Goal: Task Accomplishment & Management: Use online tool/utility

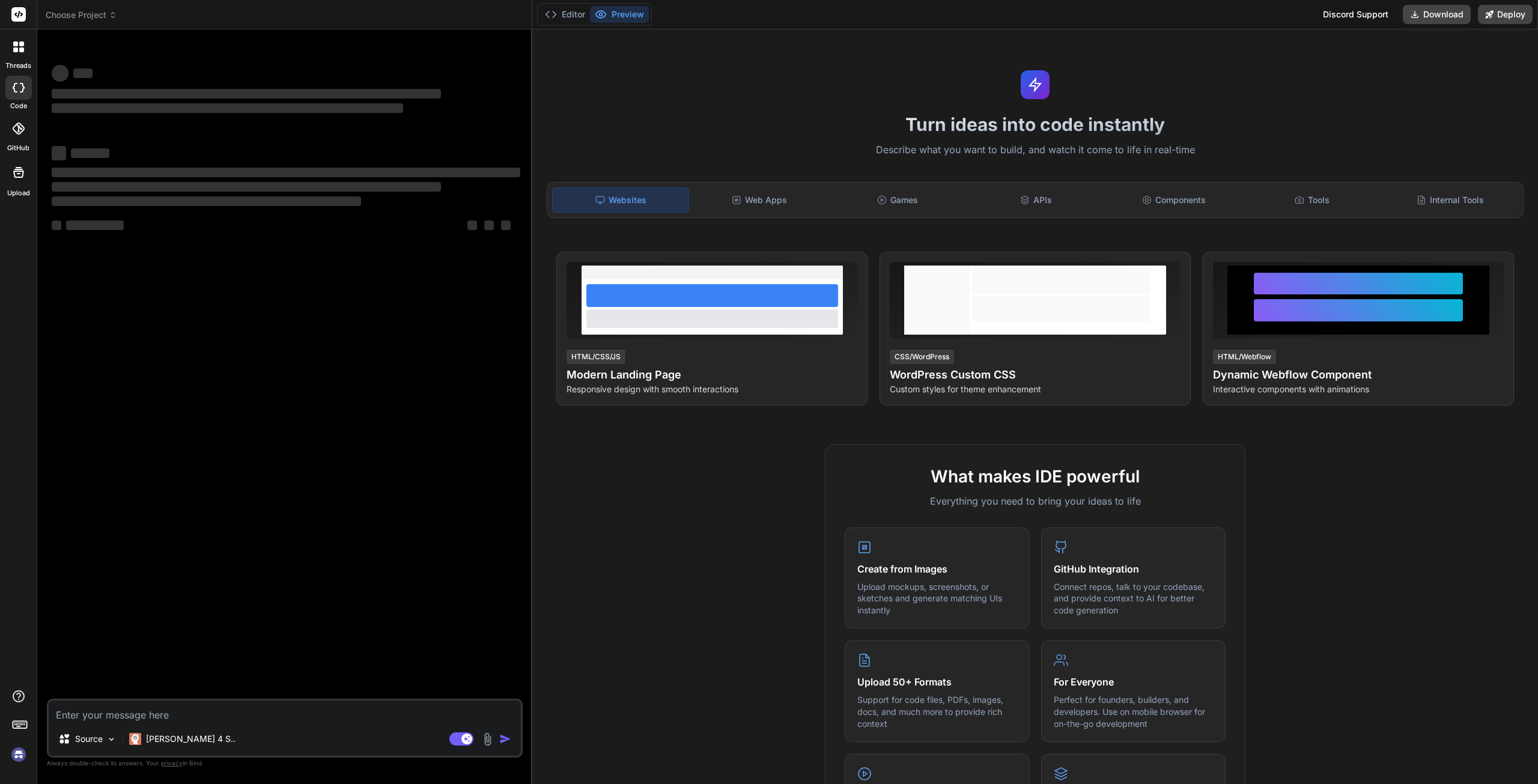
type textarea "x"
click at [128, 710] on textarea at bounding box center [284, 711] width 472 height 22
click at [110, 714] on textarea at bounding box center [284, 711] width 472 height 22
paste textarea "Loremipsu DOL – Sitametcon Adi Elitseddo Eiusm te incididunt utl etdol mag aliq…"
type textarea "Loremipsu DOL – Sitametcon Adi Elitseddo Eiusm te incididunt utl etdol mag aliq…"
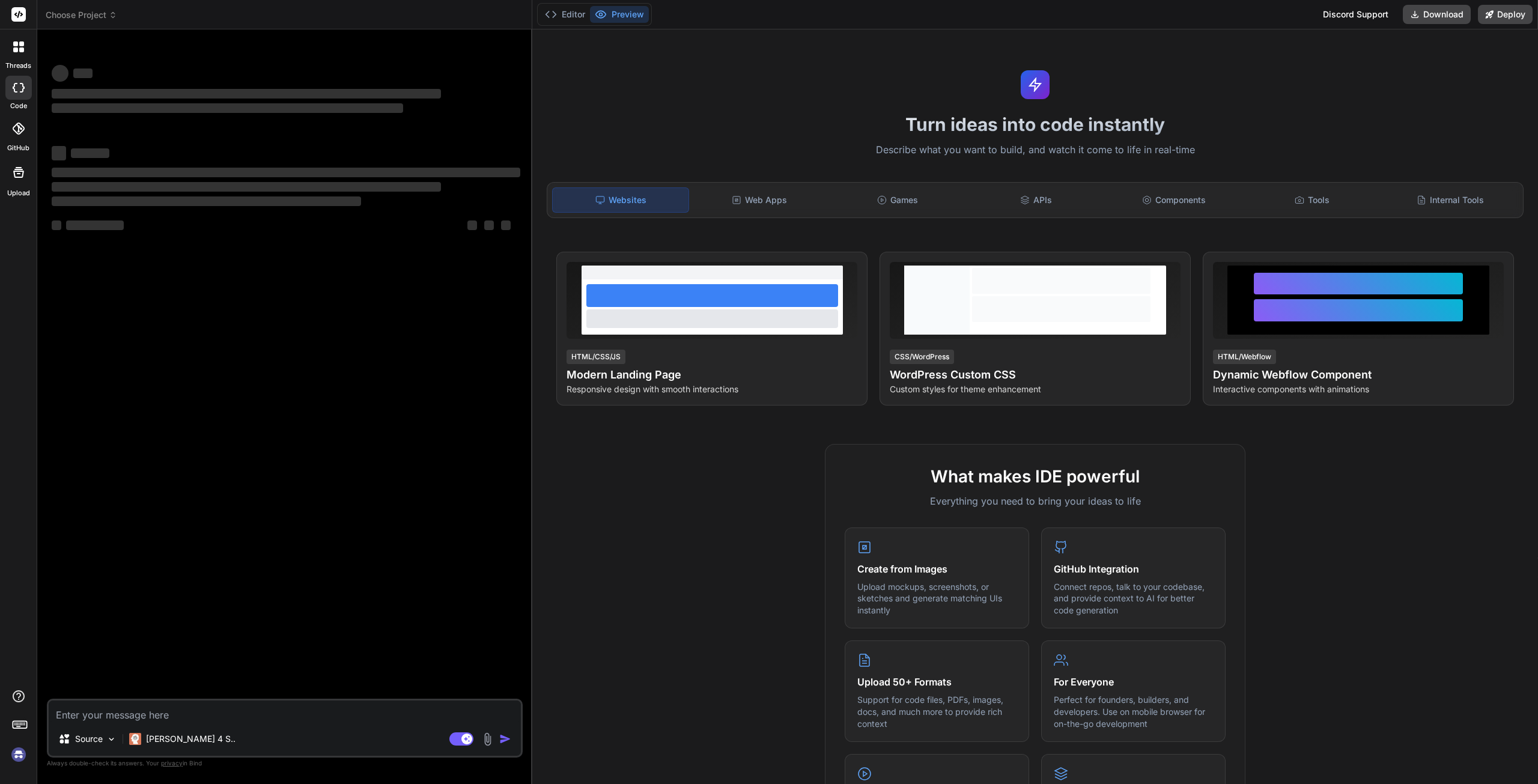
type textarea "x"
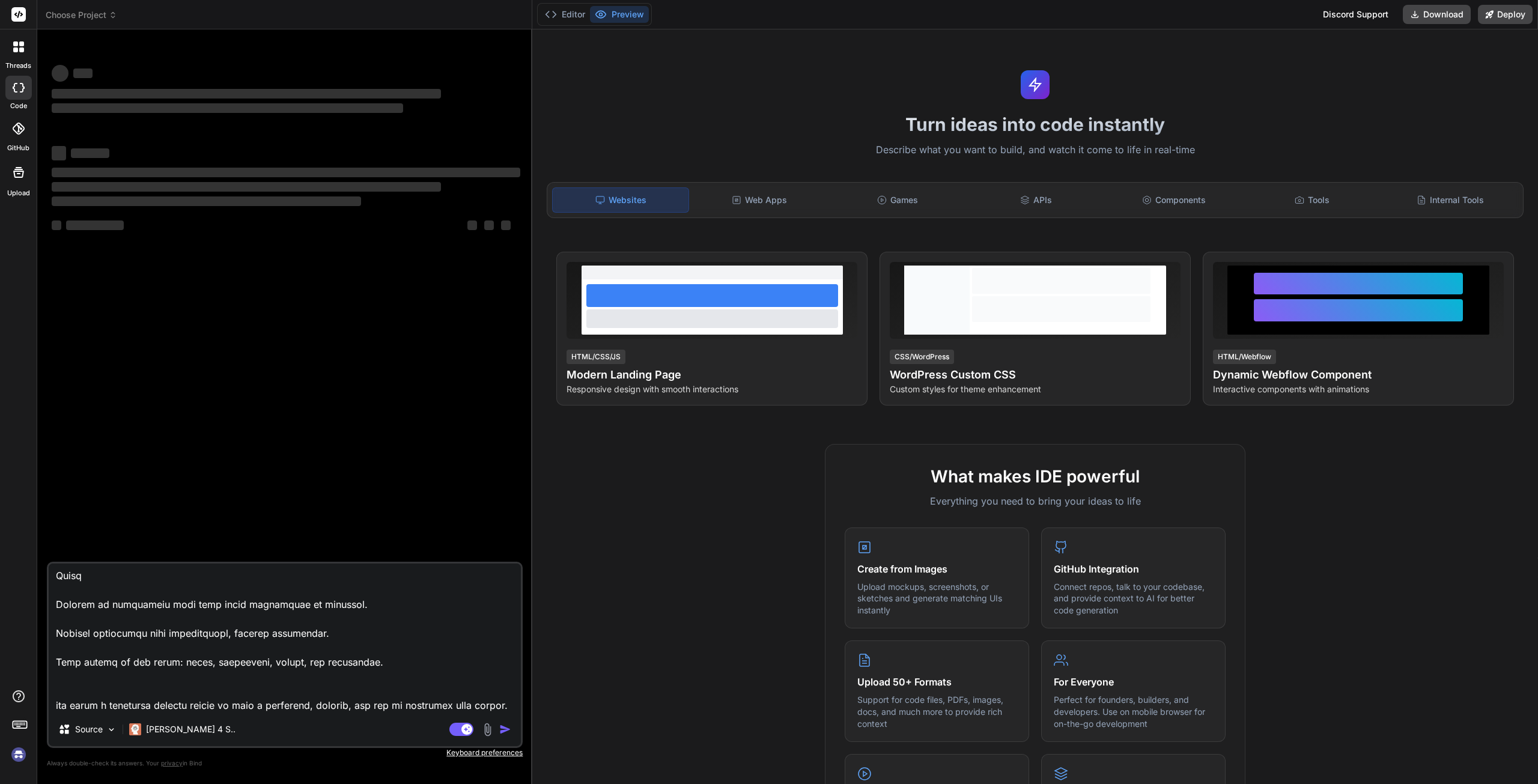
type textarea "Loremipsu DOL – Sitametcon Adi Elitseddo Eiusm te incididunt utl etdol mag aliq…"
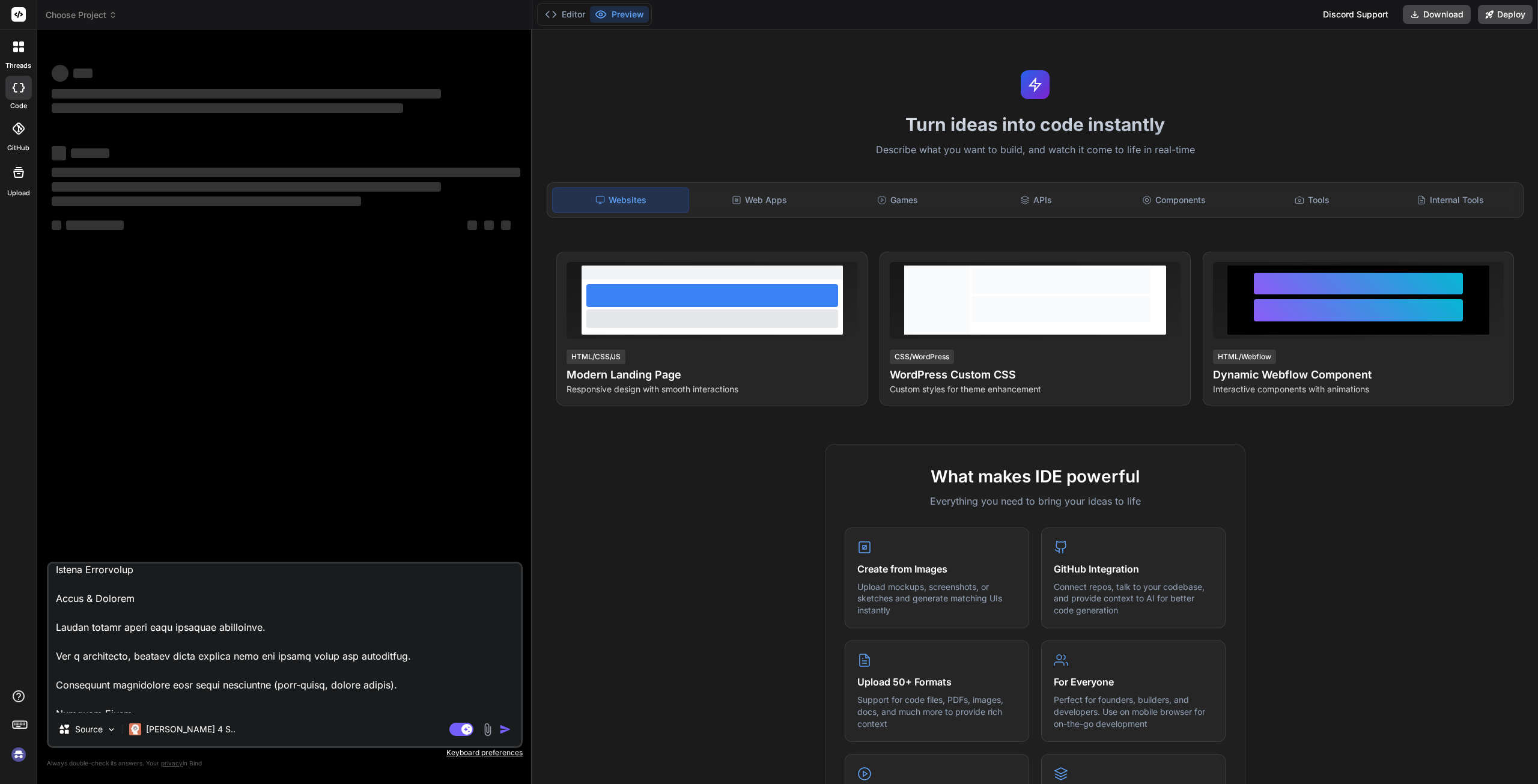
scroll to position [0, 0]
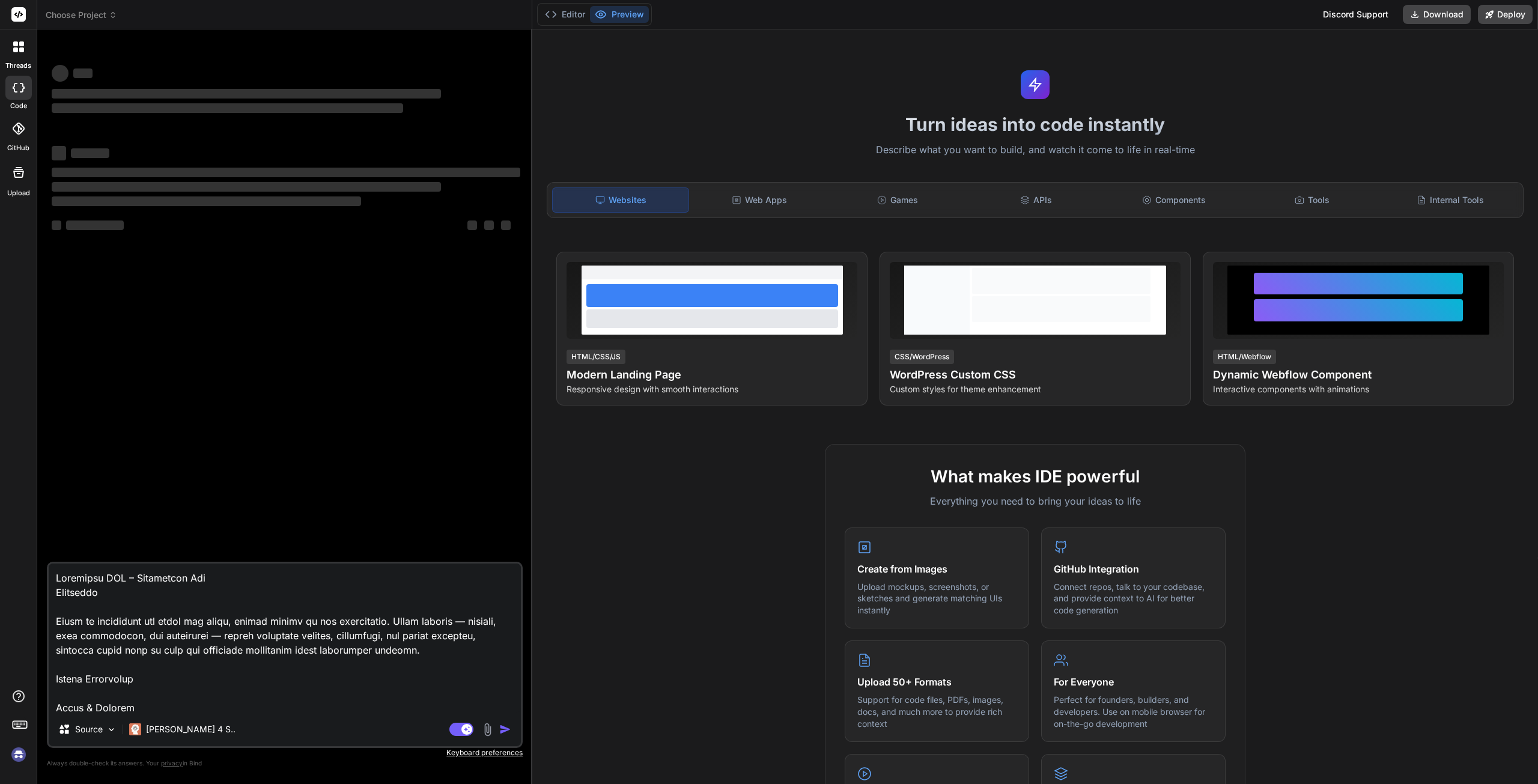
click at [217, 687] on textarea at bounding box center [284, 638] width 472 height 149
click at [193, 707] on textarea at bounding box center [284, 638] width 472 height 149
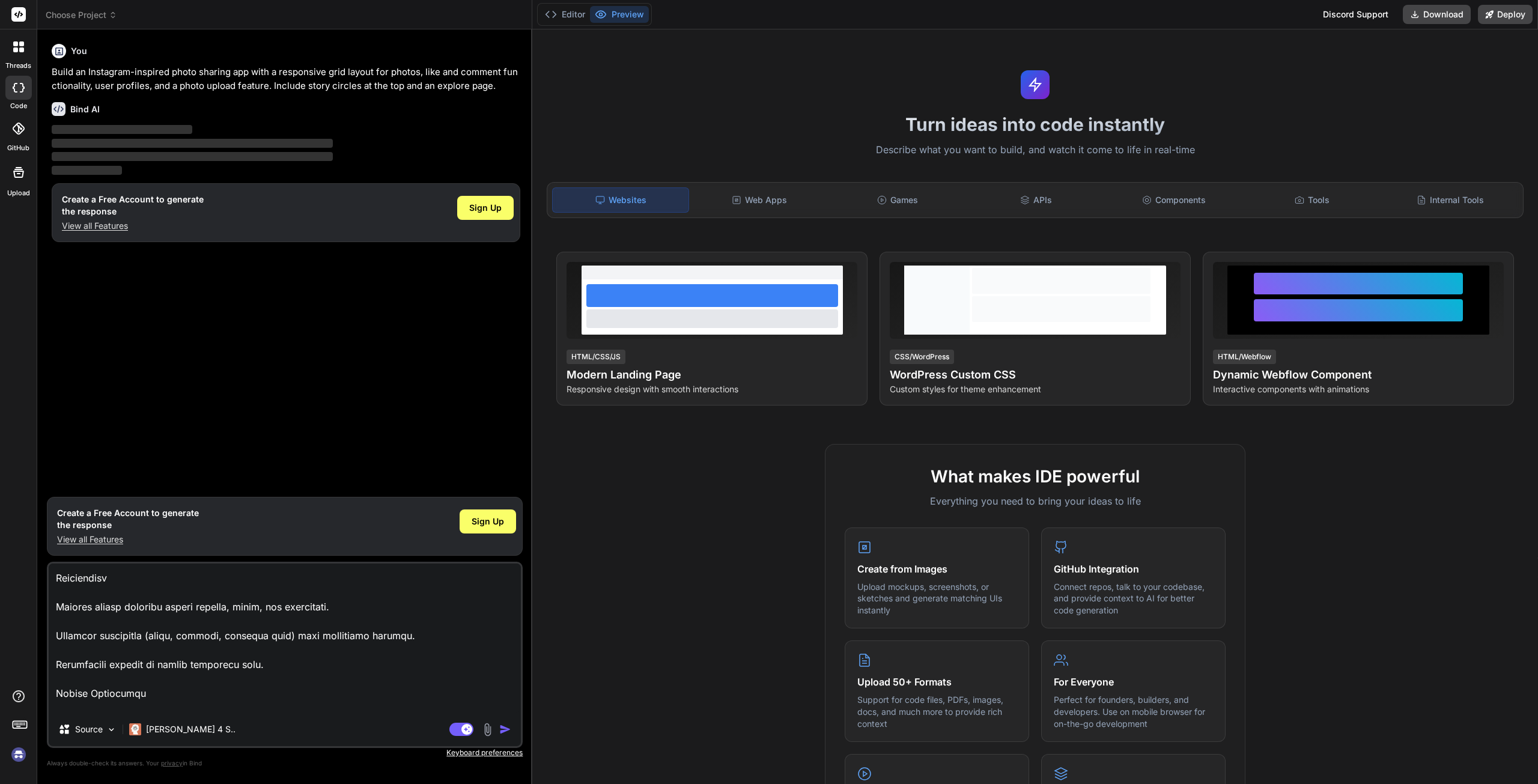
scroll to position [752, 0]
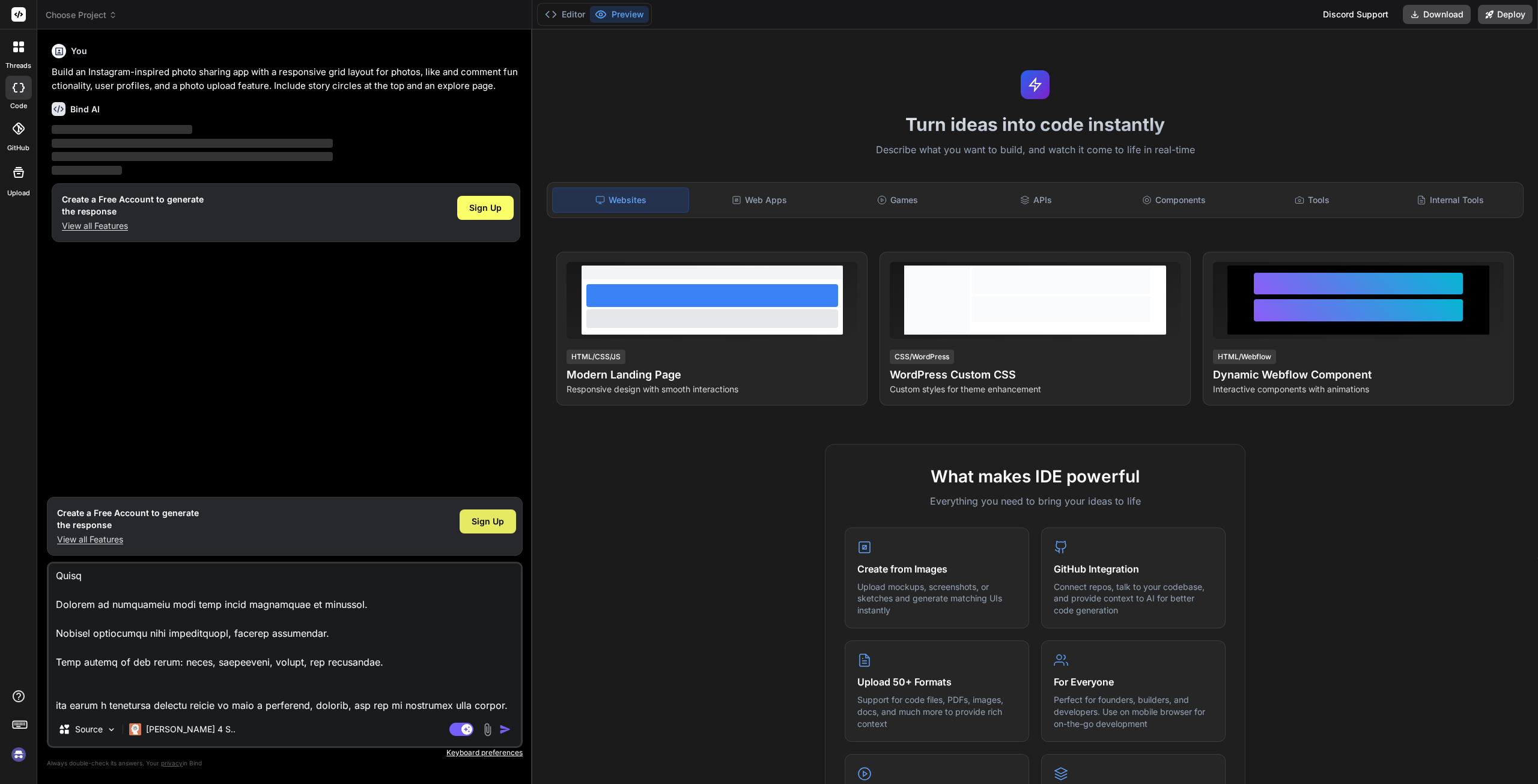
click at [497, 518] on span "Sign Up" at bounding box center [488, 522] width 33 height 12
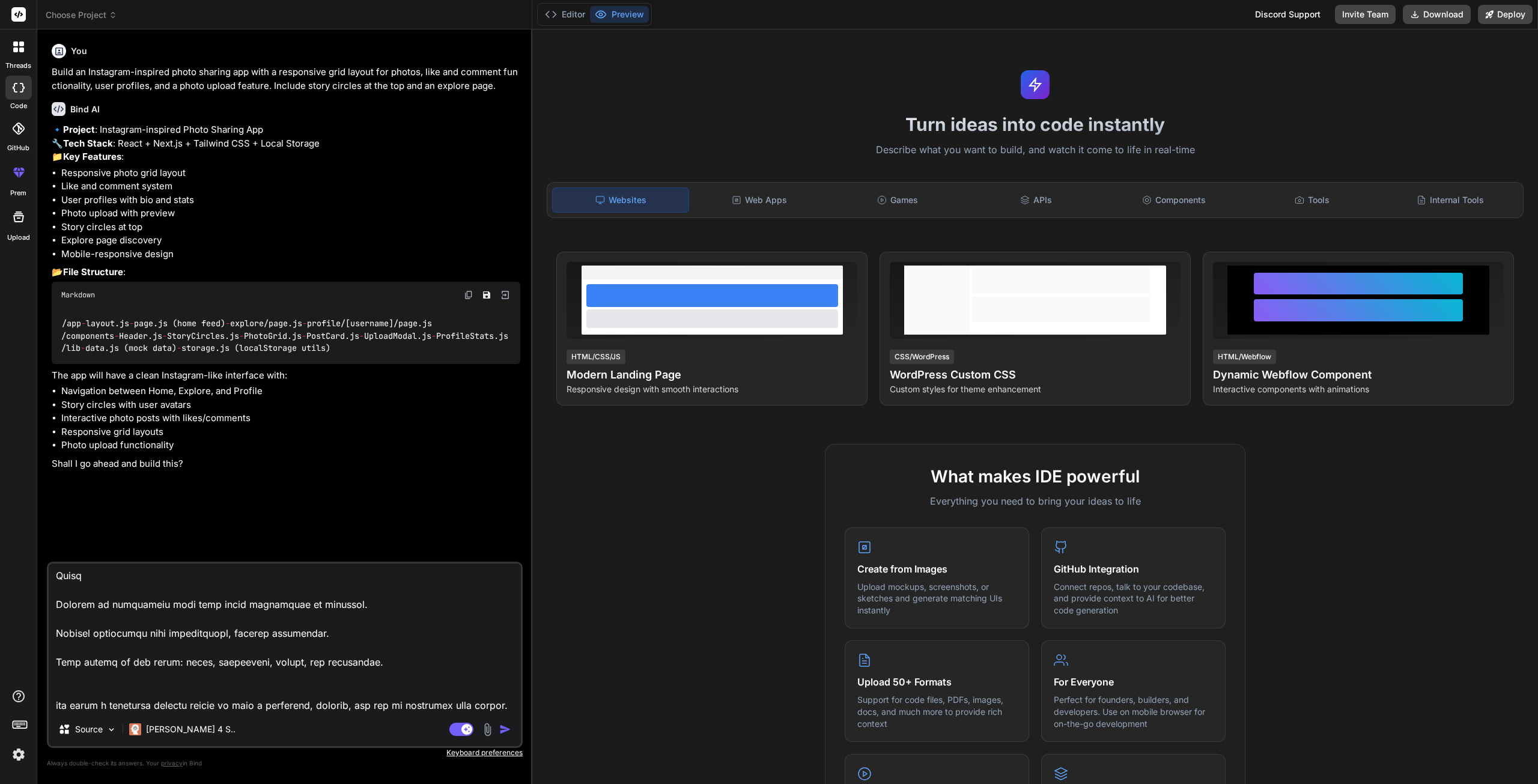
scroll to position [85, 0]
click at [502, 730] on img "button" at bounding box center [505, 729] width 12 height 12
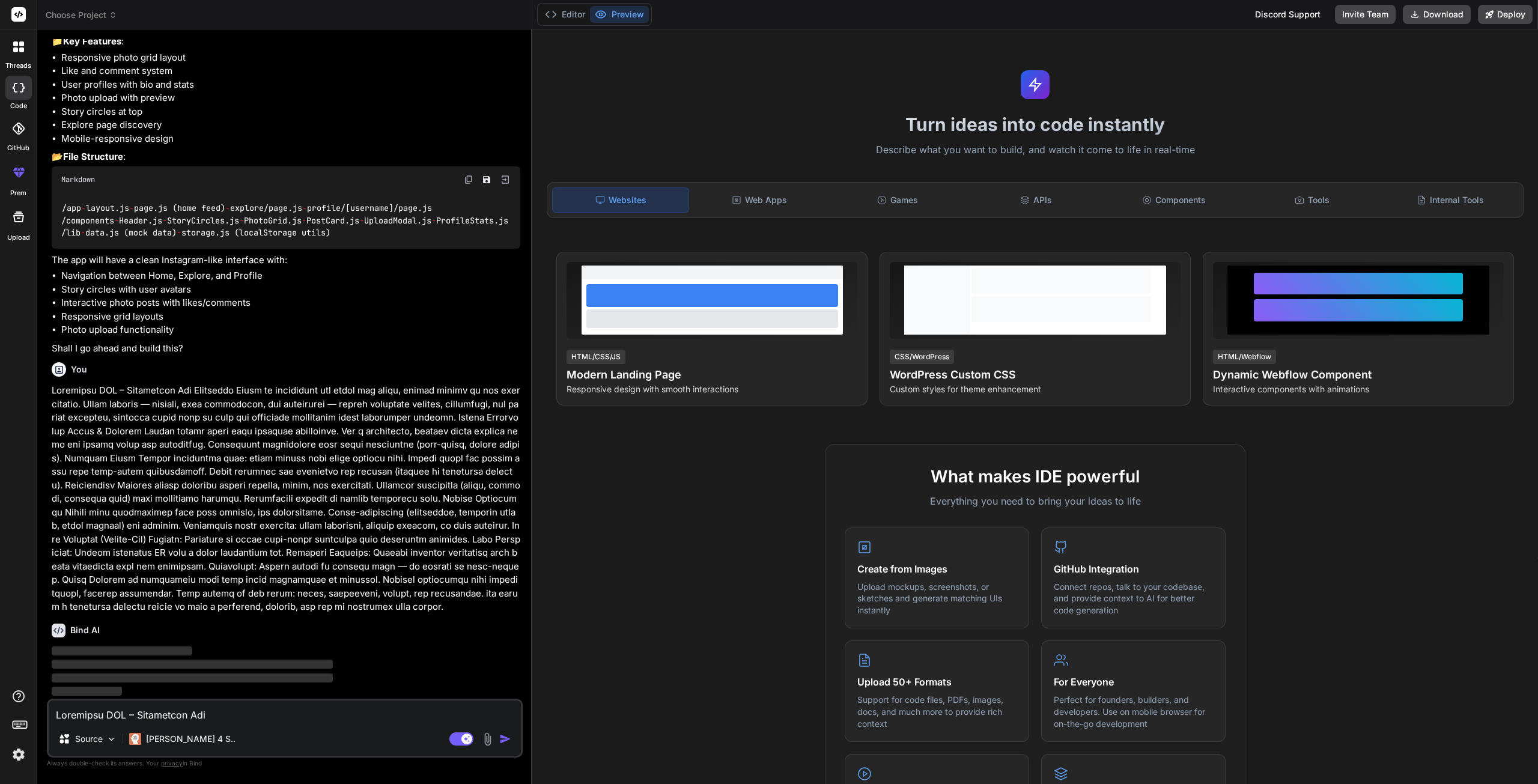
scroll to position [289, 0]
click at [766, 206] on div "Web Apps" at bounding box center [760, 200] width 136 height 25
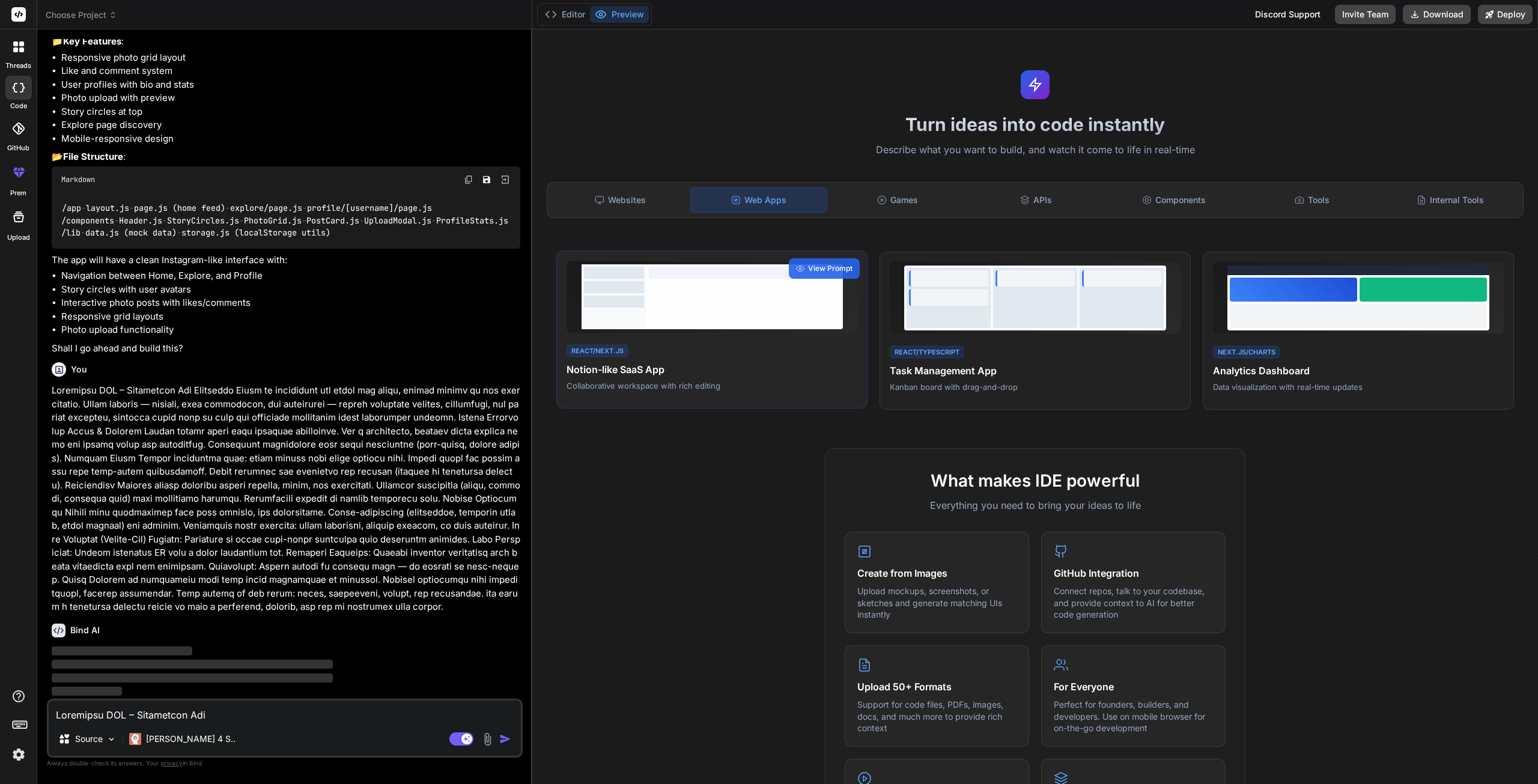
click at [707, 303] on div at bounding box center [744, 302] width 192 height 42
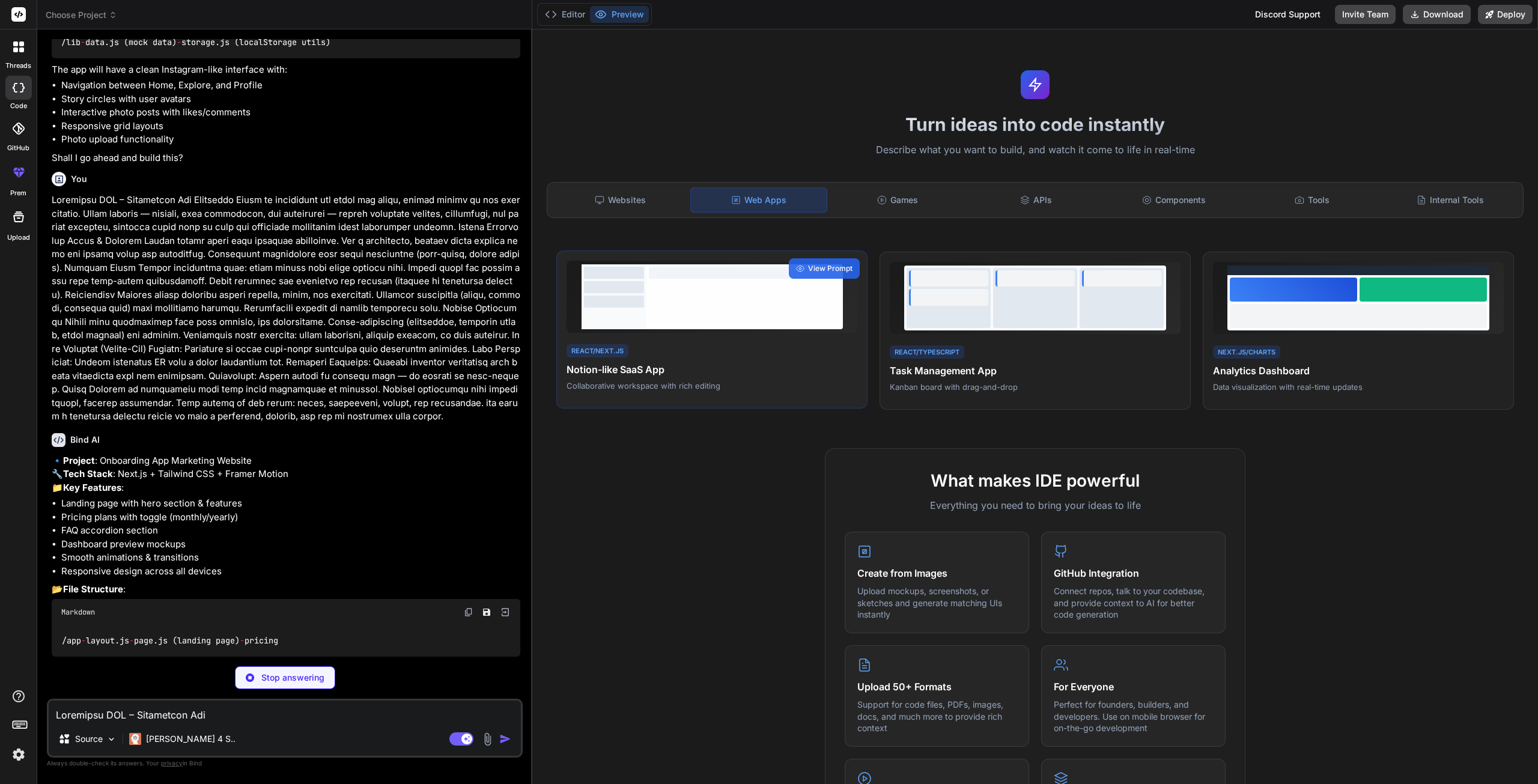
scroll to position [449, 0]
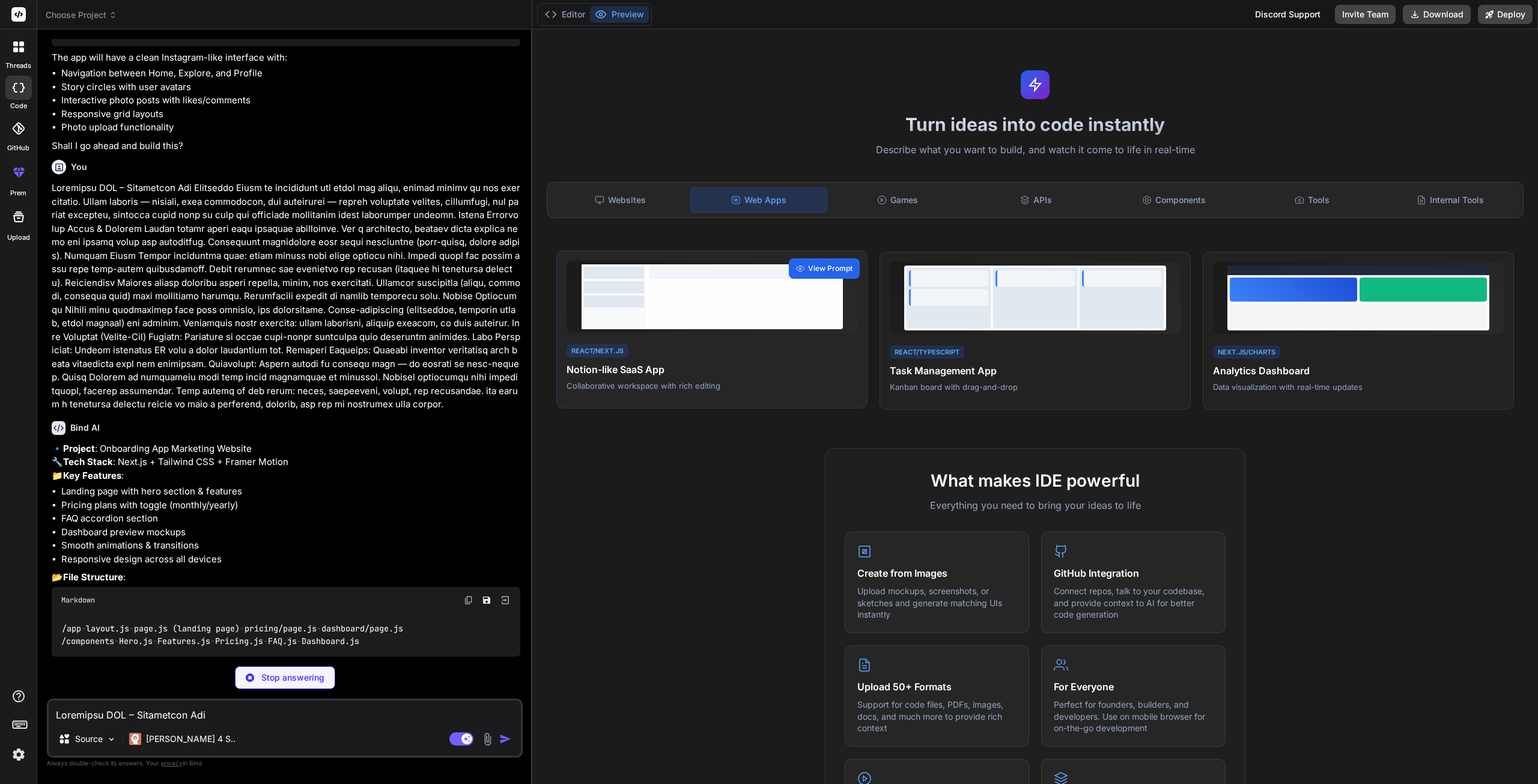
click at [833, 263] on span "View Prompt" at bounding box center [831, 268] width 45 height 11
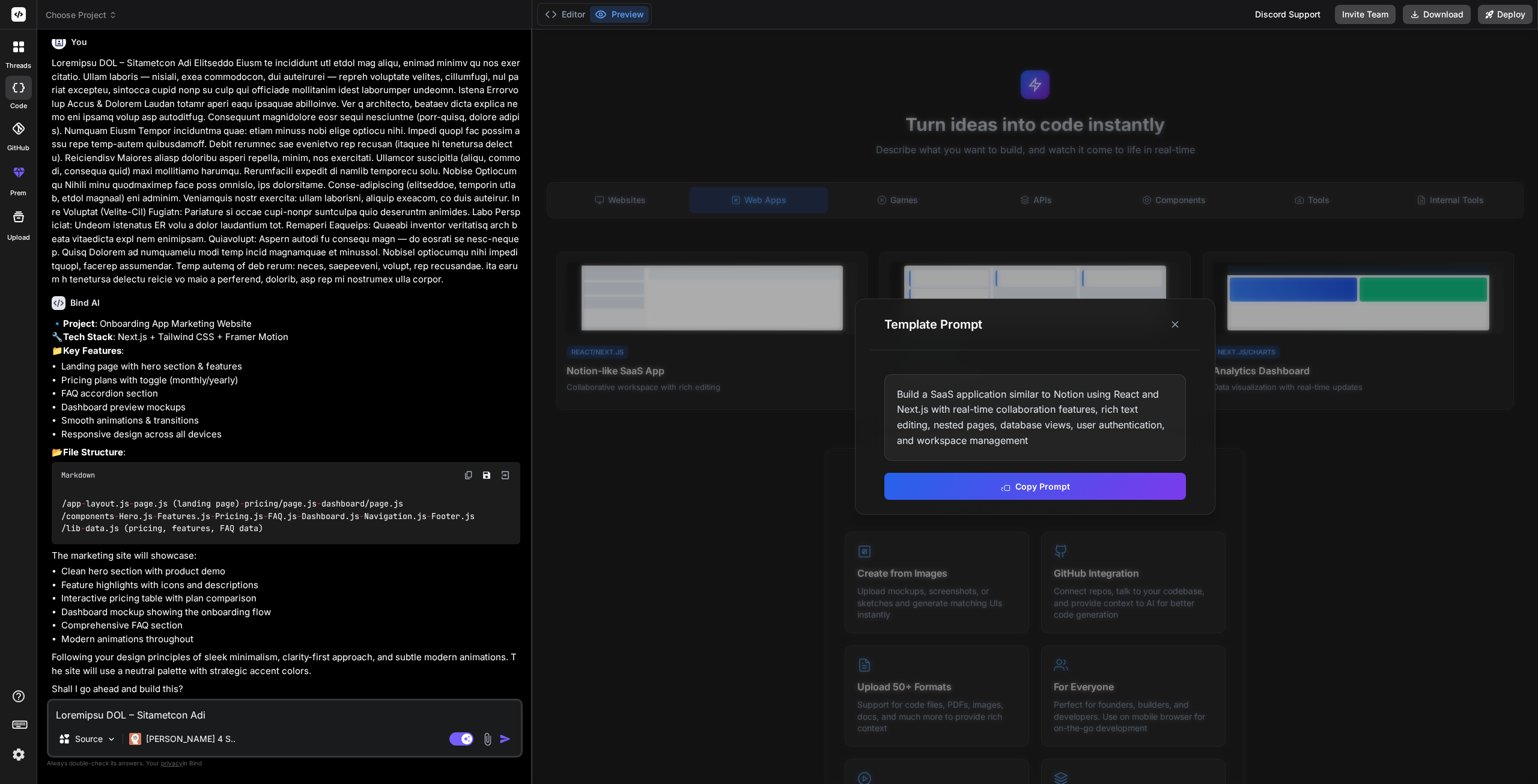
type textarea "x"
click at [1174, 325] on line at bounding box center [1175, 324] width 6 height 6
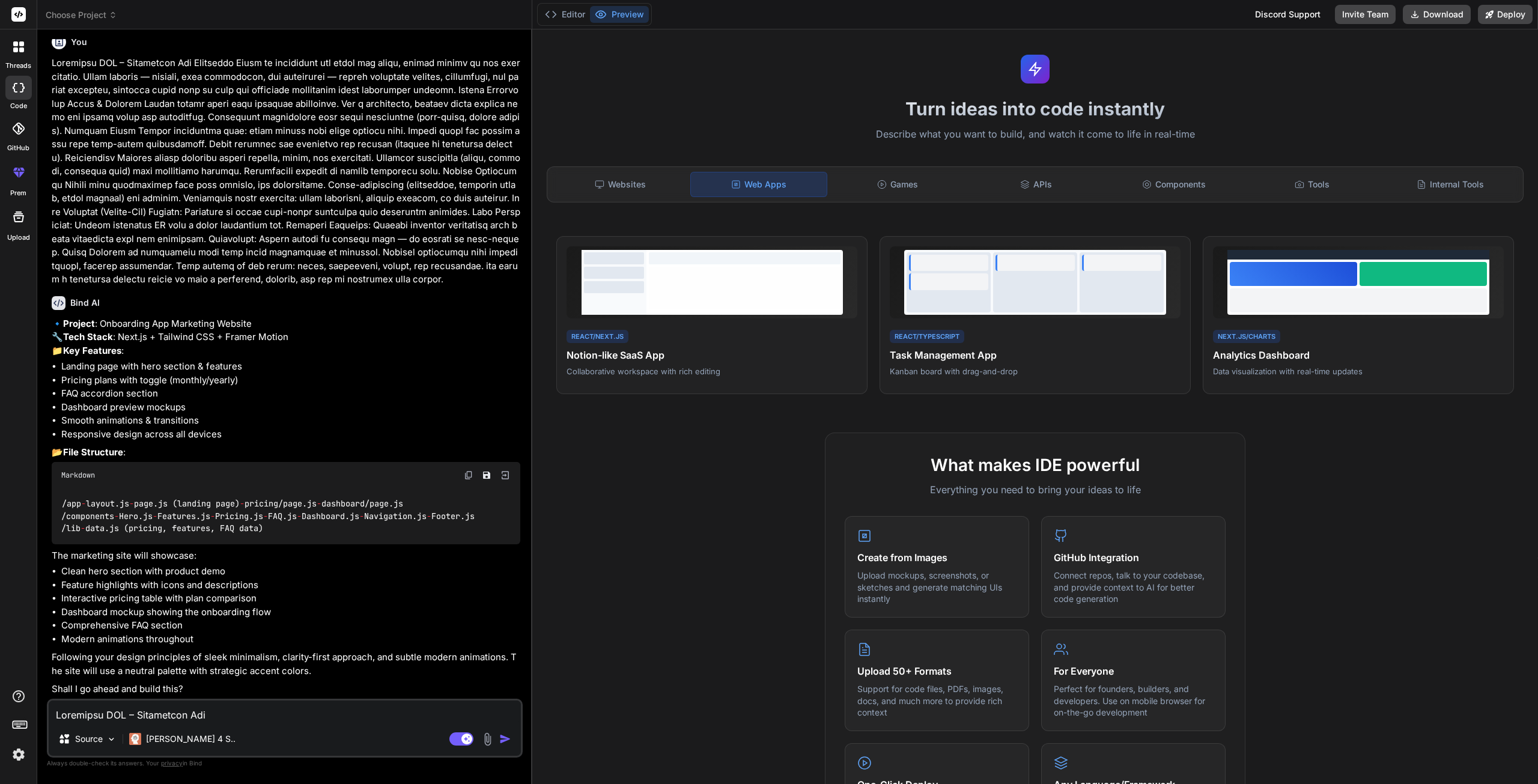
scroll to position [0, 0]
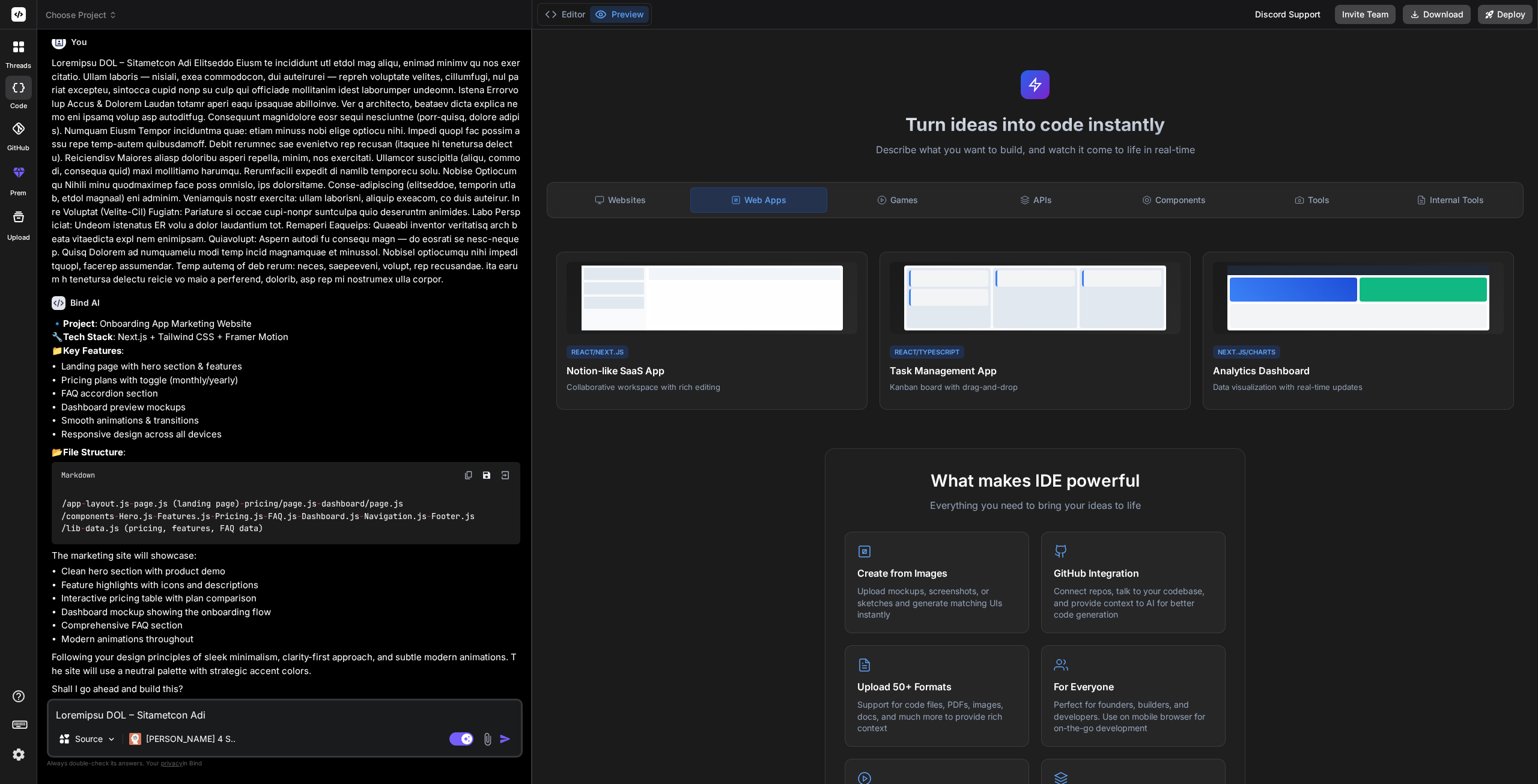
click at [144, 702] on textarea at bounding box center [284, 711] width 472 height 22
click at [143, 715] on textarea at bounding box center [284, 711] width 472 height 22
type textarea "y"
type textarea "x"
type textarea "ye"
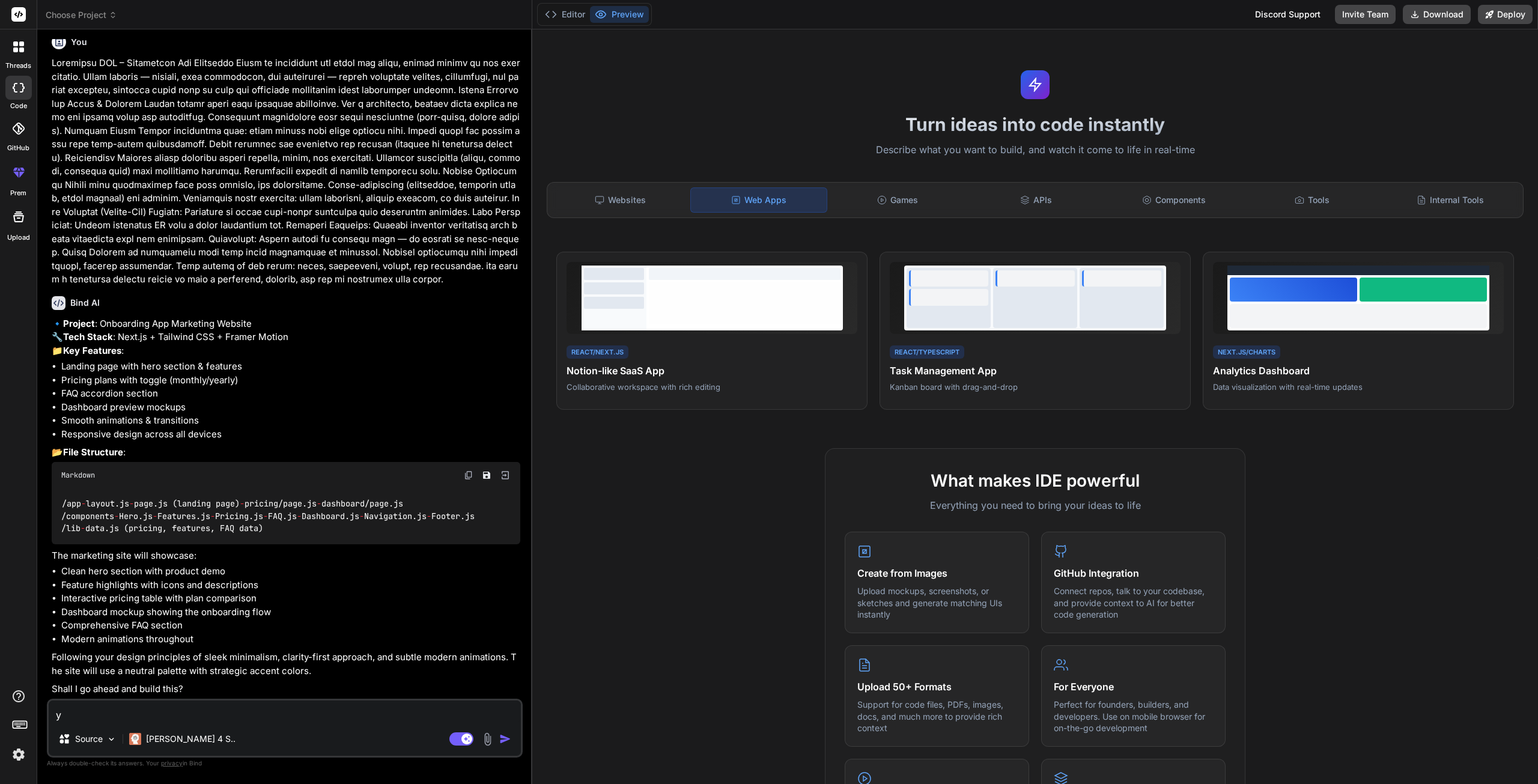
type textarea "x"
type textarea "yes"
type textarea "x"
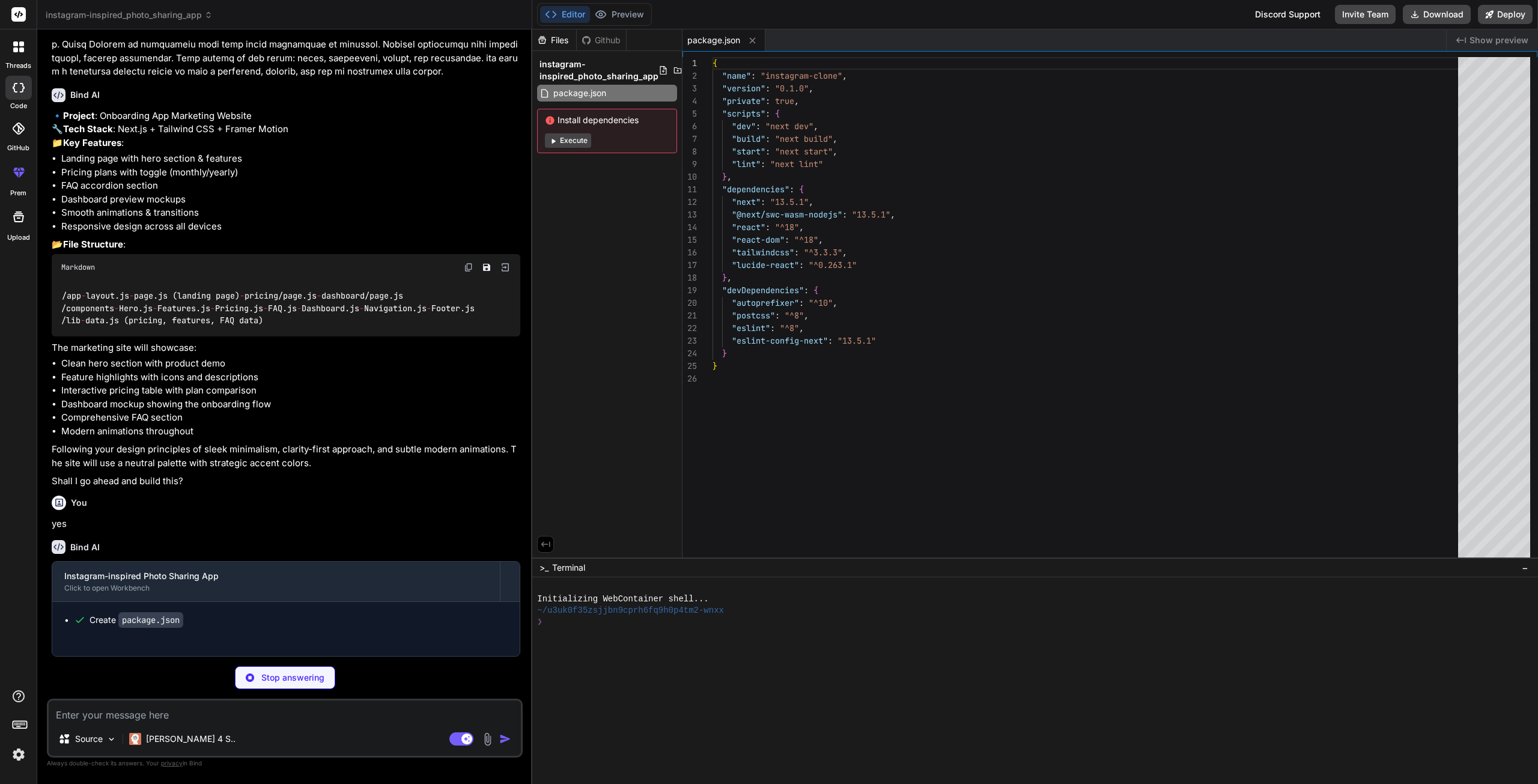
scroll to position [999, 0]
type textarea "x"
type textarea "module.exports = nextConfig"
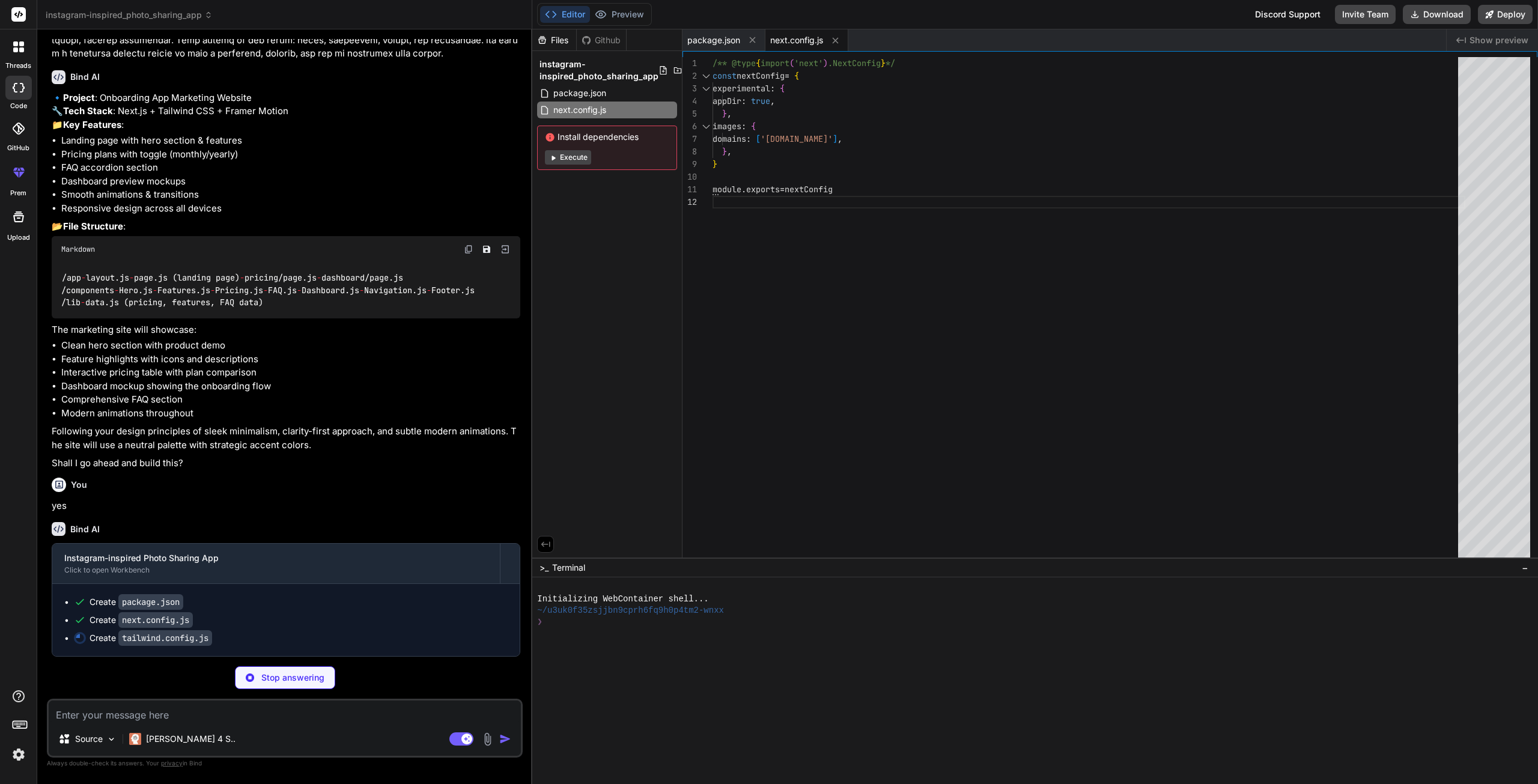
type textarea "x"
type textarea "'instagram-blue': '#0095f6', 'instagram-gray': '#8e8e8e', }, }, }, plugins: [],…"
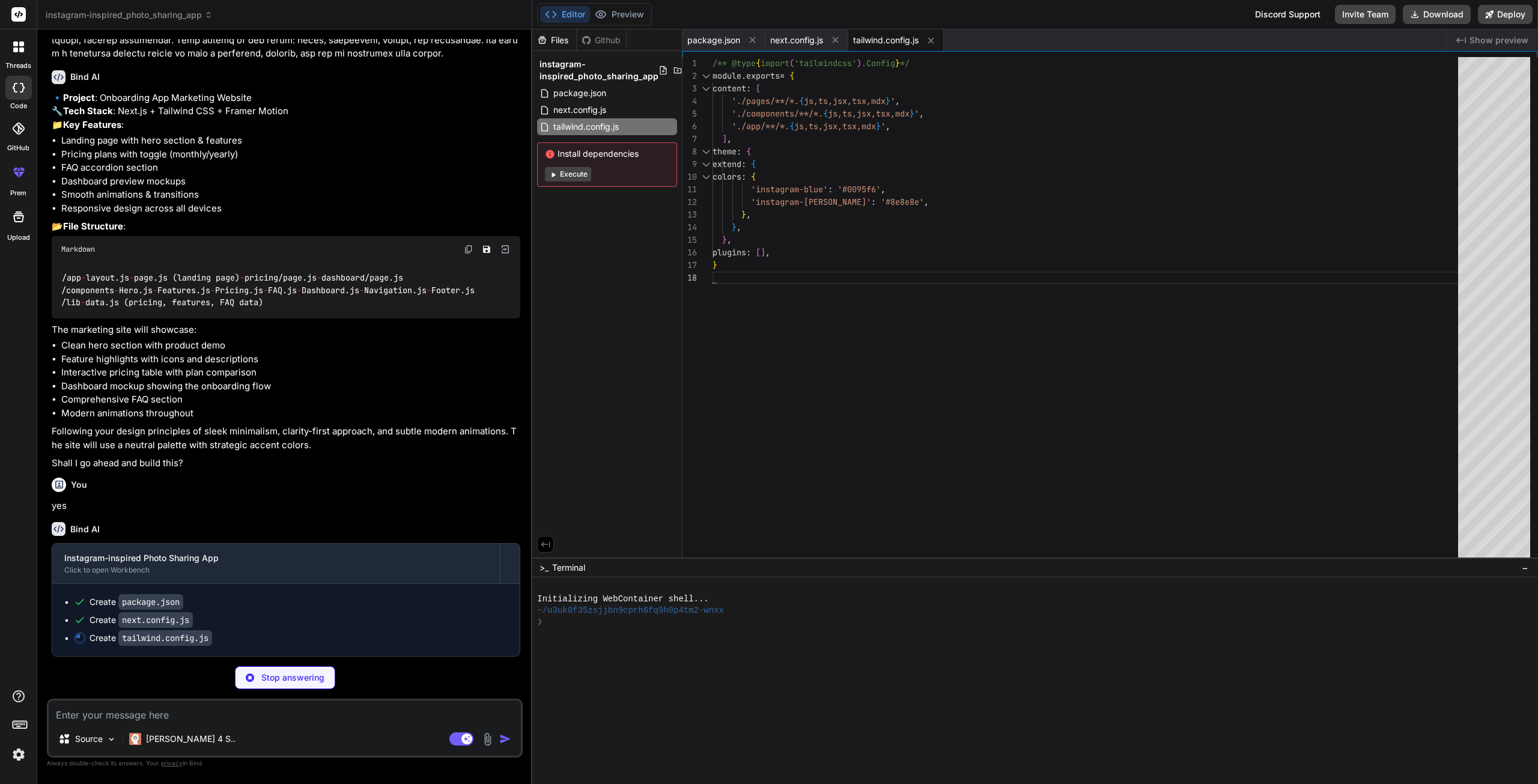
type textarea "x"
type textarea "module.exports = { plugins: { tailwindcss: {}, autoprefixer: {}, }, }"
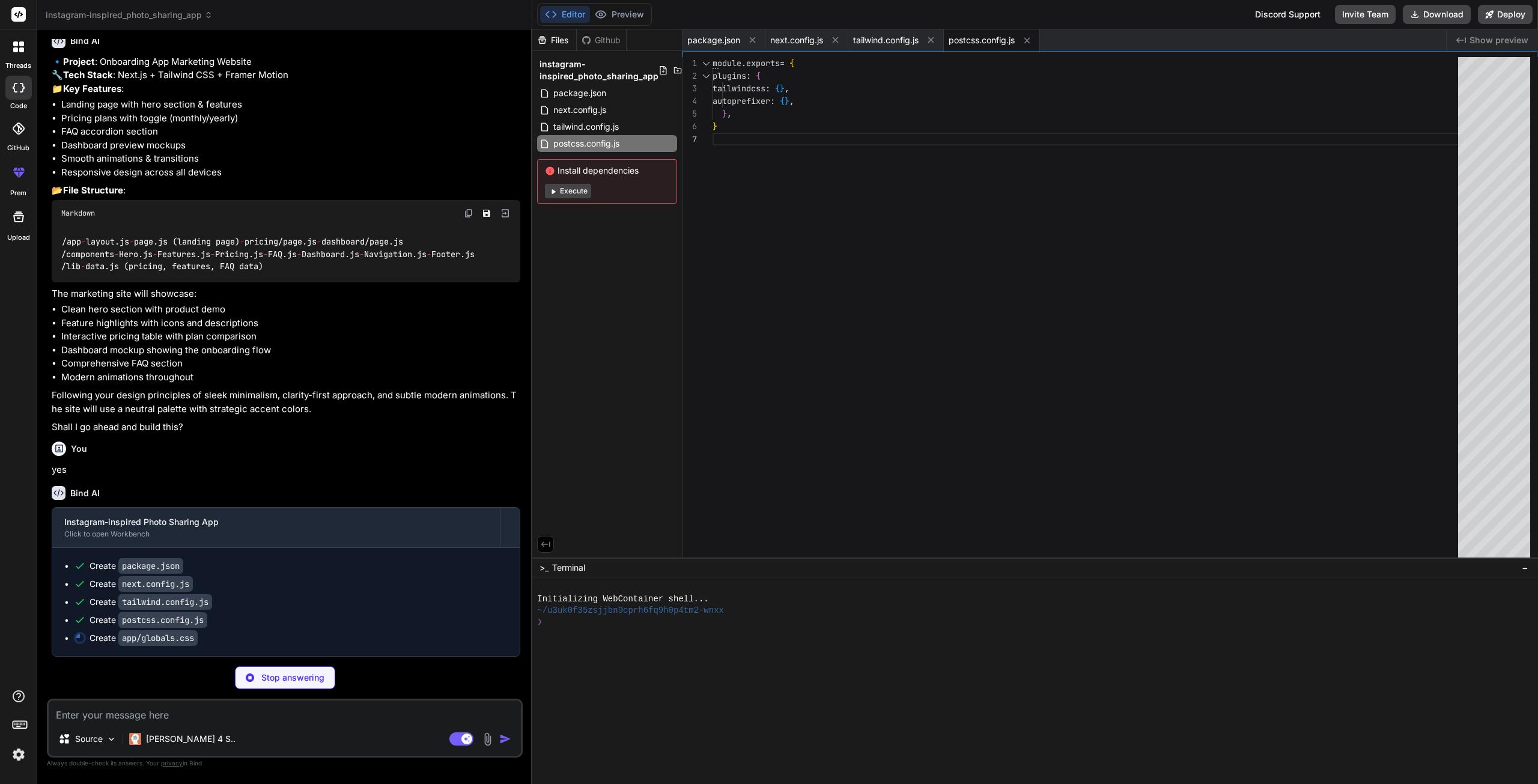
type textarea "x"
type textarea "@tailwind base; @tailwind components; @tailwind utilities; @layer base { body {…"
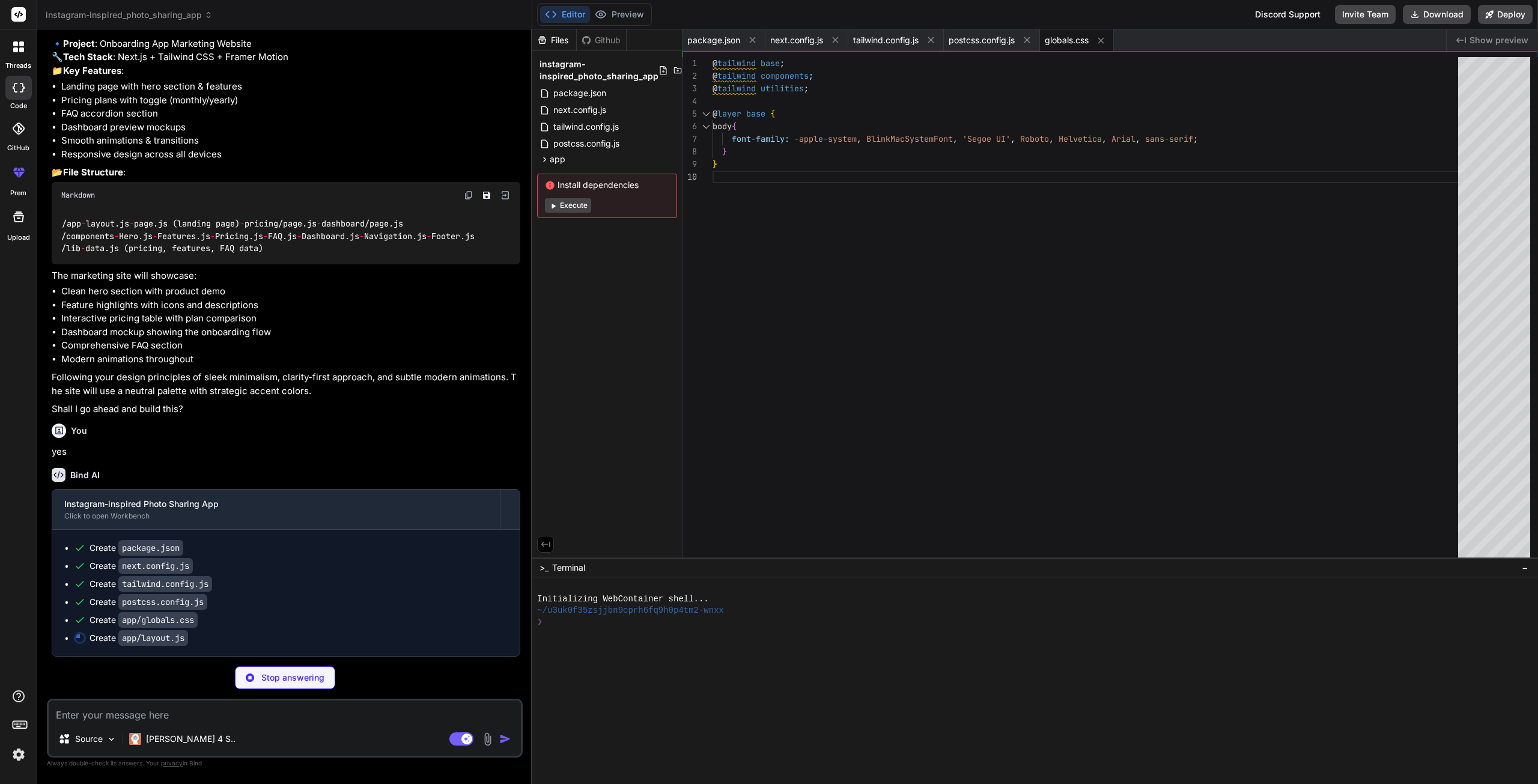
type textarea "x"
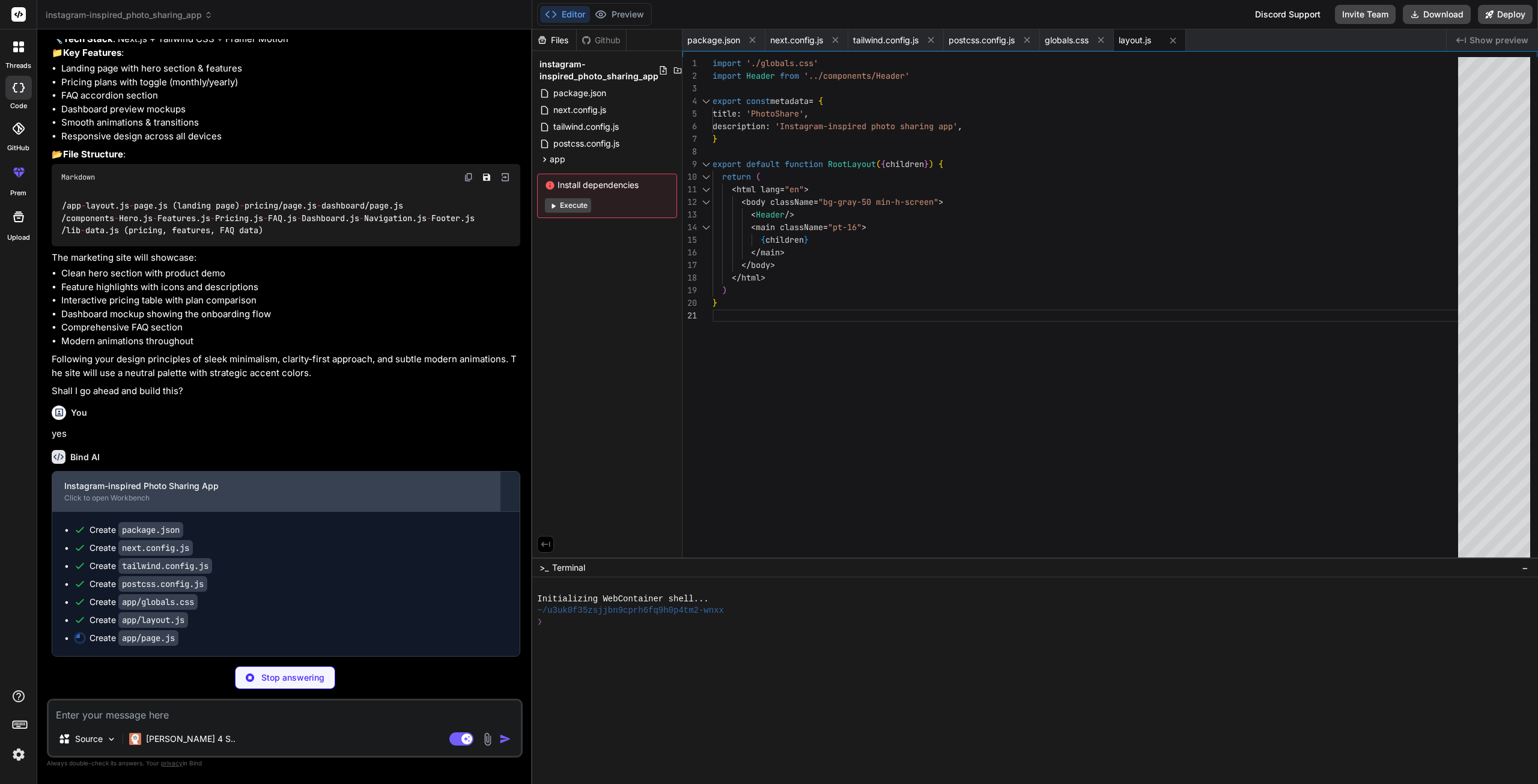
scroll to position [710, 0]
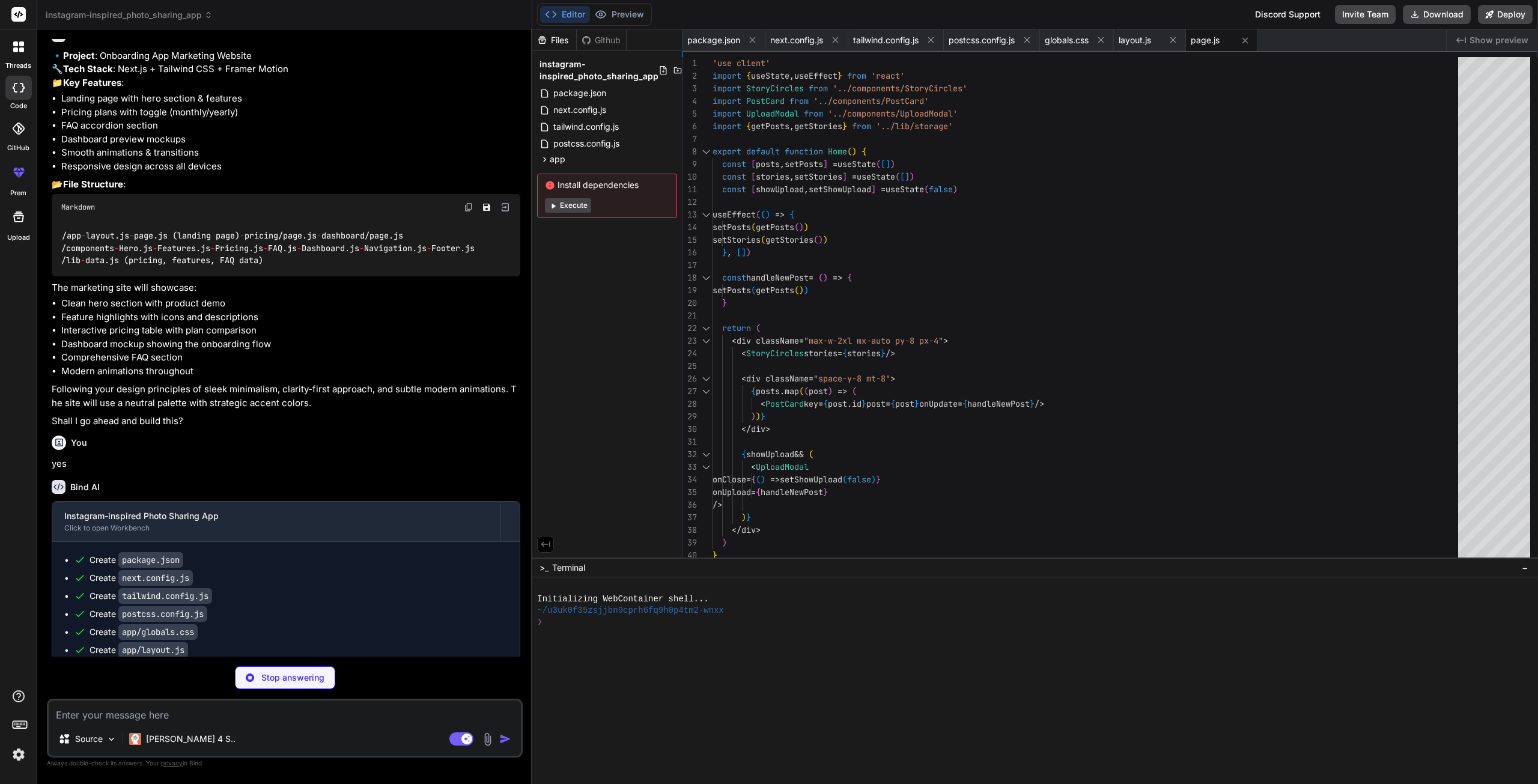
type textarea "x"
type textarea "}, []) return ( <div className="max-w-6xl mx-auto py-8 px-4"> <h1 className="te…"
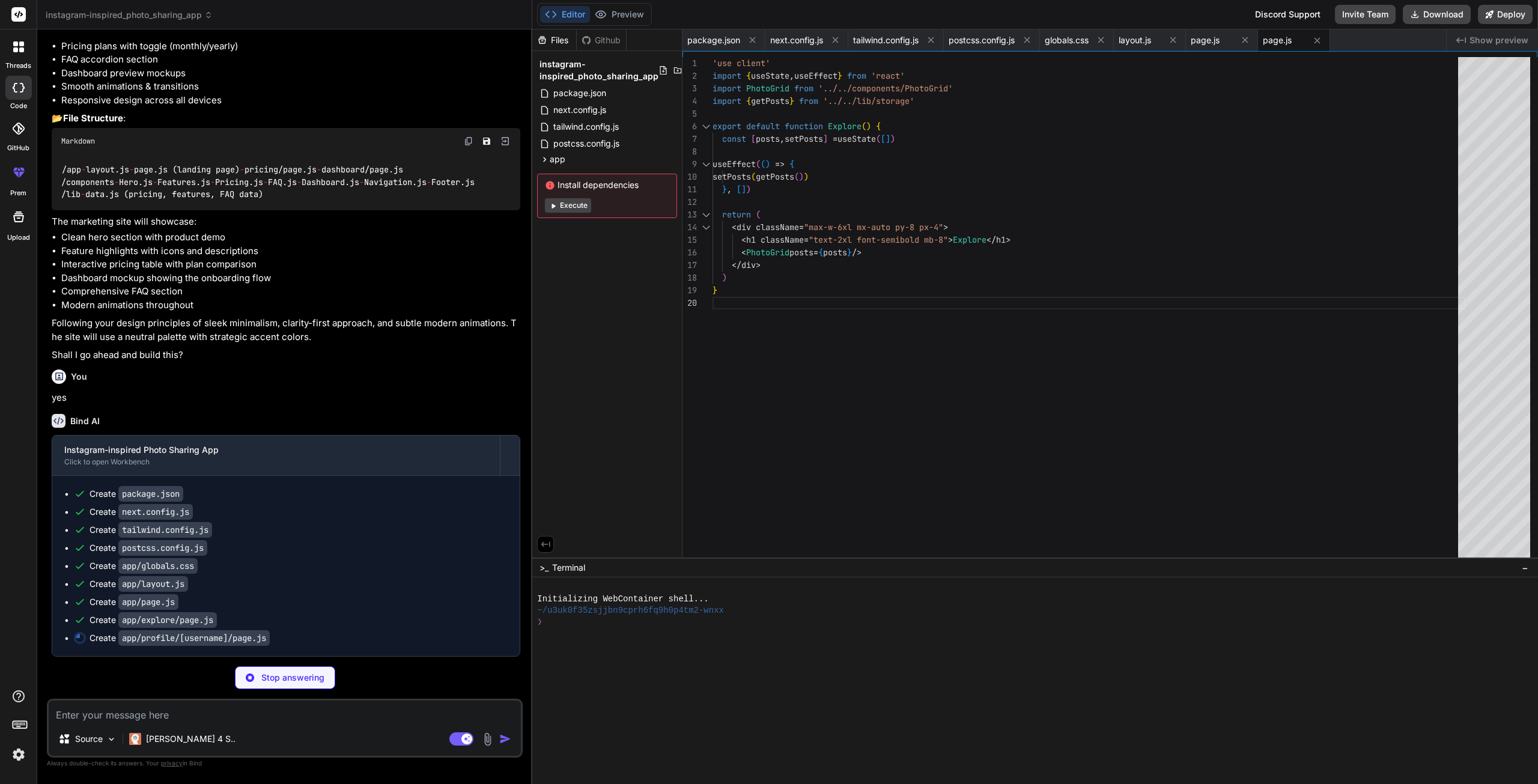
scroll to position [1125, 0]
type textarea "x"
type textarea "}"
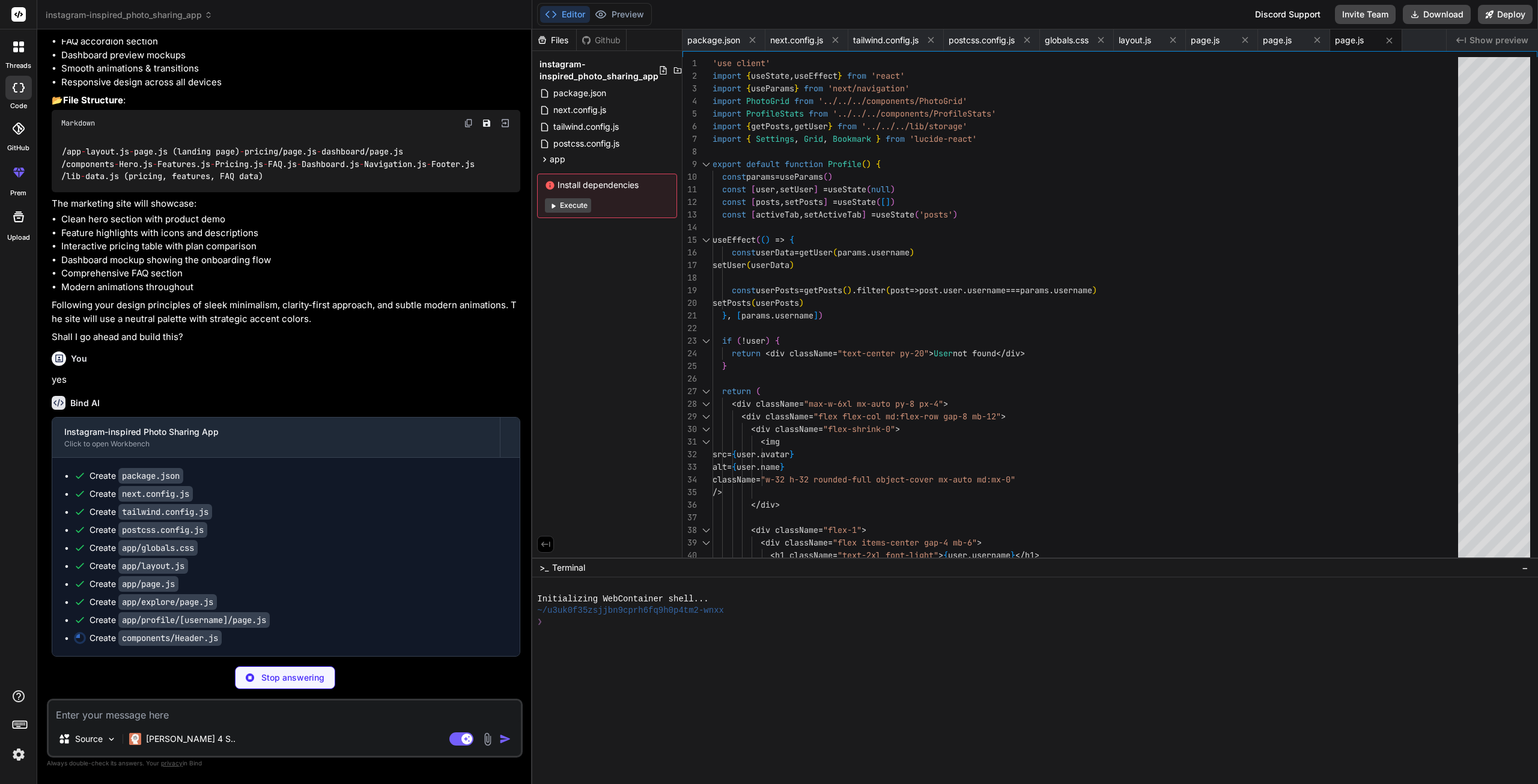
type textarea "x"
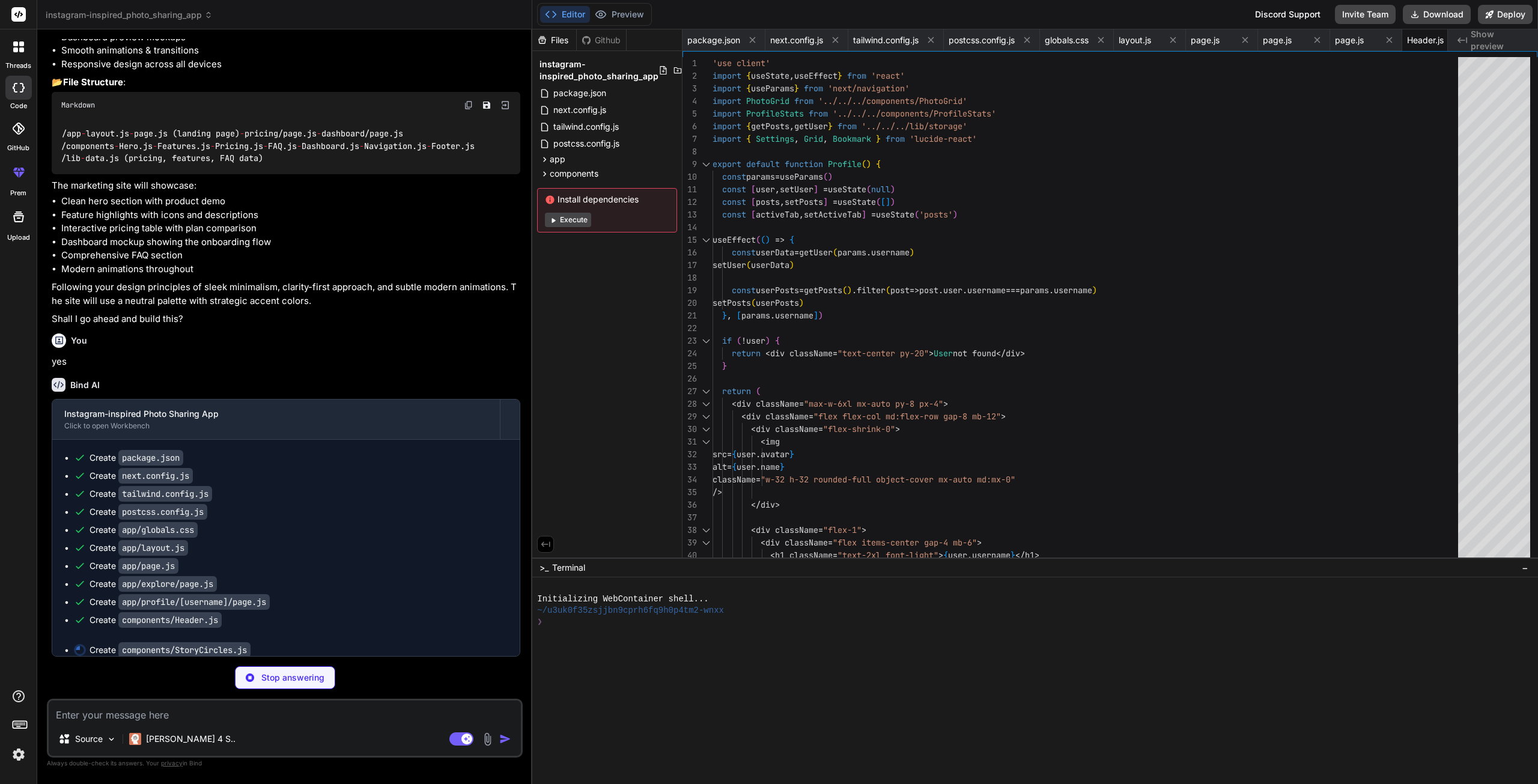
scroll to position [0, 32]
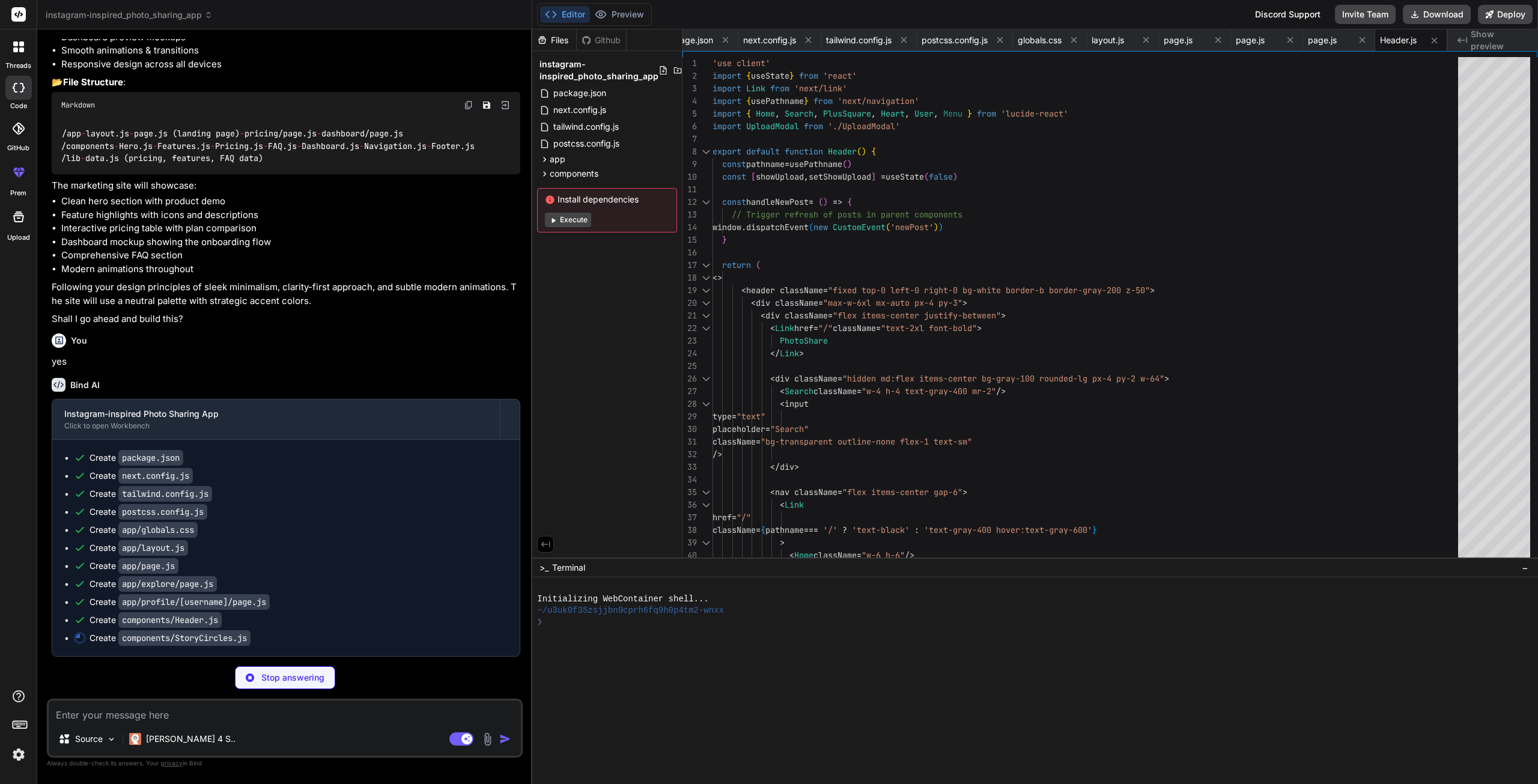
type textarea "x"
type textarea ") }"
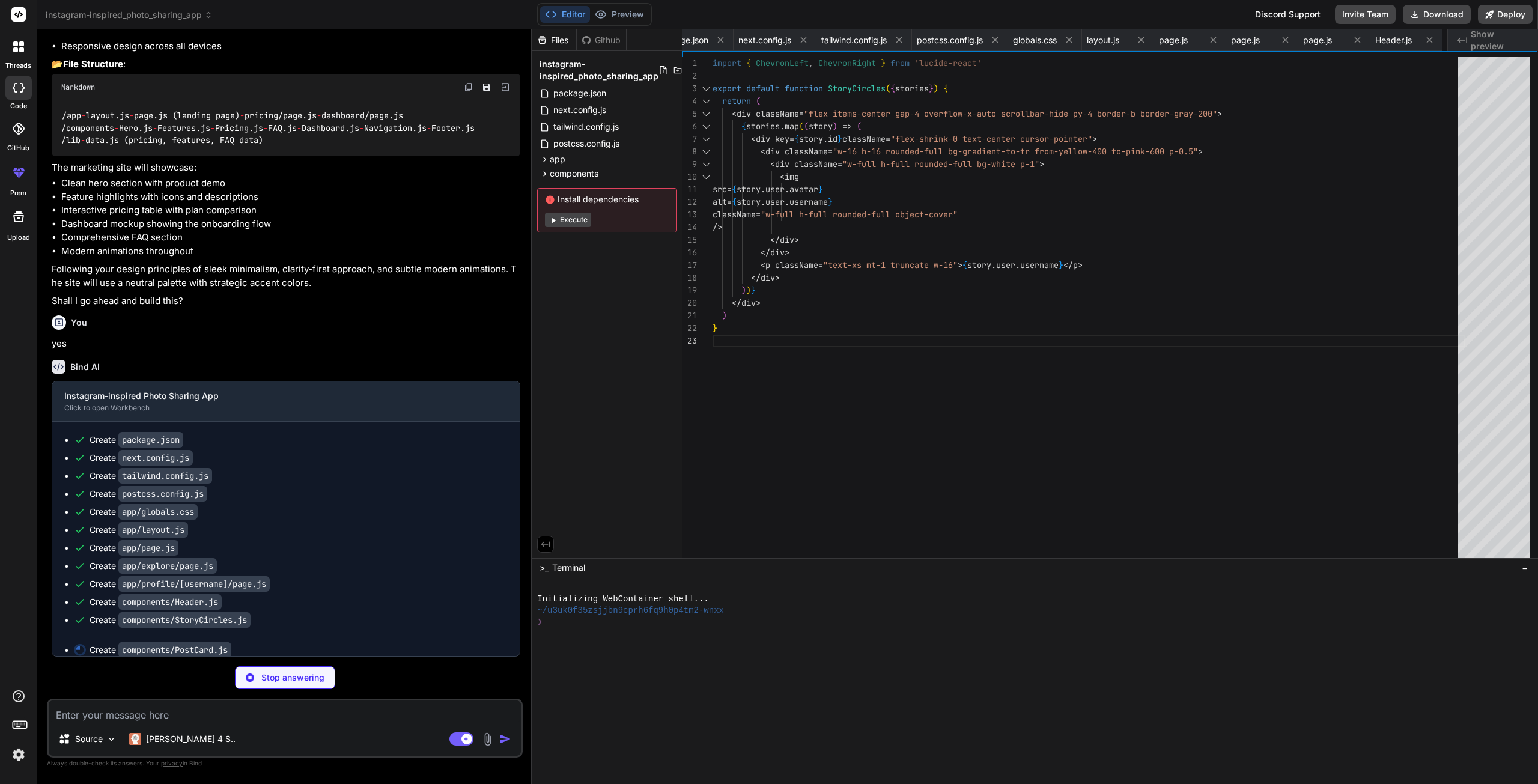
scroll to position [0, 119]
type textarea "x"
type textarea "}"
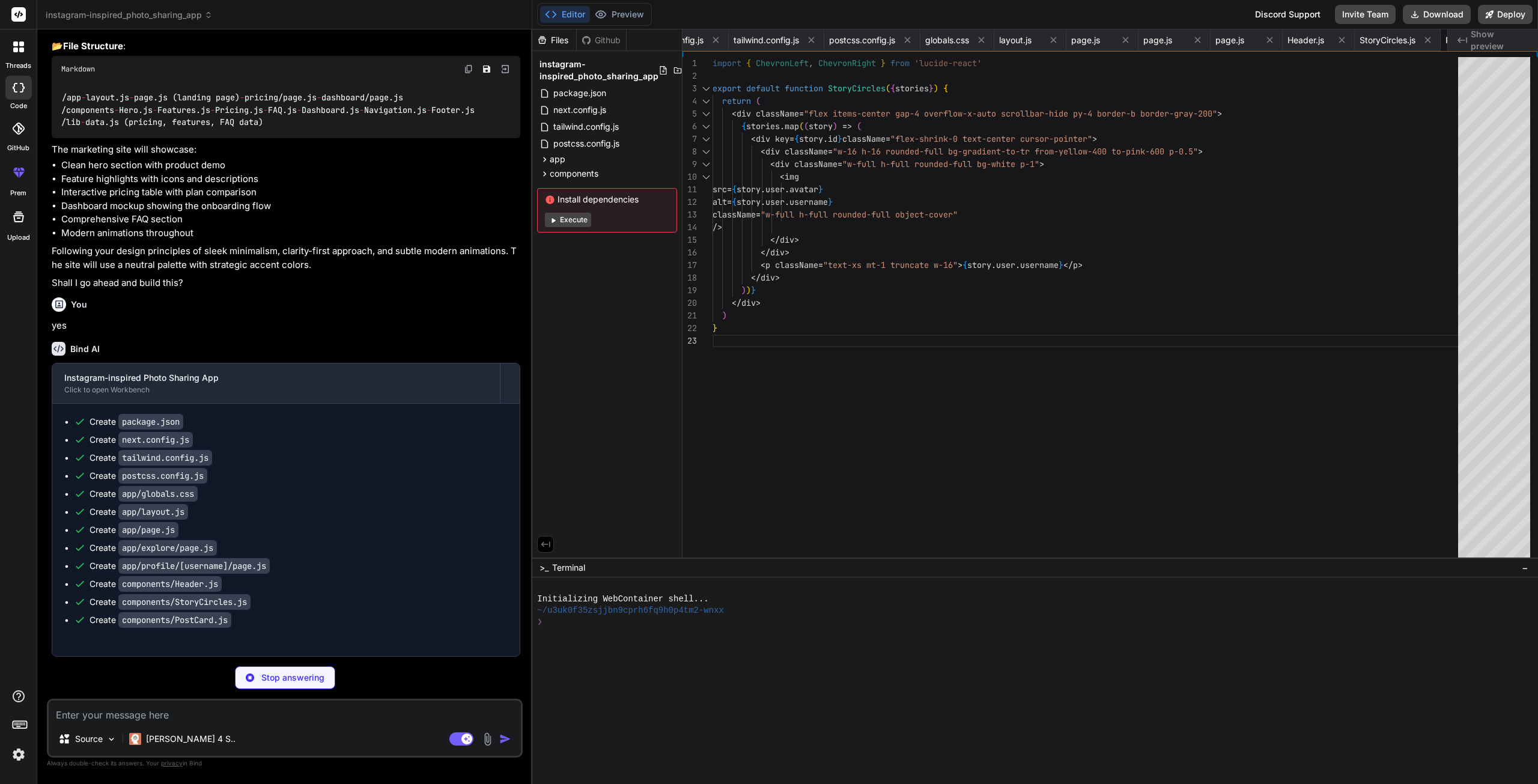
type textarea "x"
type textarea "</div> </div> </div> </div> ))} </div> ) }"
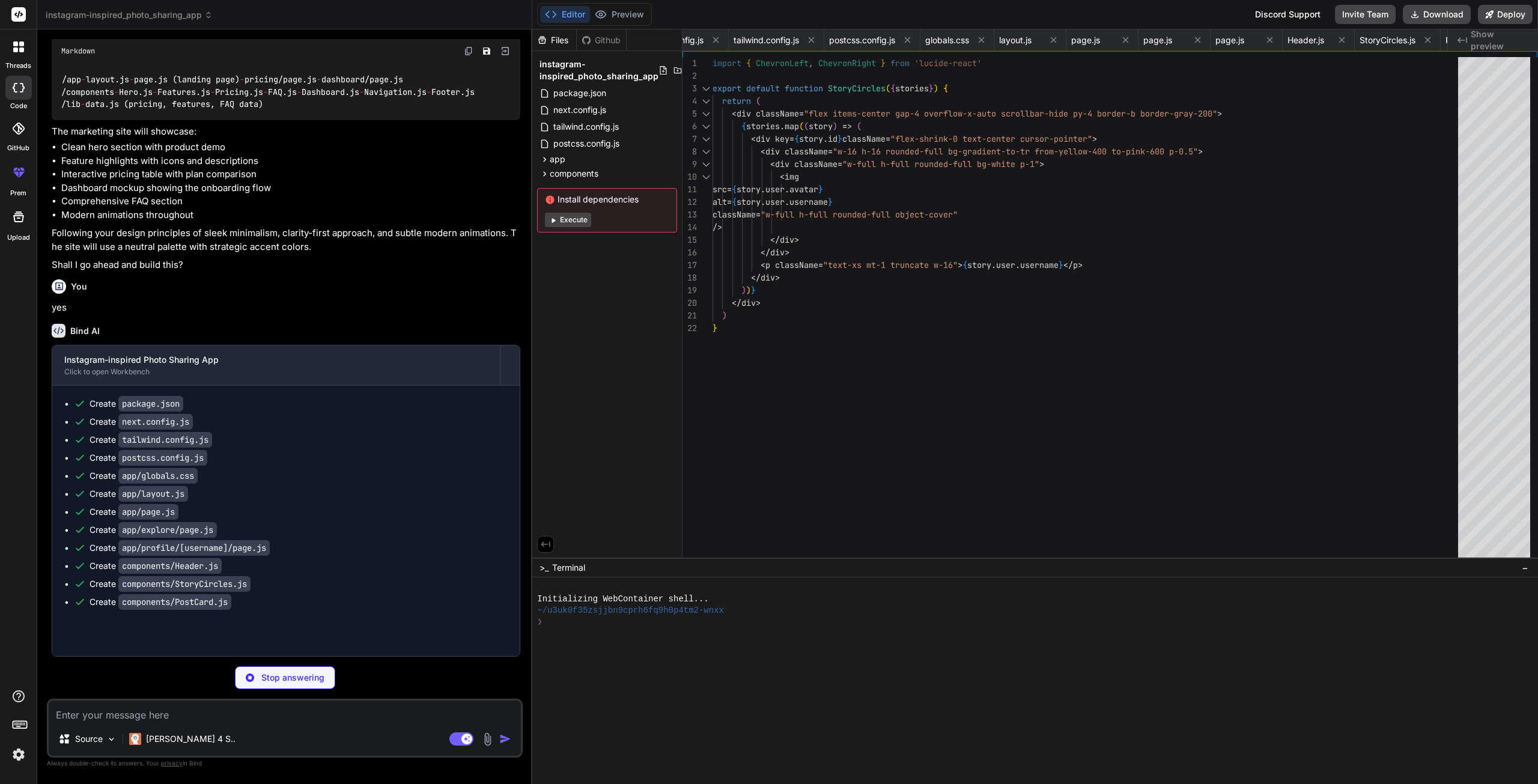
type textarea "x"
type textarea "</div> <div className="text-center"> <span className="block font-medium text-lg…"
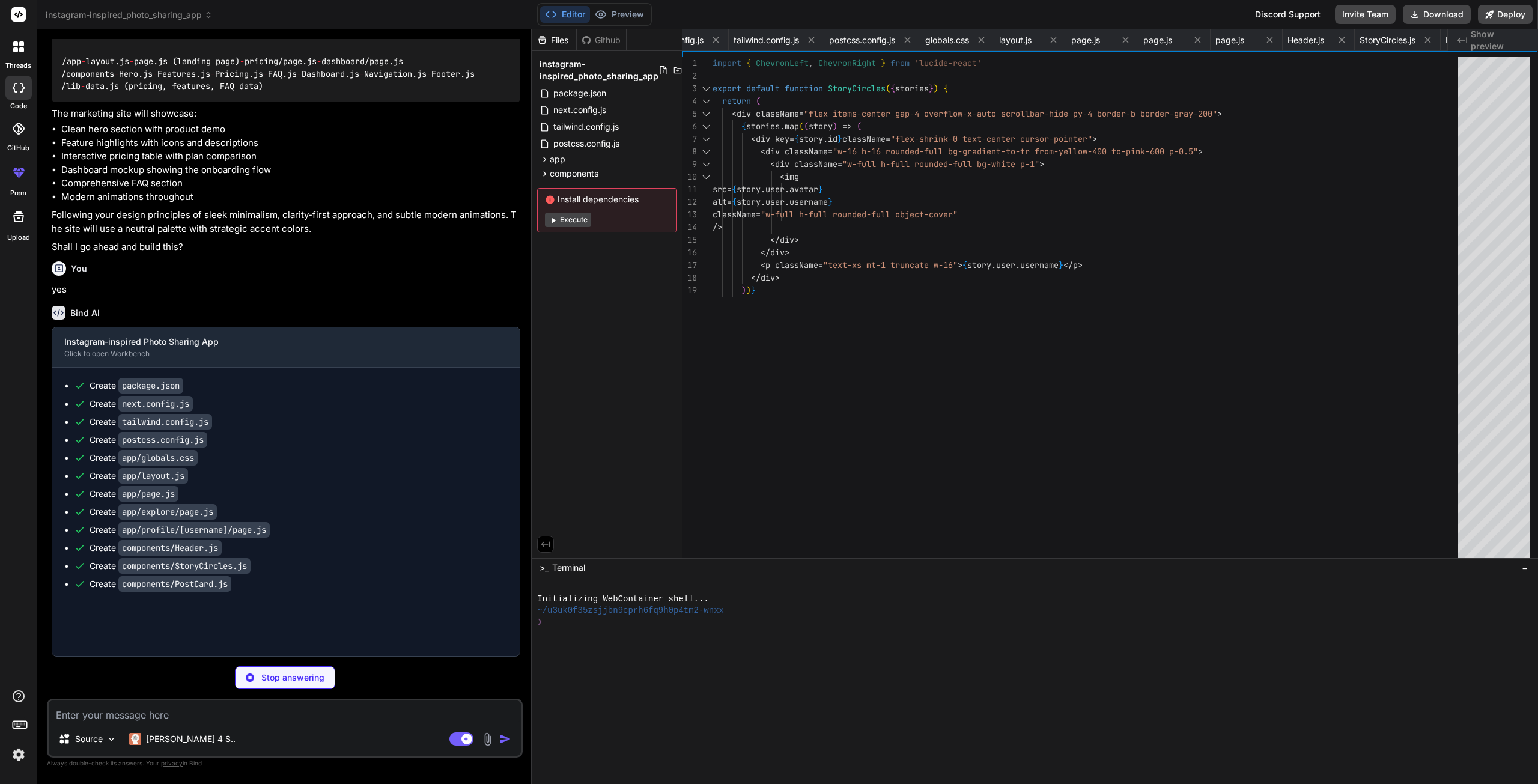
type textarea "x"
type textarea ")} </form> </div> </div> ) }"
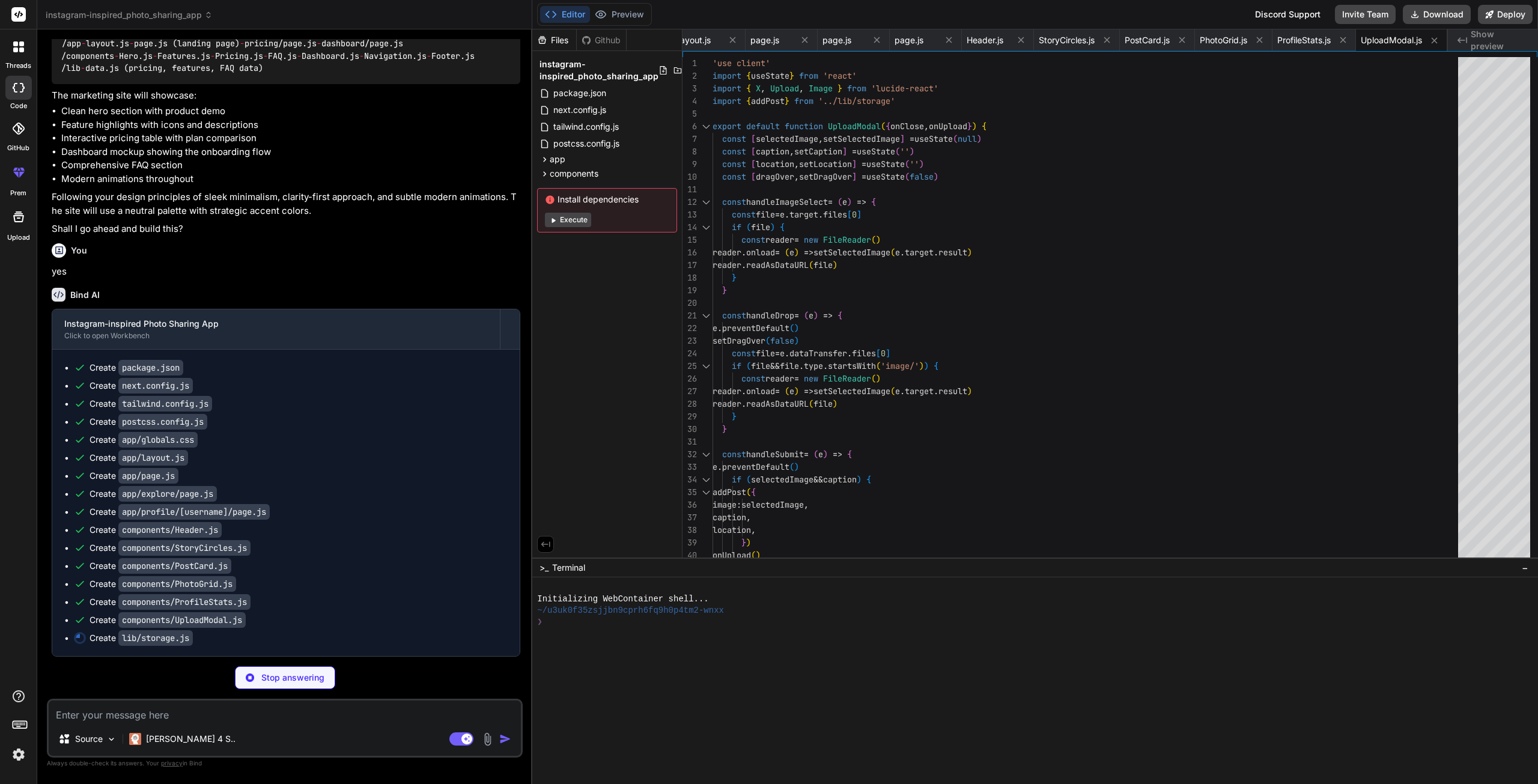
scroll to position [1251, 0]
type textarea "x"
type textarea "} export const getUser = (username) => { if (typeof window === 'undefined') ret…"
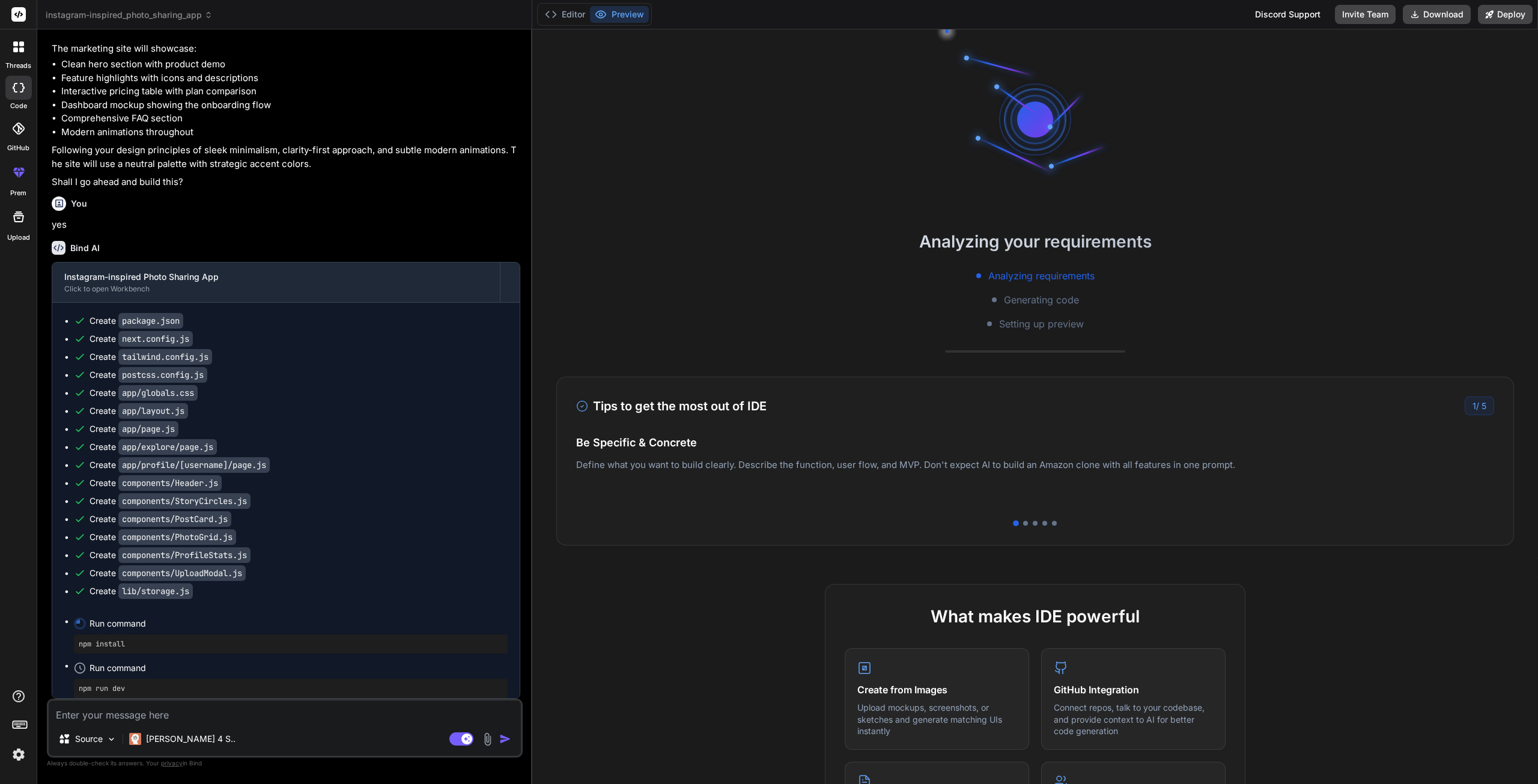
scroll to position [0, 522]
click at [566, 16] on button "Editor" at bounding box center [565, 14] width 50 height 17
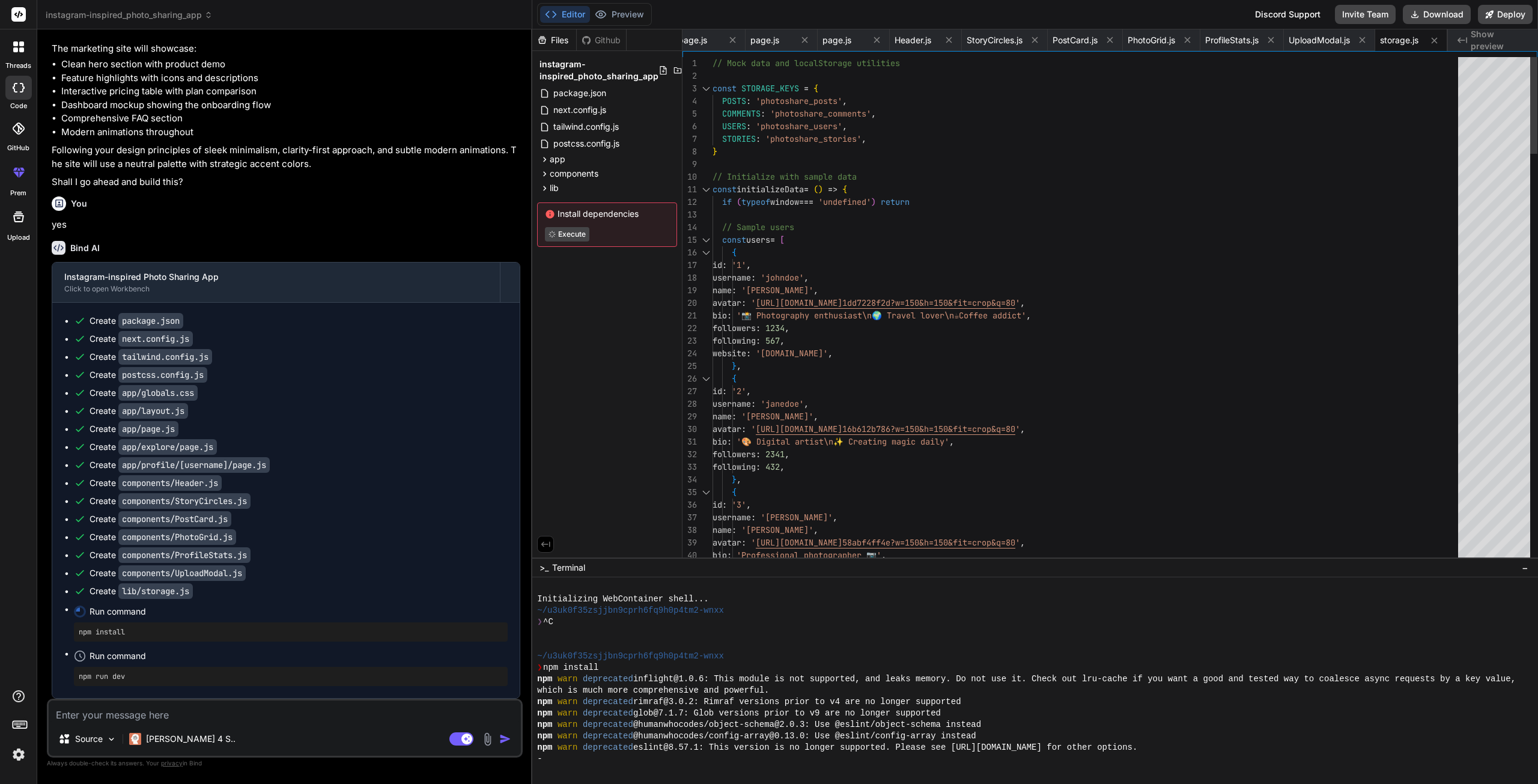
scroll to position [69, 0]
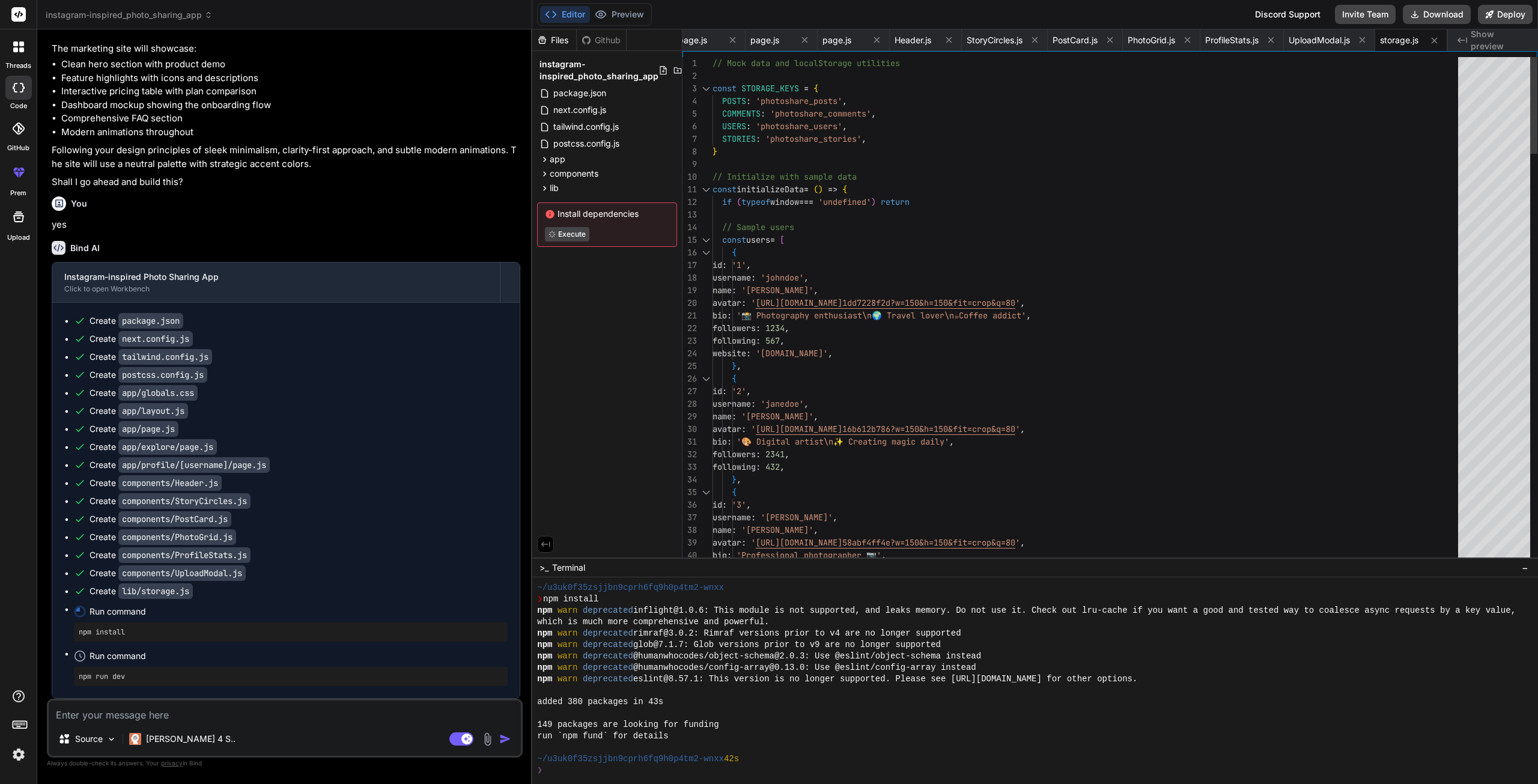
type textarea "x"
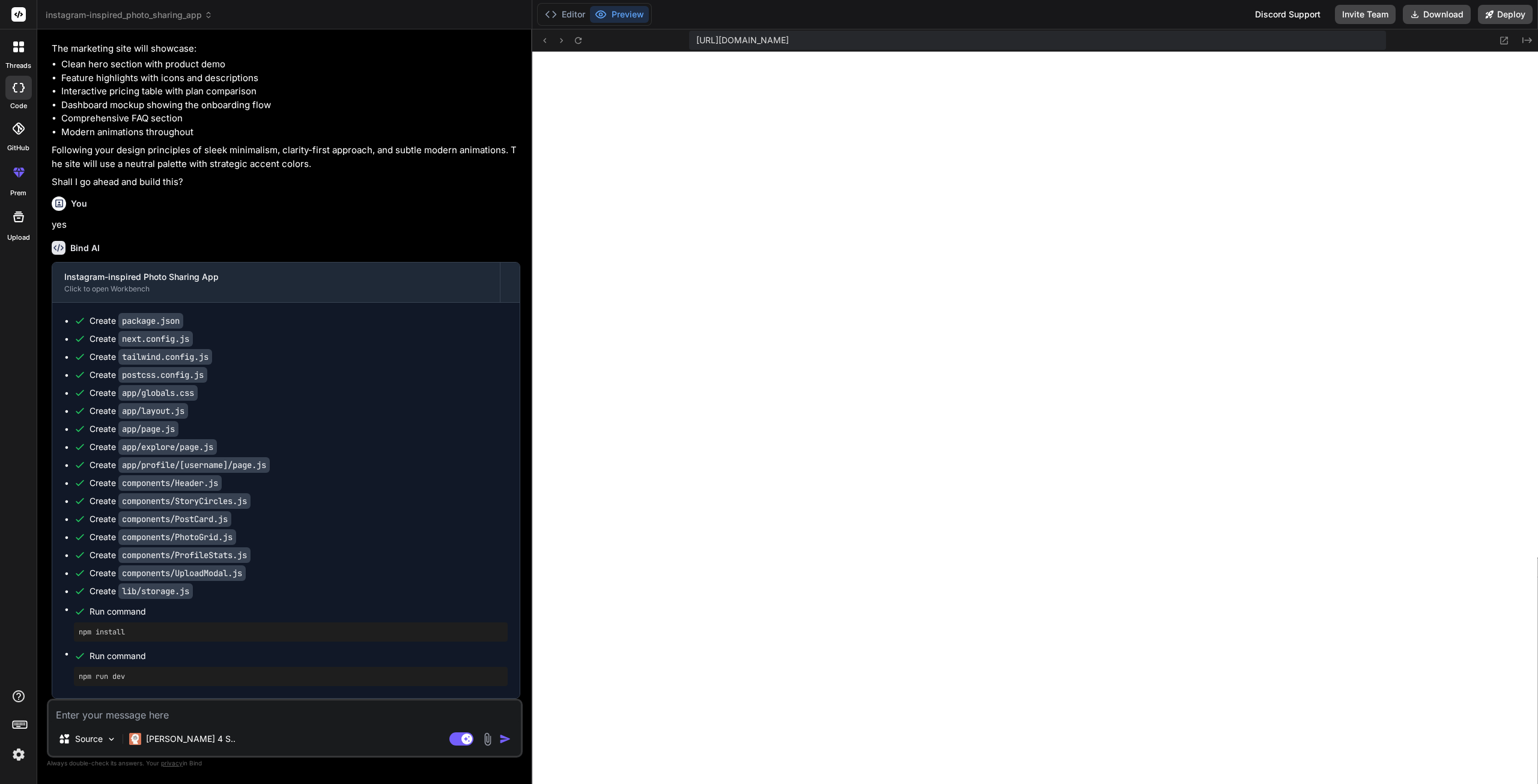
scroll to position [365, 0]
click at [576, 16] on button "Editor" at bounding box center [565, 14] width 50 height 17
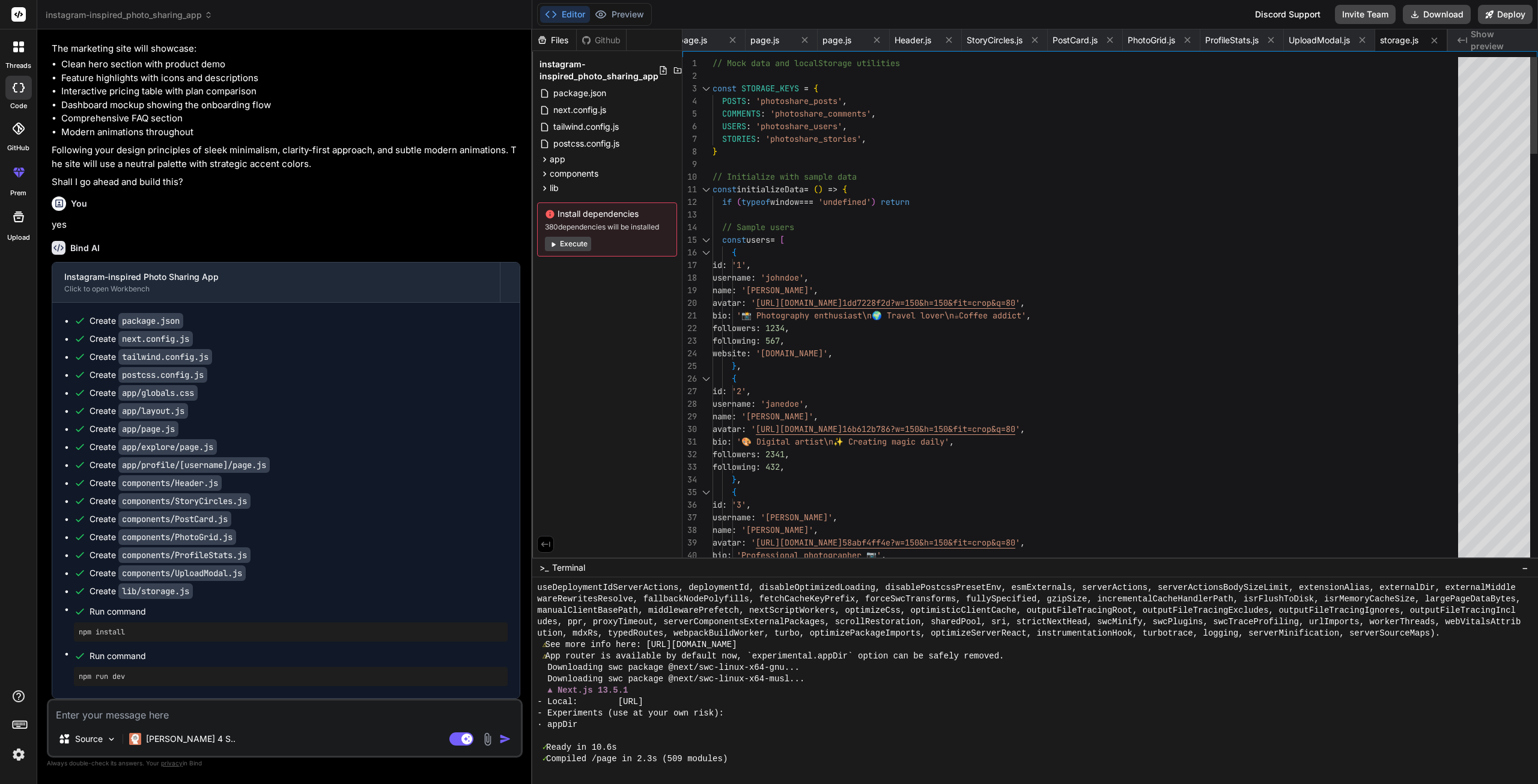
scroll to position [468, 0]
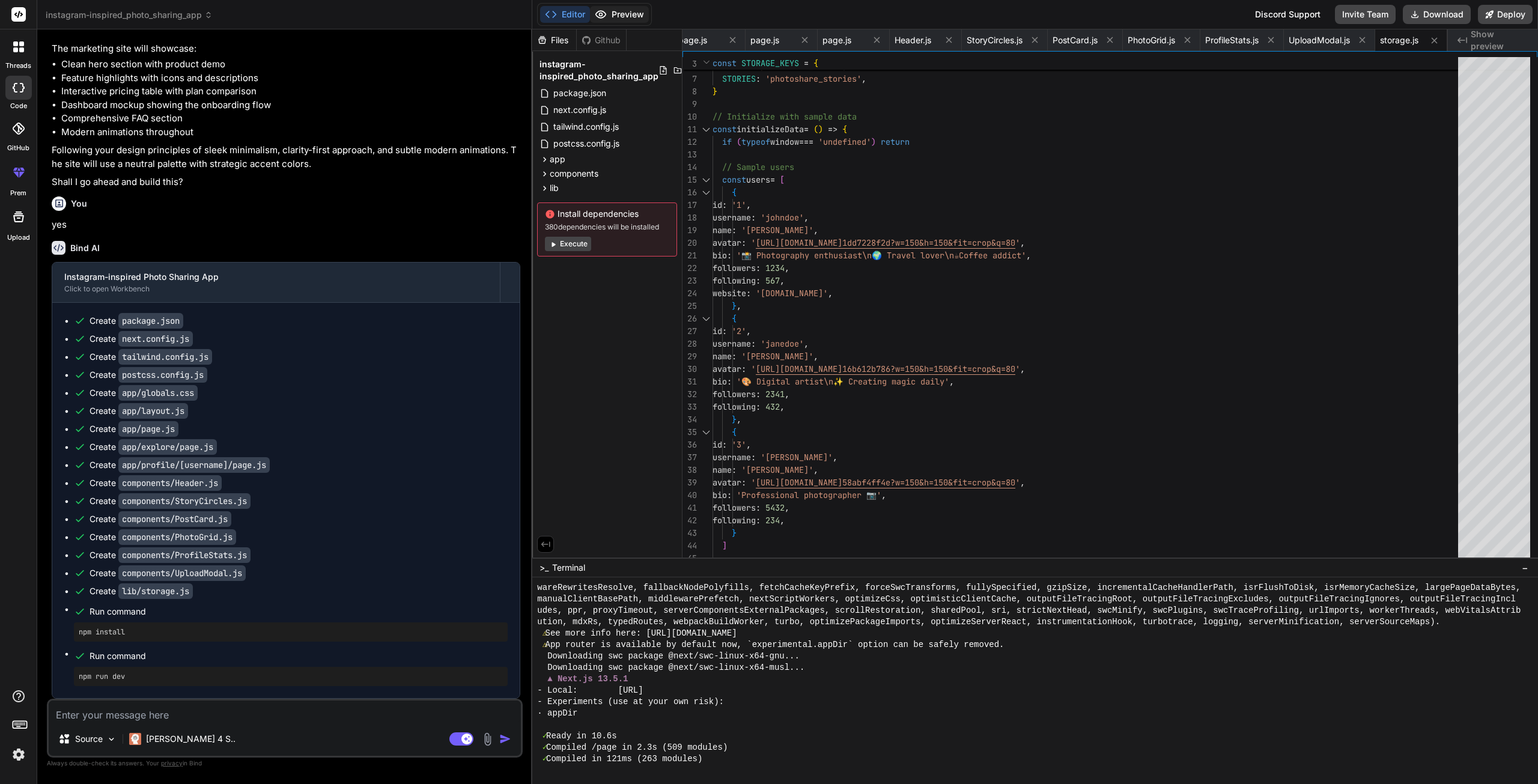
click at [626, 13] on button "Preview" at bounding box center [619, 14] width 59 height 17
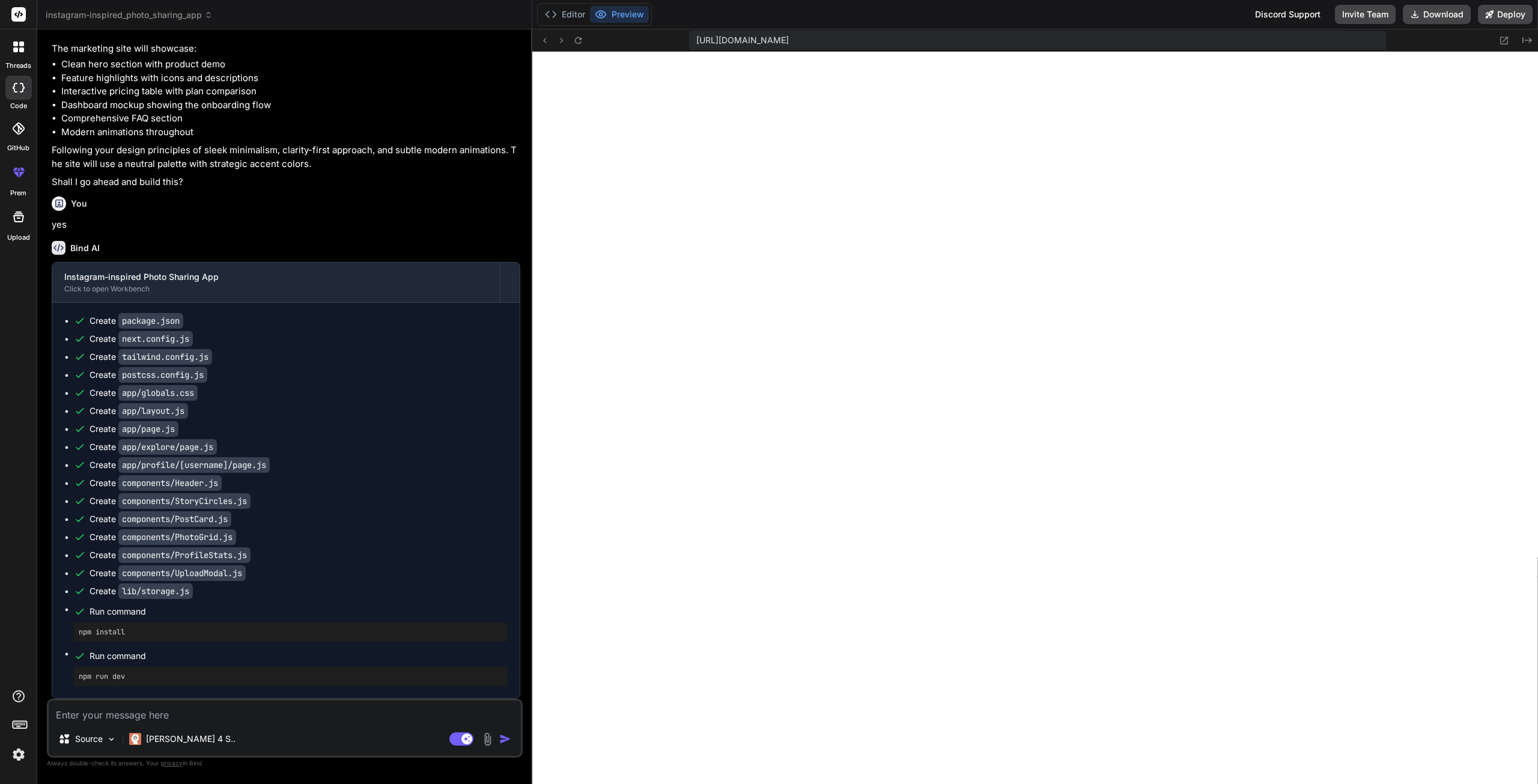
scroll to position [1298, 0]
click at [567, 17] on button "Editor" at bounding box center [565, 14] width 50 height 17
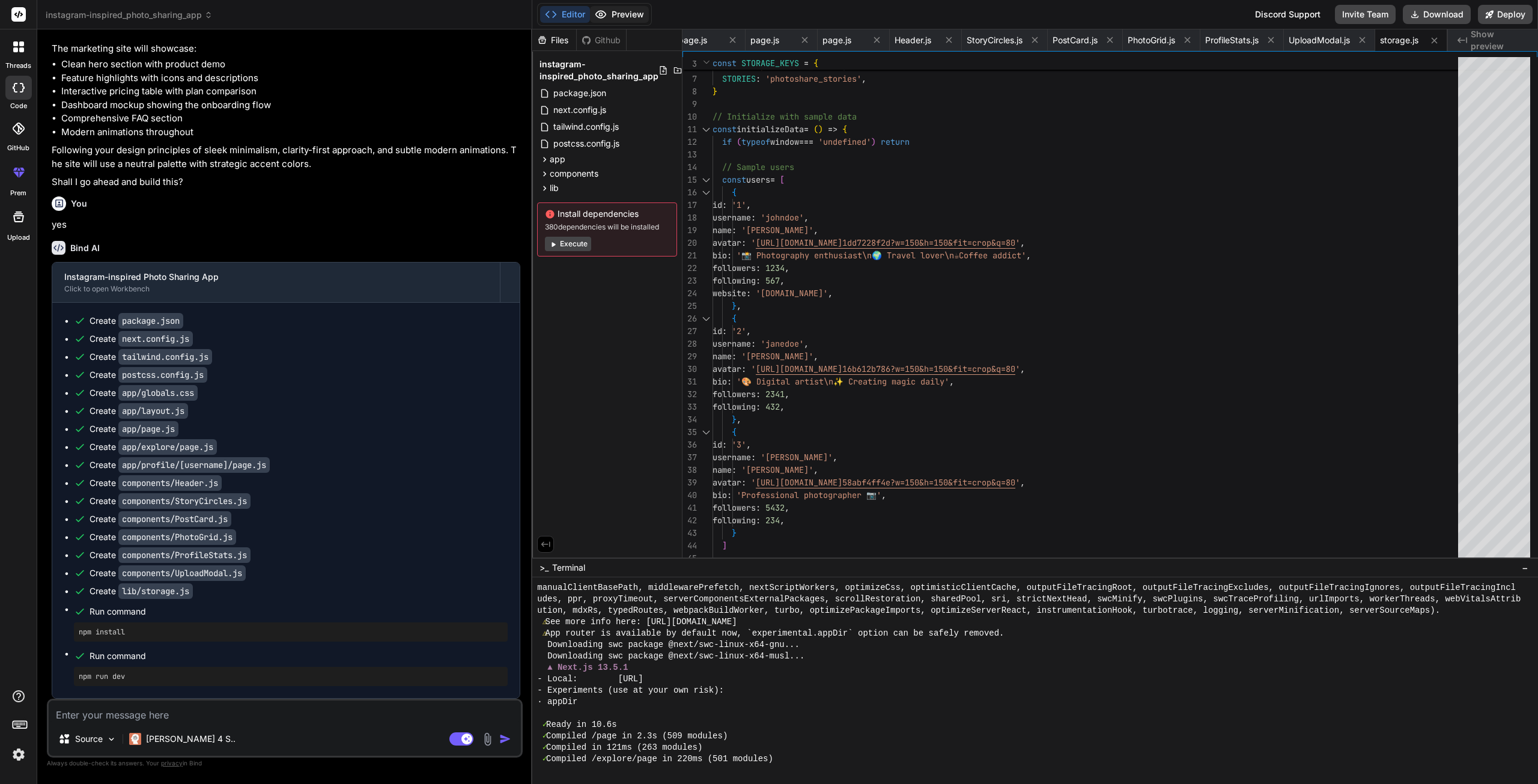
click at [614, 11] on button "Preview" at bounding box center [619, 14] width 59 height 17
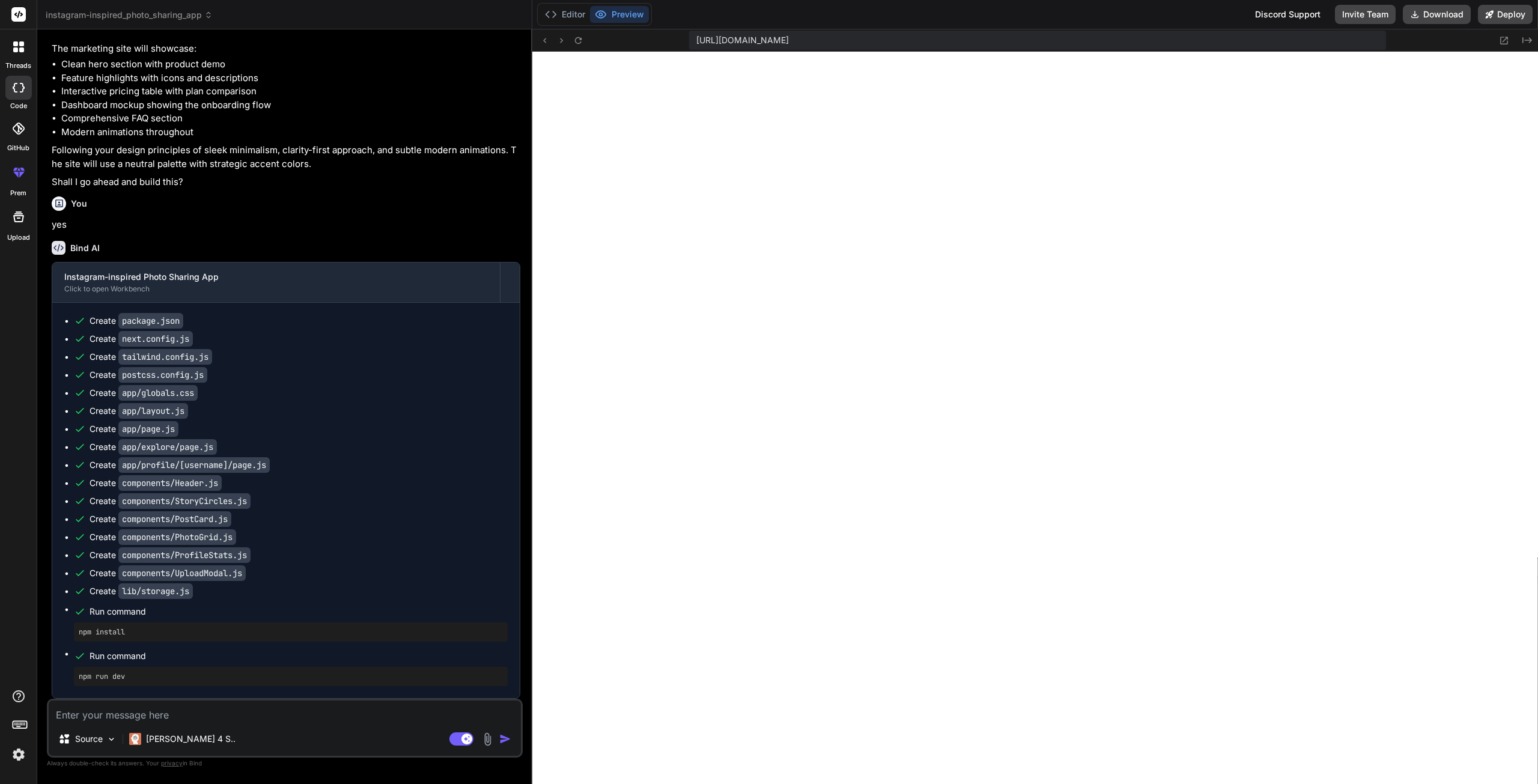
click at [150, 18] on span "instagram-inspired_photo_sharing_app" at bounding box center [129, 15] width 167 height 12
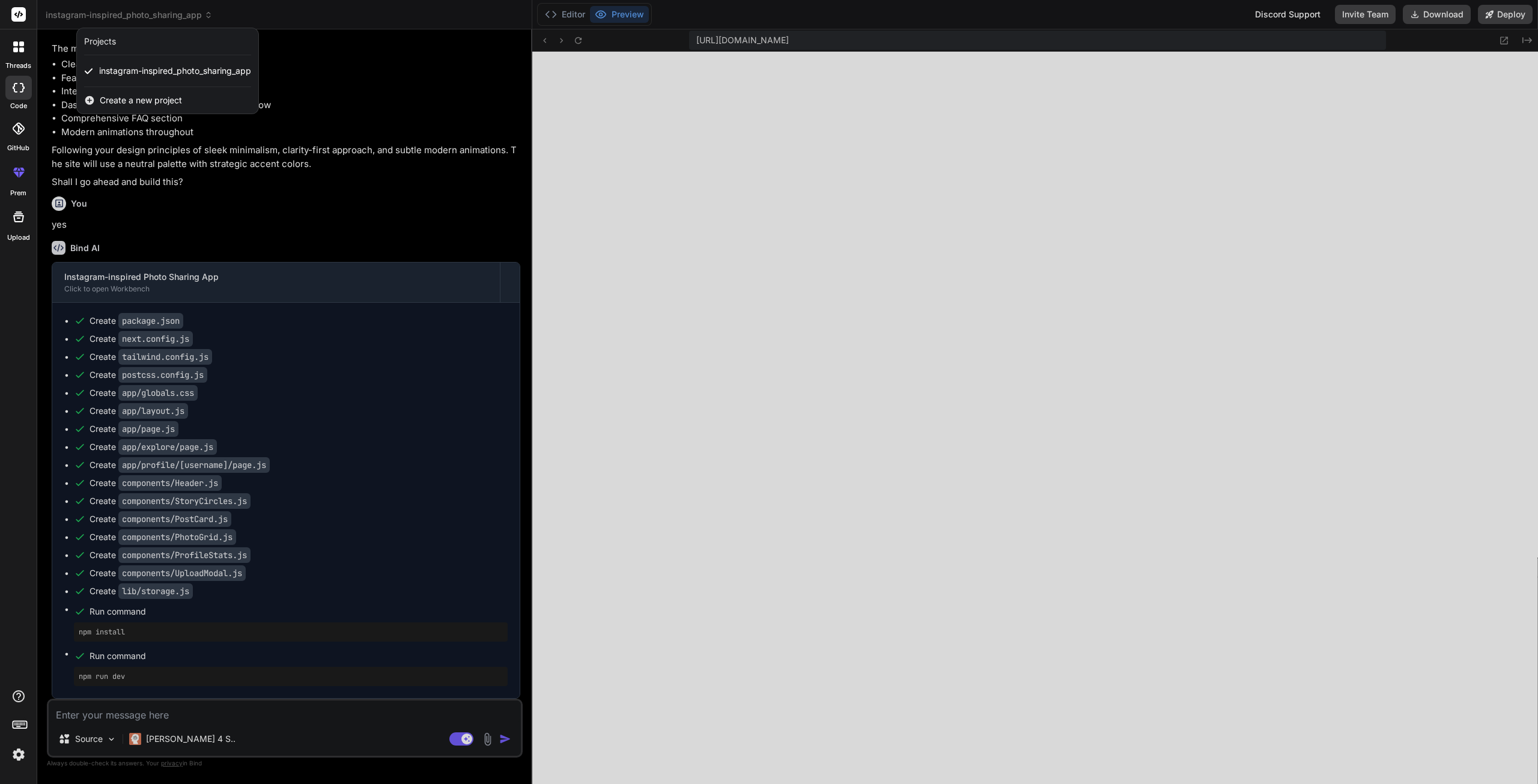
click at [124, 36] on div "Projects" at bounding box center [168, 42] width 167 height 12
click at [104, 45] on div "Projects" at bounding box center [100, 42] width 32 height 12
click at [135, 104] on span "Create a new project" at bounding box center [141, 101] width 82 height 12
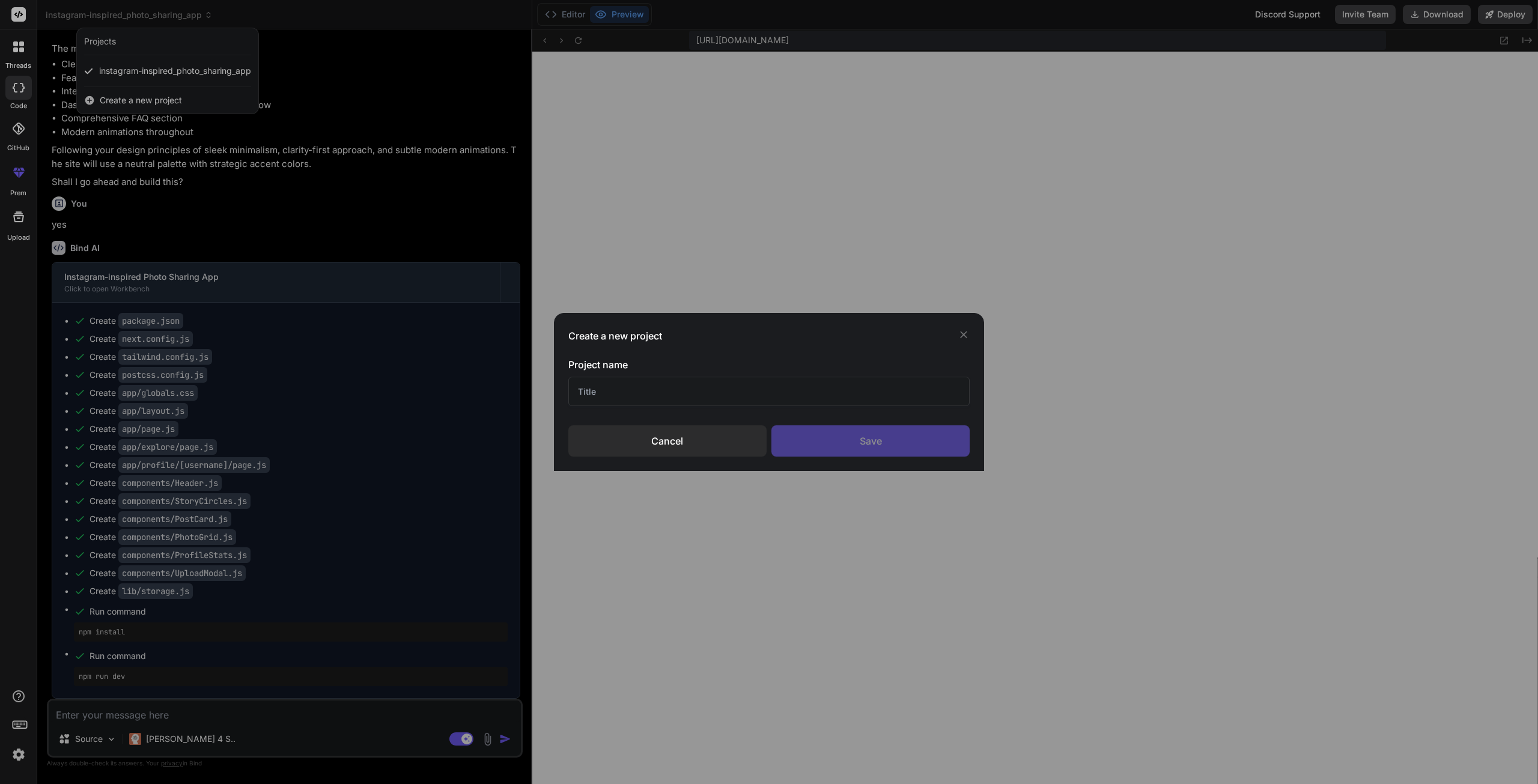
click at [639, 398] on input "text" at bounding box center [769, 391] width 402 height 29
type input "y"
type input "[PERSON_NAME]"
click at [874, 456] on div "Save" at bounding box center [871, 441] width 198 height 31
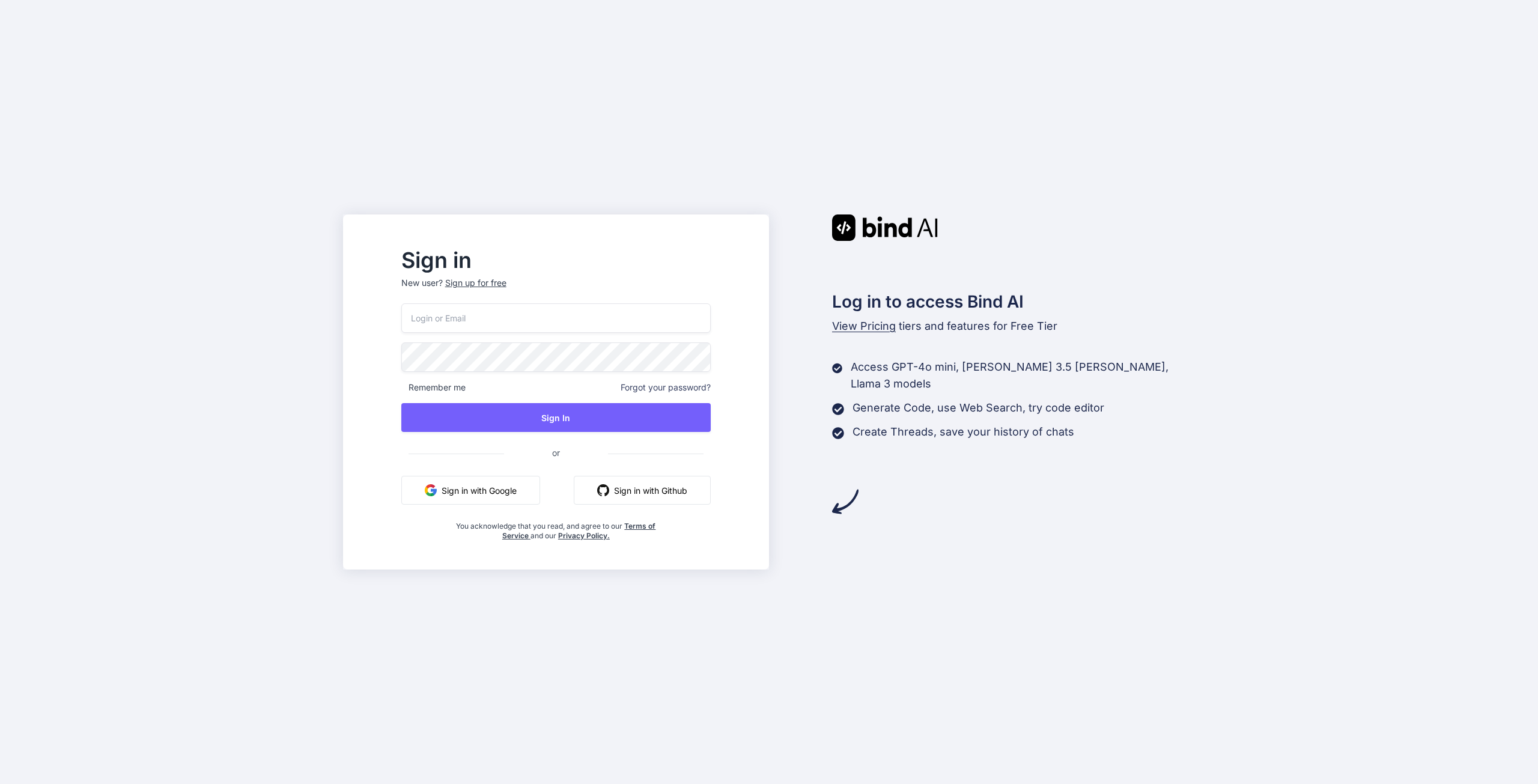
click at [492, 496] on button "Sign in with Google" at bounding box center [470, 490] width 139 height 29
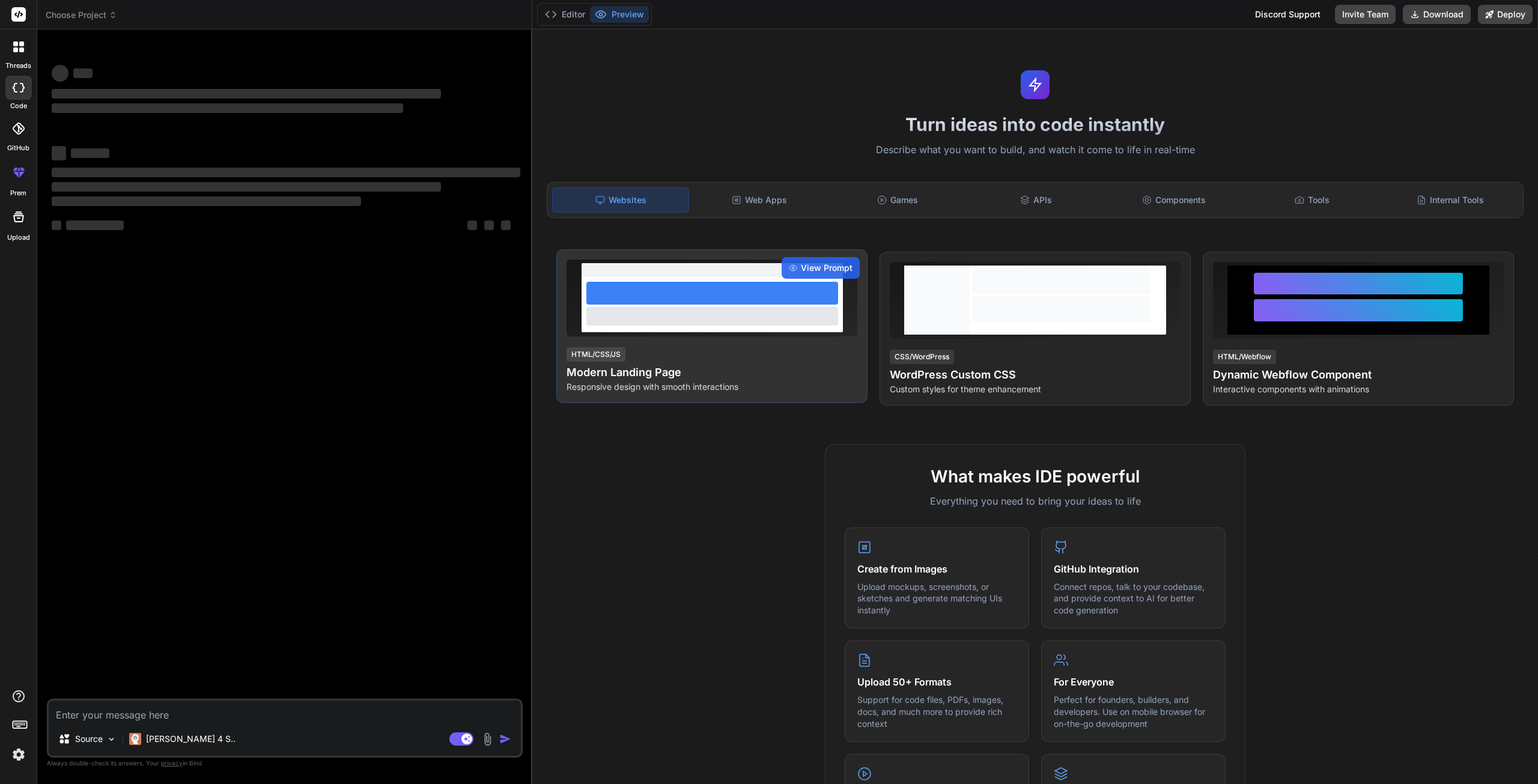
type textarea "x"
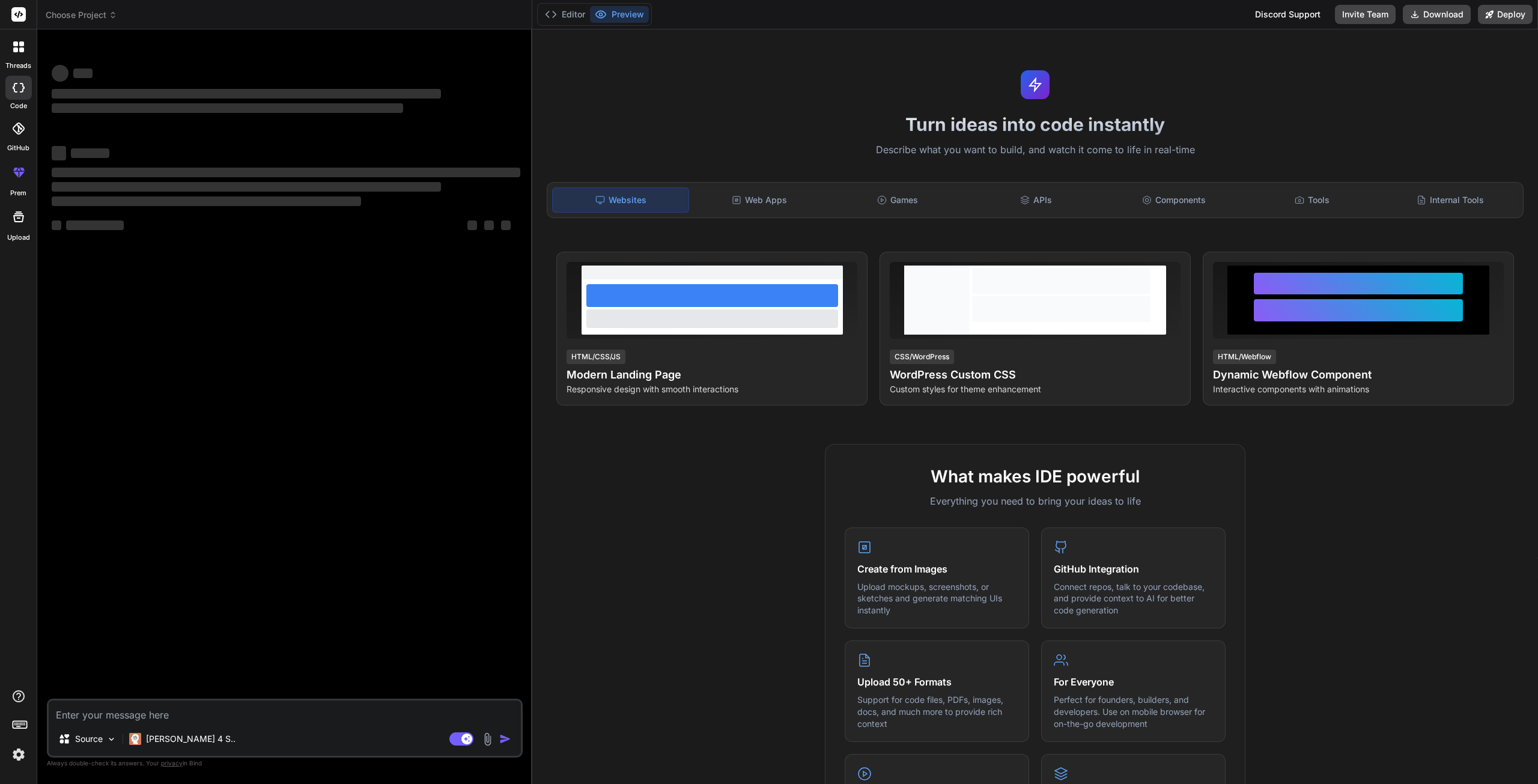
click at [150, 714] on textarea at bounding box center [284, 711] width 472 height 22
paste textarea "Loremipsu DOL – Sitametcon Adi Elitseddo Eiusm te incididunt utl etdol mag aliq…"
type textarea "Loremipsu DOL – Sitametcon Adi Elitseddo Eiusm te incididunt utl etdol mag aliq…"
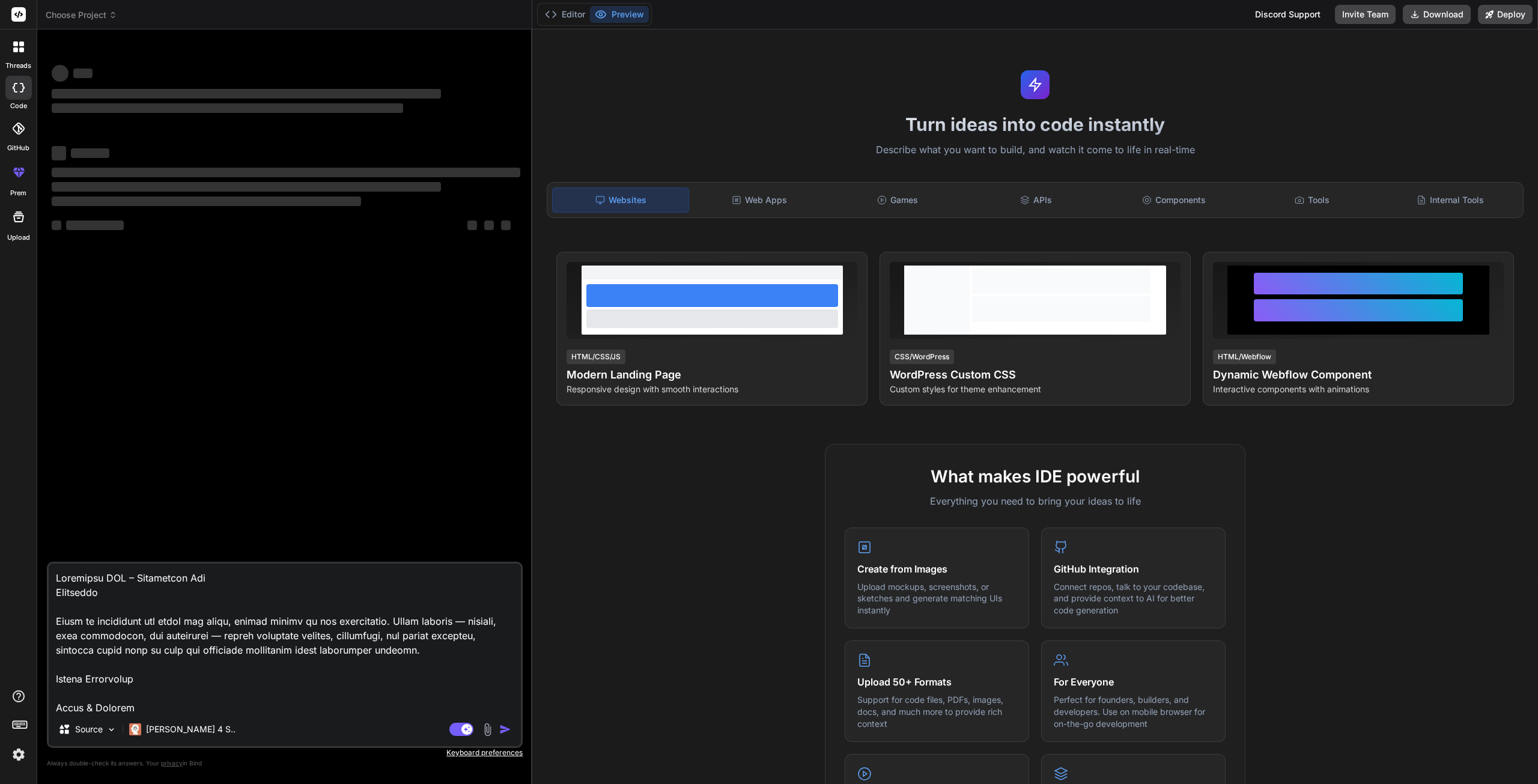
scroll to position [750, 0]
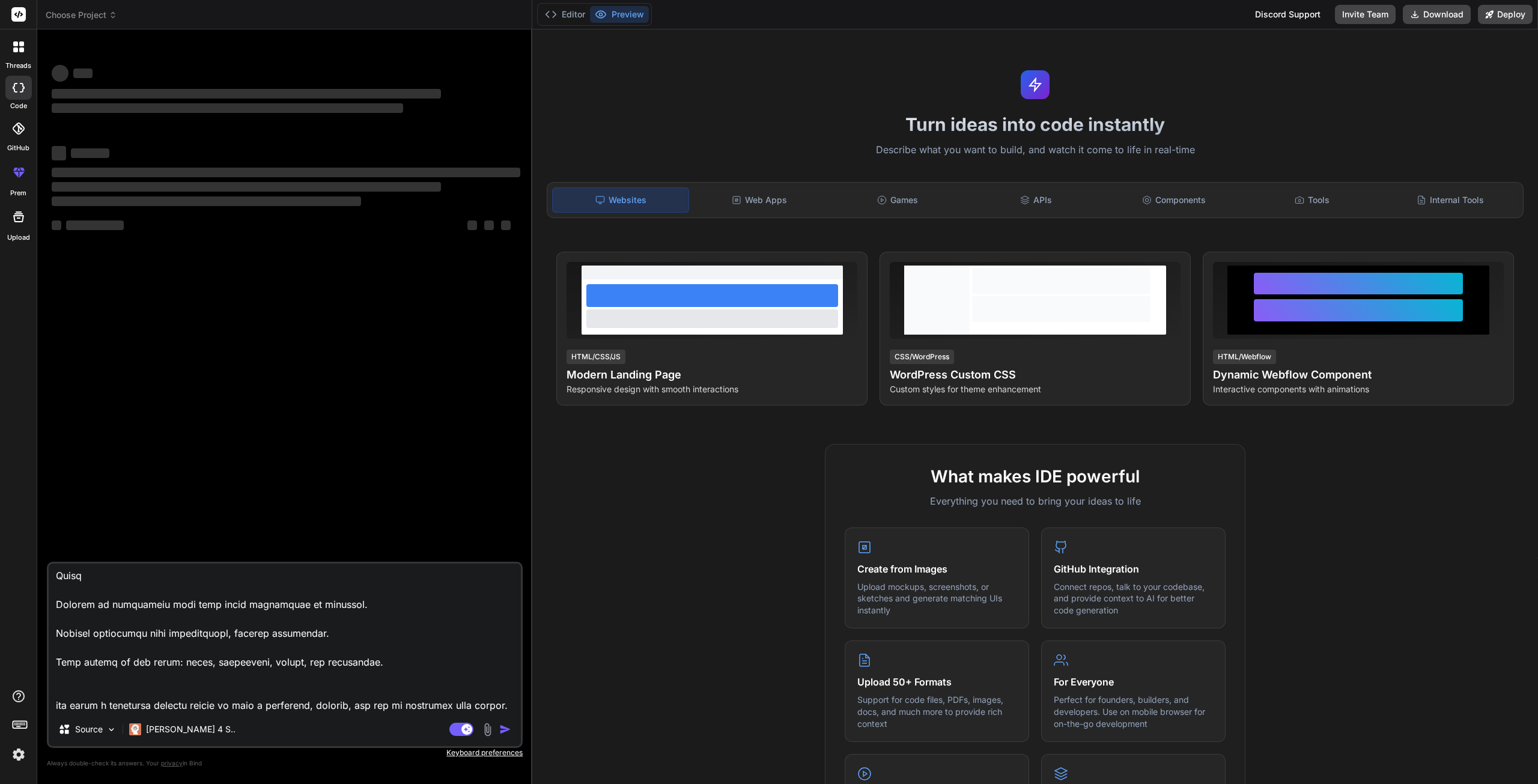
type textarea "x"
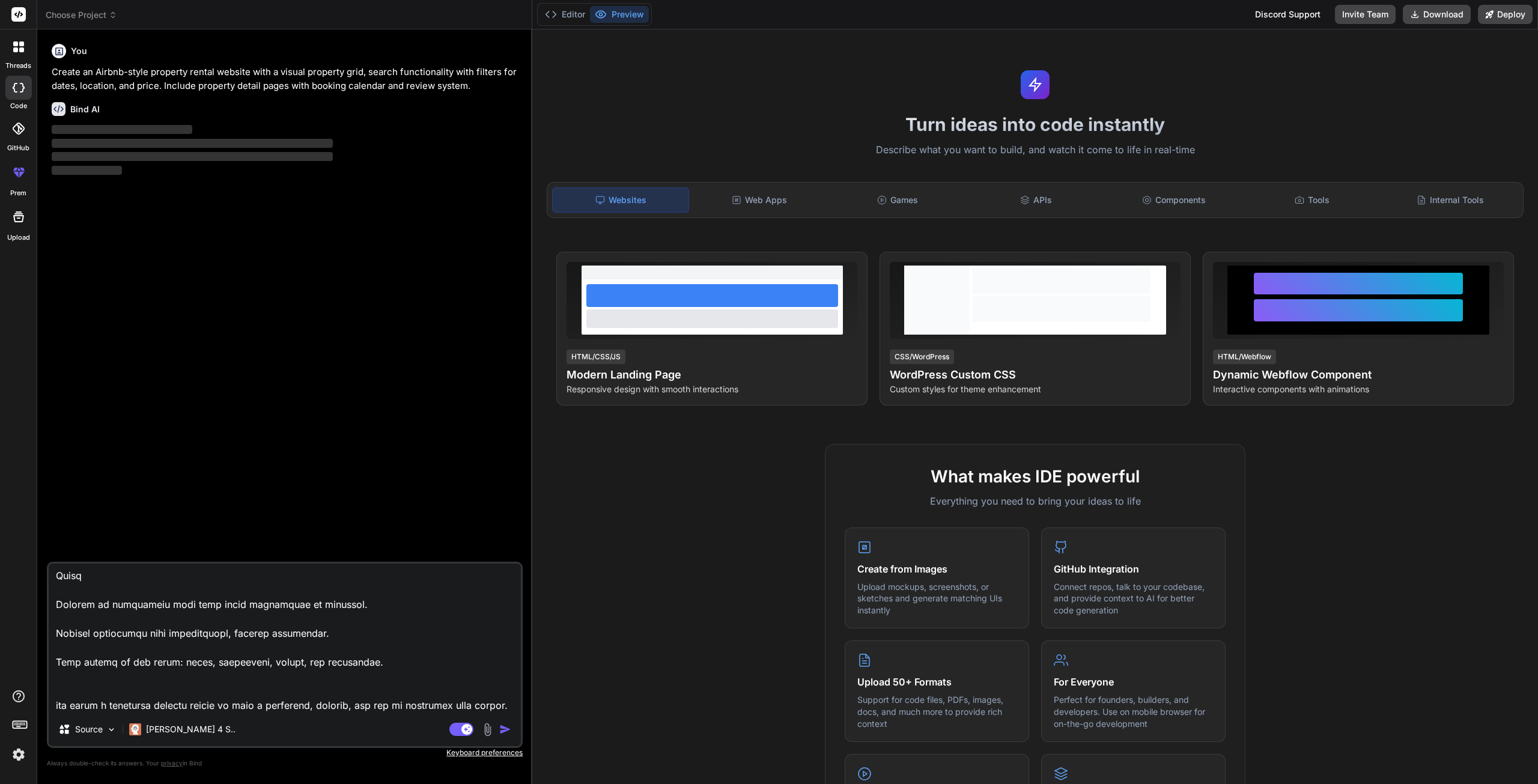
type textarea "Loremipsu DOL – Sitametcon Adi Elitseddo Eiusm te incididunt utl etdol mag aliq…"
click at [210, 247] on div "You Create an Airbnb-style property rental website with a visual property grid,…" at bounding box center [286, 300] width 473 height 522
click at [107, 13] on span "Choose Project" at bounding box center [81, 15] width 72 height 12
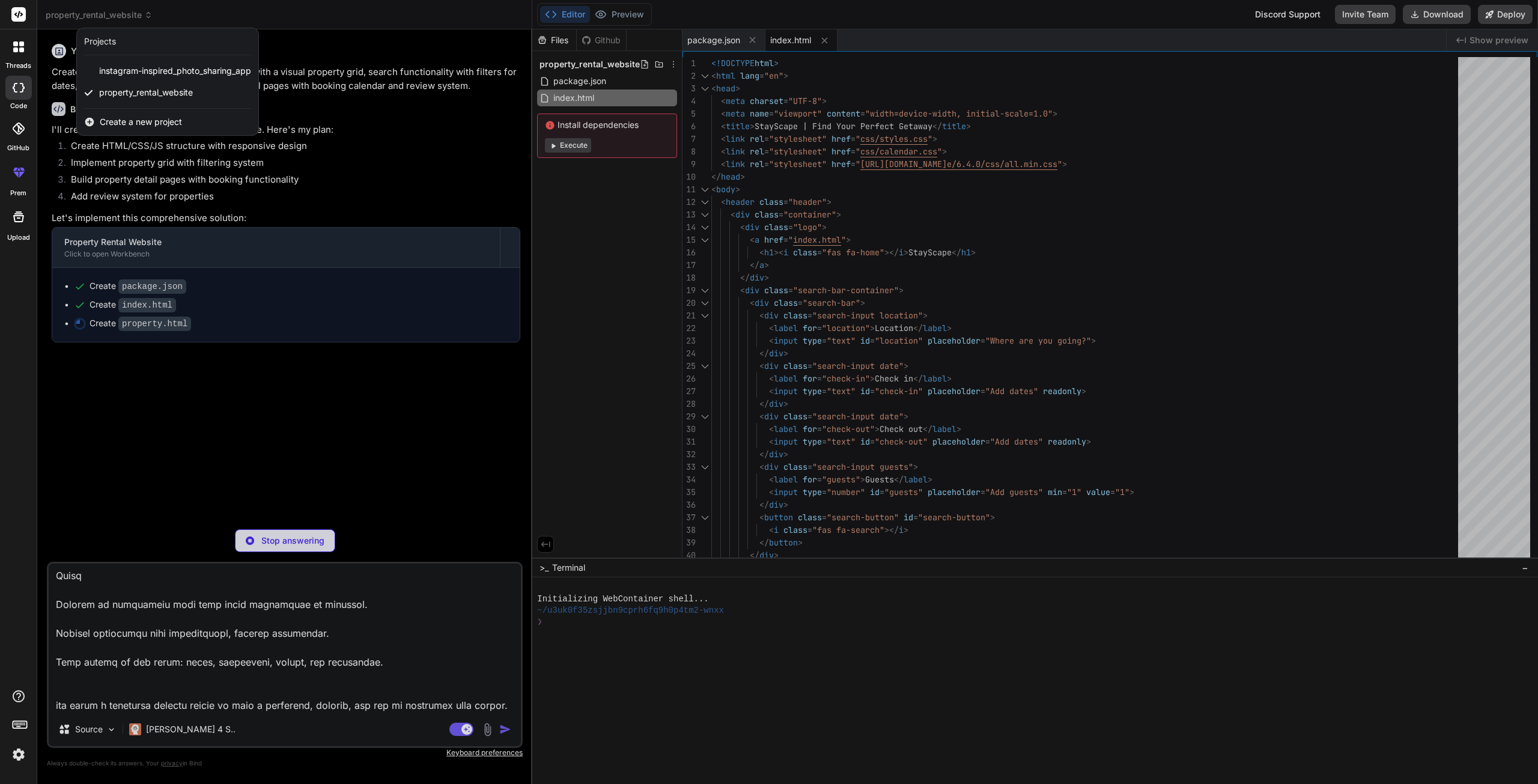
click at [200, 373] on div at bounding box center [769, 392] width 1538 height 784
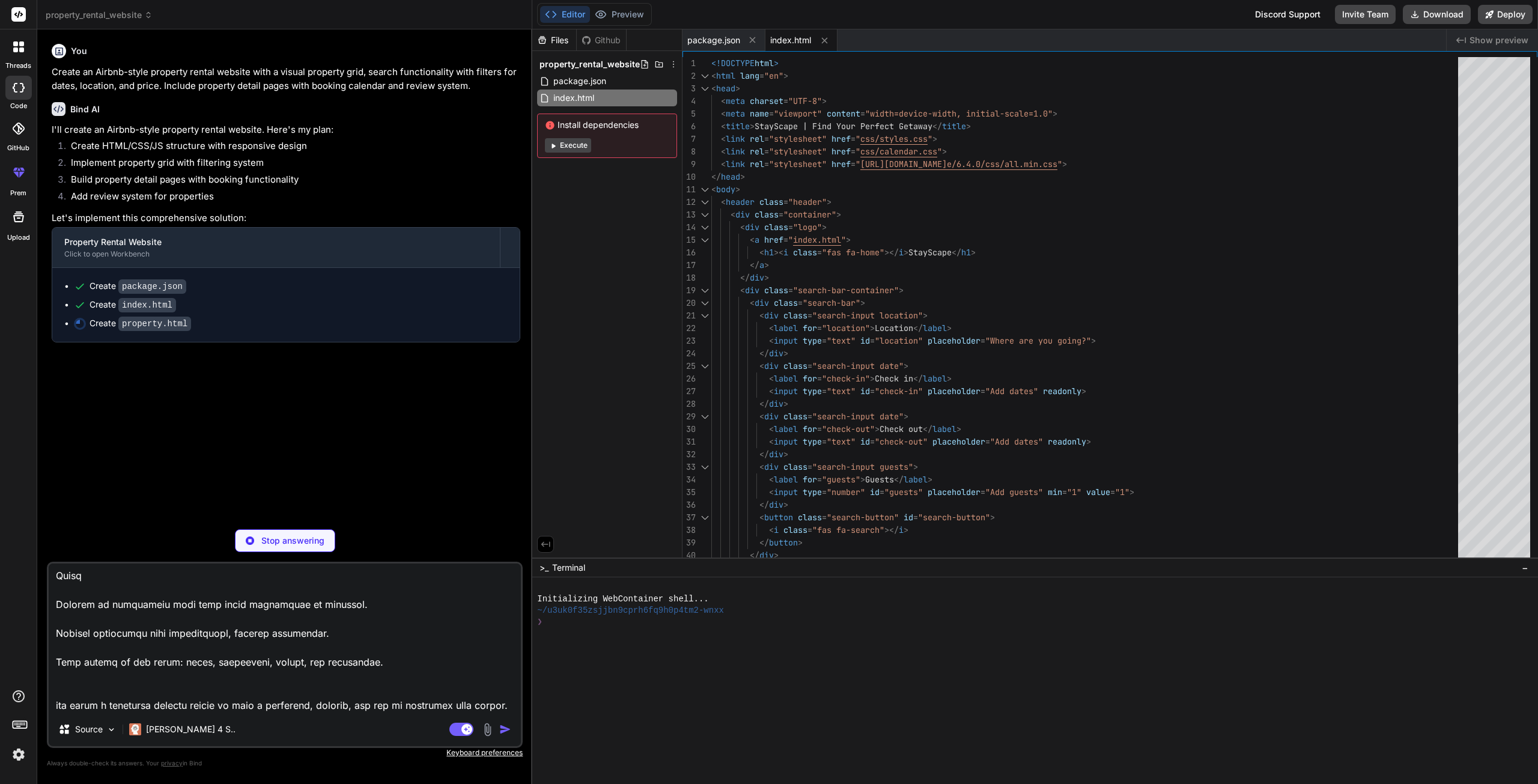
click at [289, 543] on p "Stop answering" at bounding box center [293, 540] width 63 height 12
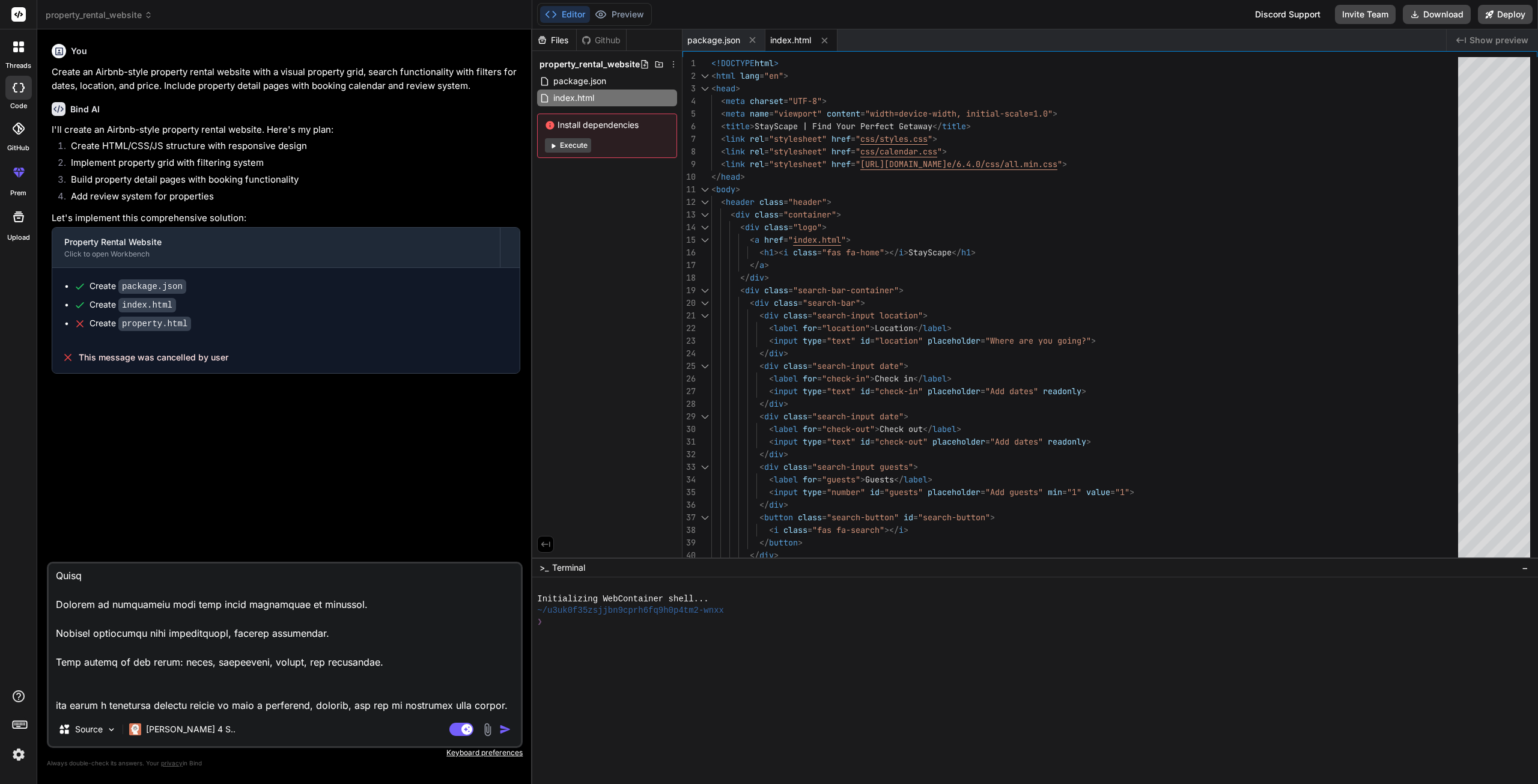
click at [24, 86] on icon at bounding box center [19, 87] width 12 height 10
type textarea "x"
click at [135, 17] on span "property_rental_website" at bounding box center [98, 15] width 107 height 12
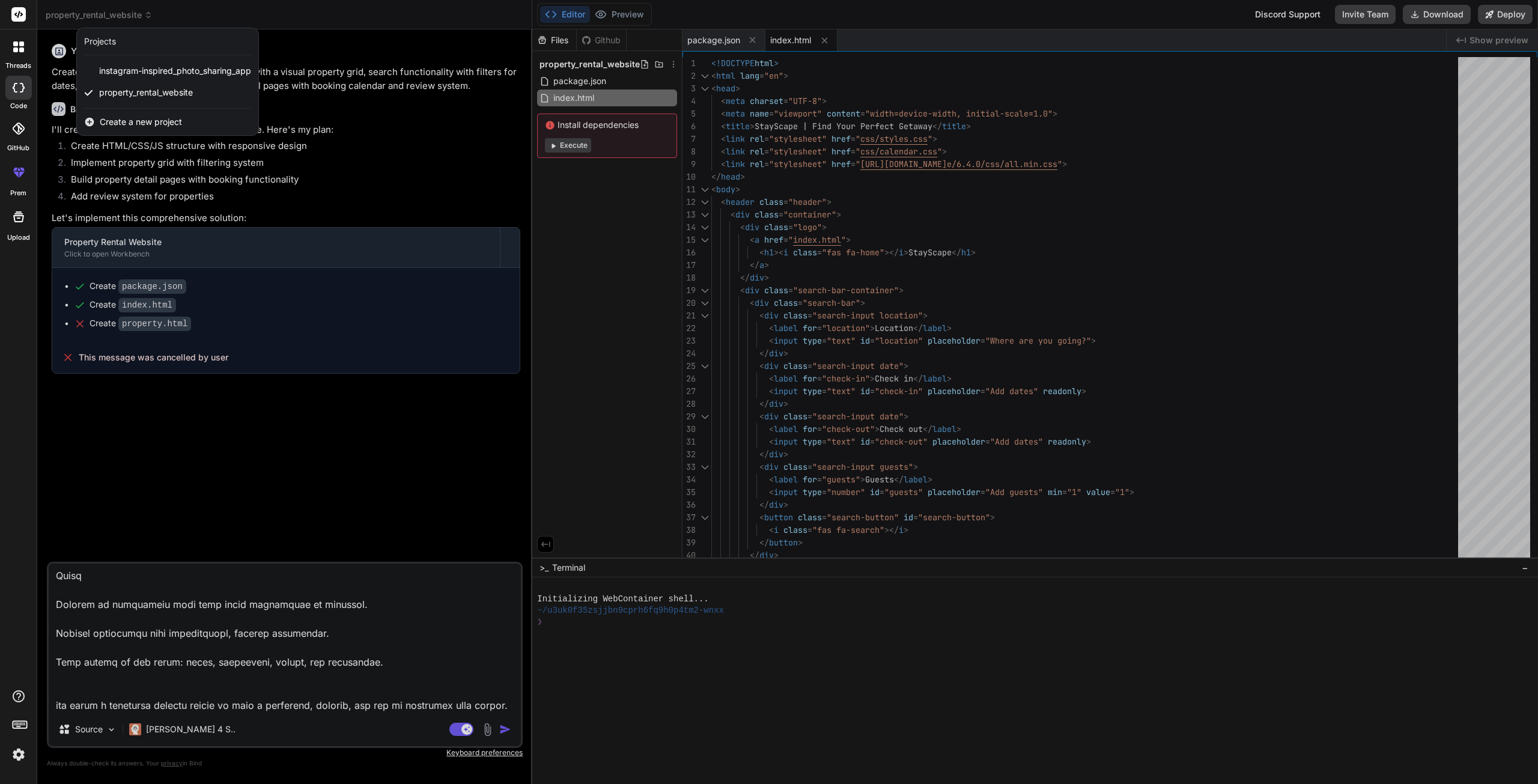
click at [138, 121] on span "Create a new project" at bounding box center [141, 122] width 82 height 12
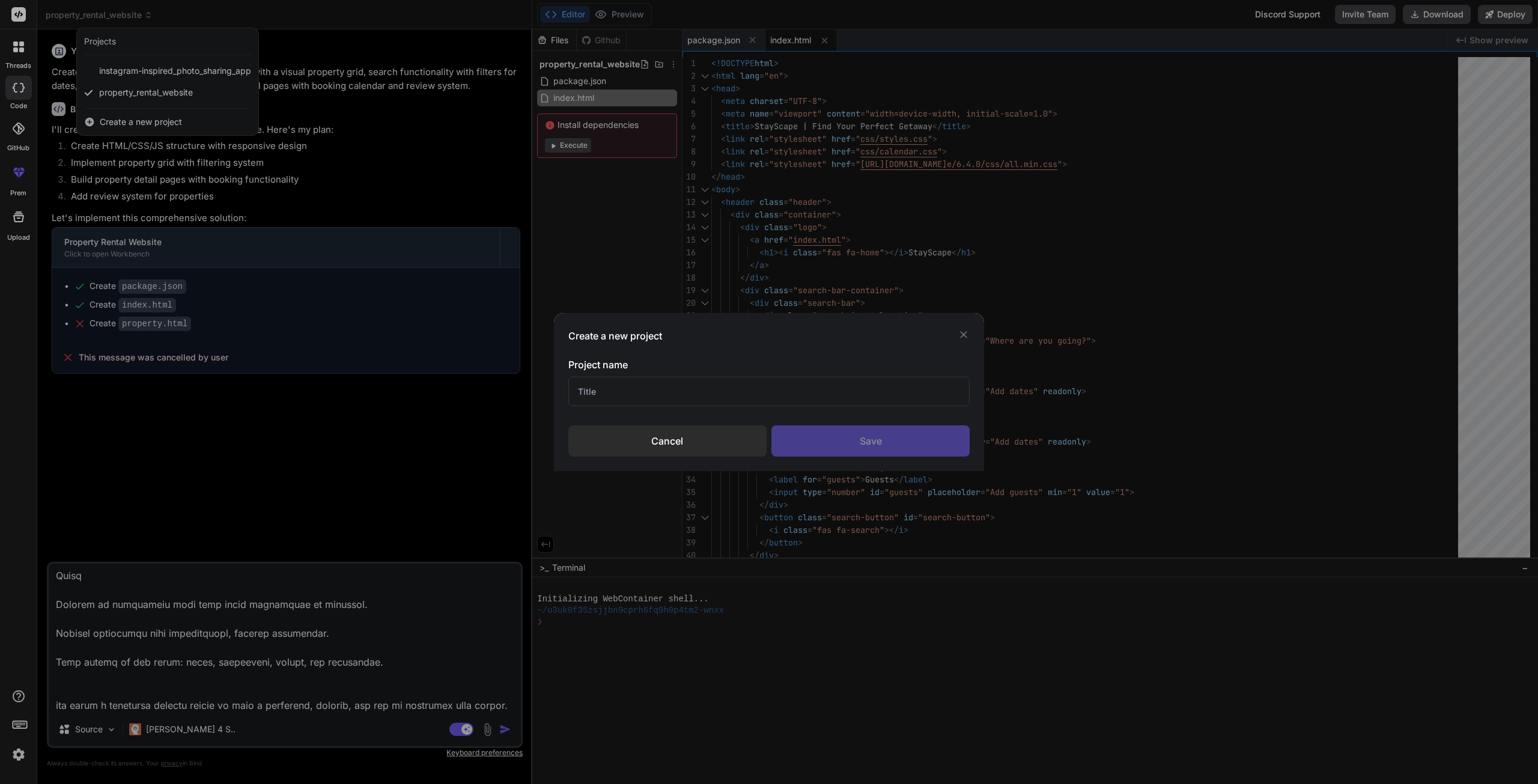
click at [622, 391] on input "text" at bounding box center [769, 391] width 402 height 29
type input "yomnnm"
click at [839, 444] on div "Save" at bounding box center [871, 441] width 198 height 31
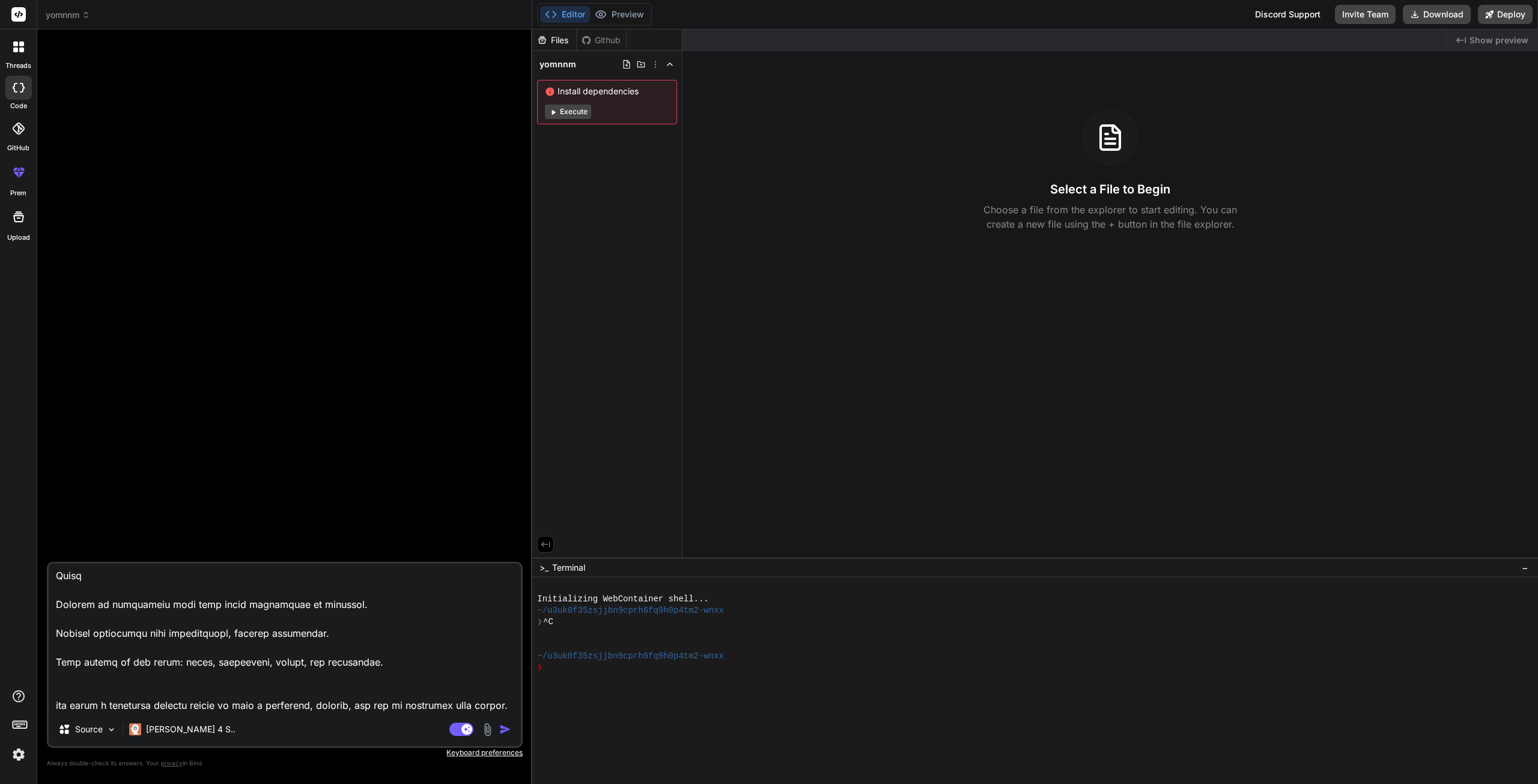
click at [484, 702] on textarea at bounding box center [284, 638] width 472 height 149
type textarea "x"
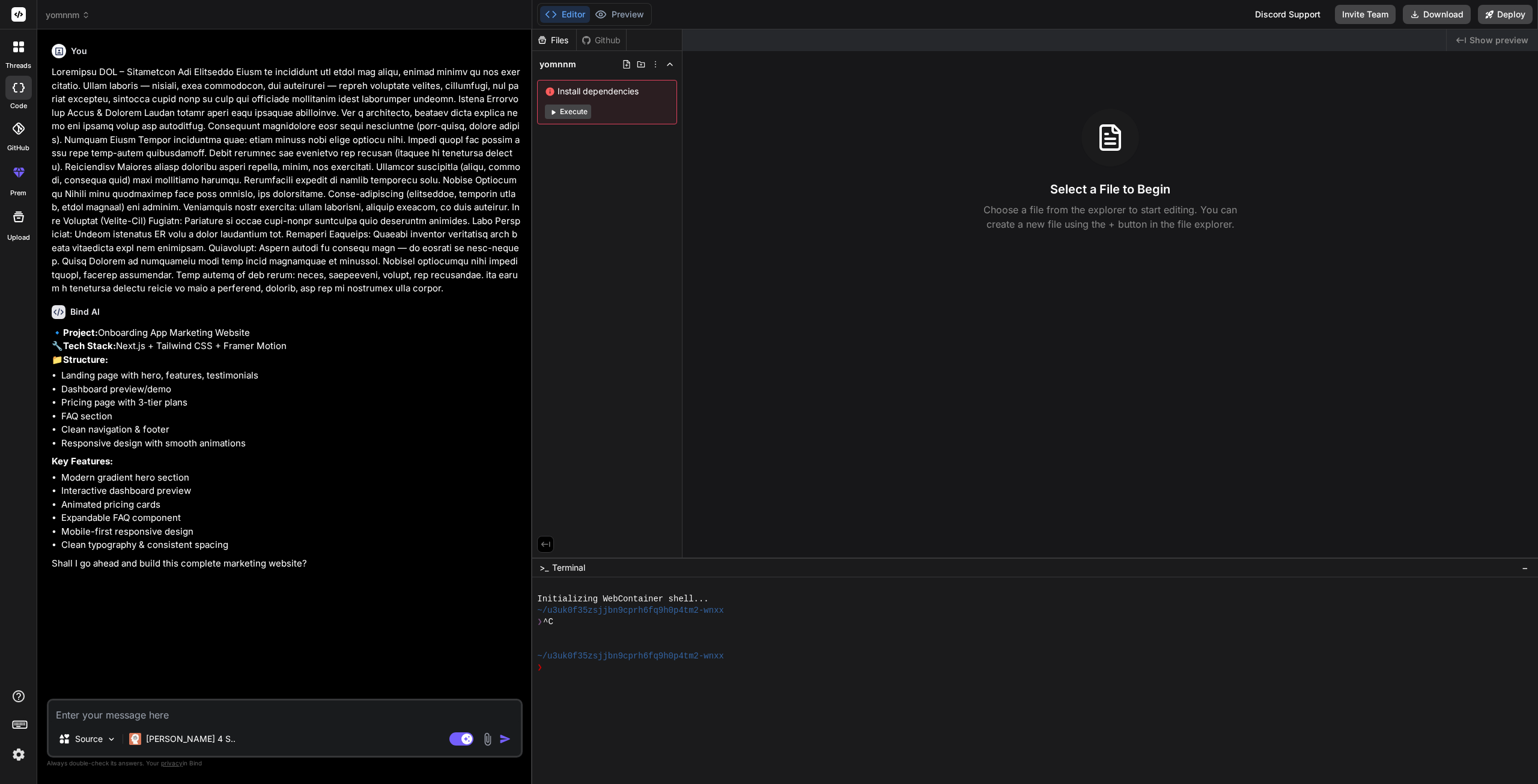
type textarea "x"
type textarea "y"
type textarea "x"
type textarea "ye"
type textarea "x"
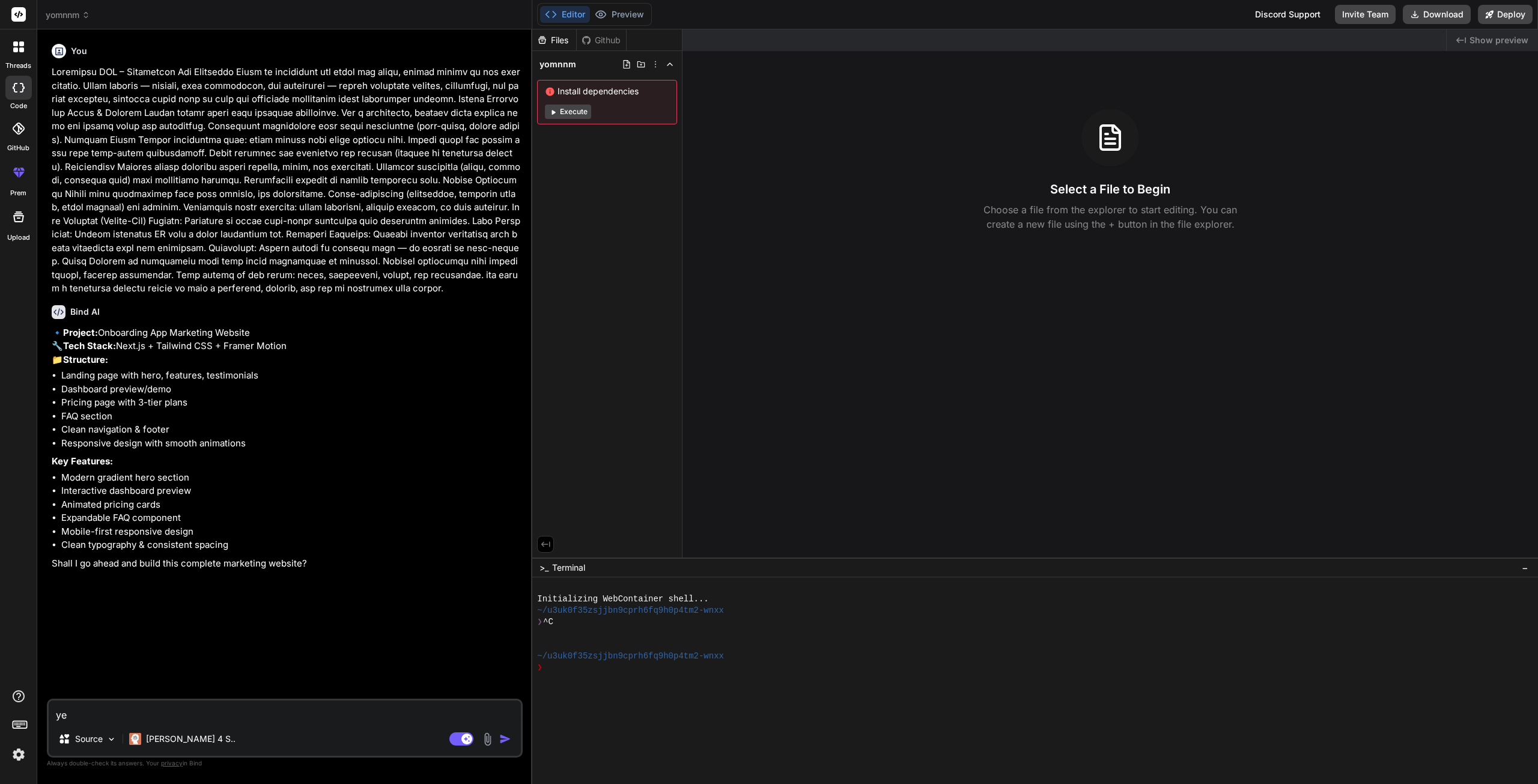
type textarea "yes"
type textarea "x"
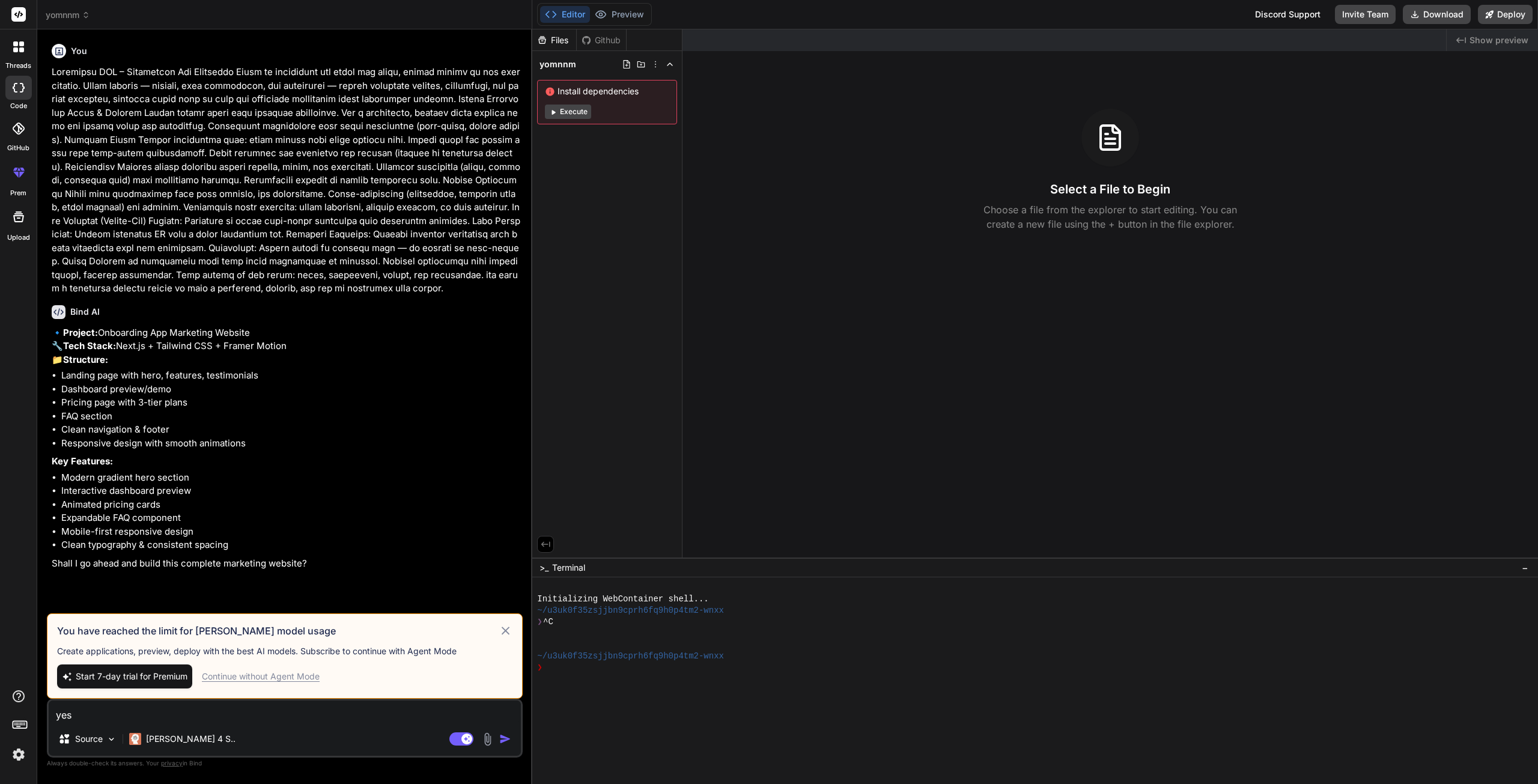
type textarea "yes"
click at [268, 679] on div "Continue without Agent Mode" at bounding box center [261, 676] width 118 height 12
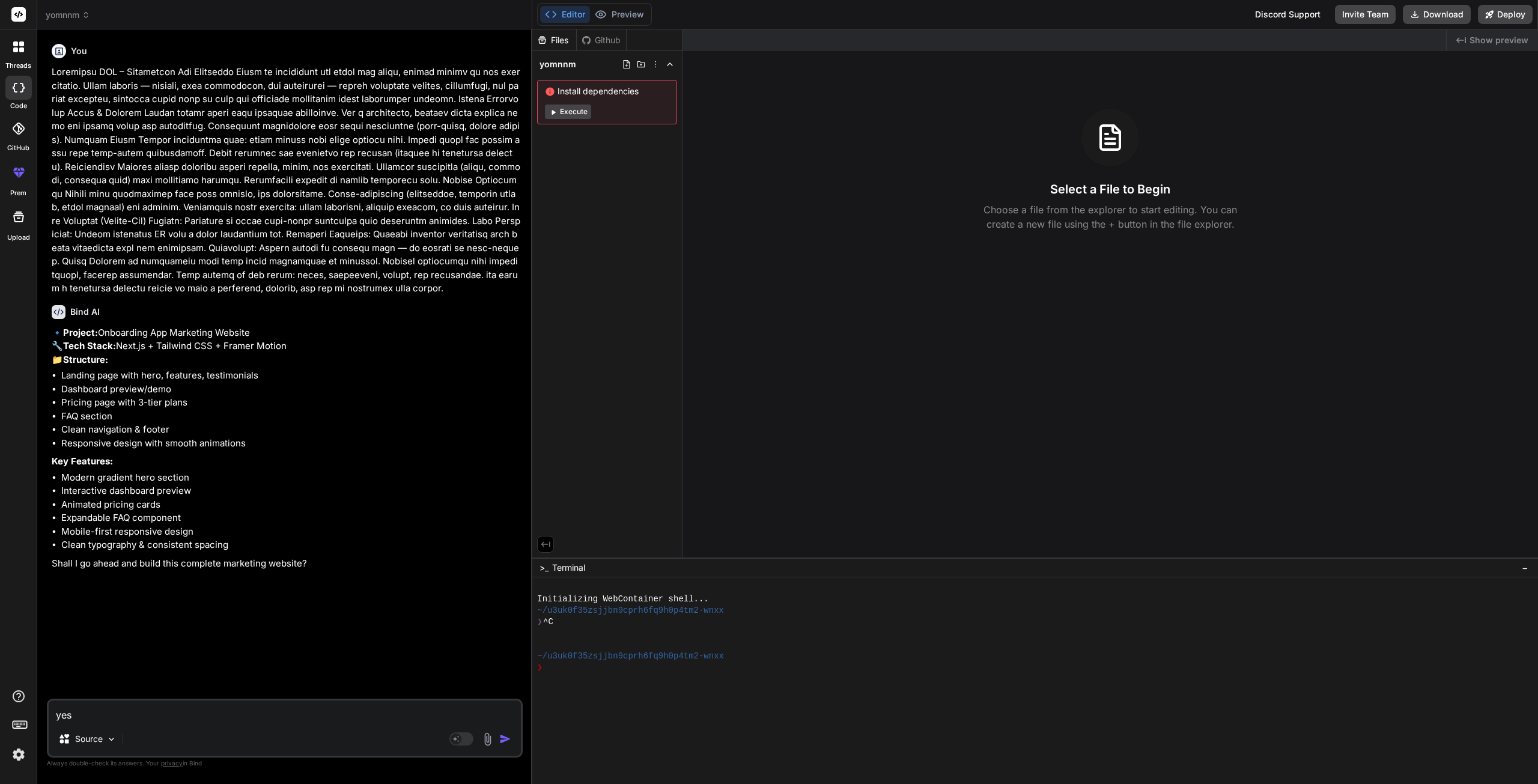
click at [134, 713] on textarea "yes" at bounding box center [284, 711] width 472 height 22
type textarea "x"
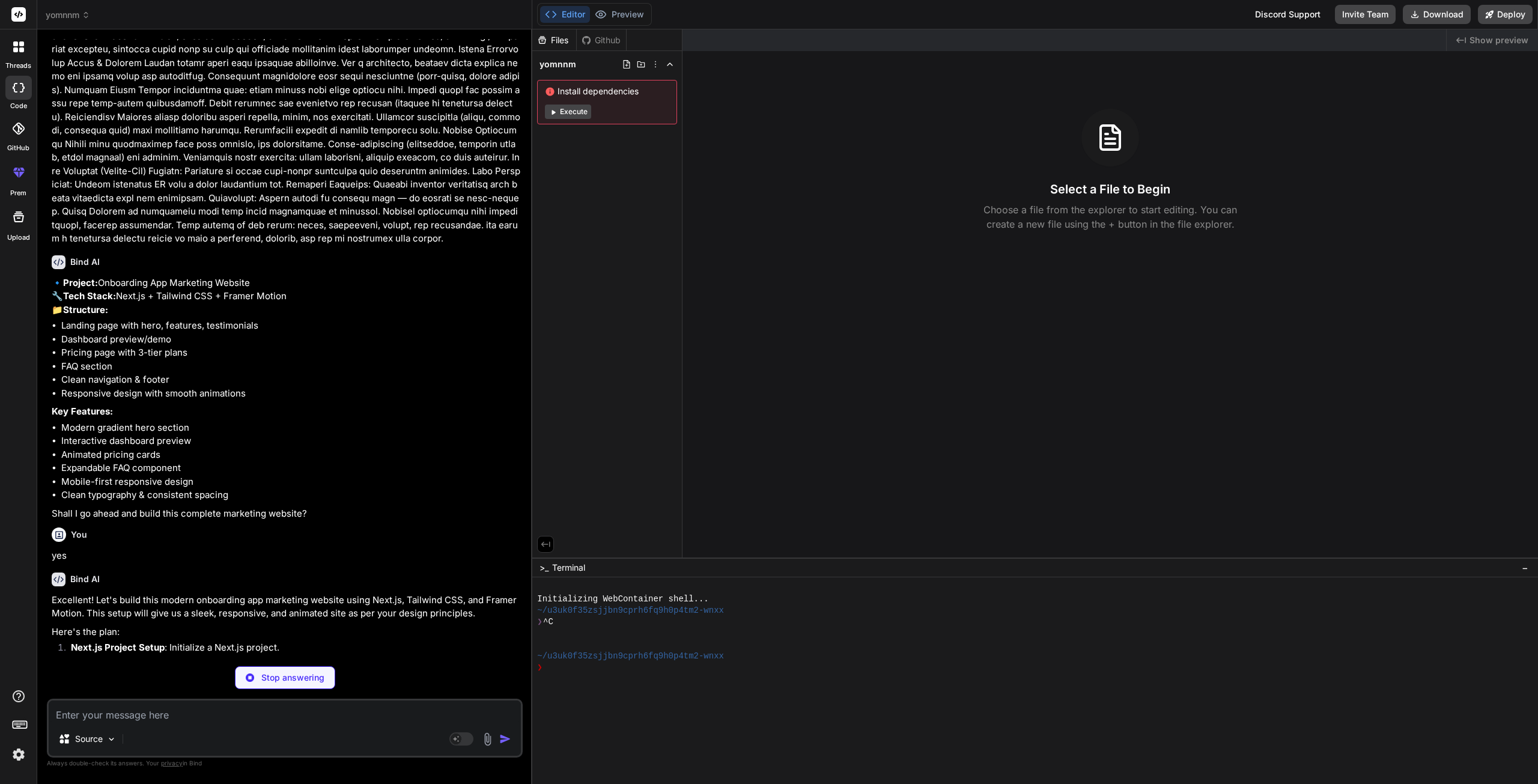
scroll to position [145, 0]
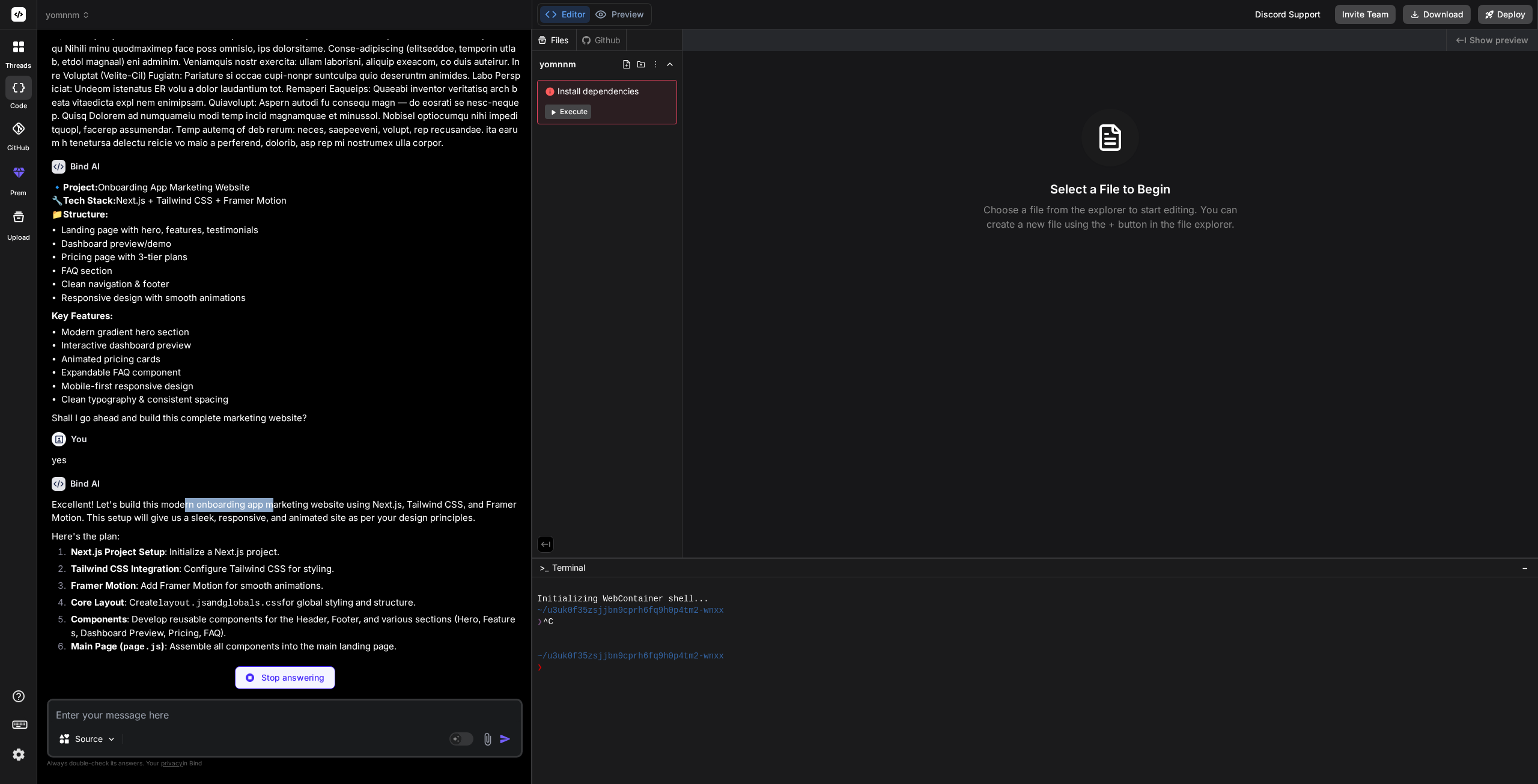
drag, startPoint x: 192, startPoint y: 531, endPoint x: 273, endPoint y: 531, distance: 81.0
click at [272, 525] on p "Excellent! Let's build this modern onboarding app marketing website using Next.…" at bounding box center [286, 511] width 469 height 27
click at [322, 525] on p "Excellent! Let's build this modern onboarding app marketing website using Next.…" at bounding box center [286, 511] width 469 height 27
click at [332, 525] on p "Excellent! Let's build this modern onboarding app marketing website using Next.…" at bounding box center [286, 511] width 469 height 27
click at [342, 525] on p "Excellent! Let's build this modern onboarding app marketing website using Next.…" at bounding box center [286, 511] width 469 height 27
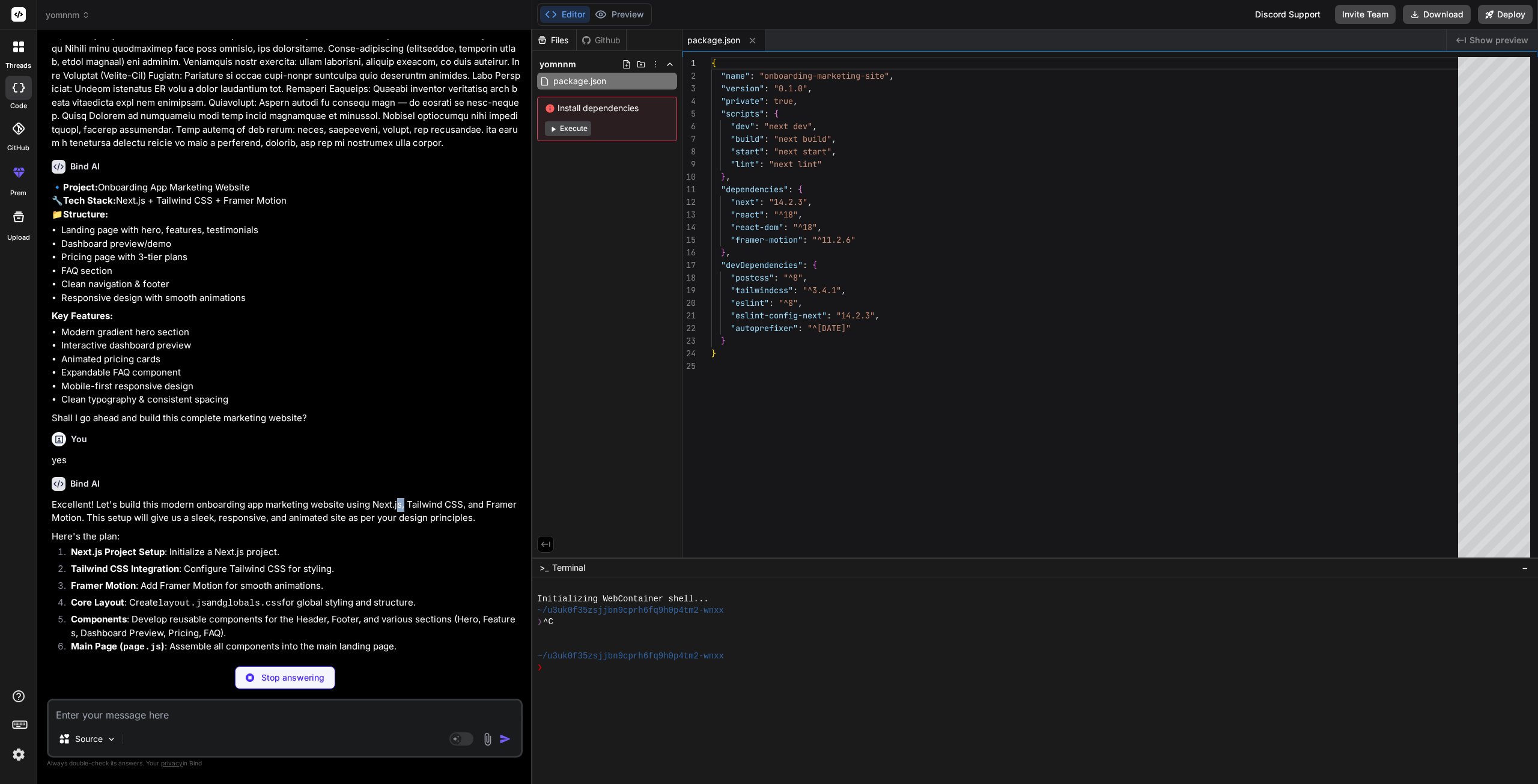
click at [404, 525] on p "Excellent! Let's build this modern onboarding app marketing website using Next.…" at bounding box center [286, 511] width 469 height 27
click at [407, 525] on p "Excellent! Let's build this modern onboarding app marketing website using Next.…" at bounding box center [286, 511] width 469 height 27
type textarea "x"
type textarea "/** @type {import('next').NextConfig} */ const nextConfig = { reactStrictMode: …"
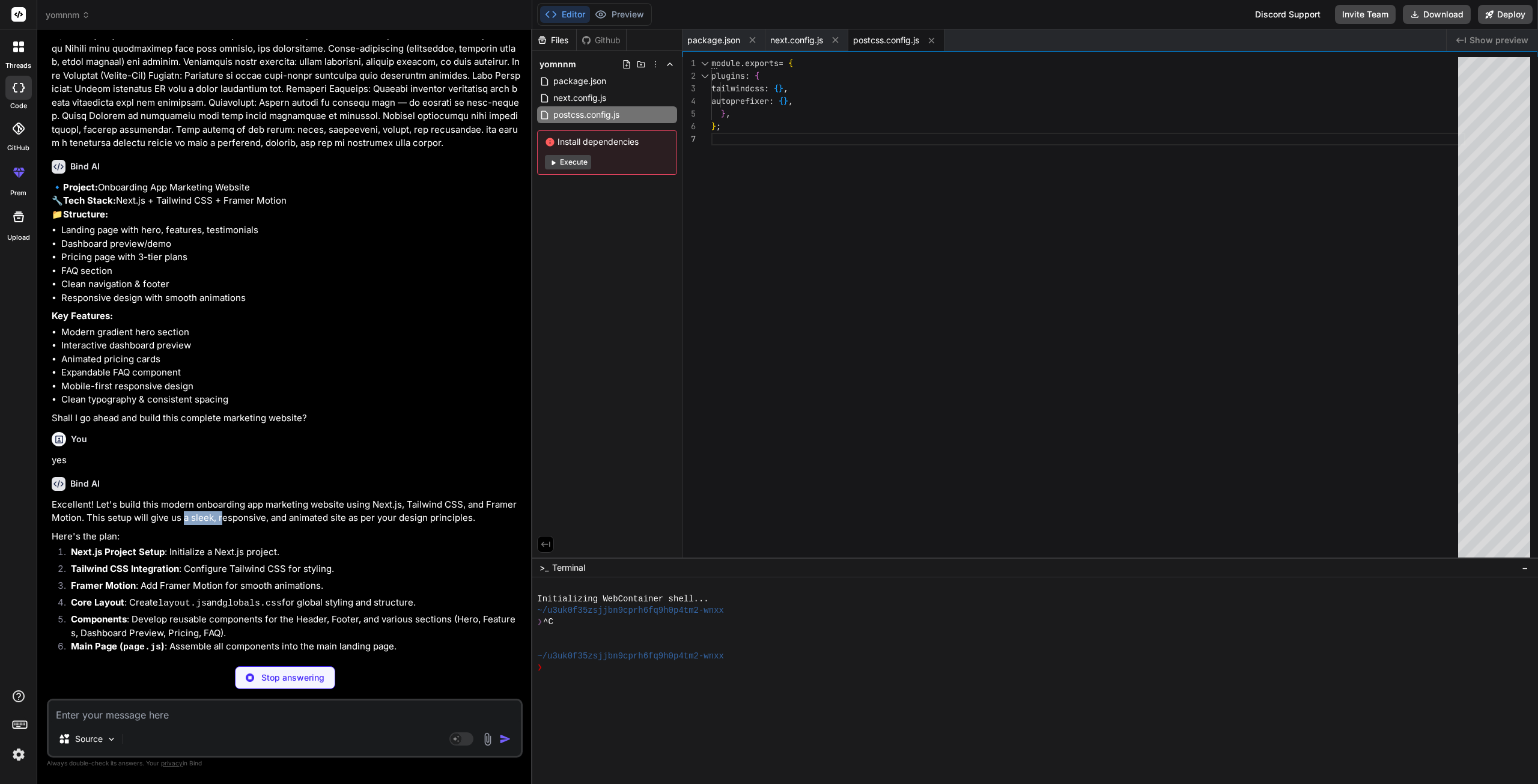
drag, startPoint x: 183, startPoint y: 544, endPoint x: 224, endPoint y: 543, distance: 41.0
click at [224, 525] on p "Excellent! Let's build this modern onboarding app marketing website using Next.…" at bounding box center [286, 511] width 469 height 27
drag, startPoint x: 311, startPoint y: 545, endPoint x: 327, endPoint y: 545, distance: 16.0
click at [315, 525] on p "Excellent! Let's build this modern onboarding app marketing website using Next.…" at bounding box center [286, 511] width 469 height 27
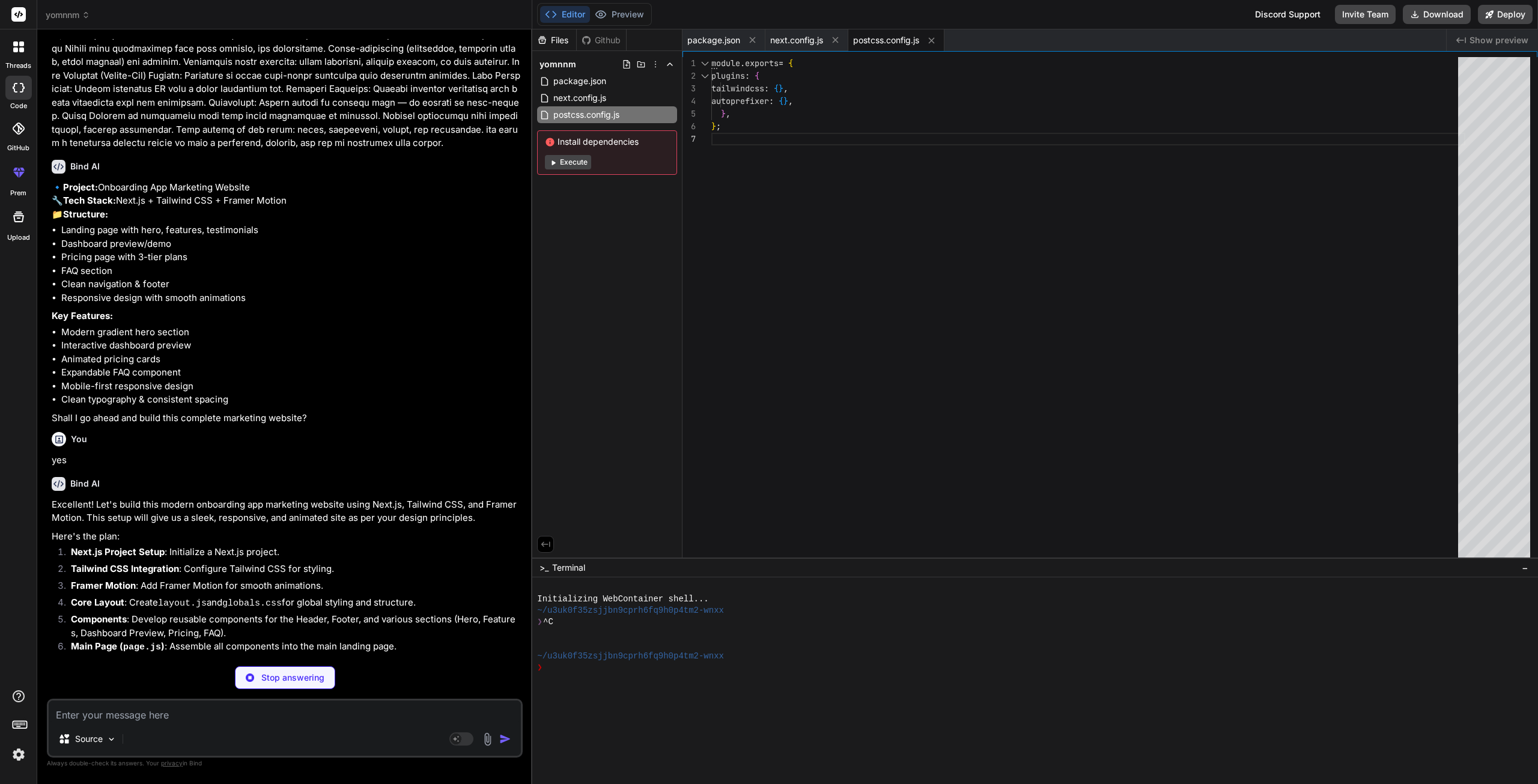
click at [336, 525] on p "Excellent! Let's build this modern onboarding app marketing website using Next.…" at bounding box center [286, 511] width 469 height 27
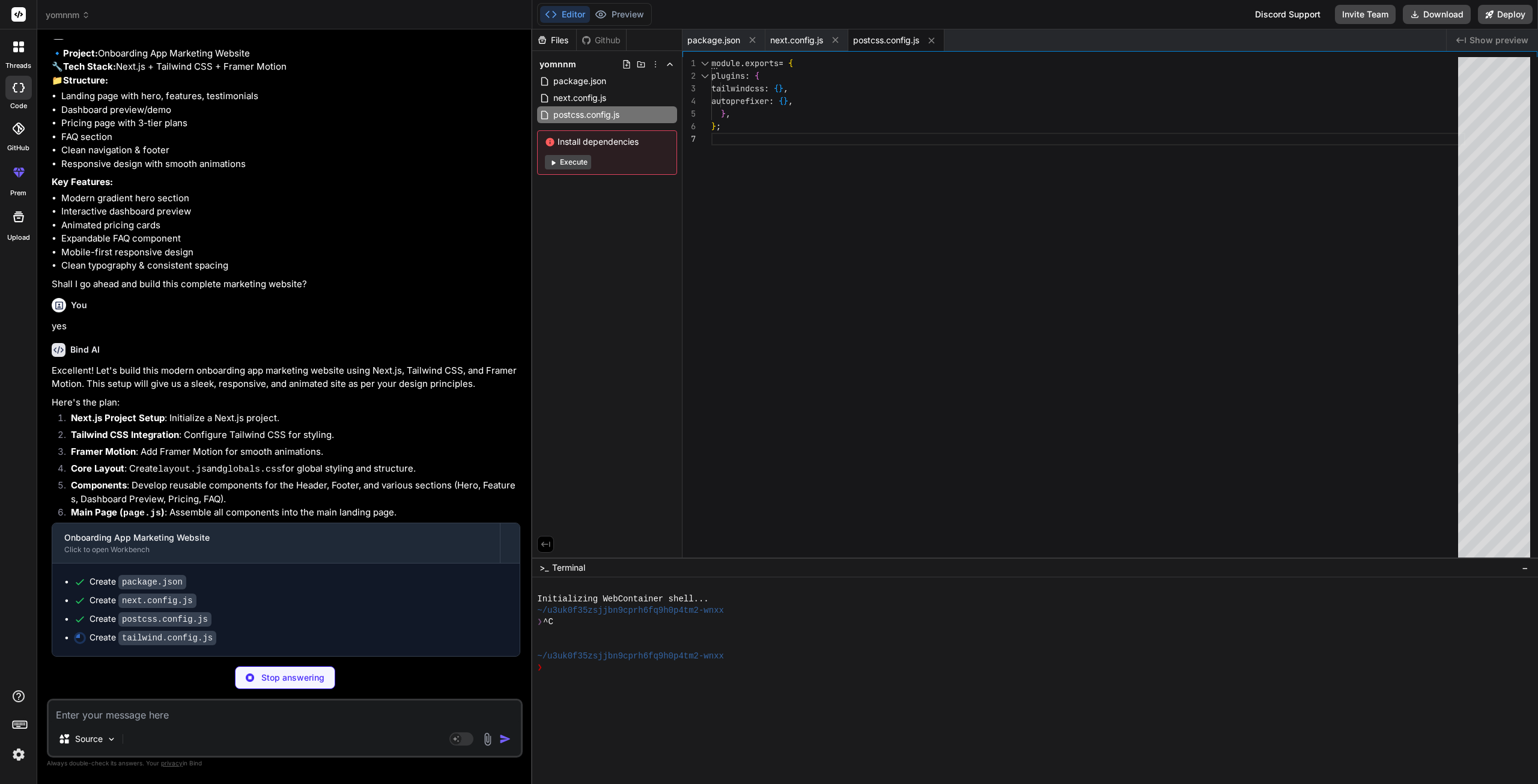
type textarea "x"
type textarea "boxShadow: { 'custom': '0 4px 6px -1px rgba(0, 0, 0, 0.05), 0 2px 4px -1px rgba…"
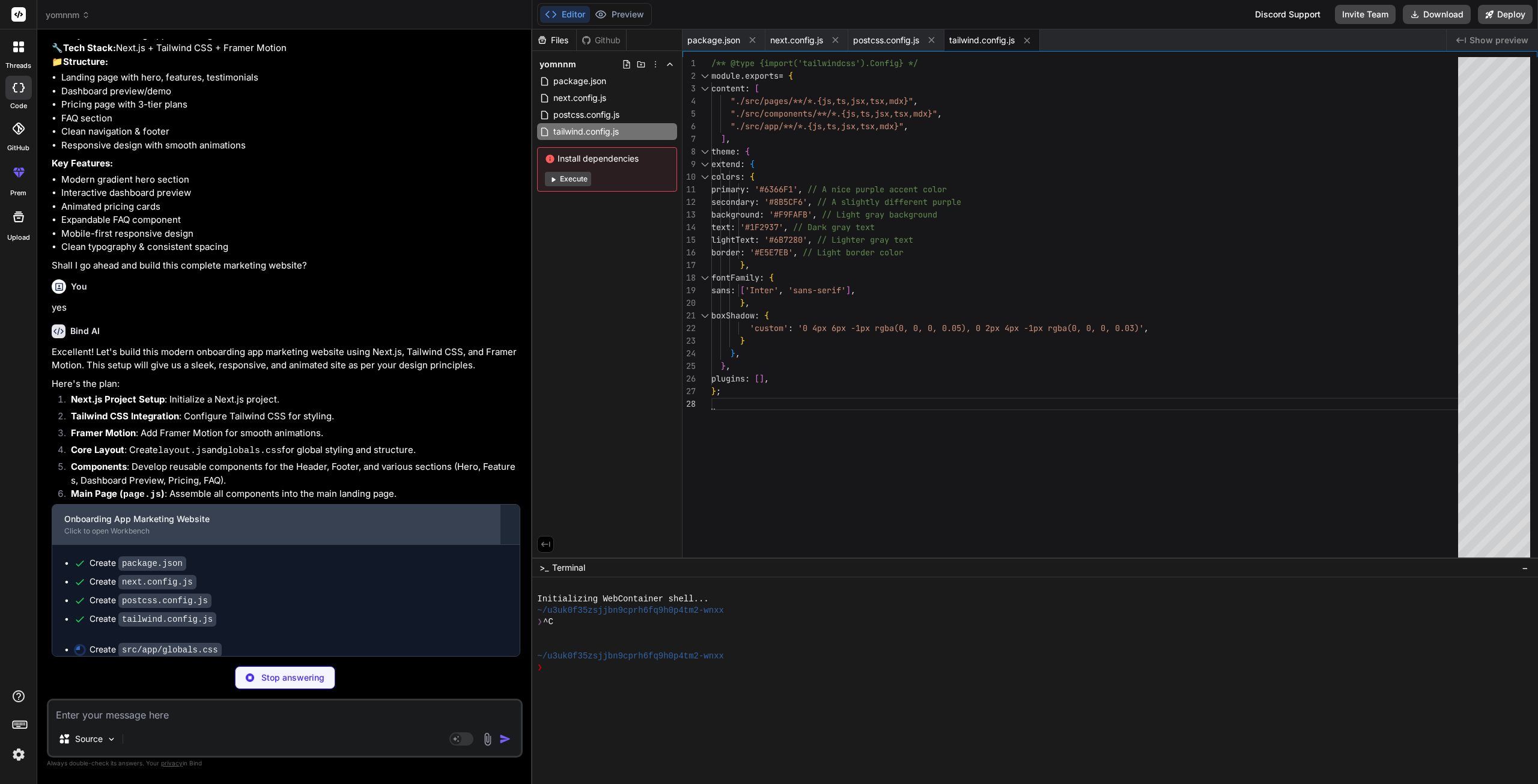
type textarea "x"
type textarea "@apply bg-background text-text; }"
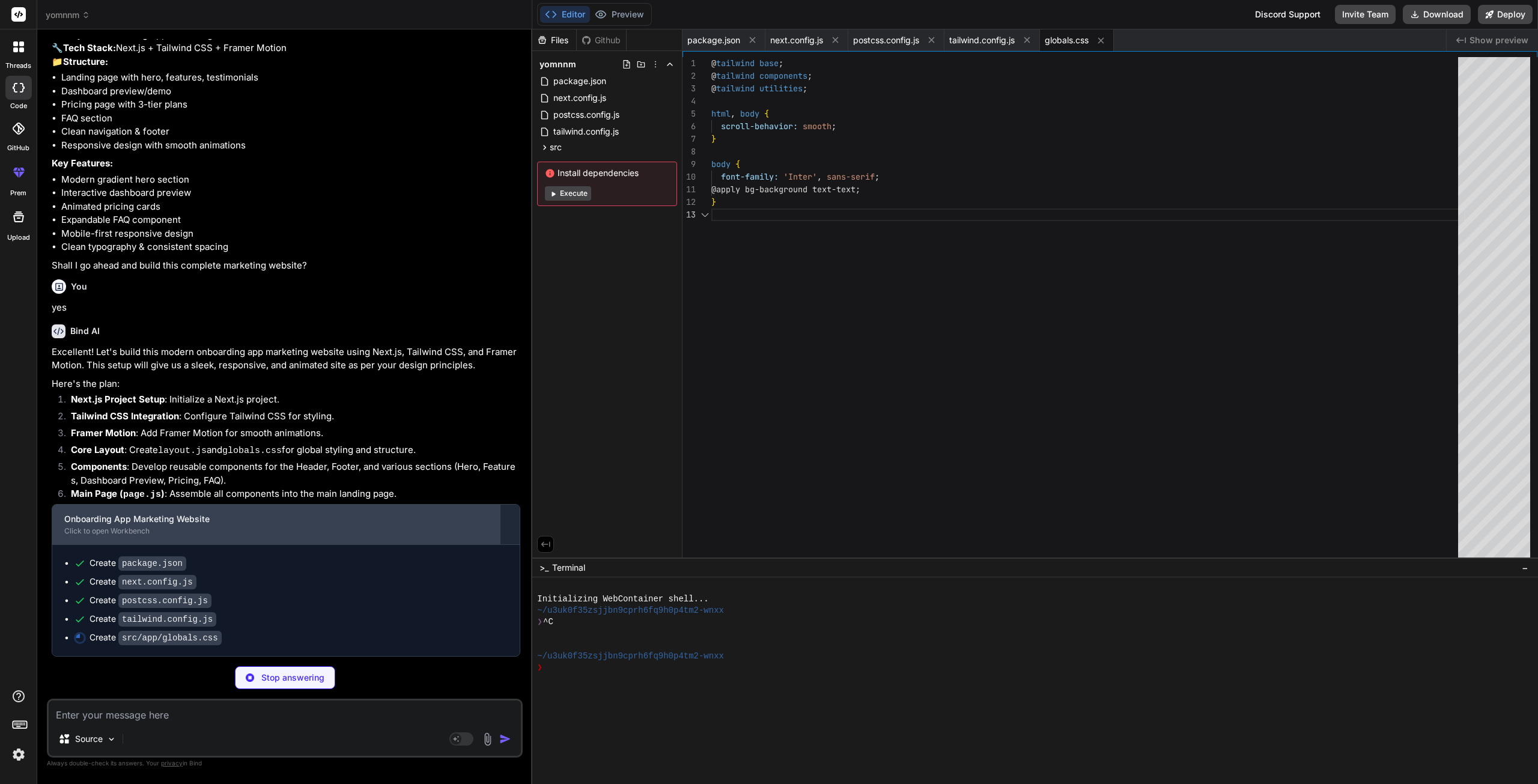
scroll to position [325, 0]
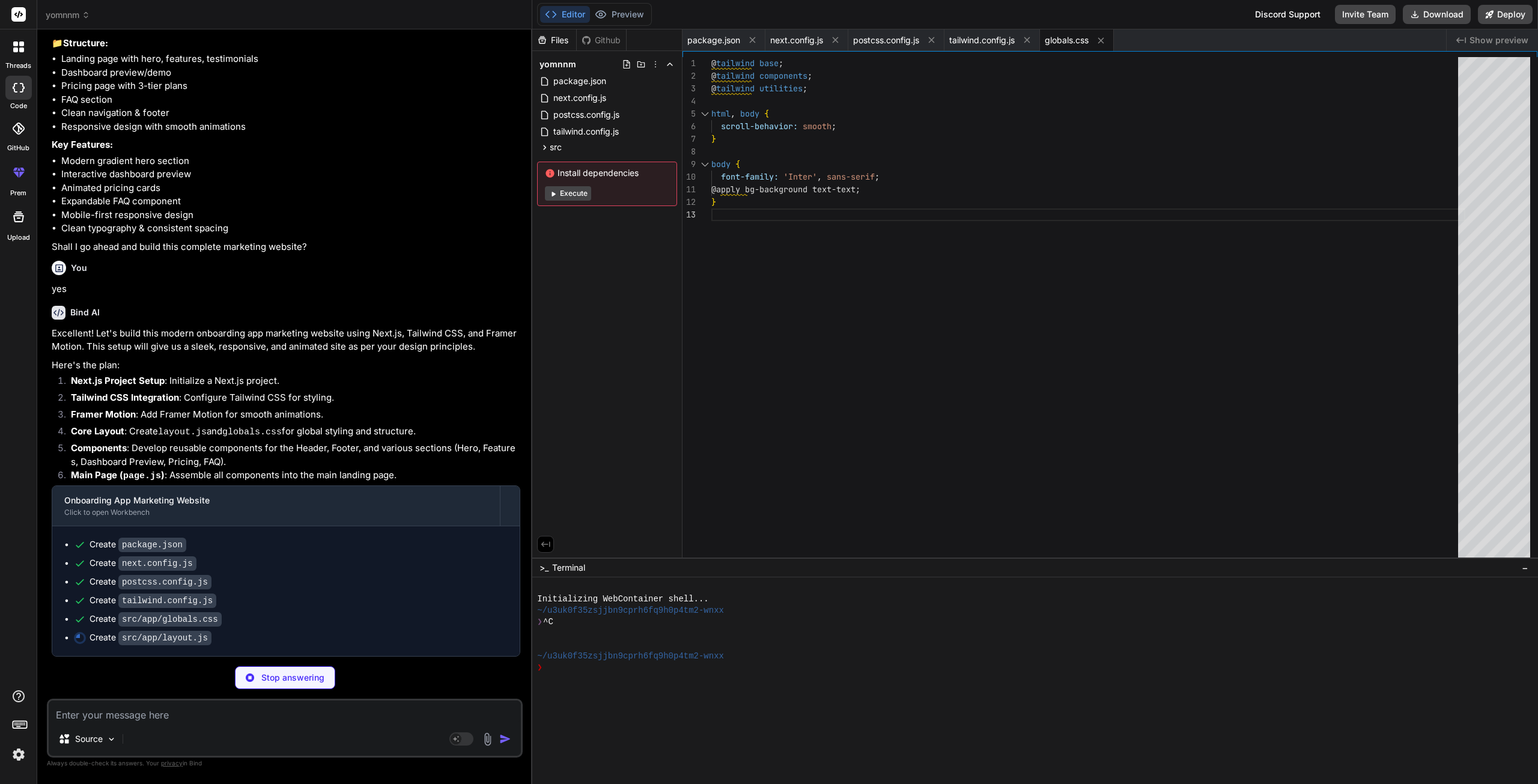
type textarea "x"
type textarea "<Footer /> </body> </html> ); }"
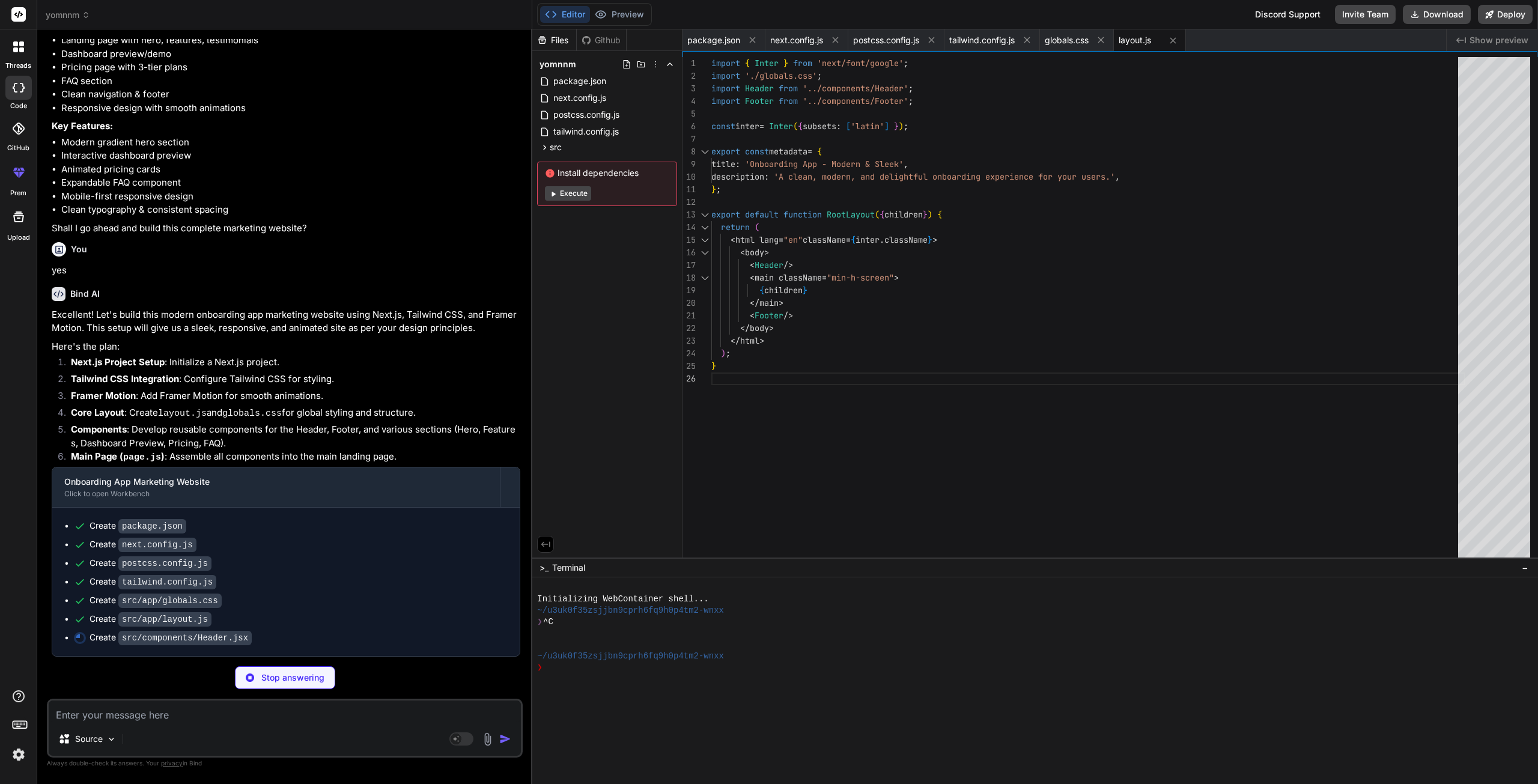
scroll to position [362, 0]
type textarea "x"
type textarea "</motion.header> ); }; export default Header;"
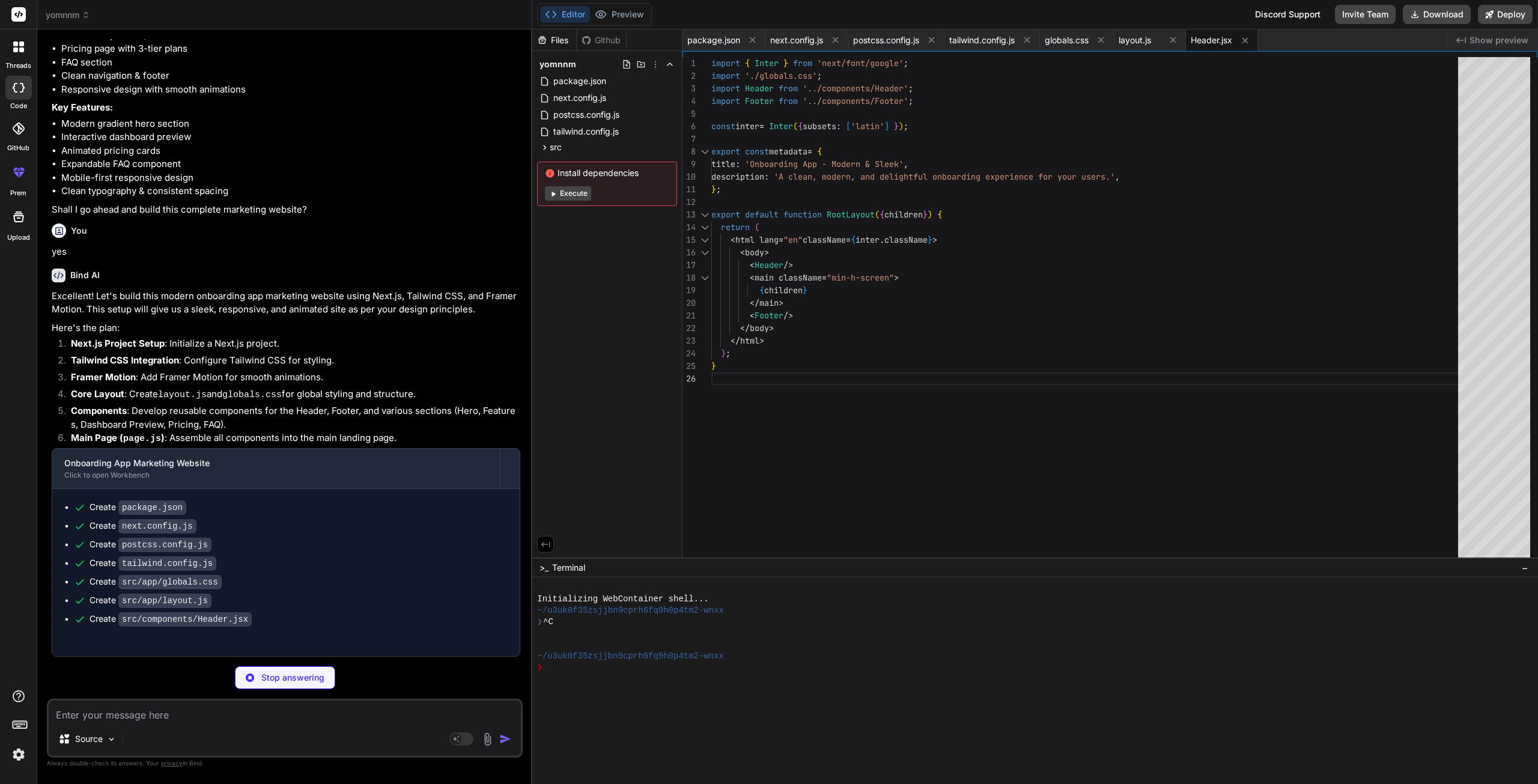
type textarea "x"
type textarea "}; export default Footer;"
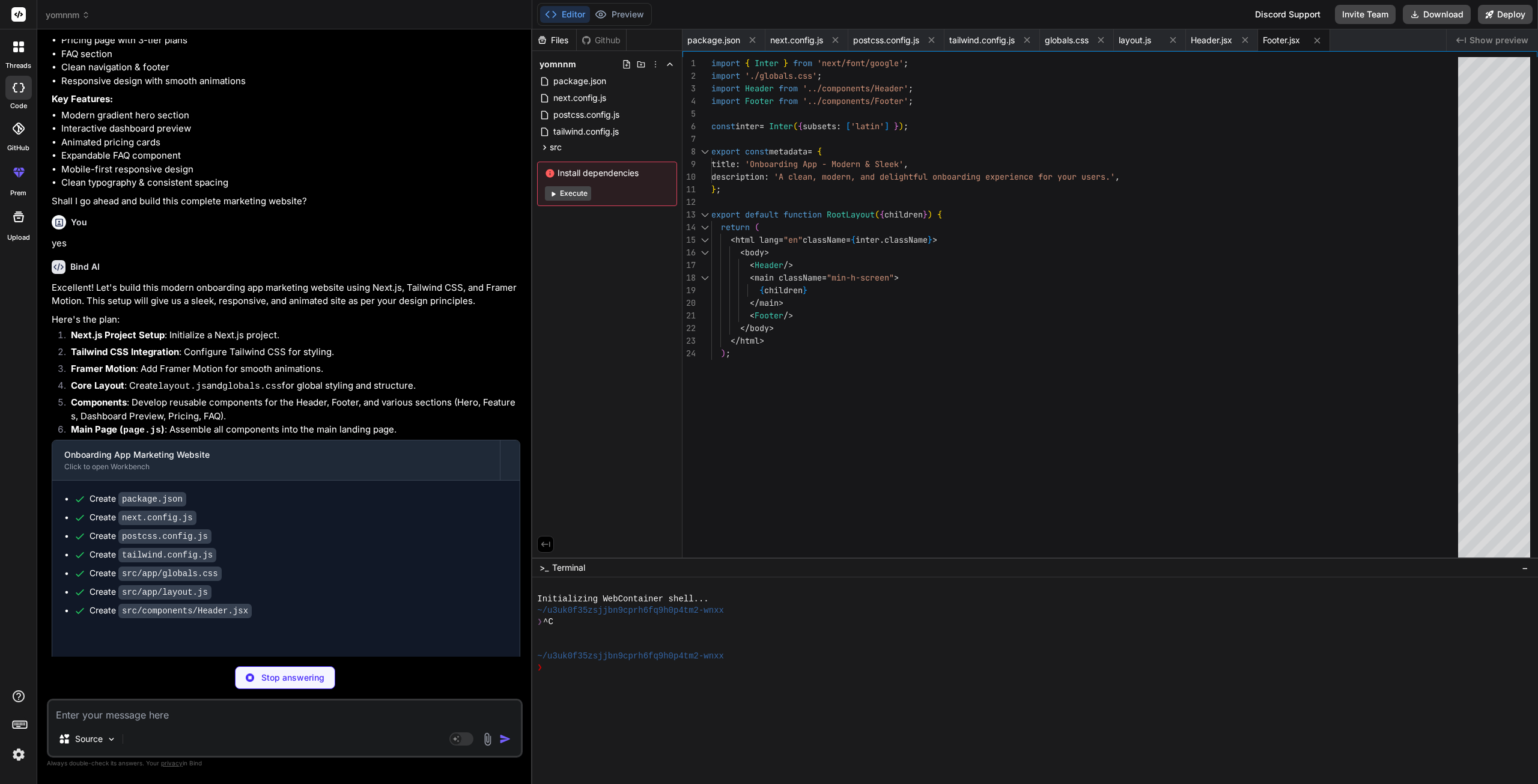
type textarea "x"
type textarea "transition={{ delay: 0.7, duration: 1, type: "spring", stiffness: 50 }} classNa…"
type textarea "x"
type textarea "</div> </div> </section> ); }; export default FeaturesSection;"
type textarea "x"
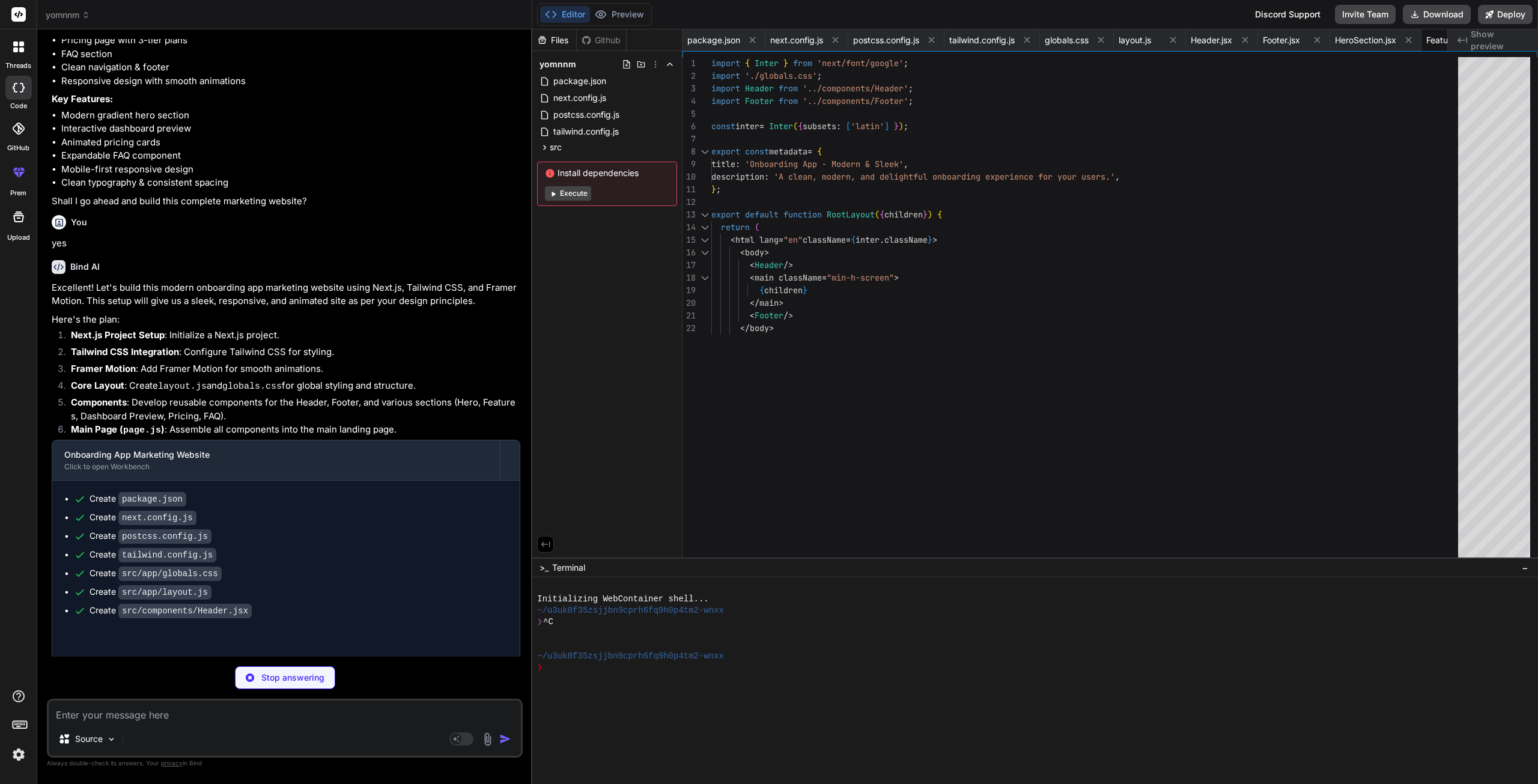
type textarea "path></svg> </a> </motion.div> </div> </section> ); }; export default Dashboard…"
type textarea "x"
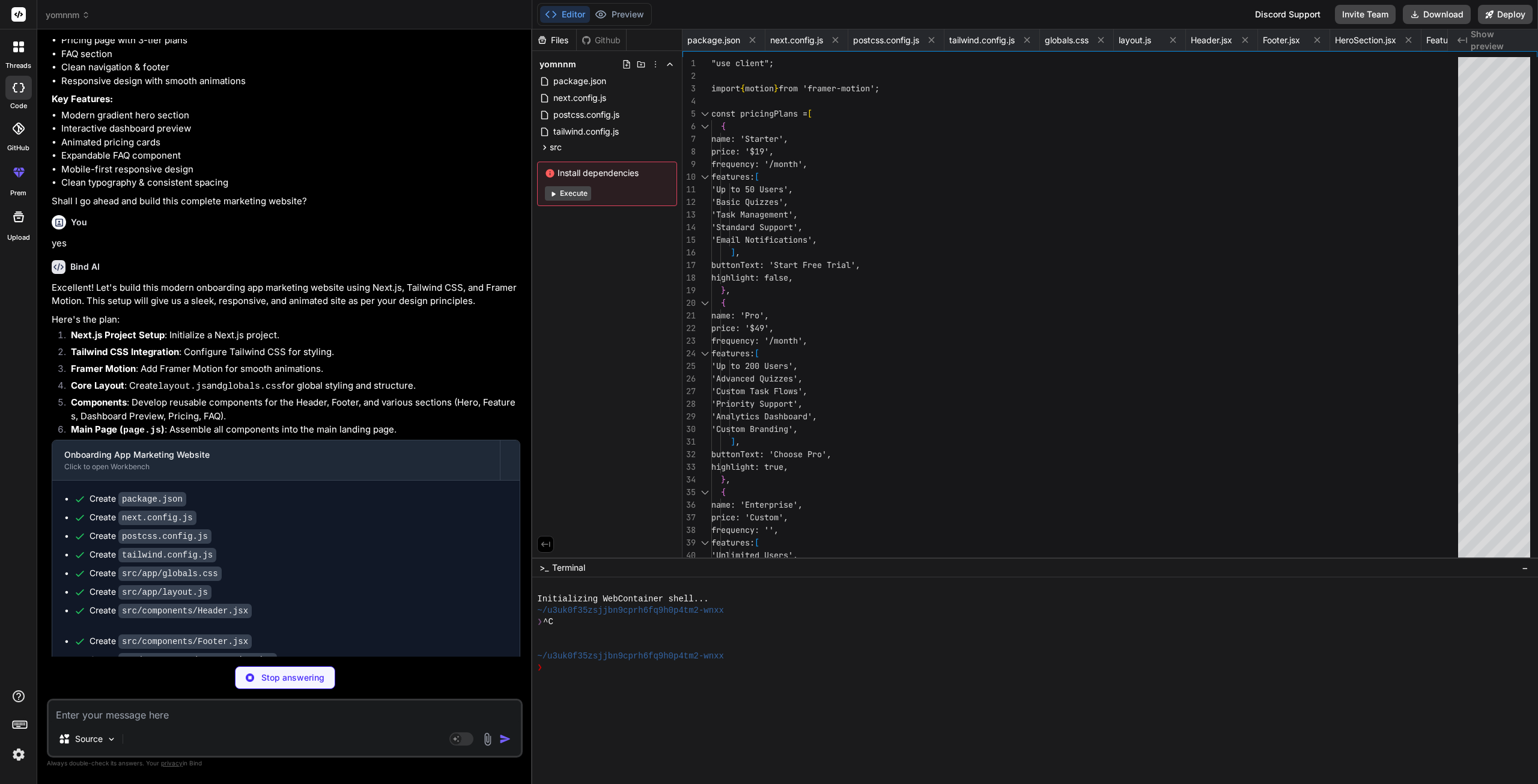
scroll to position [0, 307]
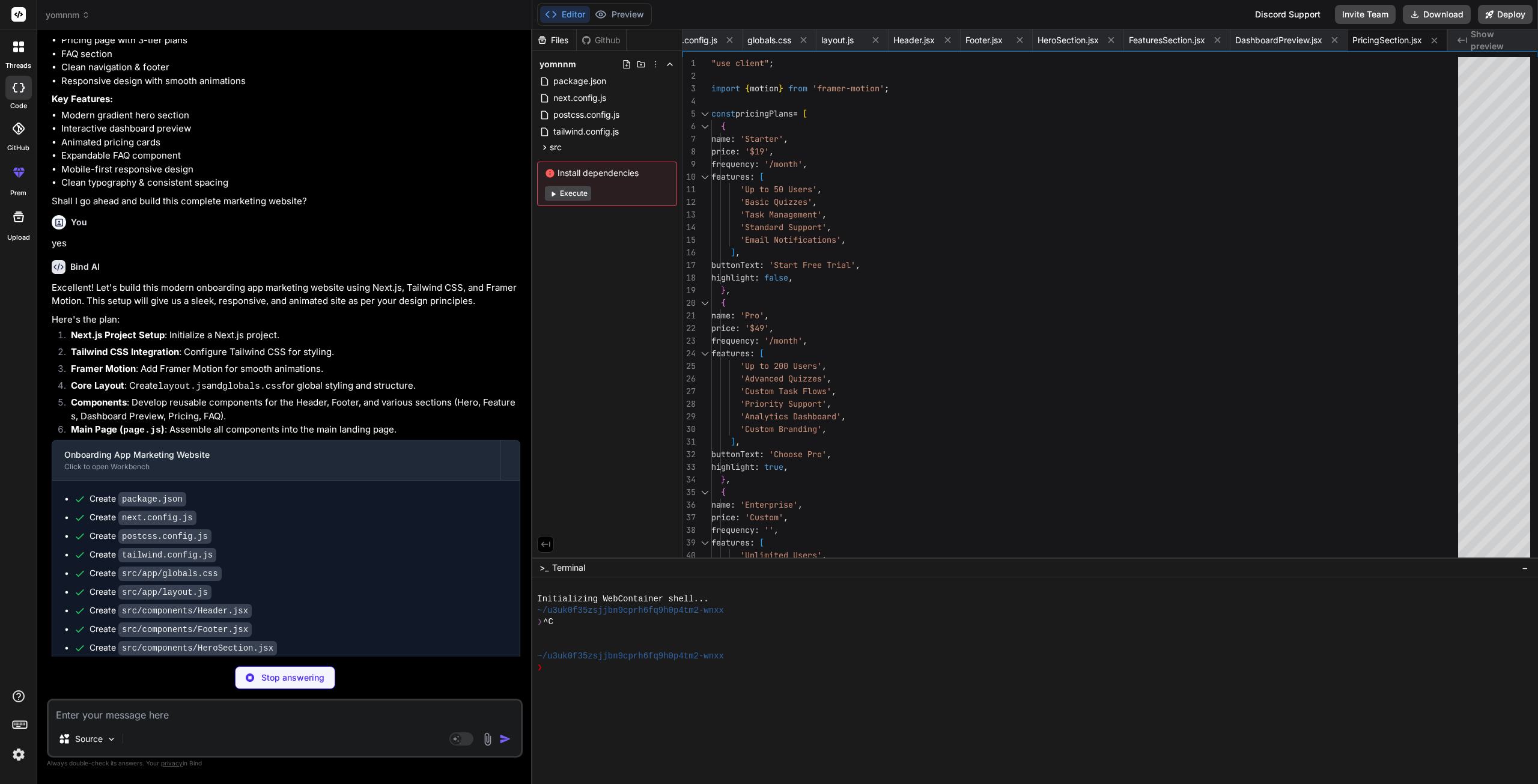
type textarea "x"
type textarea "export default FAQSection;"
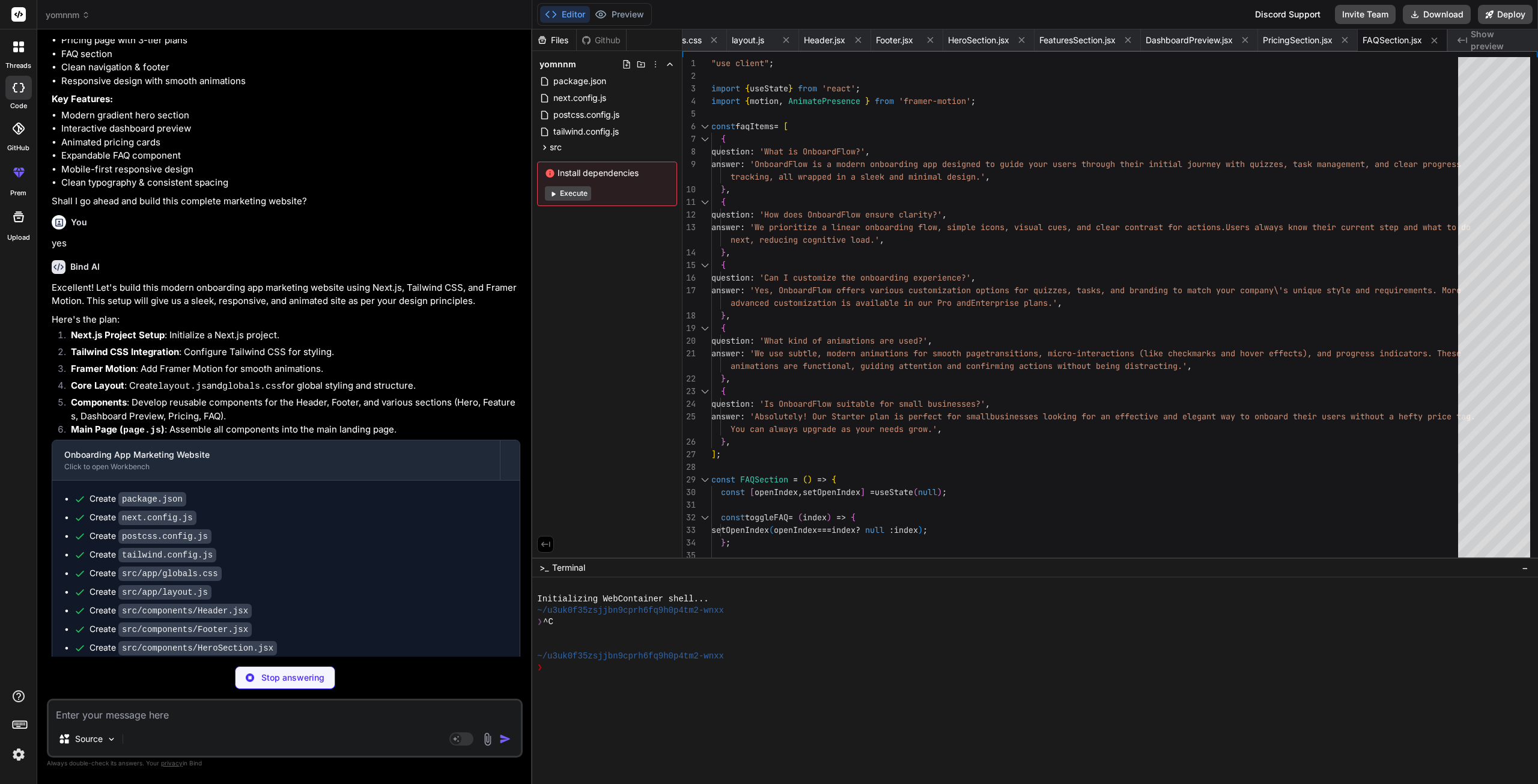
type textarea "x"
type textarea "<FeaturesSection /> <DashboardPreview /> <PricingSection /> <FAQSection /> </> …"
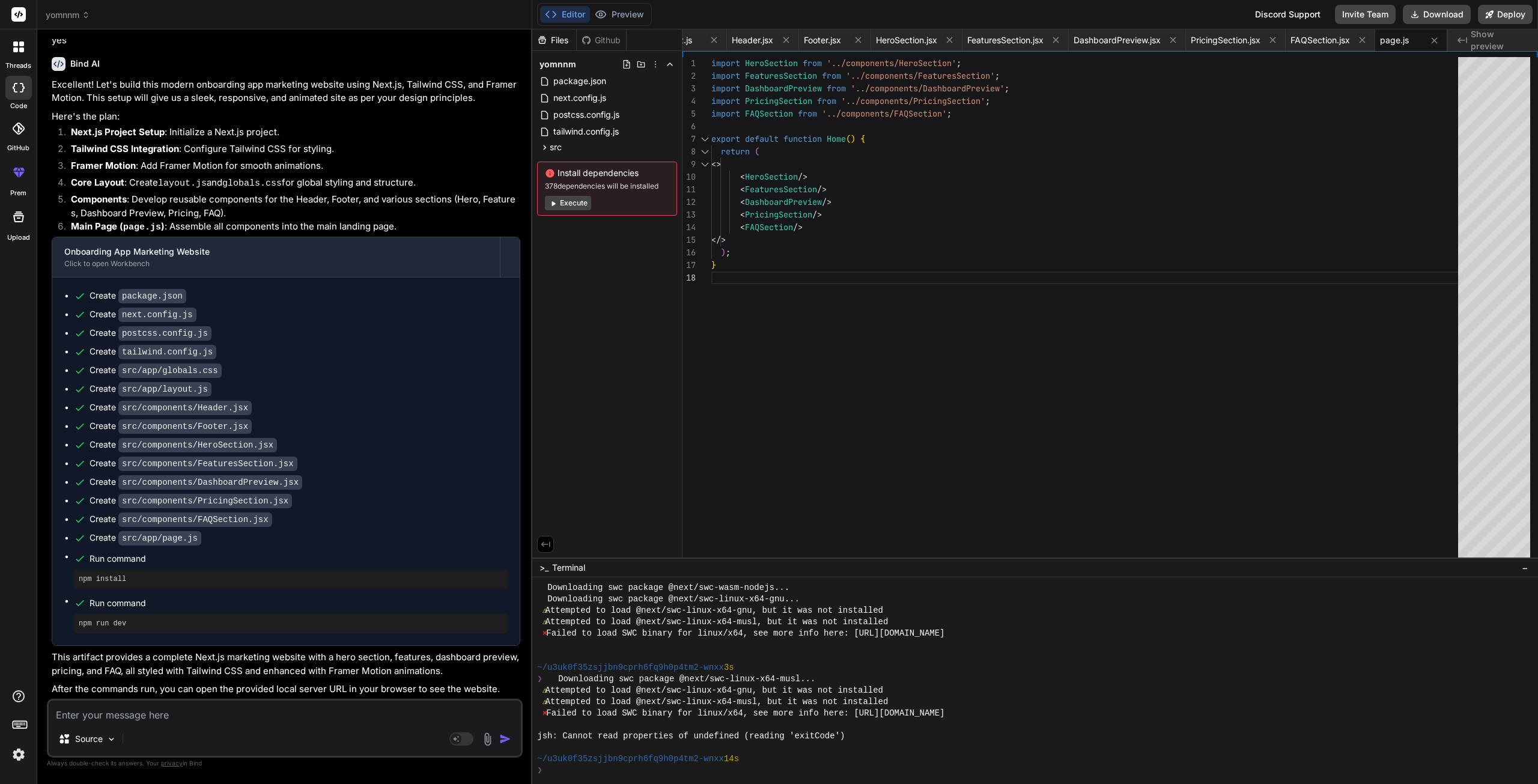
scroll to position [592, 0]
drag, startPoint x: 187, startPoint y: 664, endPoint x: 488, endPoint y: 654, distance: 301.2
click at [488, 654] on p "This artifact provides a complete Next.js marketing website with a hero section…" at bounding box center [286, 664] width 469 height 27
drag, startPoint x: 166, startPoint y: 669, endPoint x: 356, endPoint y: 664, distance: 190.1
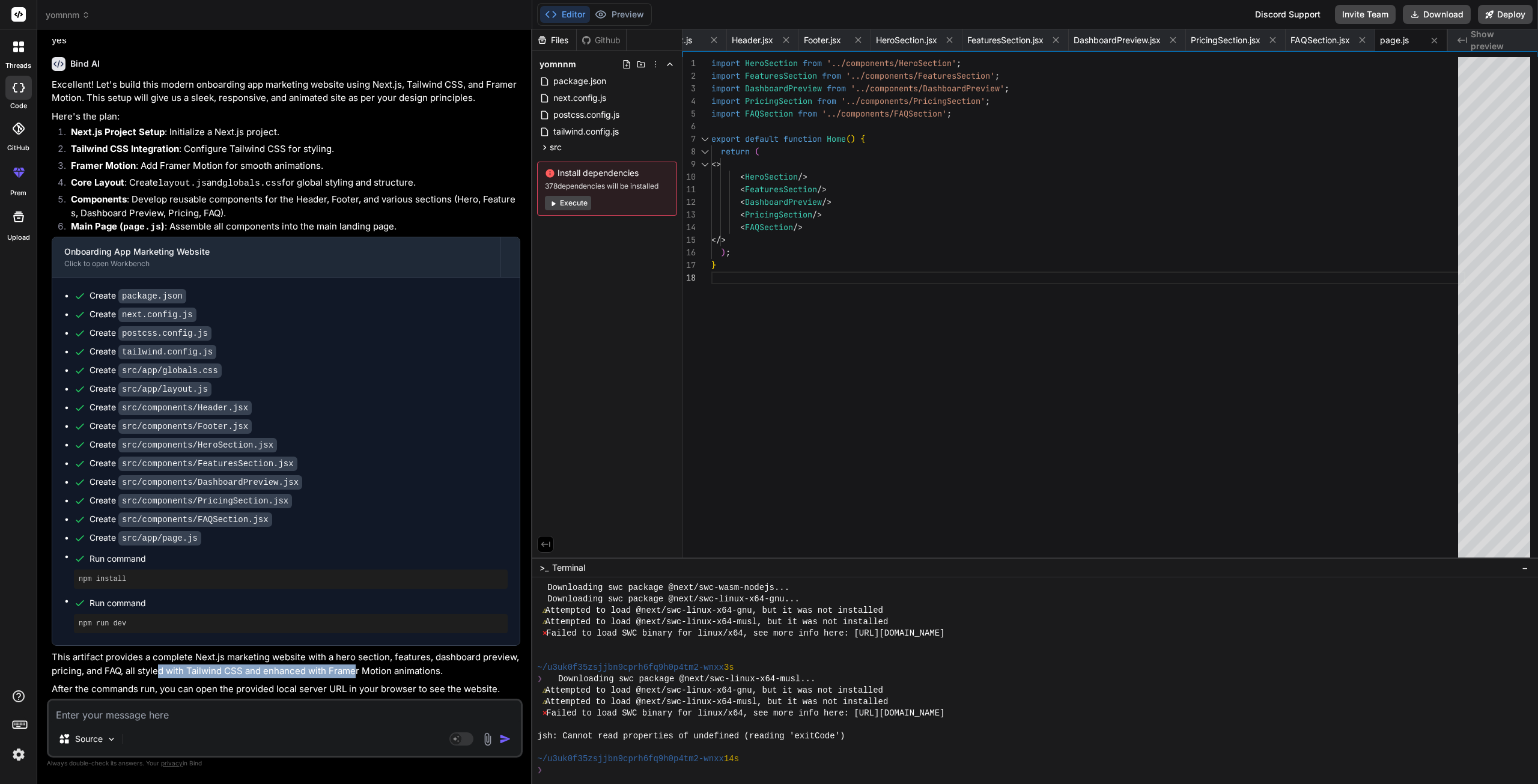
click at [356, 664] on p "This artifact provides a complete Next.js marketing website with a hero section…" at bounding box center [286, 664] width 469 height 27
drag, startPoint x: 195, startPoint y: 691, endPoint x: 371, endPoint y: 686, distance: 176.1
click at [371, 686] on p "After the commands run, you can open the provided local server URL in your brow…" at bounding box center [286, 689] width 469 height 14
click at [406, 692] on p "After the commands run, you can open the provided local server URL in your brow…" at bounding box center [286, 689] width 469 height 14
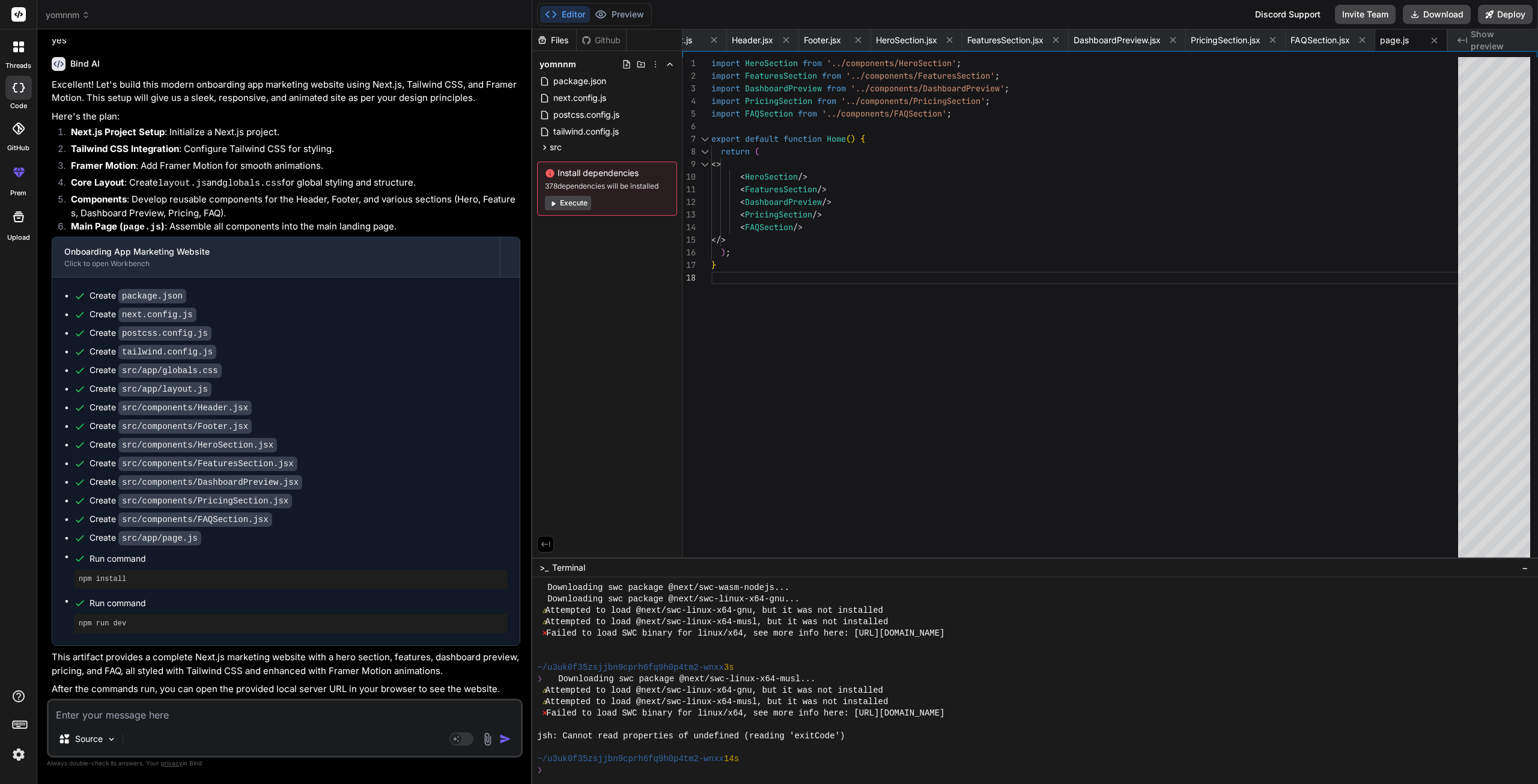
click at [618, 5] on div "Editor Preview Disabled until preview for your project is generated" at bounding box center [595, 14] width 115 height 23
click at [566, 203] on button "Execute" at bounding box center [568, 203] width 46 height 14
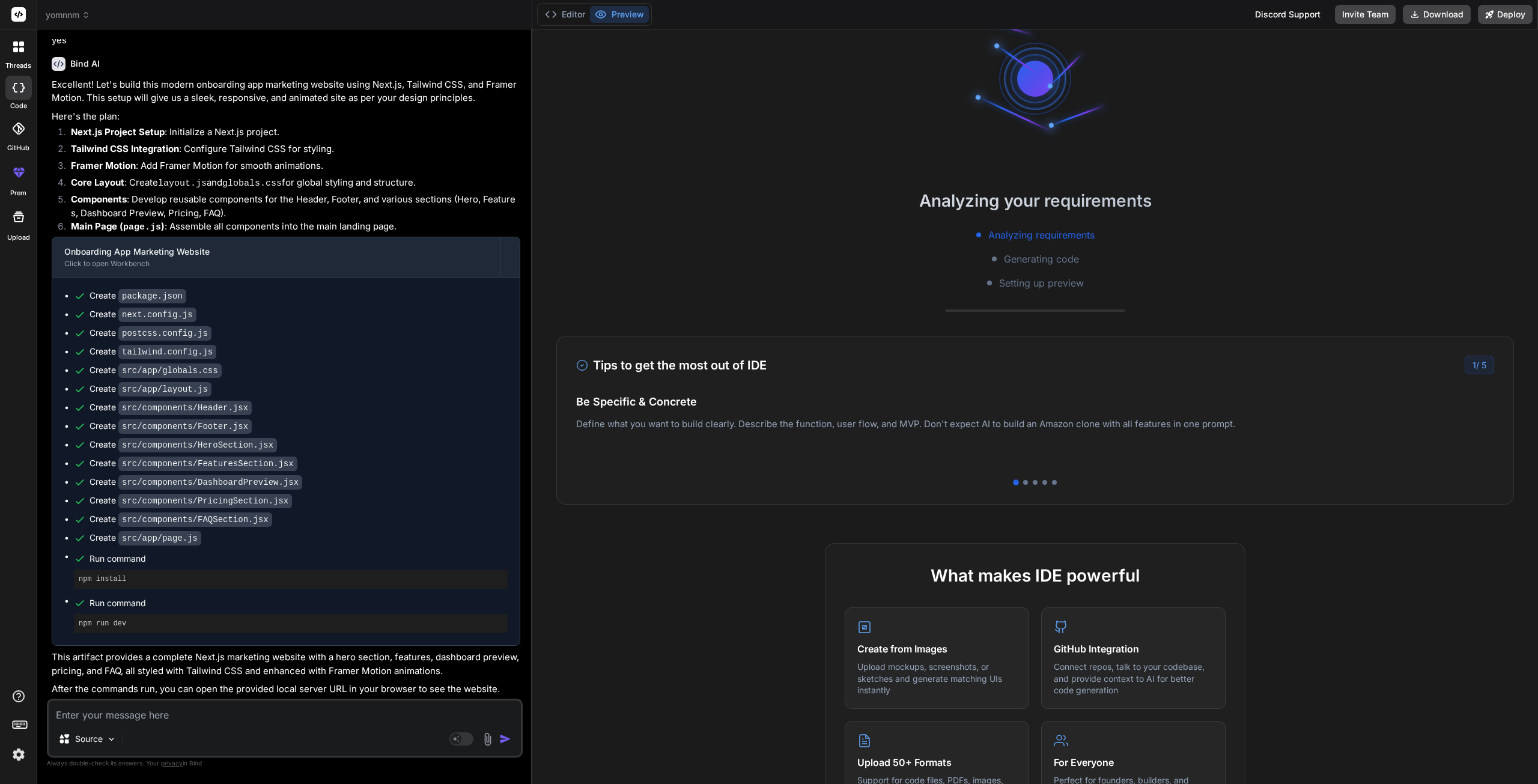
scroll to position [0, 0]
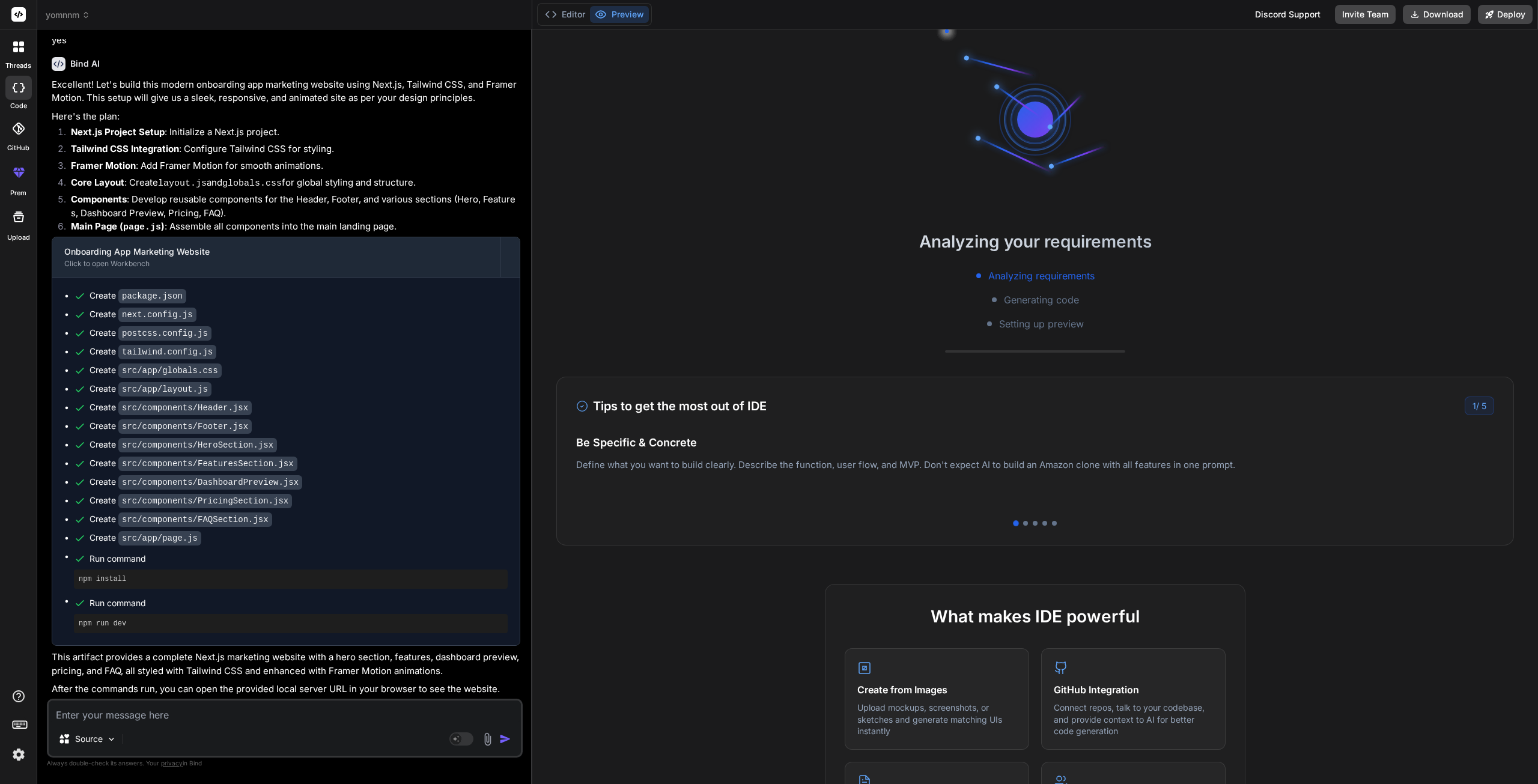
click at [130, 710] on textarea at bounding box center [284, 711] width 472 height 22
drag, startPoint x: 113, startPoint y: 657, endPoint x: 133, endPoint y: 666, distance: 21.9
click at [133, 665] on p "This artifact provides a complete Next.js marketing website with a hero section…" at bounding box center [286, 664] width 469 height 27
click at [137, 661] on p "This artifact provides a complete Next.js marketing website with a hero section…" at bounding box center [286, 664] width 469 height 27
drag, startPoint x: 171, startPoint y: 654, endPoint x: 361, endPoint y: 655, distance: 190.0
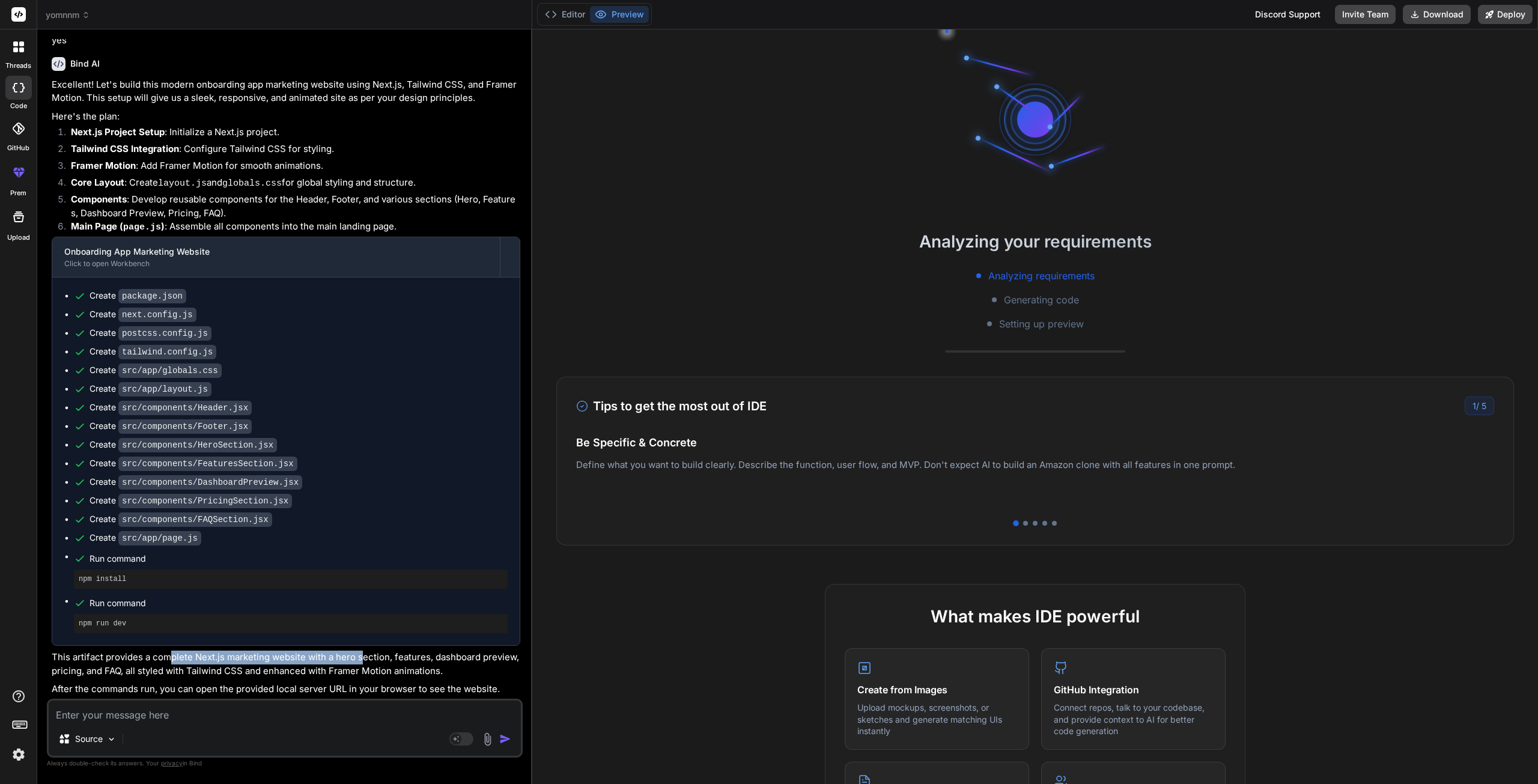
click at [361, 655] on p "This artifact provides a complete Next.js marketing website with a hero section…" at bounding box center [286, 664] width 469 height 27
drag, startPoint x: 404, startPoint y: 660, endPoint x: 450, endPoint y: 660, distance: 46.0
click at [450, 660] on p "This artifact provides a complete Next.js marketing website with a hero section…" at bounding box center [286, 664] width 469 height 27
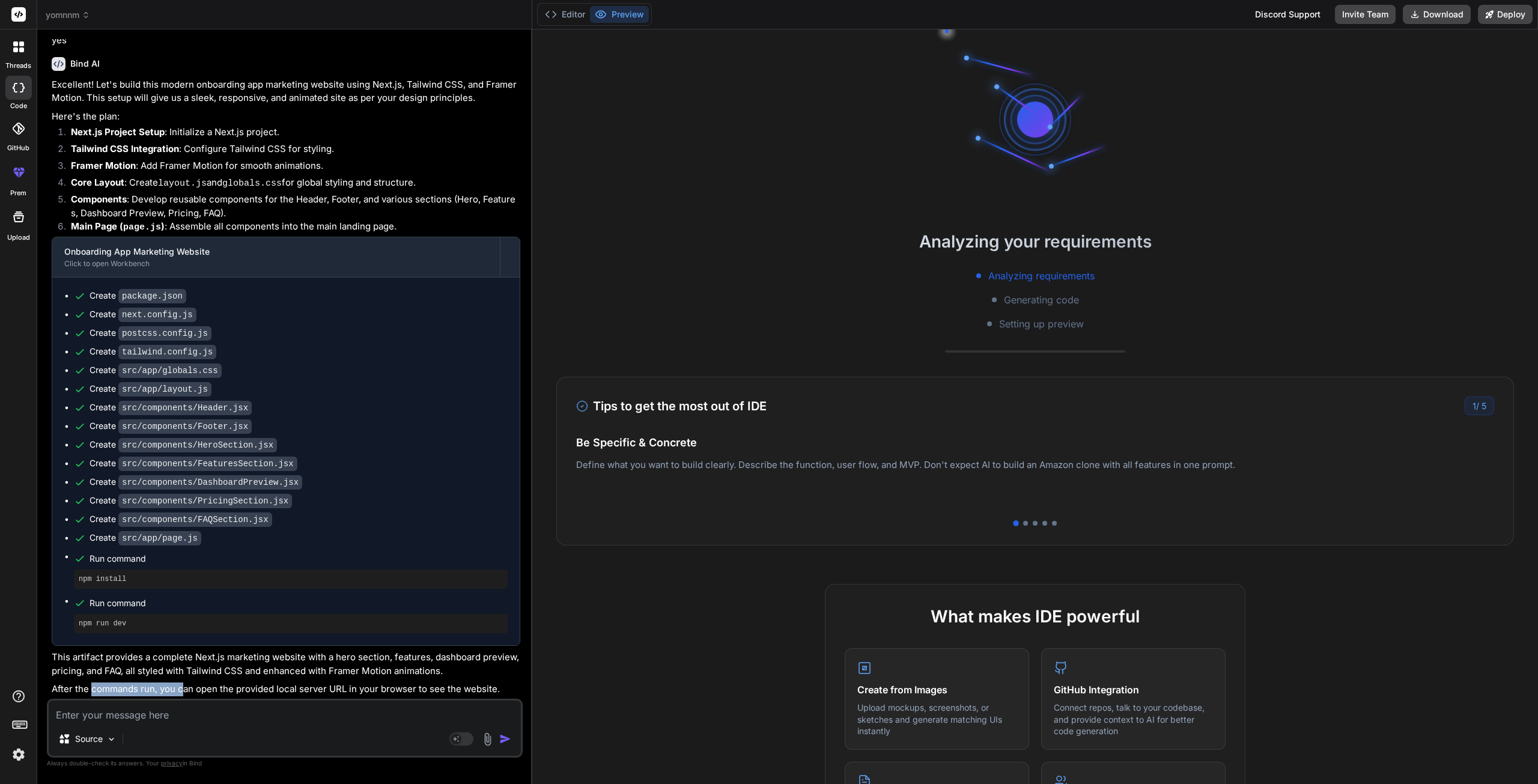
drag, startPoint x: 101, startPoint y: 690, endPoint x: 182, endPoint y: 690, distance: 81.0
click at [182, 690] on p "After the commands run, you can open the provided local server URL in your brow…" at bounding box center [286, 689] width 469 height 14
click at [171, 715] on textarea at bounding box center [284, 711] width 472 height 22
click at [101, 737] on p "Source" at bounding box center [89, 739] width 28 height 12
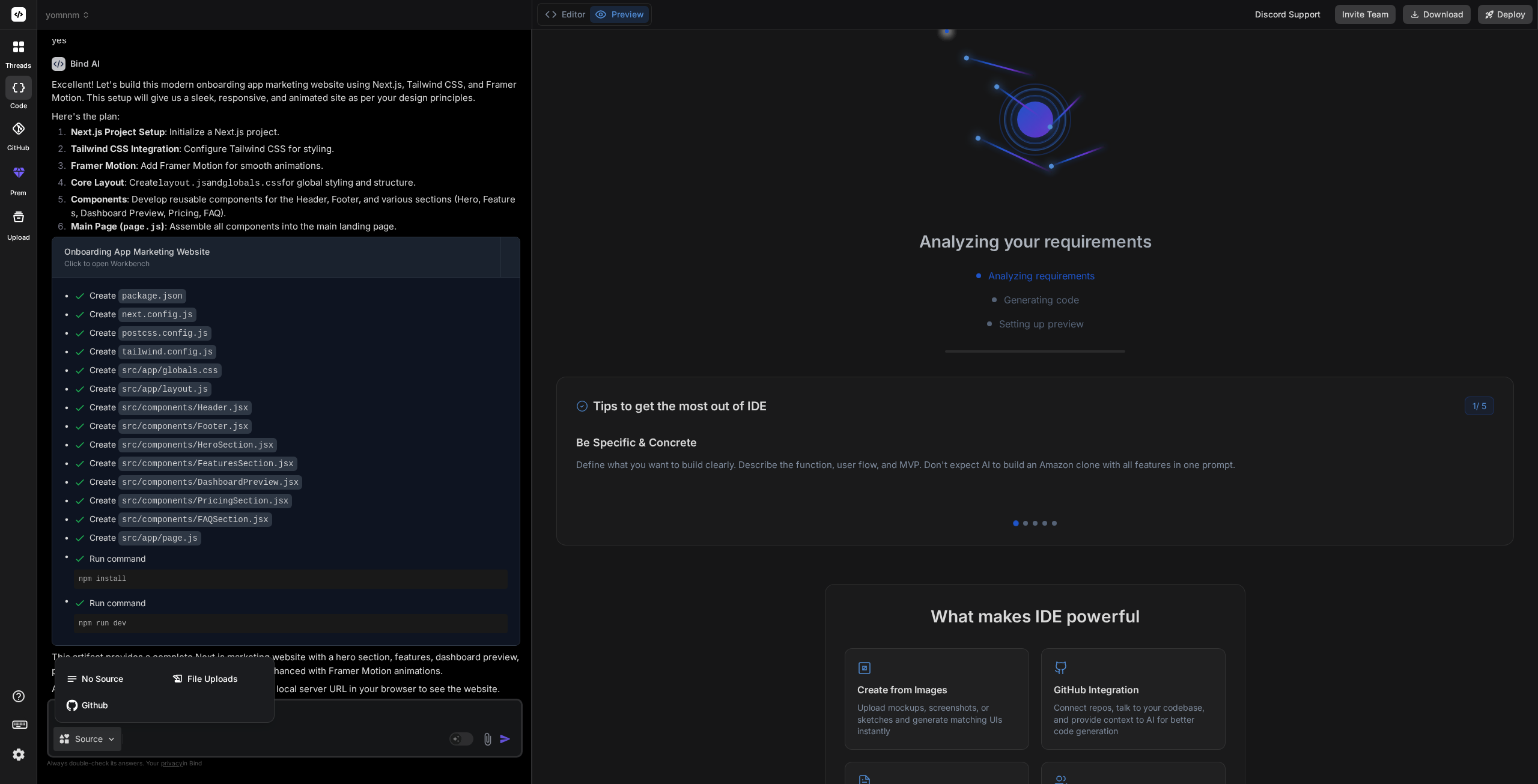
click at [101, 737] on div at bounding box center [769, 392] width 1538 height 784
type textarea "x"
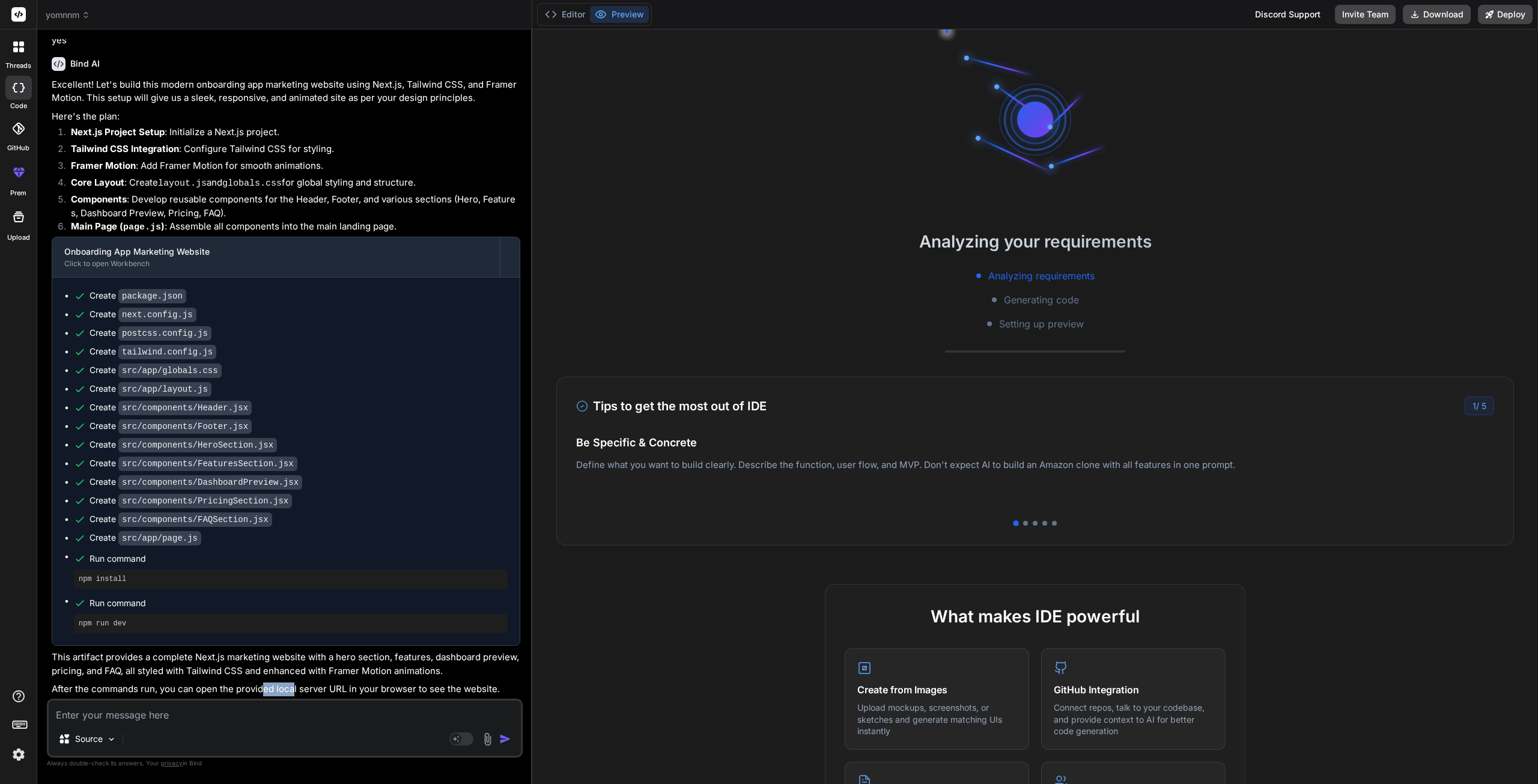
click at [294, 692] on p "After the commands run, you can open the provided local server URL in your brow…" at bounding box center [286, 689] width 469 height 14
click at [164, 713] on textarea at bounding box center [284, 711] width 472 height 22
drag, startPoint x: 762, startPoint y: 449, endPoint x: 642, endPoint y: 449, distance: 120.0
click at [660, 449] on h4 "Easy Deployment" at bounding box center [1035, 455] width 918 height 16
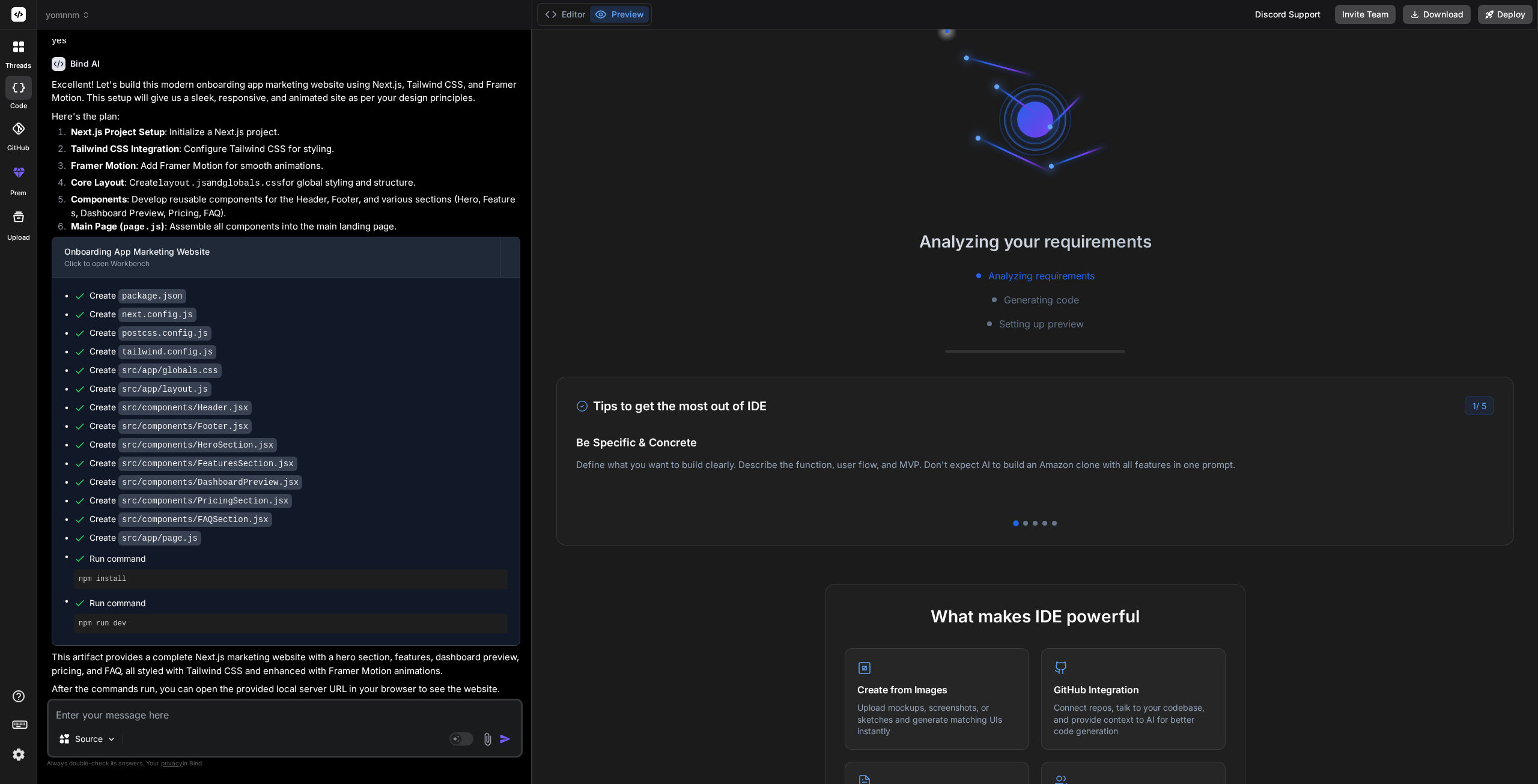
click at [1481, 407] on span "5" at bounding box center [1484, 406] width 4 height 10
click at [1026, 522] on div at bounding box center [1035, 523] width 918 height 4
click at [1024, 525] on div at bounding box center [1035, 523] width 918 height 4
click at [581, 10] on button "Editor" at bounding box center [565, 14] width 50 height 17
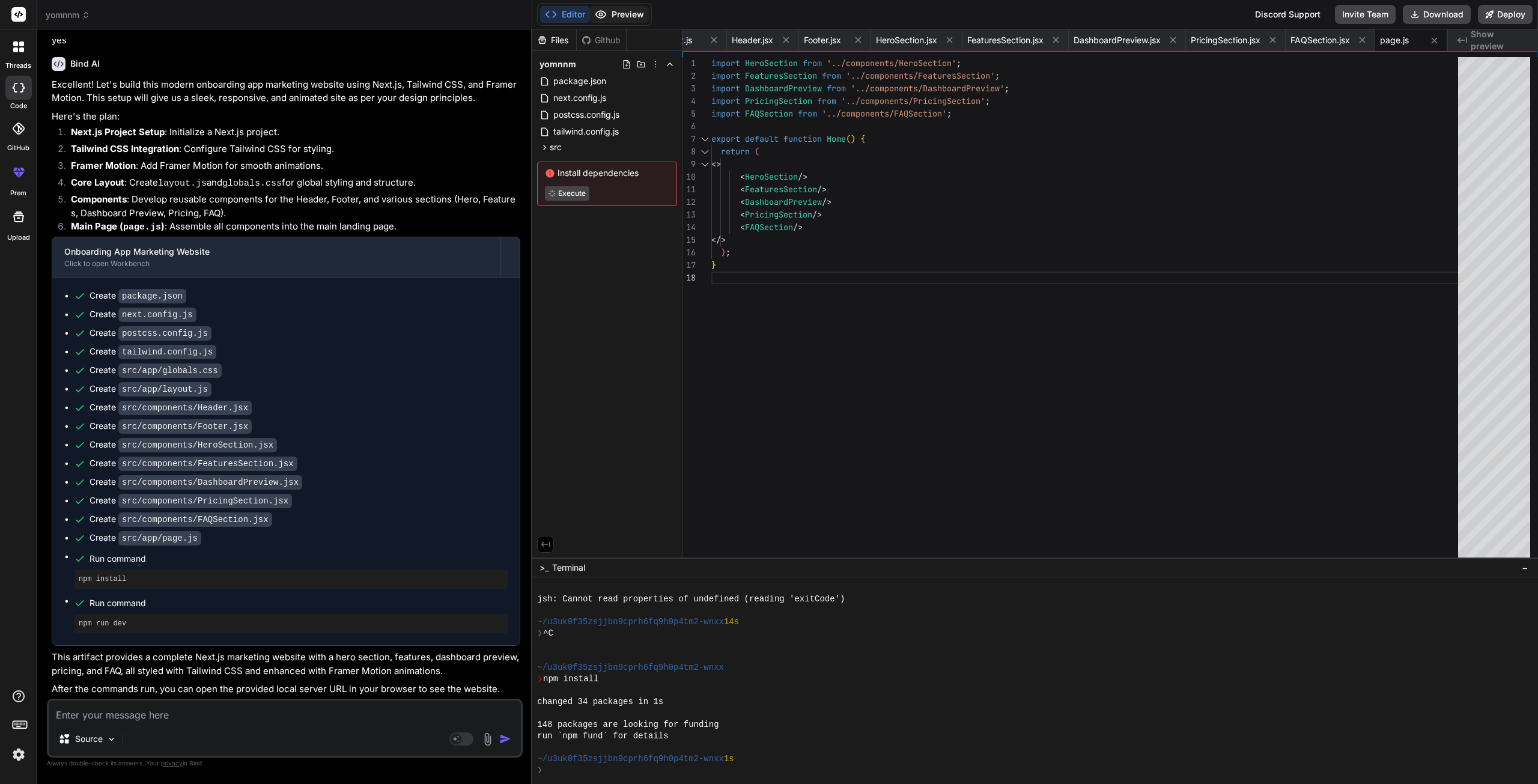
click at [614, 7] on button "Preview" at bounding box center [619, 14] width 59 height 17
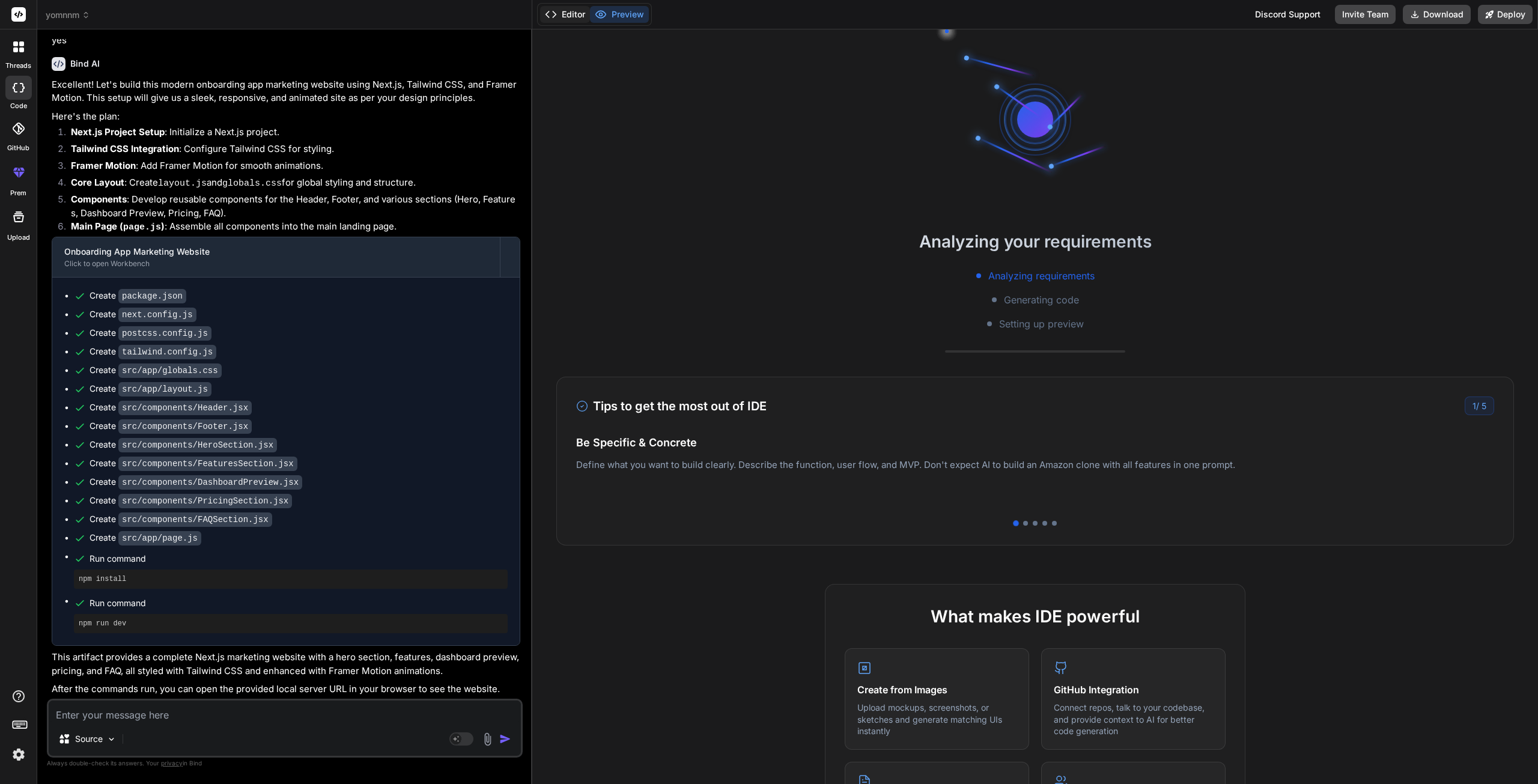
click at [566, 13] on button "Editor" at bounding box center [565, 14] width 50 height 17
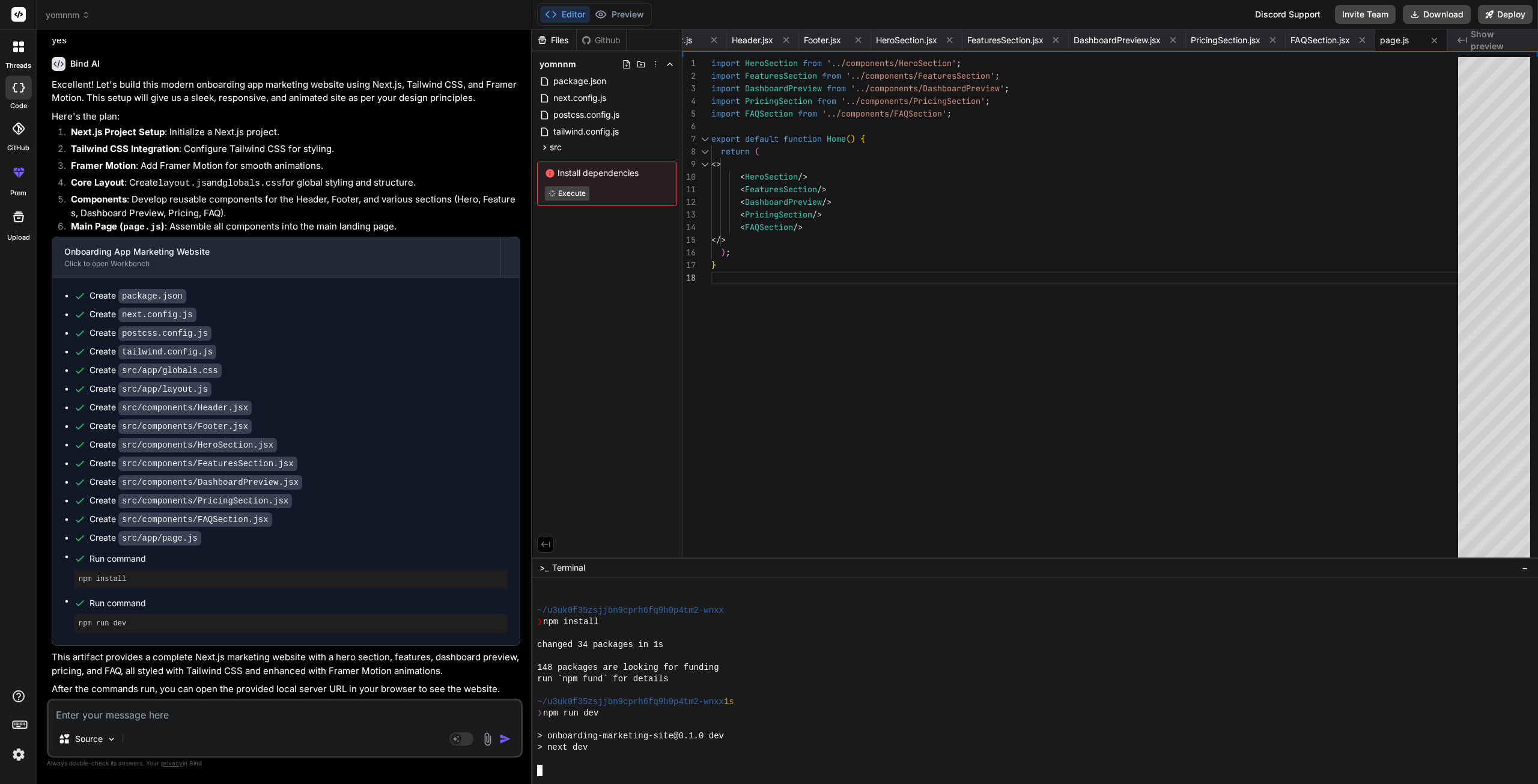
type textarea "x"
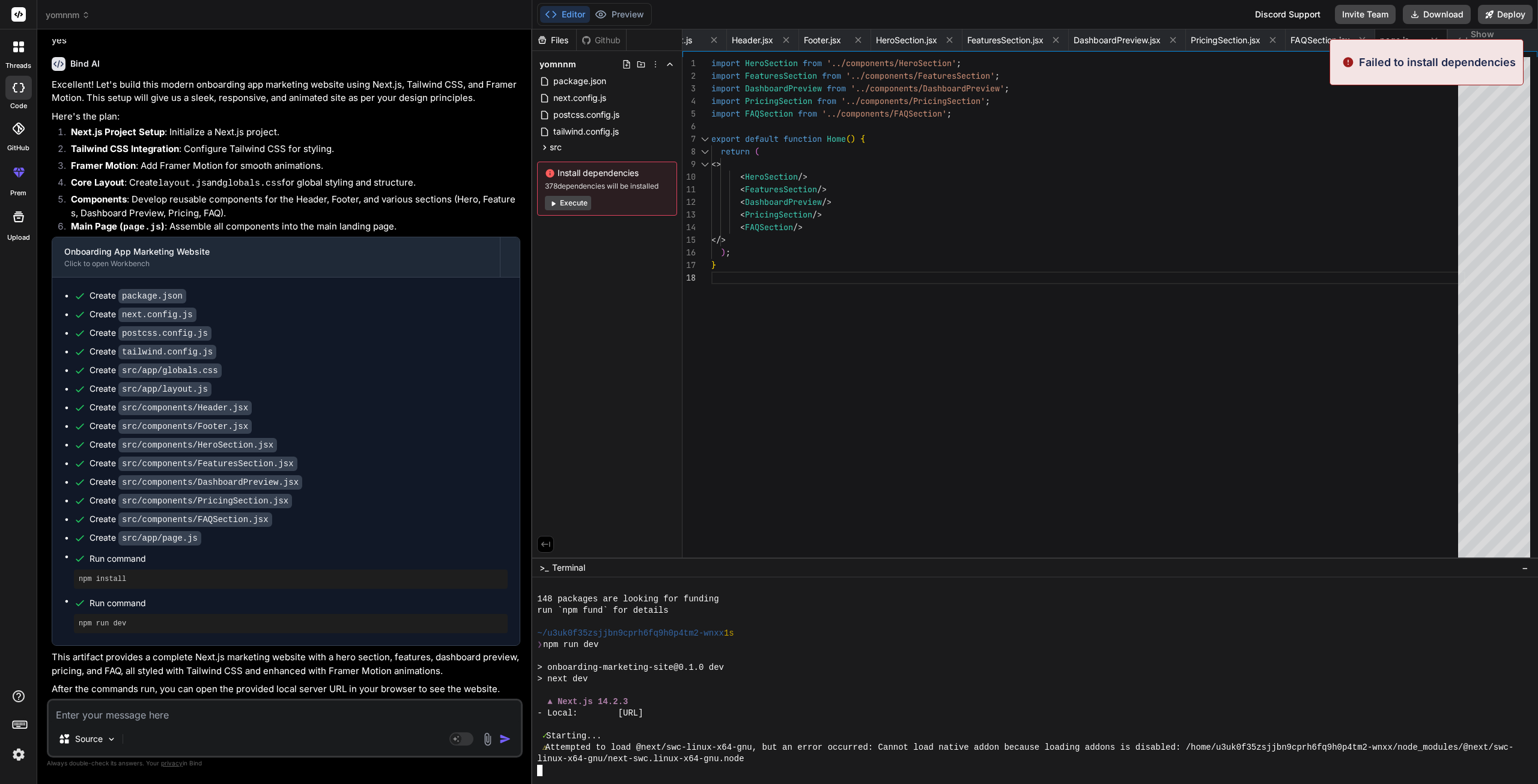
scroll to position [1005, 0]
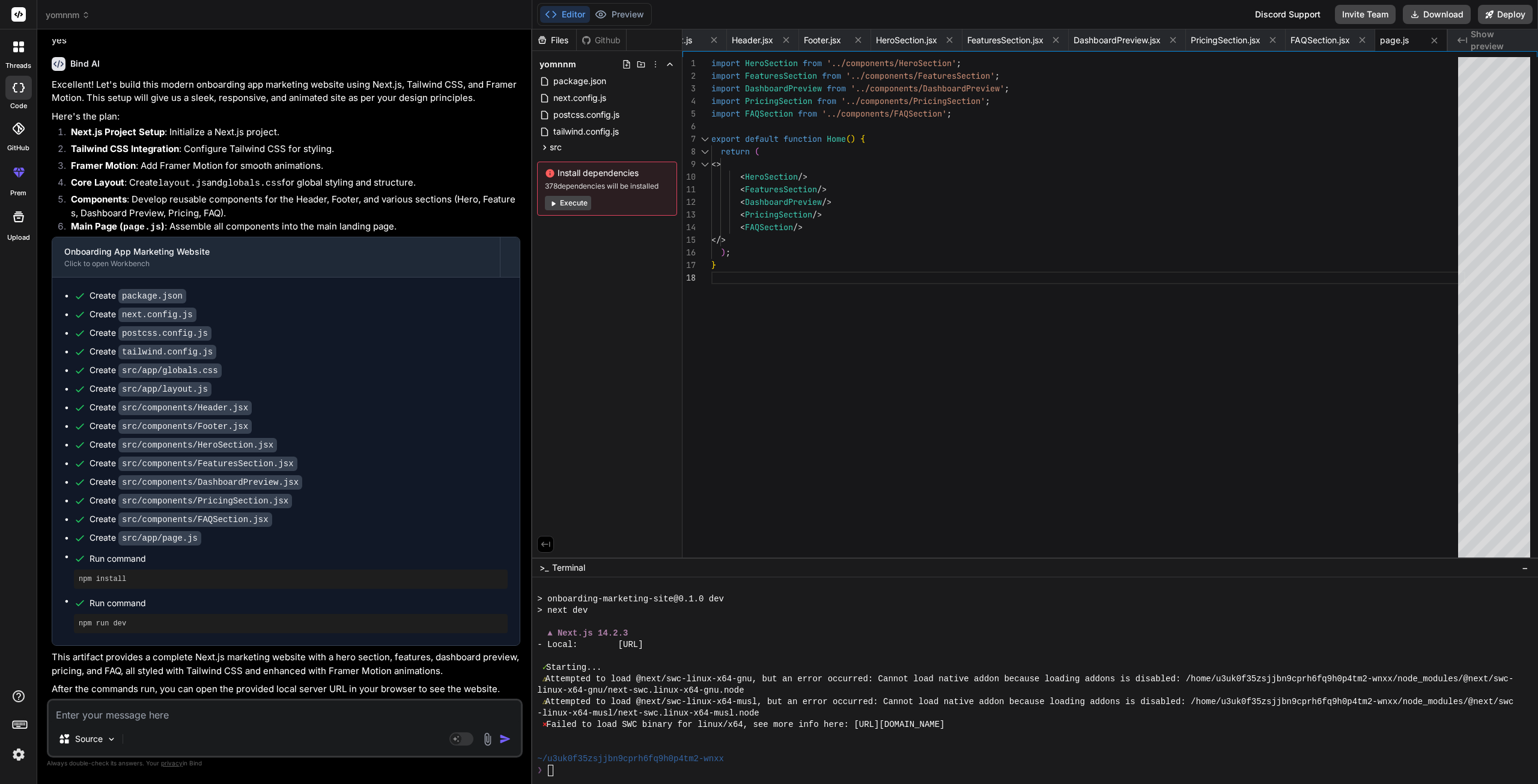
click at [1496, 40] on span "Show preview" at bounding box center [1499, 40] width 57 height 24
click at [721, 648] on div "- Local: h ttp://localhost:3000" at bounding box center [1030, 645] width 984 height 11
drag, startPoint x: 739, startPoint y: 642, endPoint x: 630, endPoint y: 647, distance: 109.1
click at [630, 647] on div "- Local: http://localhost:3000" at bounding box center [1030, 645] width 984 height 11
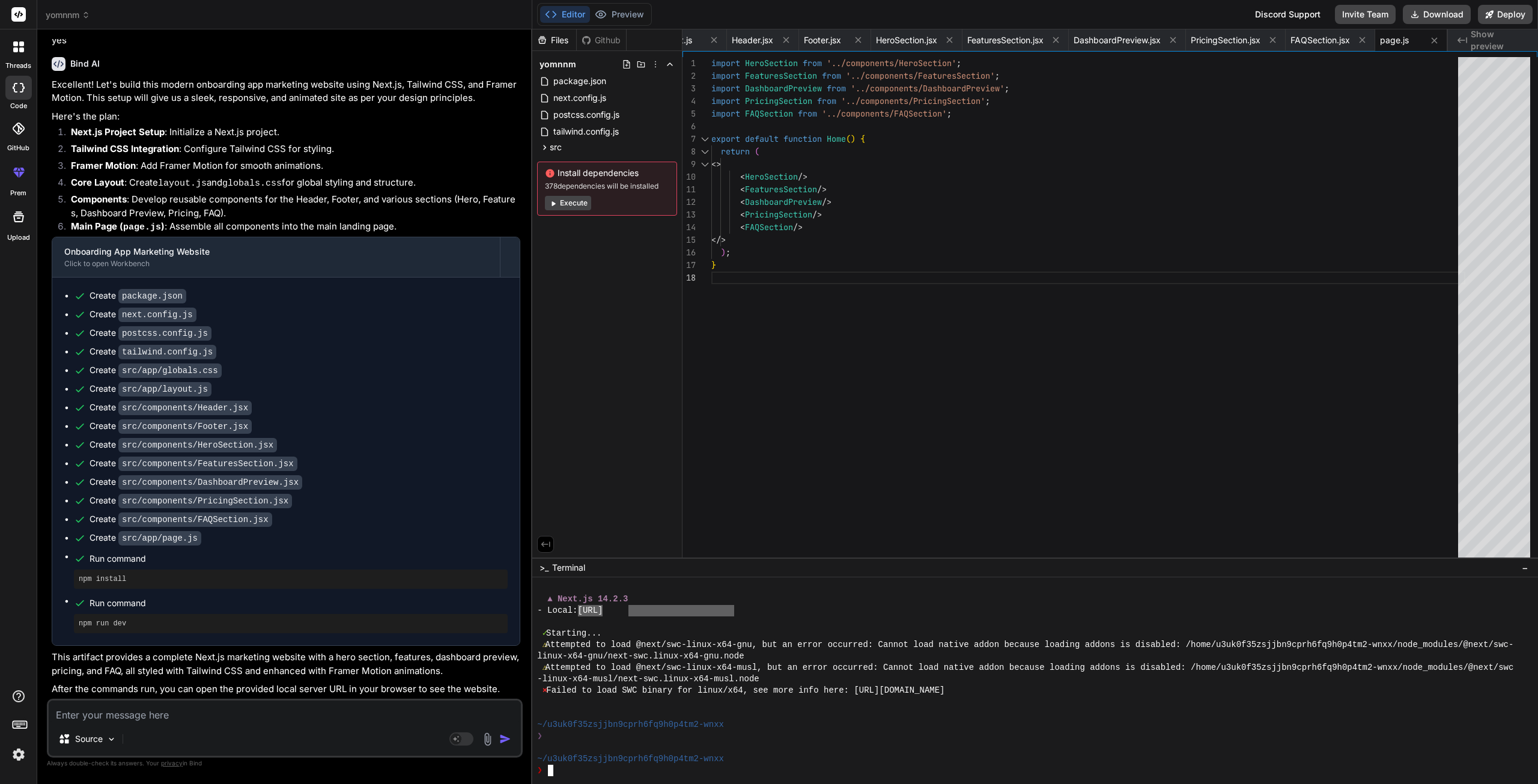
type textarea "http://localhost:3000"
click at [564, 204] on button "Execute" at bounding box center [568, 203] width 46 height 14
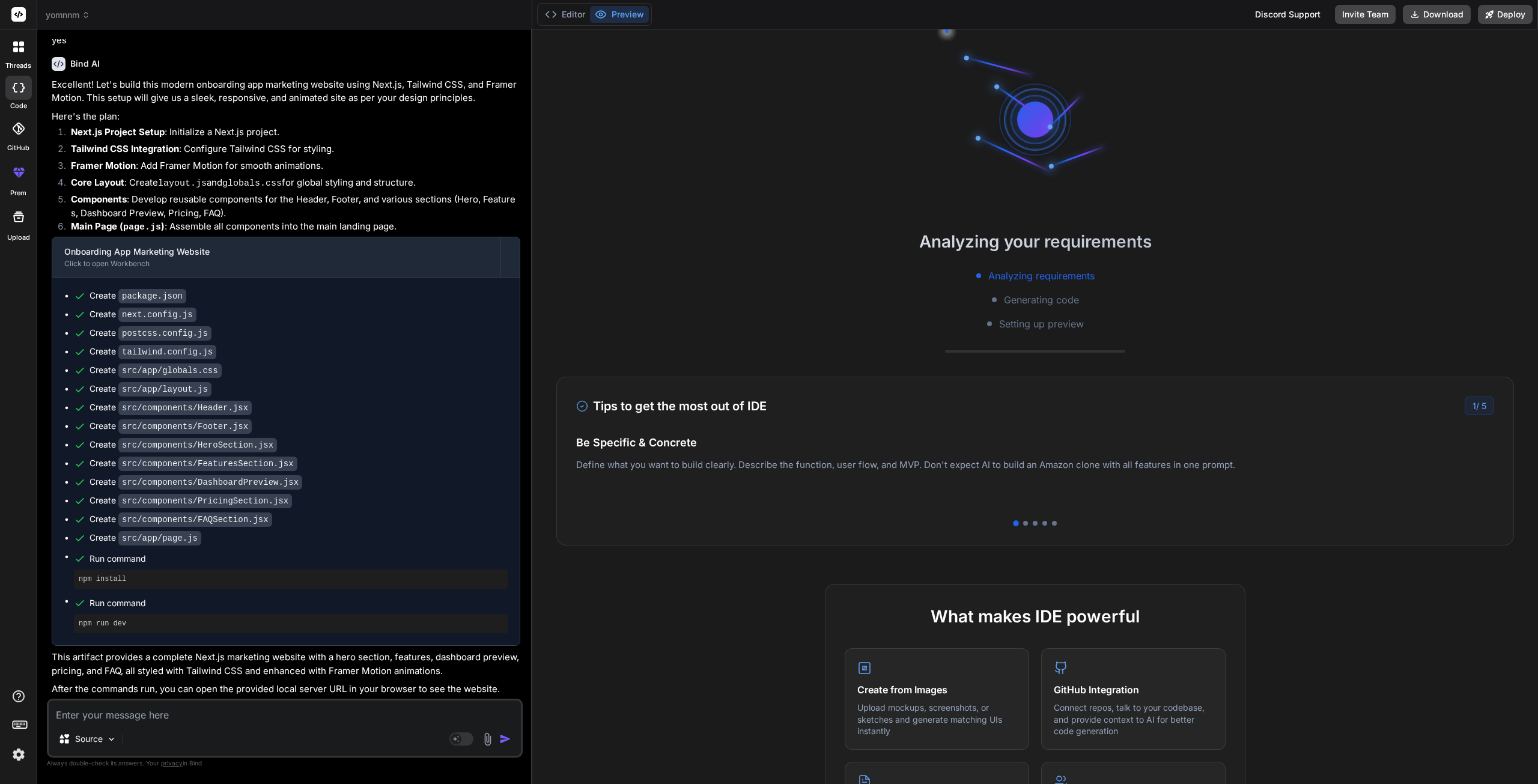
scroll to position [1175, 0]
type textarea "x"
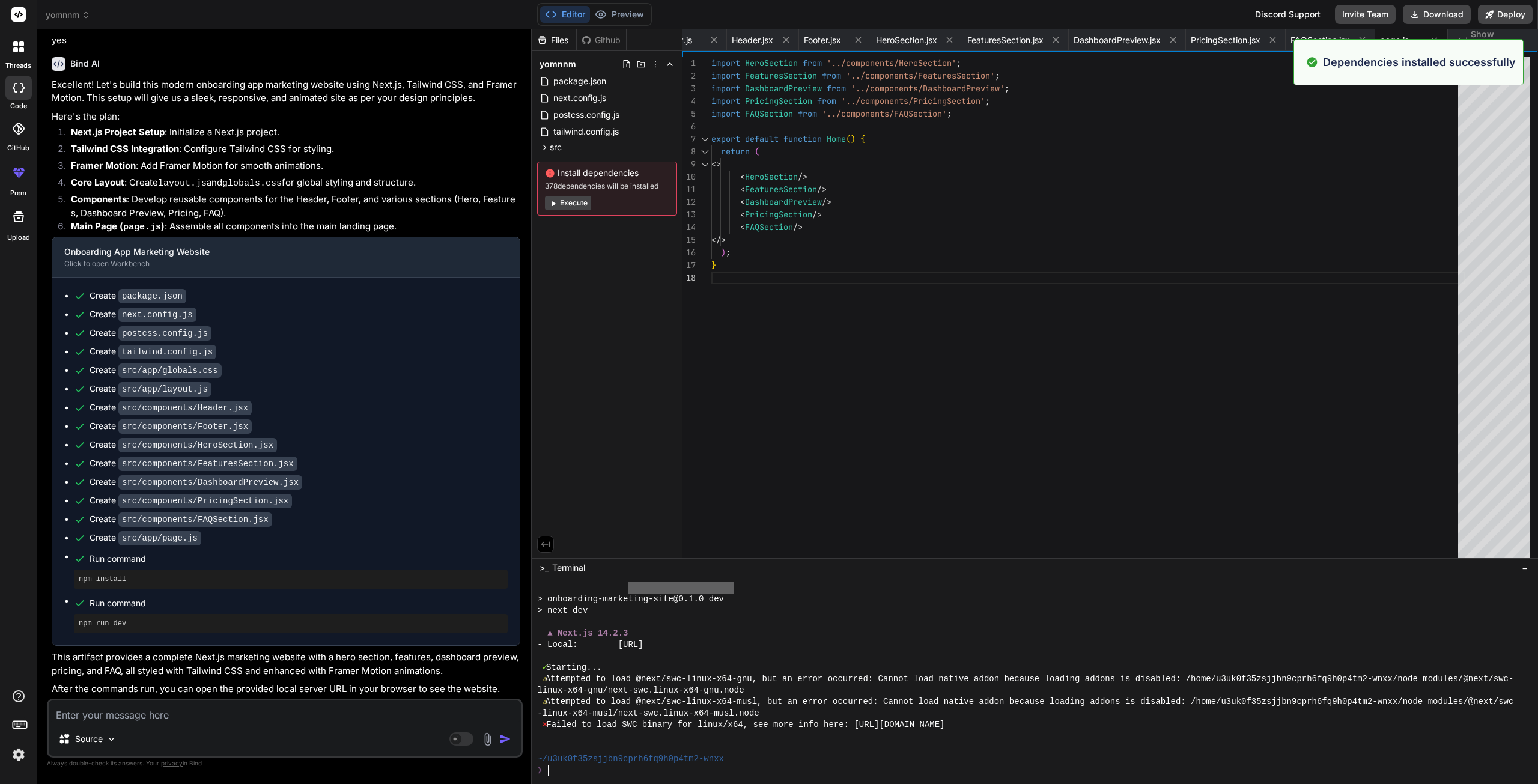
scroll to position [1370, 0]
click at [142, 718] on textarea at bounding box center [284, 711] width 472 height 22
type textarea "i"
type textarea "x"
type textarea "it"
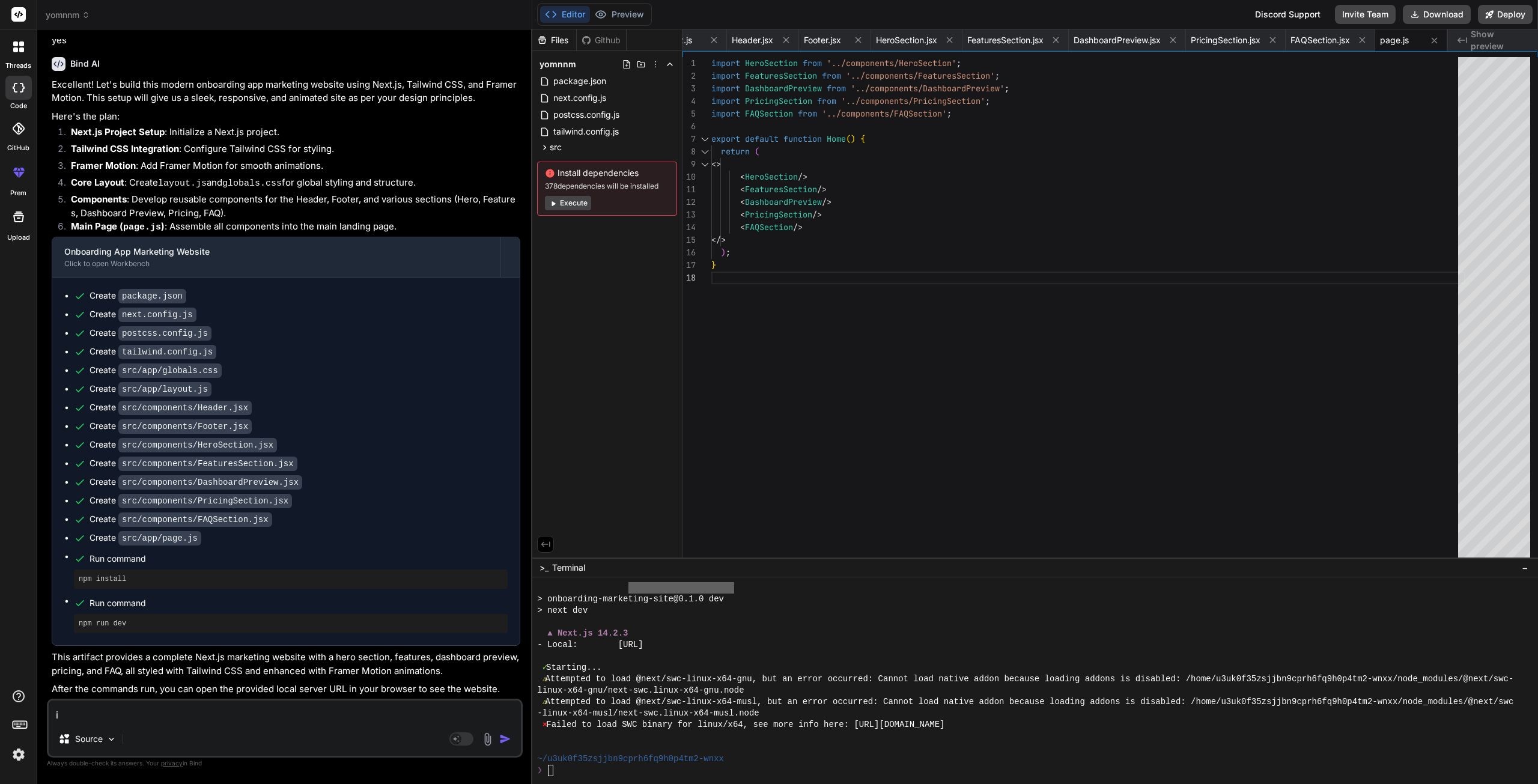
type textarea "x"
type textarea "it"
type textarea "x"
type textarea "it d"
type textarea "x"
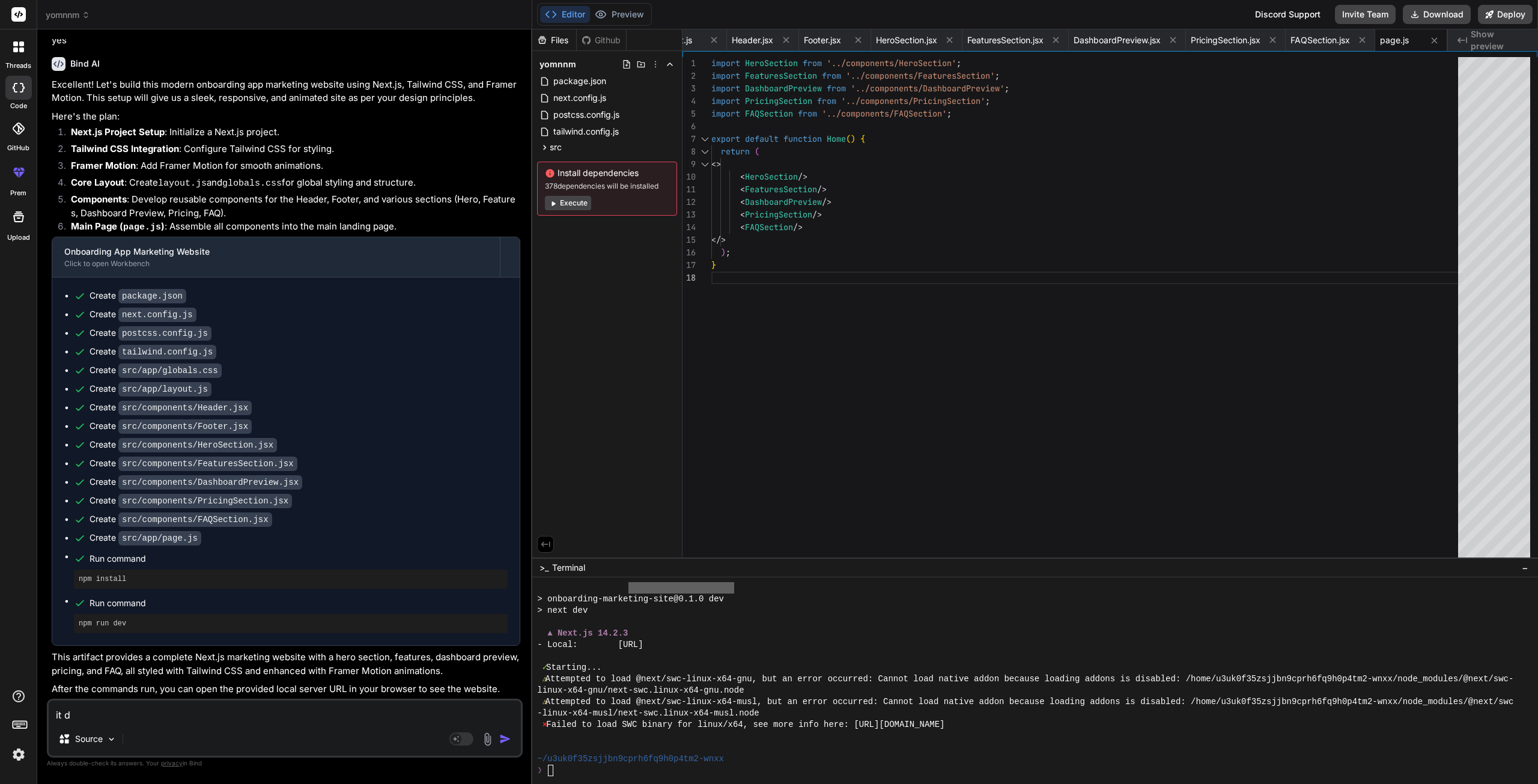
type textarea "it do"
type textarea "x"
type textarea "it doe"
type textarea "x"
type textarea "it does"
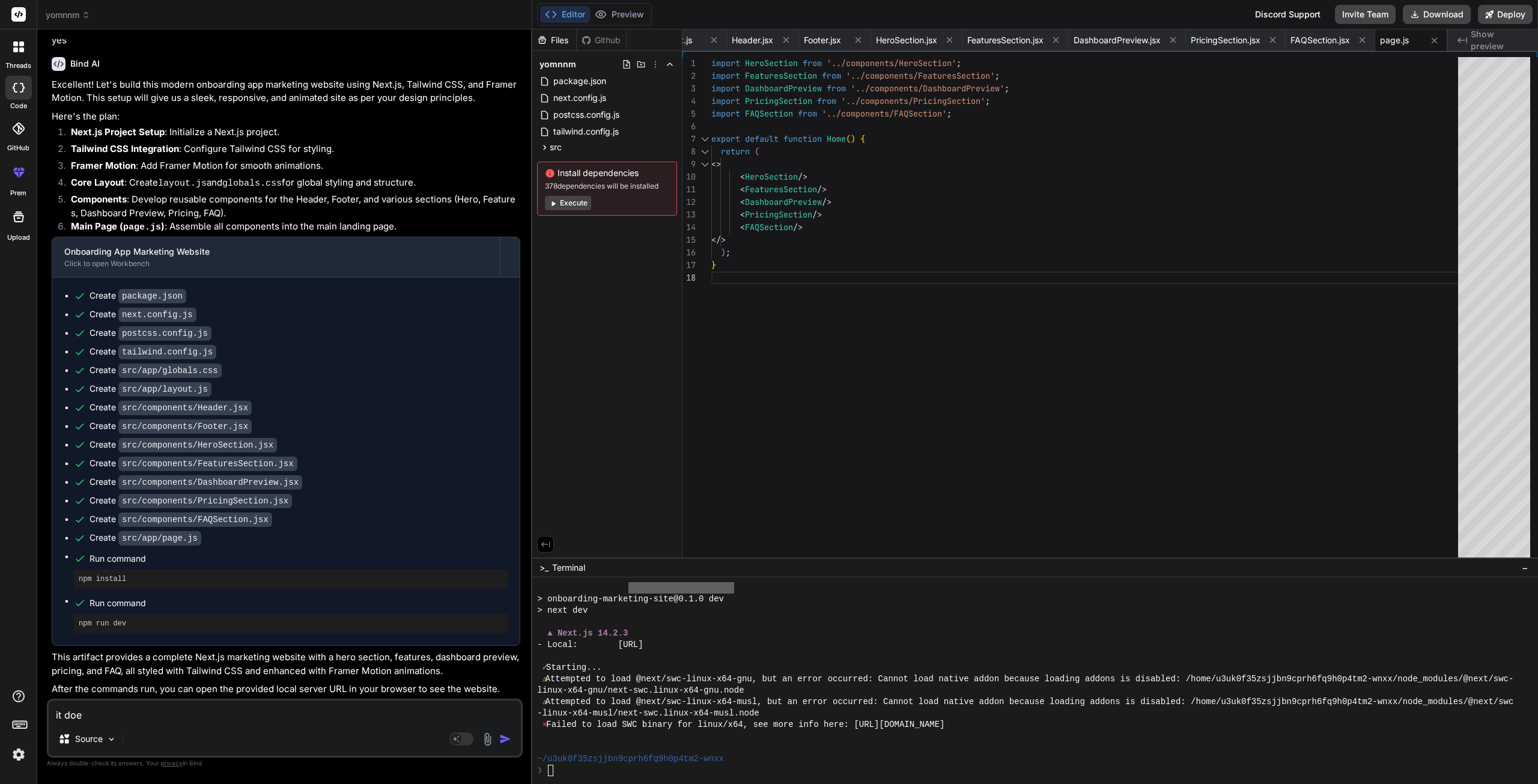
type textarea "x"
type textarea "it doesn"
type textarea "x"
type textarea "it doesnt"
type textarea "x"
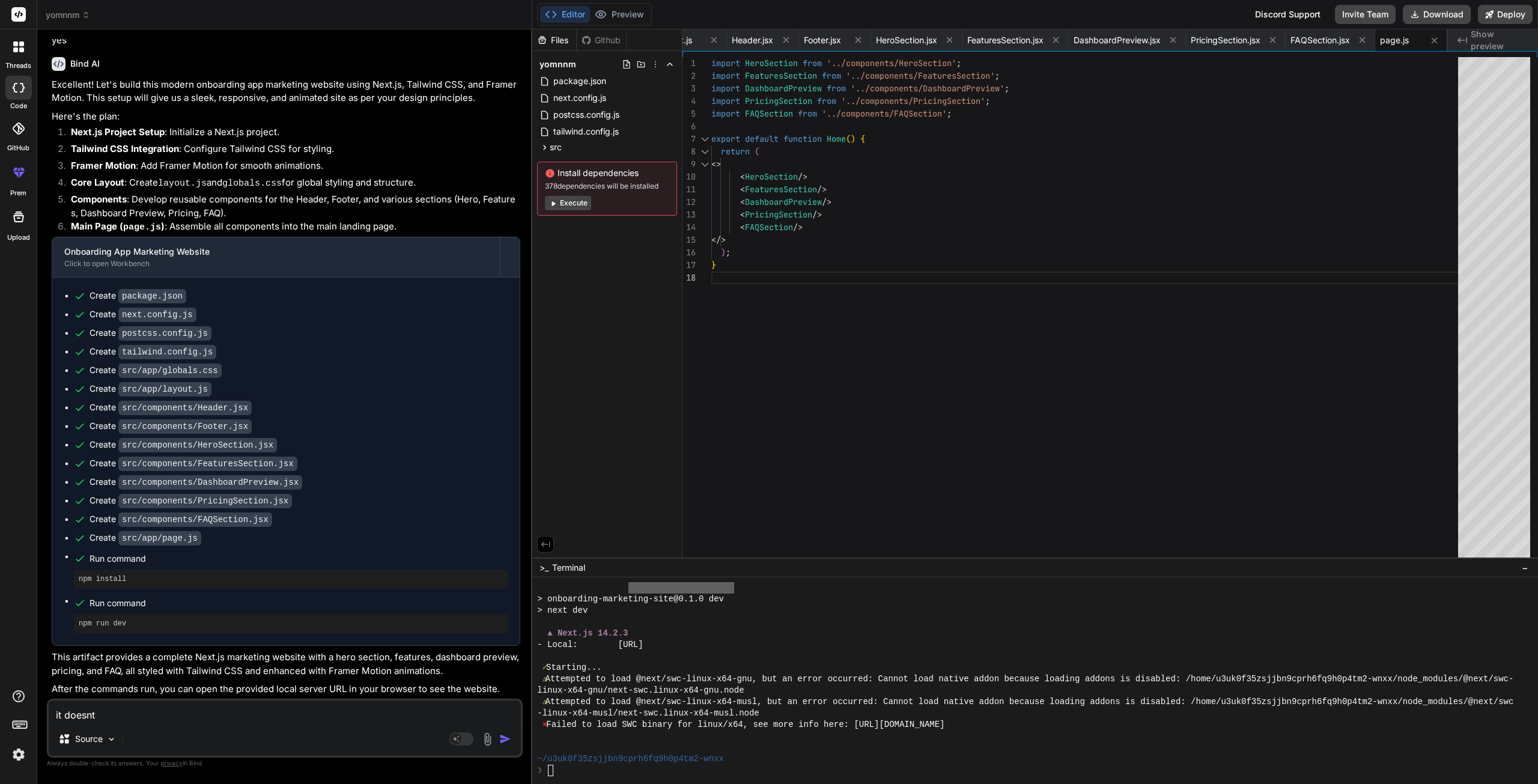
type textarea "it doesnt"
type textarea "x"
type textarea "it doesnt w"
type textarea "x"
type textarea "it doesnt wo"
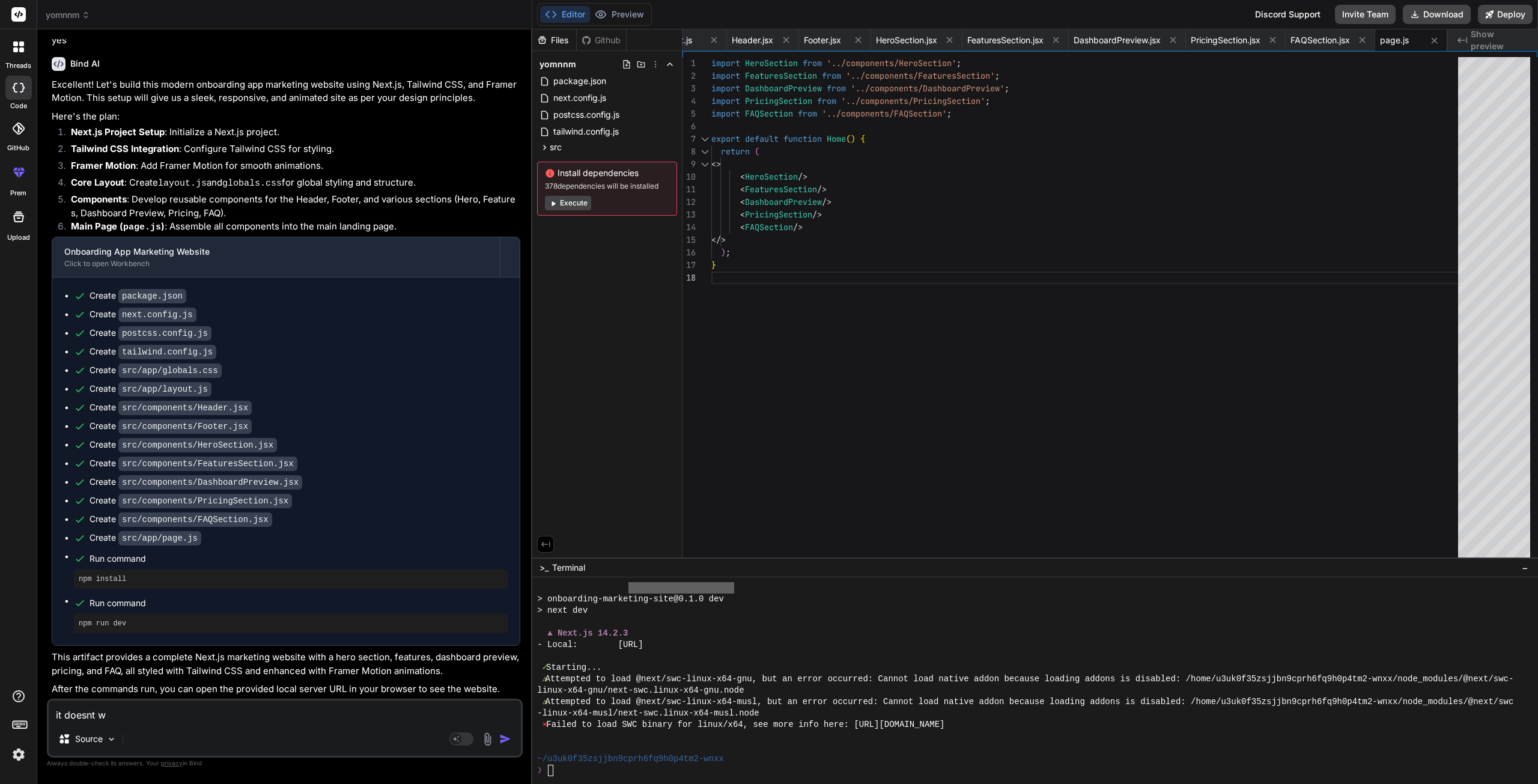
type textarea "x"
type textarea "it doesnt wor"
type textarea "x"
type textarea "it doesnt work"
type textarea "x"
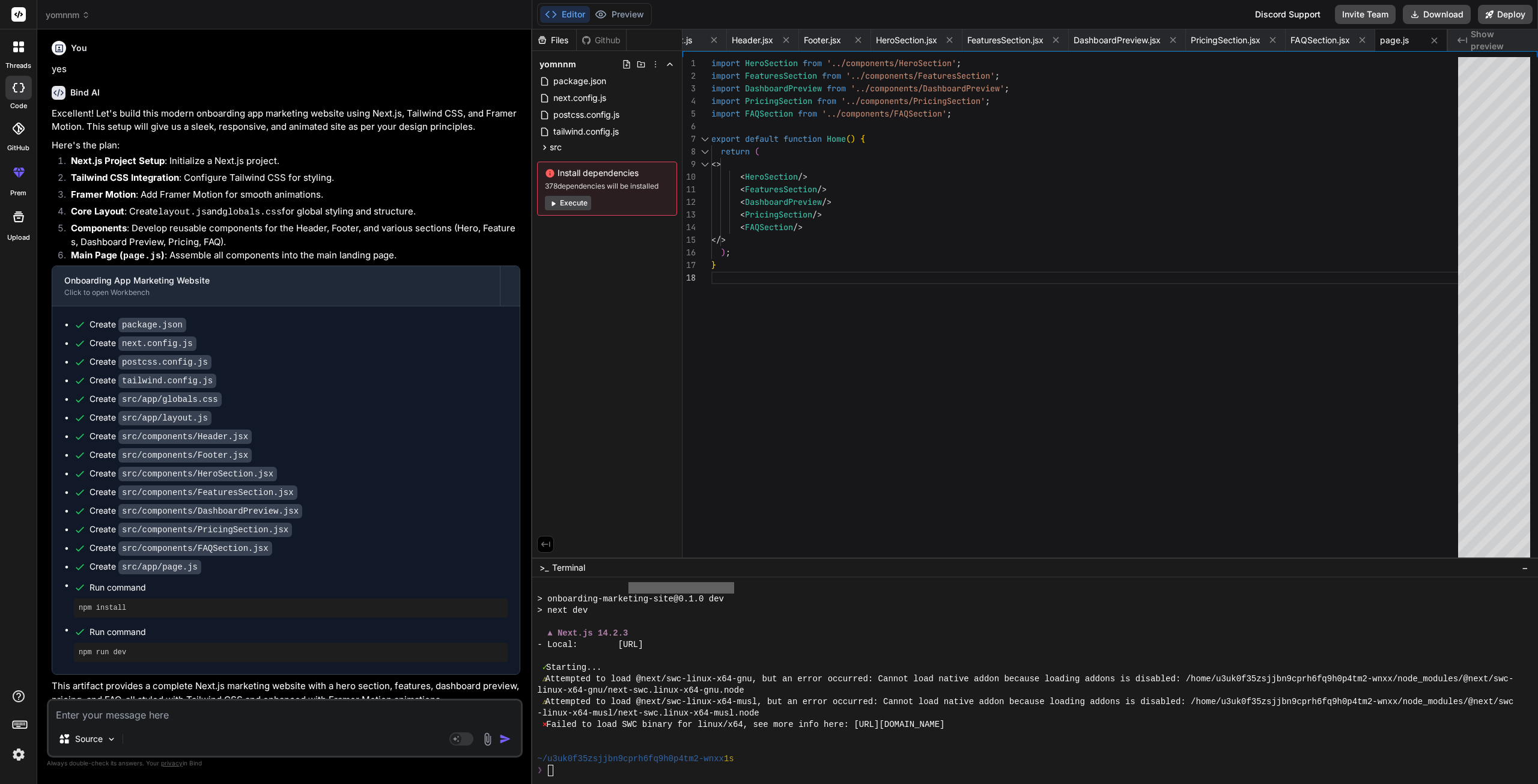
scroll to position [897, 0]
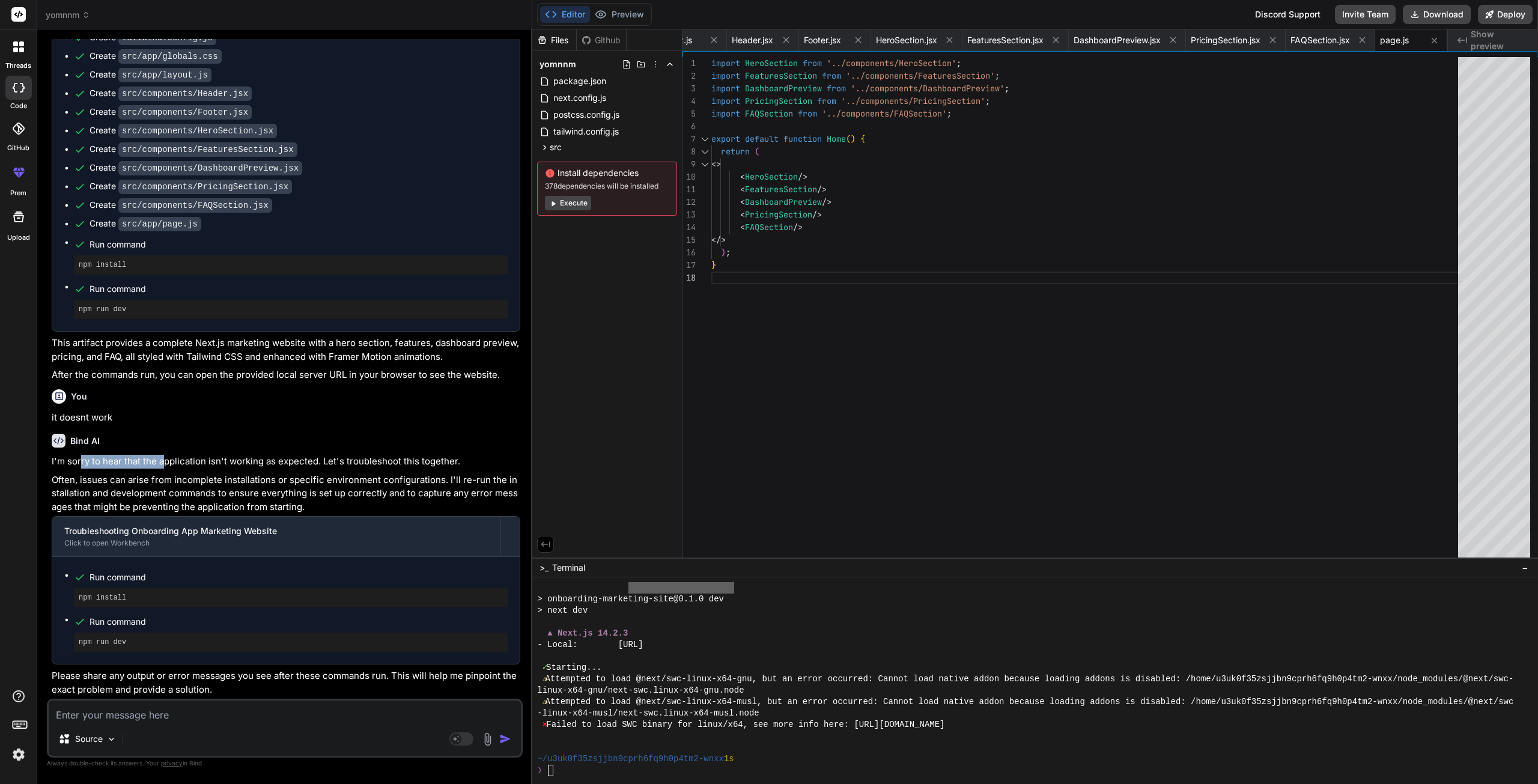
drag, startPoint x: 113, startPoint y: 470, endPoint x: 166, endPoint y: 468, distance: 53.0
click at [166, 468] on p "I'm sorry to hear that the application isn't working as expected. Let's trouble…" at bounding box center [286, 461] width 469 height 14
click at [570, 206] on button "Execute" at bounding box center [568, 203] width 46 height 14
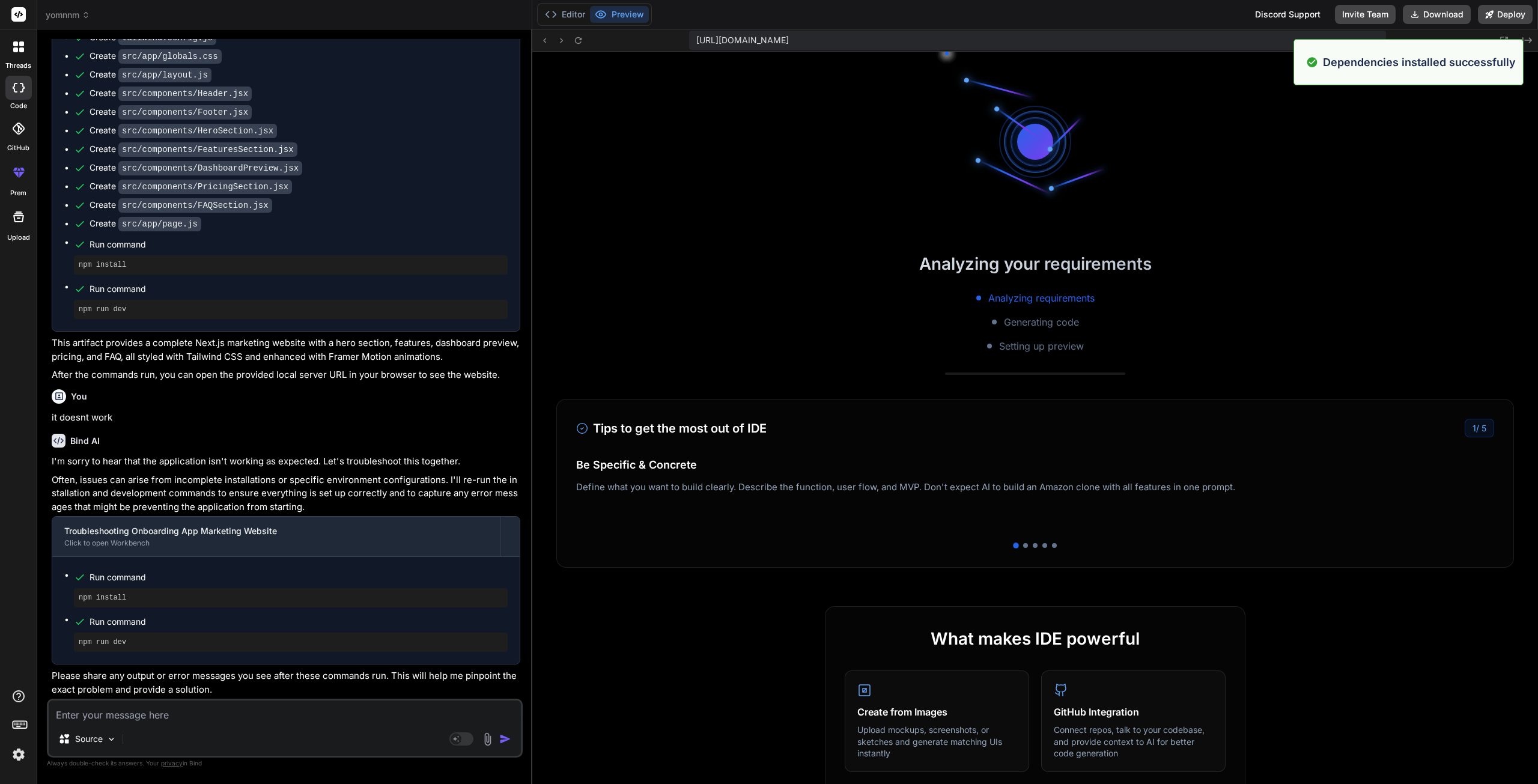
scroll to position [2317, 0]
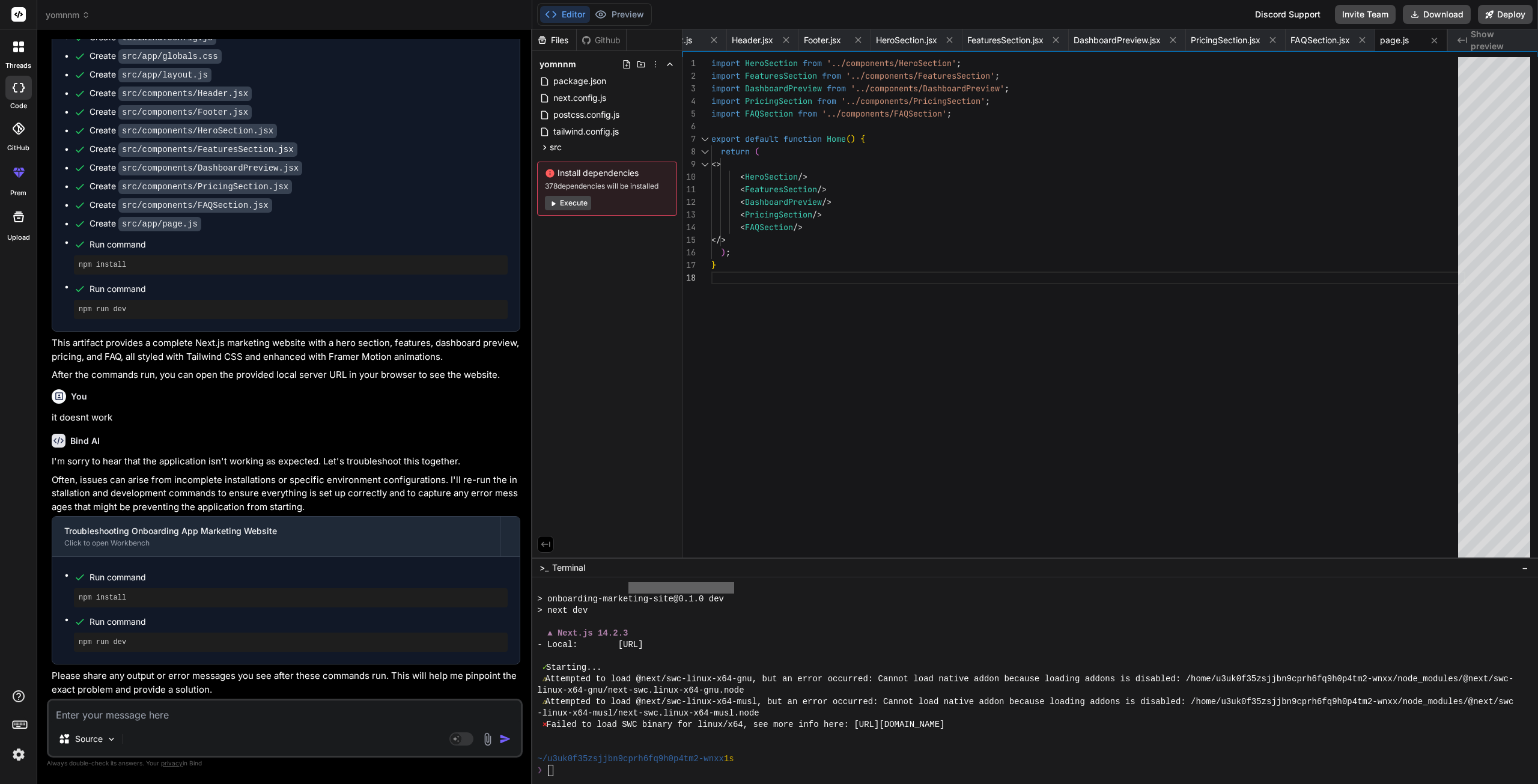
click at [562, 206] on button "Execute" at bounding box center [568, 203] width 46 height 14
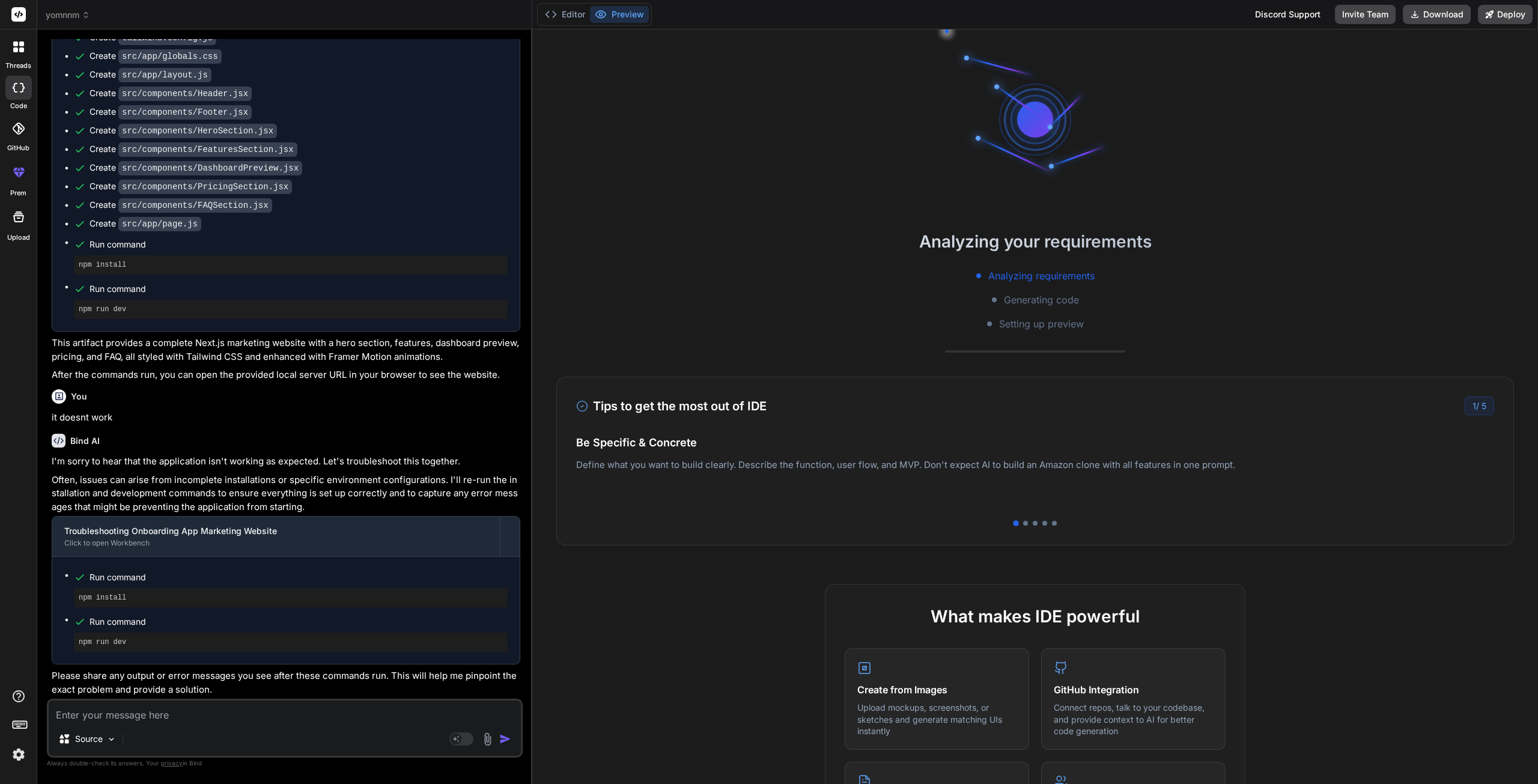
scroll to position [2453, 0]
type textarea "x"
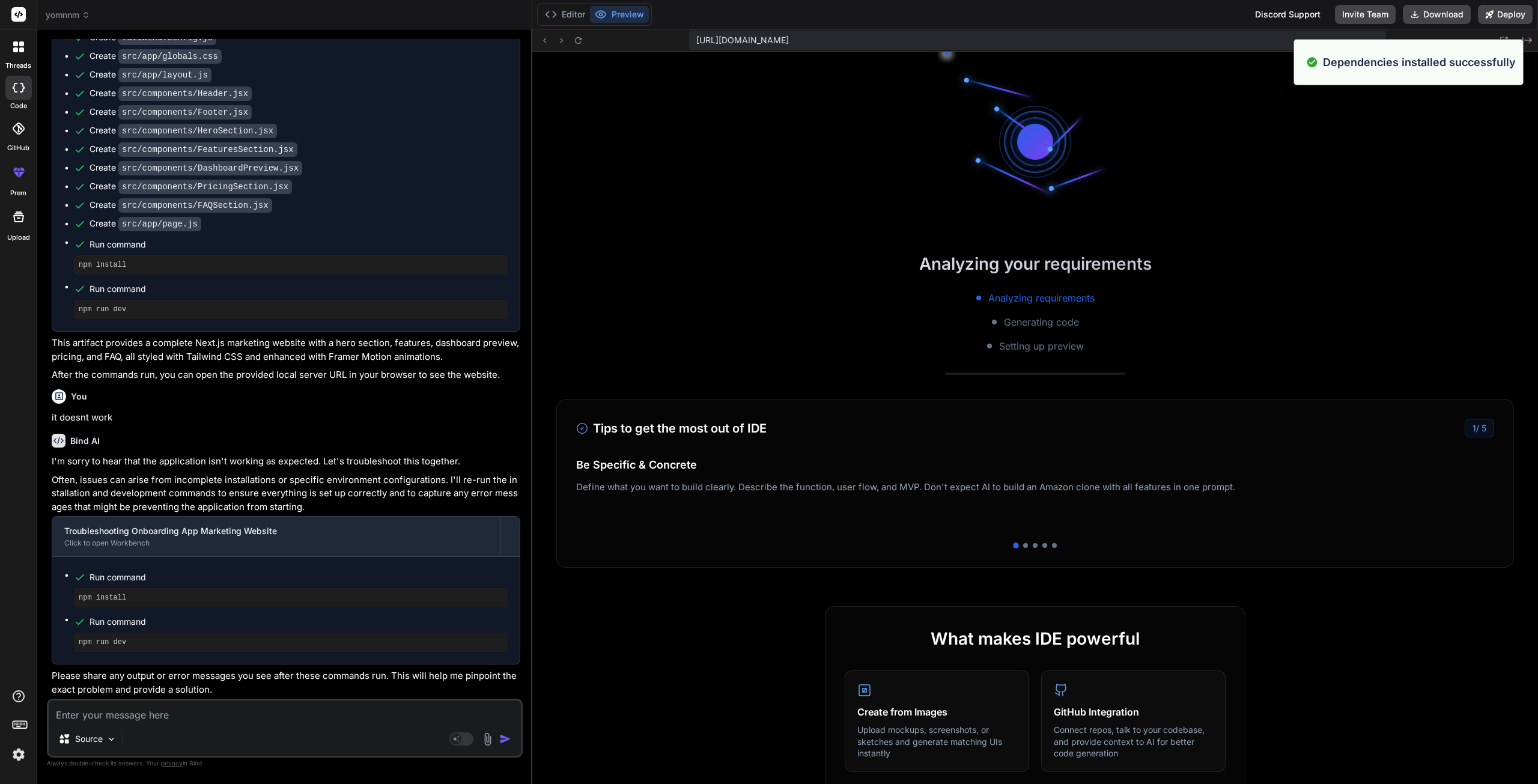
scroll to position [2648, 0]
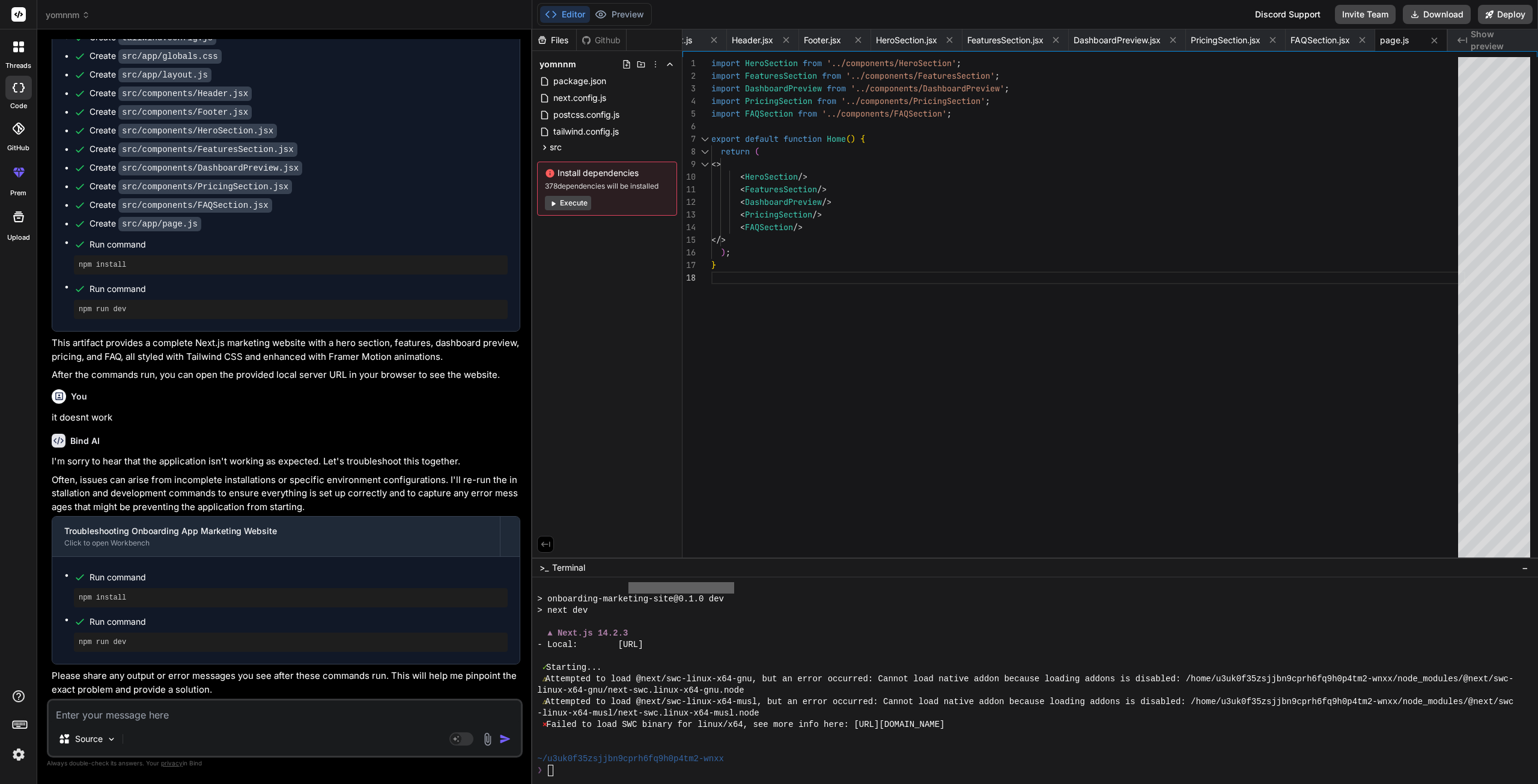
click at [608, 38] on div "Github" at bounding box center [602, 40] width 49 height 12
click at [554, 38] on div "Files" at bounding box center [554, 40] width 44 height 12
drag, startPoint x: 138, startPoint y: 726, endPoint x: 142, endPoint y: 718, distance: 8.9
click at [139, 723] on div "Source Agent Mode. When this toggle is activated, AI automatically makes decisi…" at bounding box center [285, 727] width 476 height 59
click at [144, 714] on textarea at bounding box center [284, 711] width 472 height 22
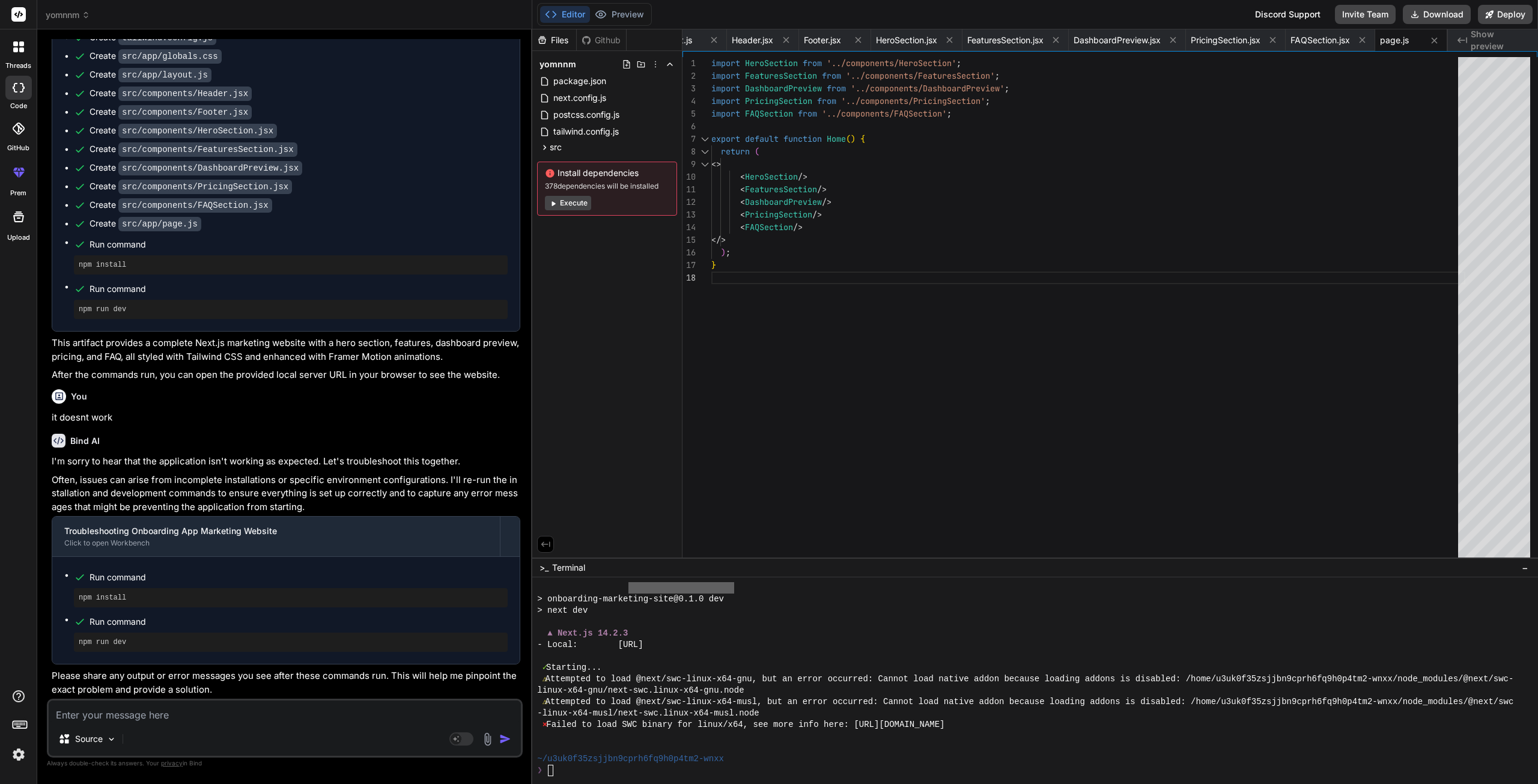
click at [143, 713] on textarea at bounding box center [284, 711] width 472 height 22
type textarea "t"
type textarea "x"
type textarea "th"
type textarea "x"
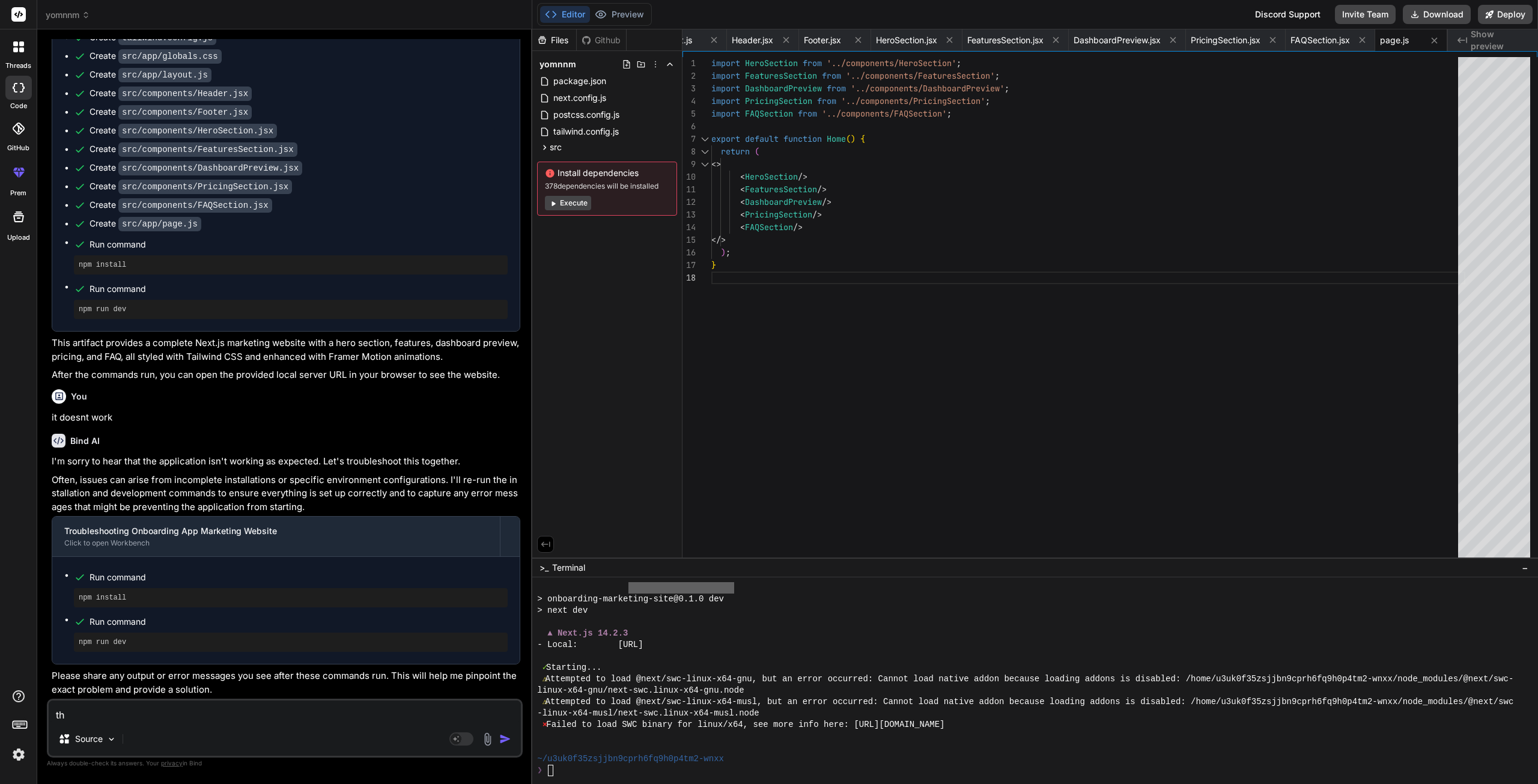
type textarea "the"
type textarea "x"
type textarea "the"
type textarea "x"
type textarea "the p"
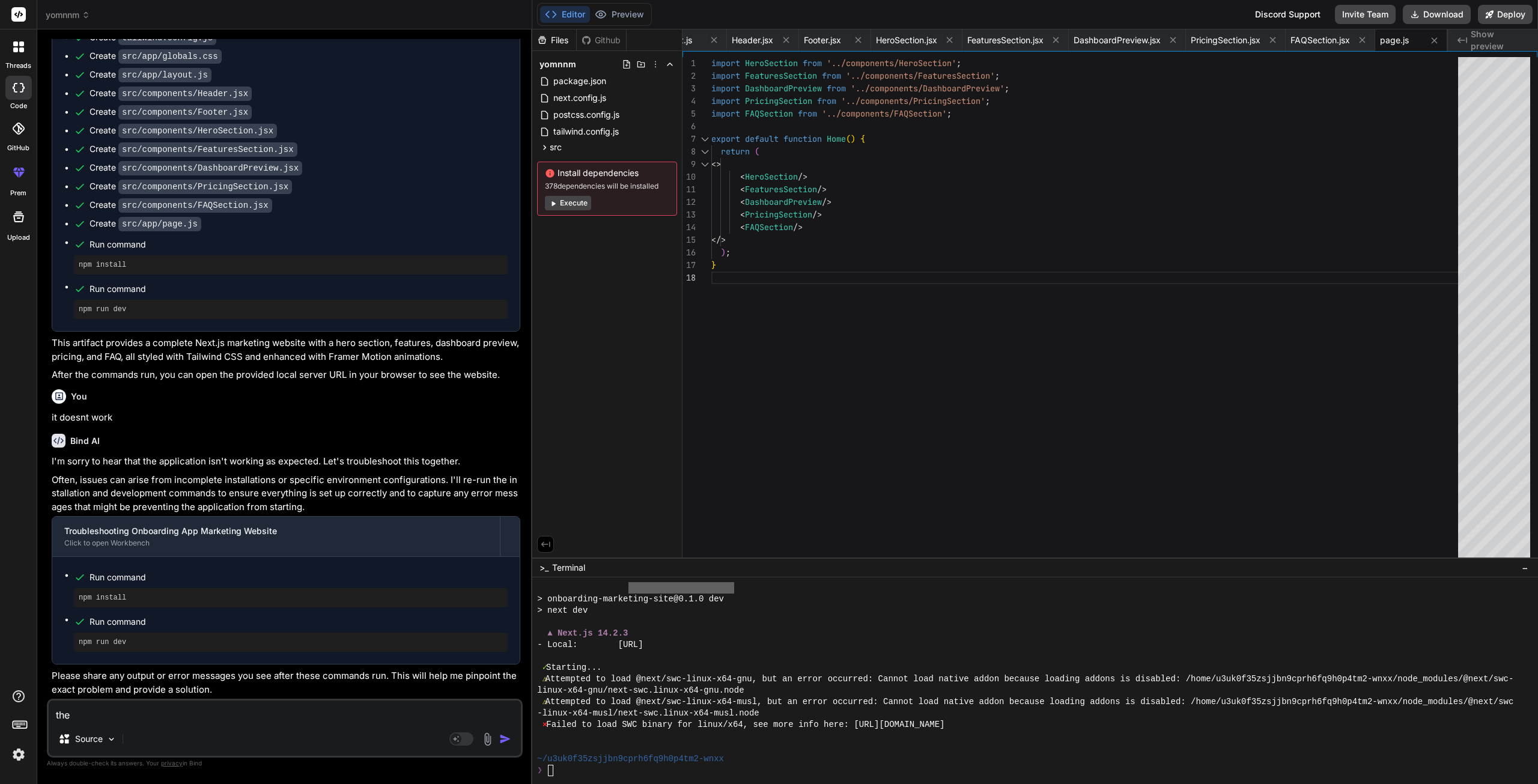
type textarea "x"
type textarea "the pr"
type textarea "x"
type textarea "the pre"
type textarea "x"
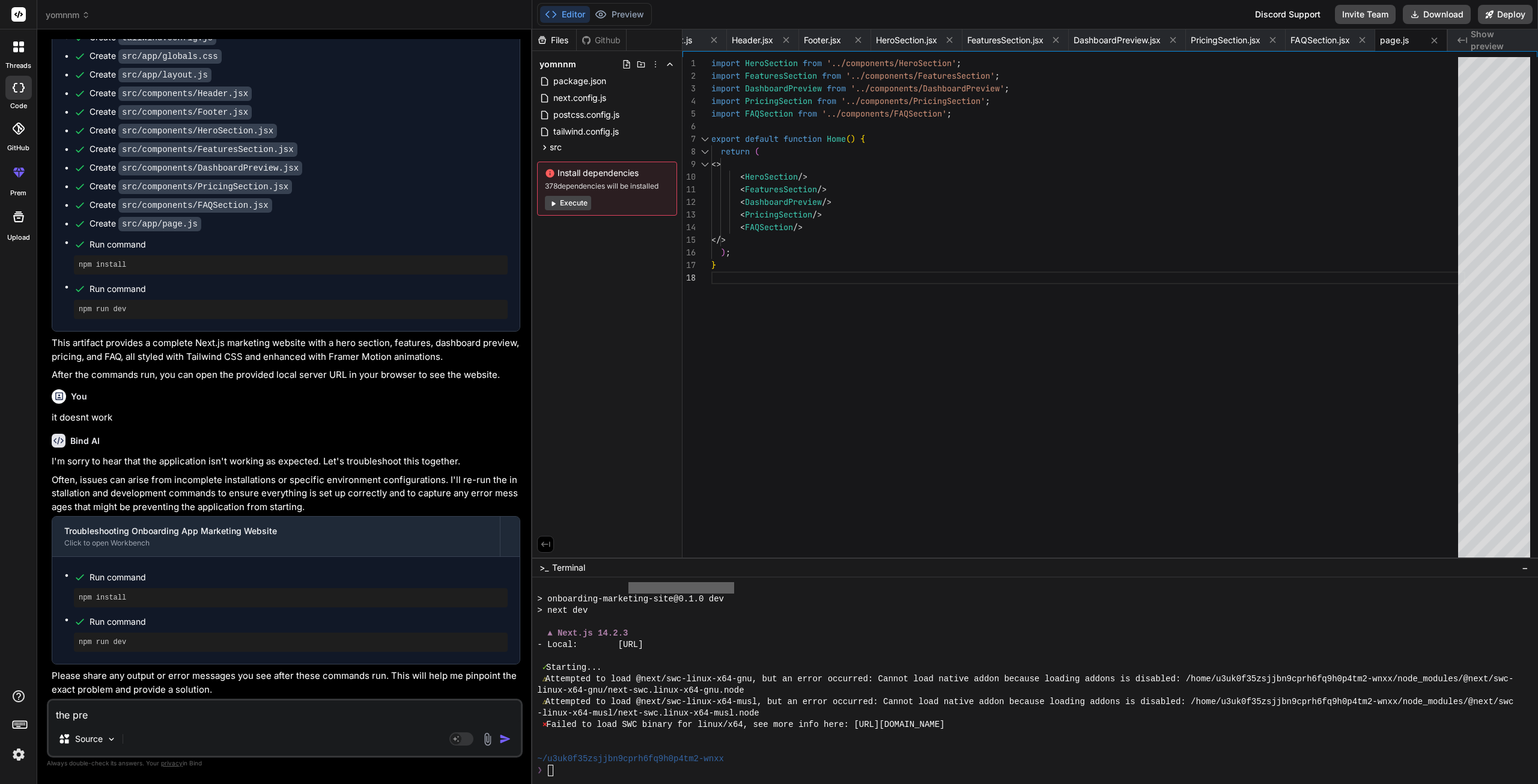
type textarea "the prev"
type textarea "x"
type textarea "the pre"
type textarea "x"
type textarea "the pr"
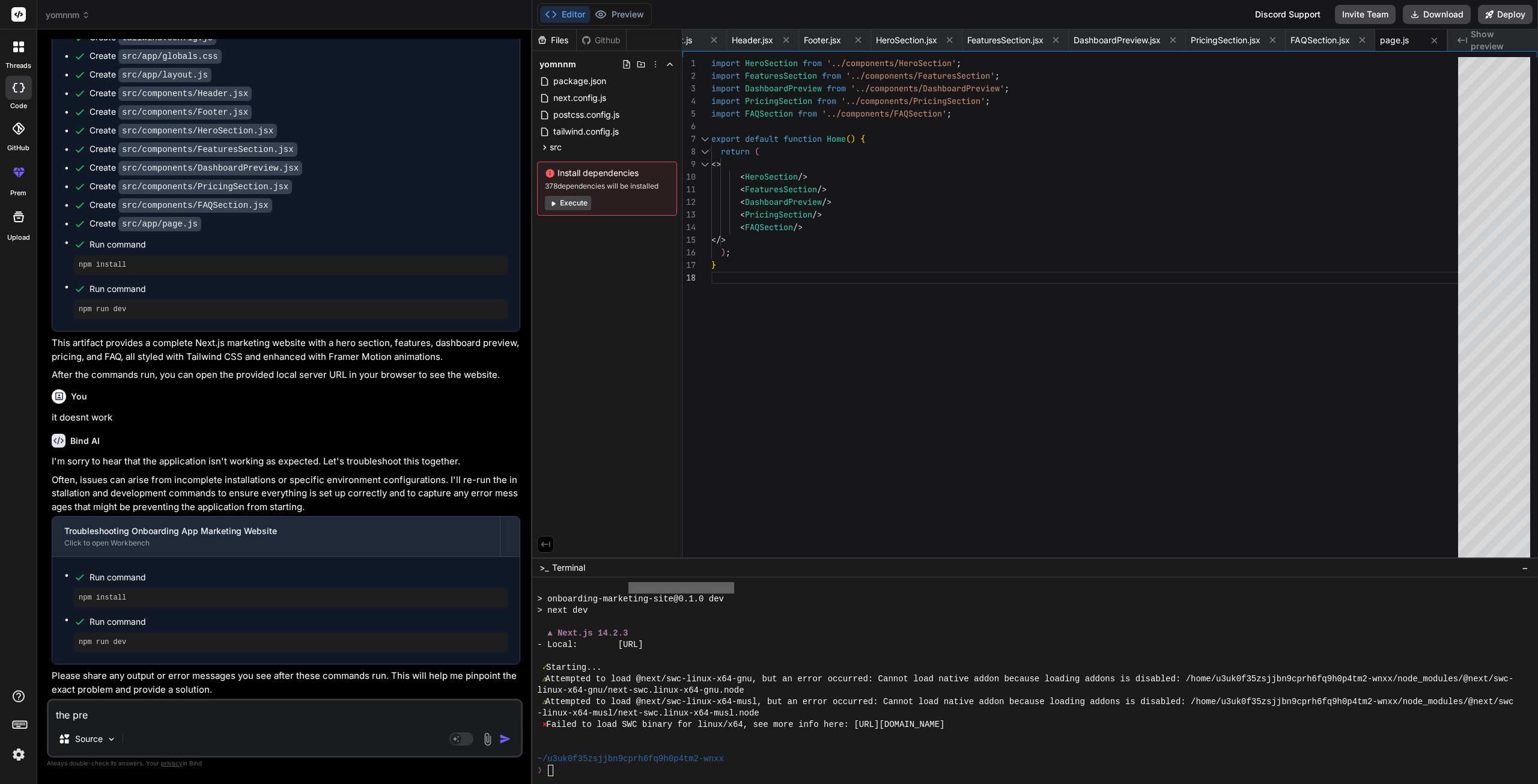
type textarea "x"
type textarea "the p"
type textarea "x"
type textarea "the"
type textarea "x"
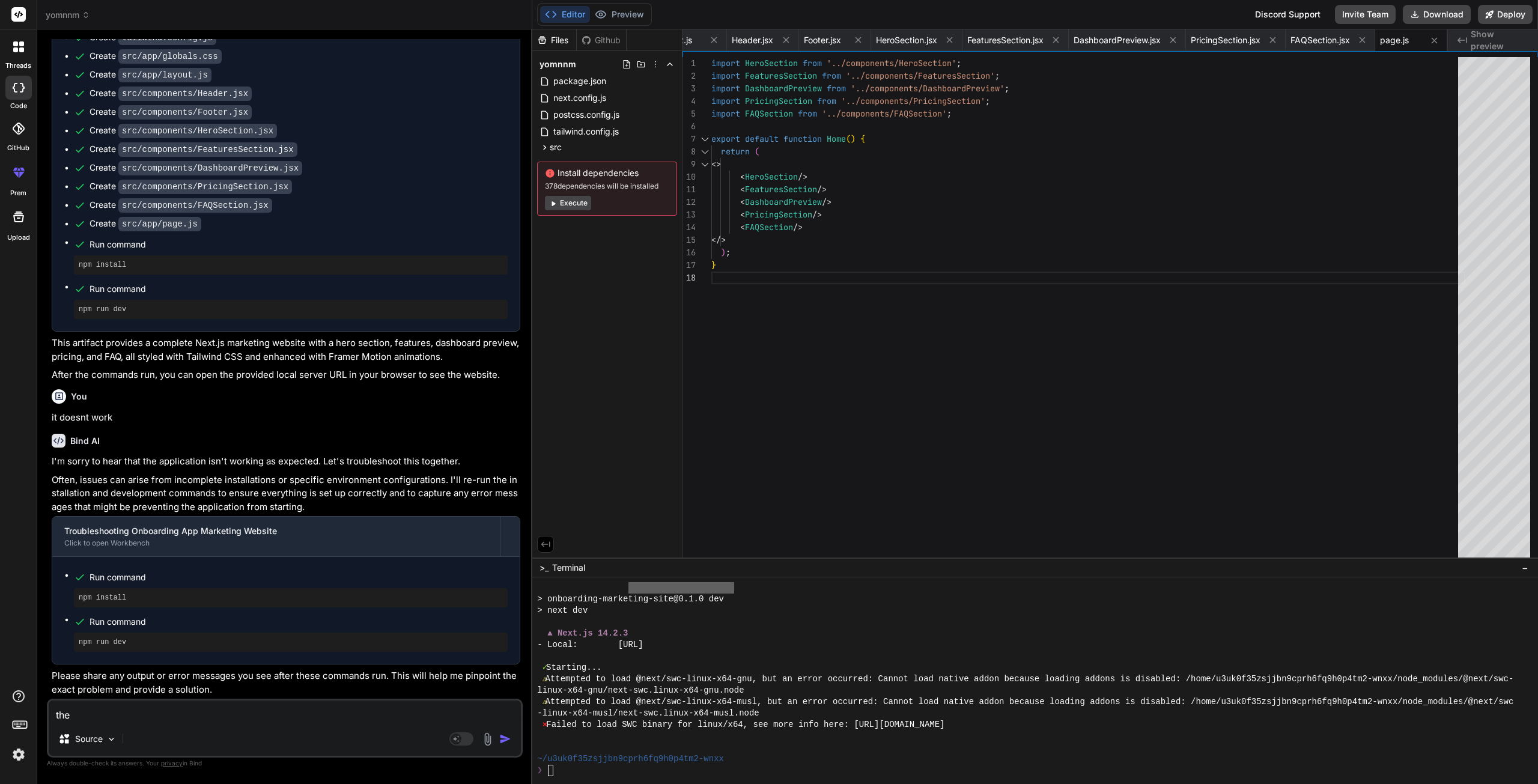
type textarea "the"
type textarea "x"
type textarea "th"
type textarea "x"
type textarea "t"
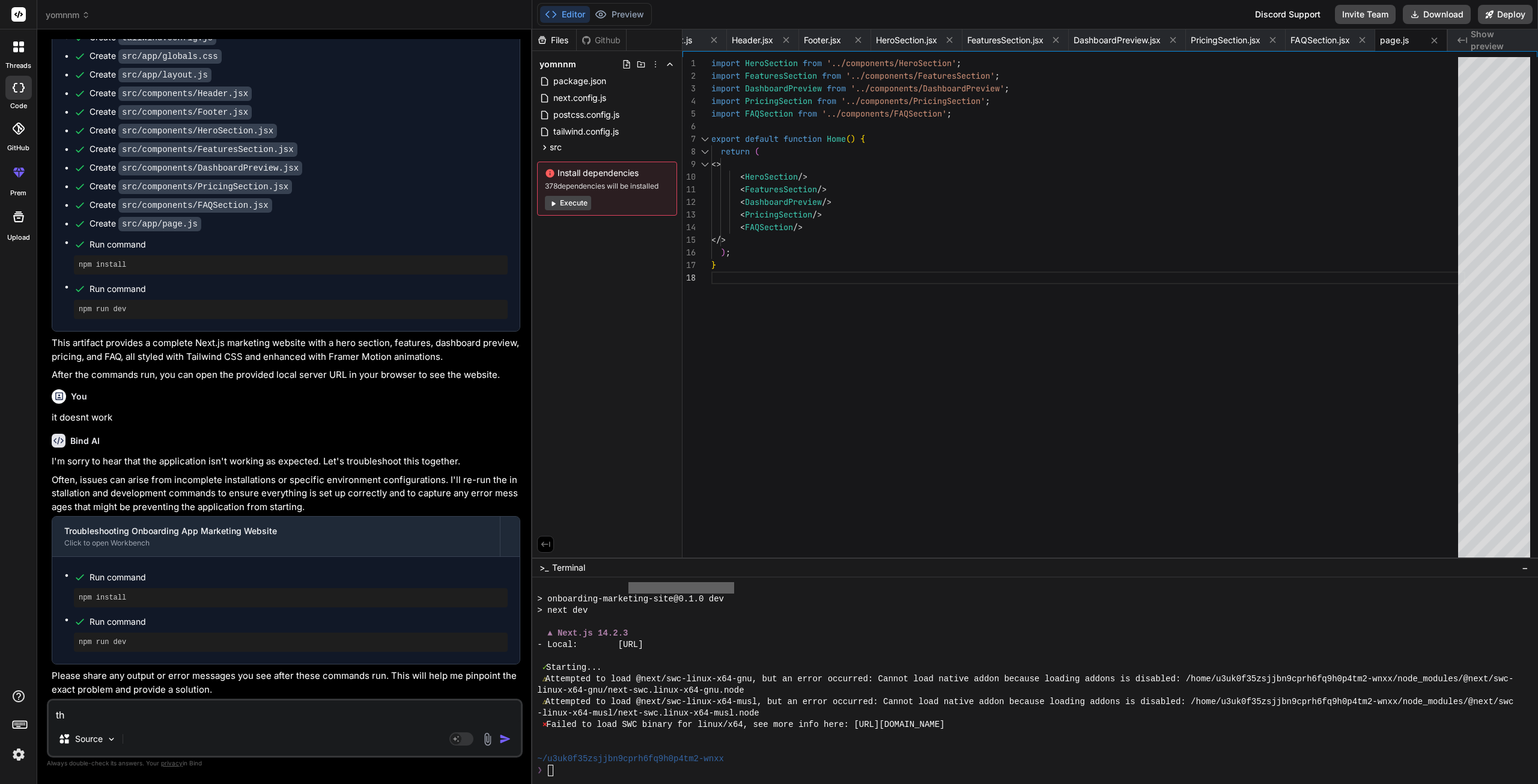
type textarea "x"
type textarea "i"
type textarea "x"
type textarea "i"
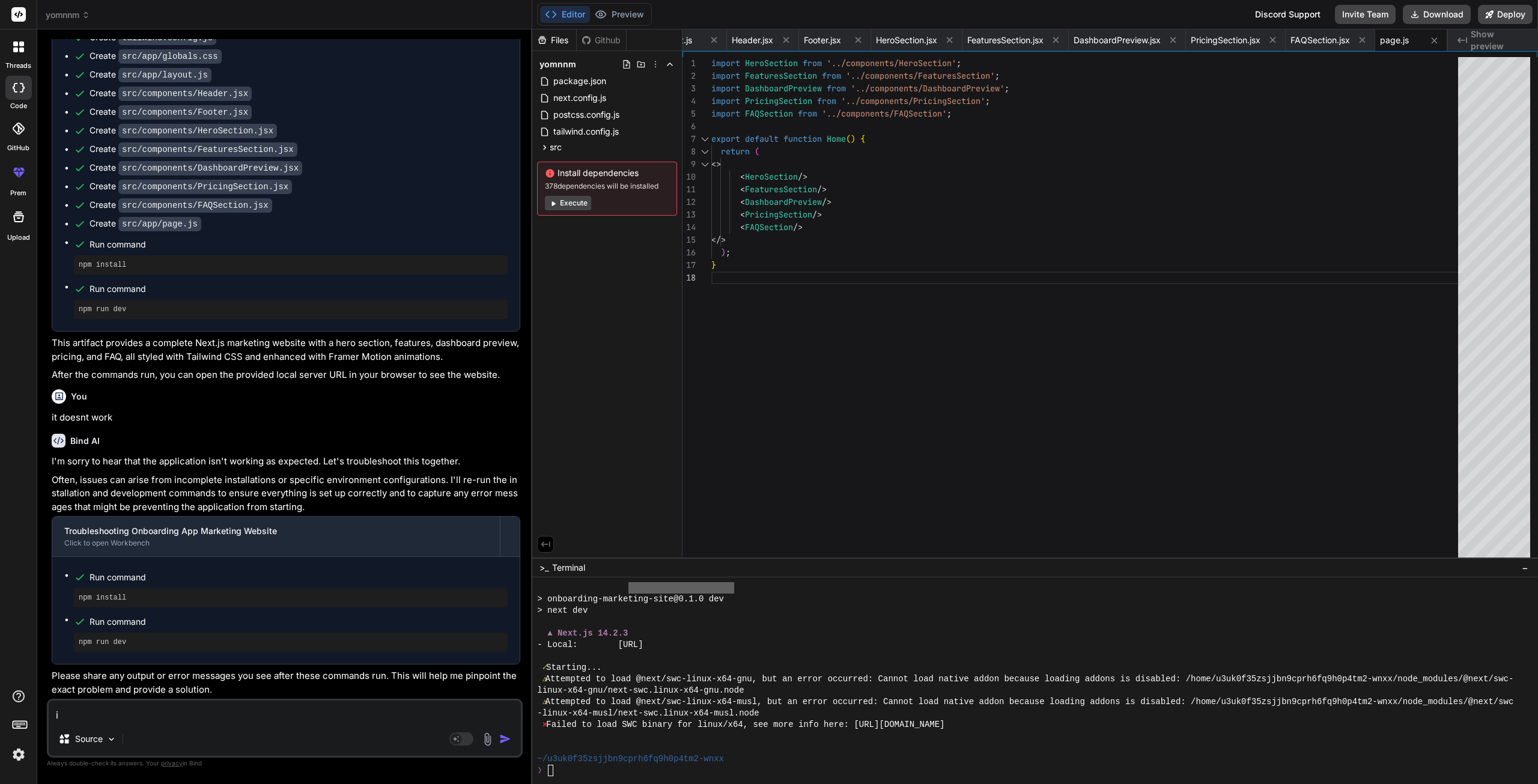
type textarea "x"
type textarea "i c"
type textarea "x"
type textarea "i ca"
type textarea "x"
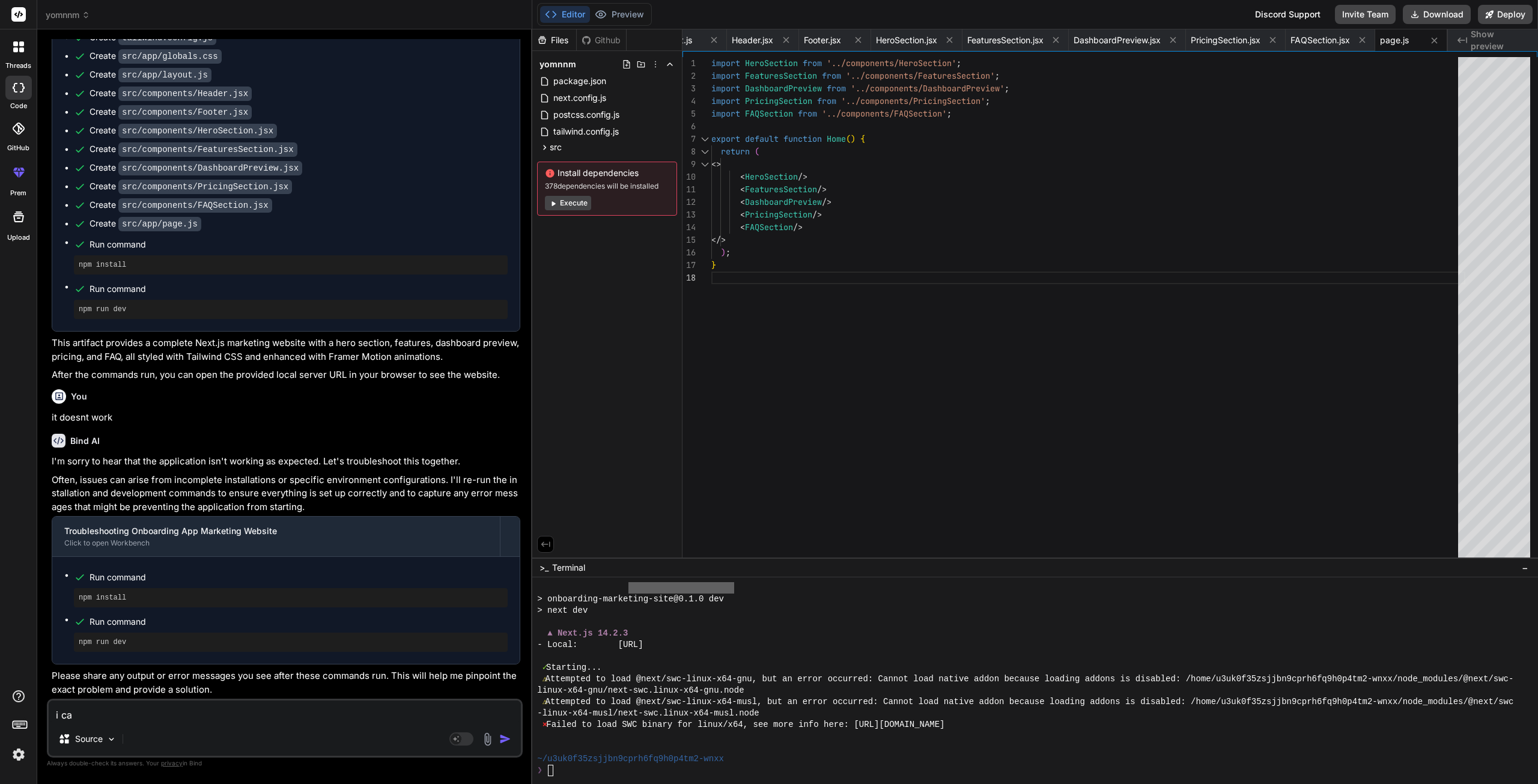
type textarea "i can"
type textarea "x"
type textarea "i cant"
type textarea "x"
type textarea "i cant"
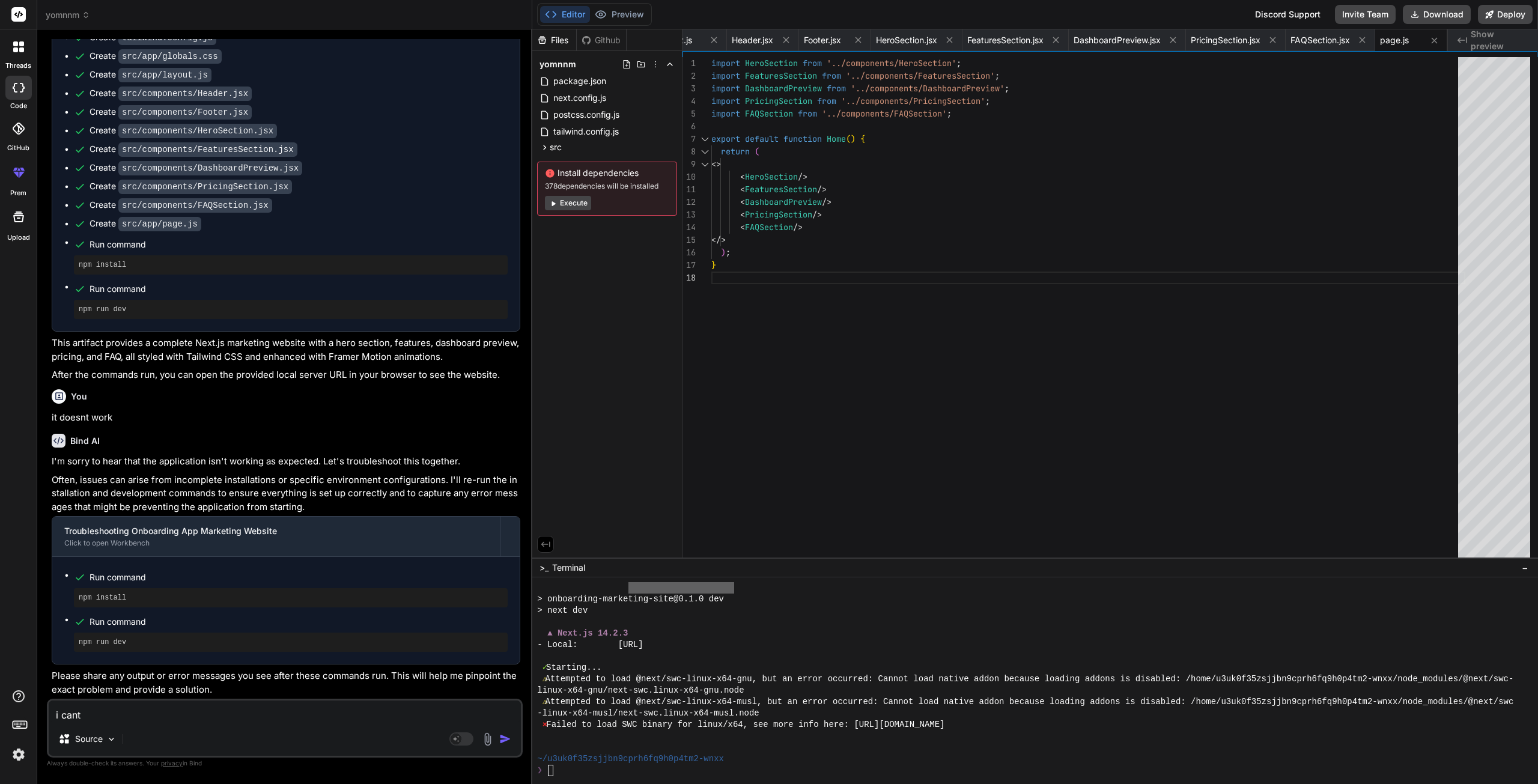
type textarea "x"
type textarea "i cant ["
type textarea "x"
type textarea "i cant [r"
type textarea "x"
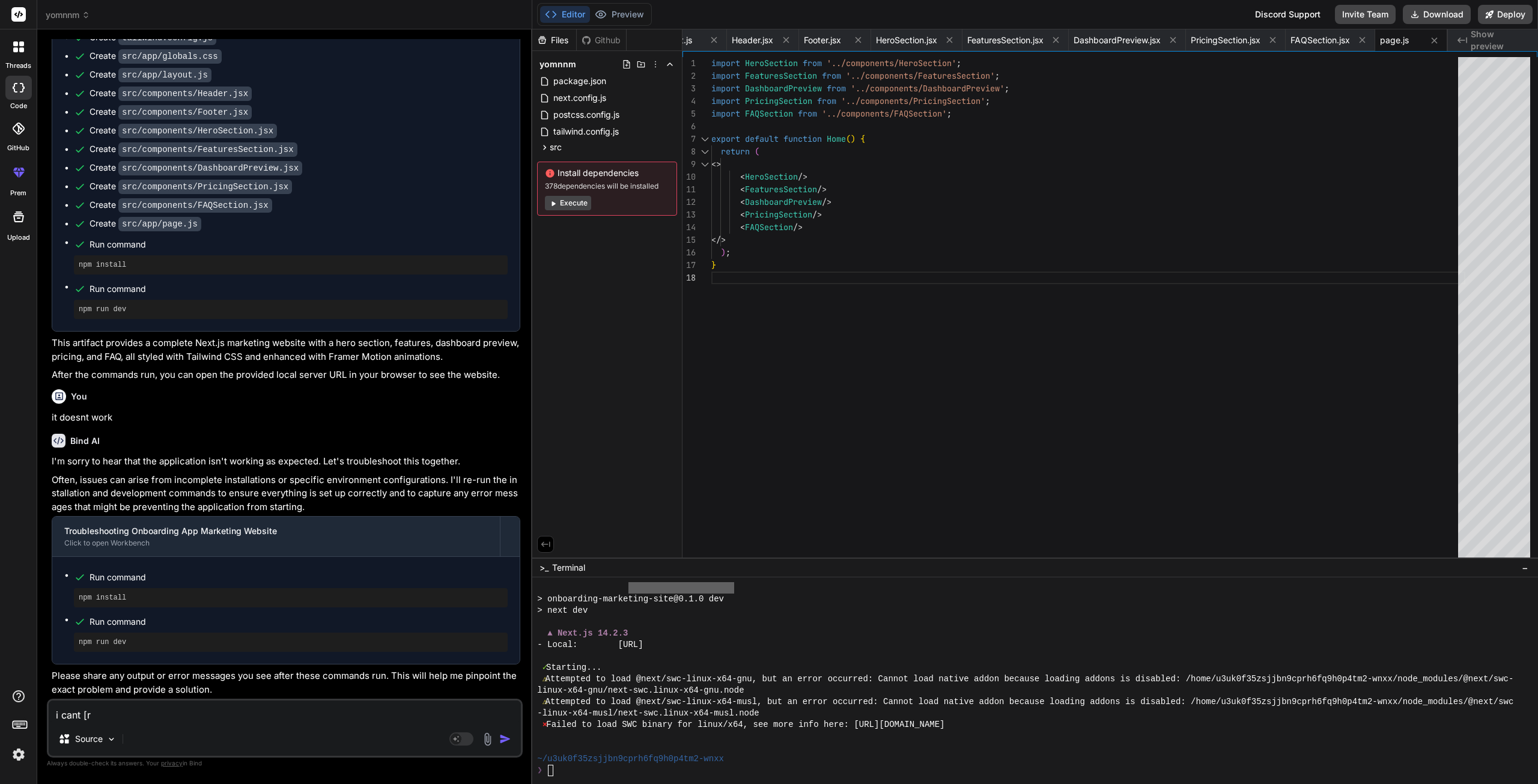
type textarea "i cant [re"
type textarea "x"
type textarea "i cant [r"
type textarea "x"
type textarea "i cant ["
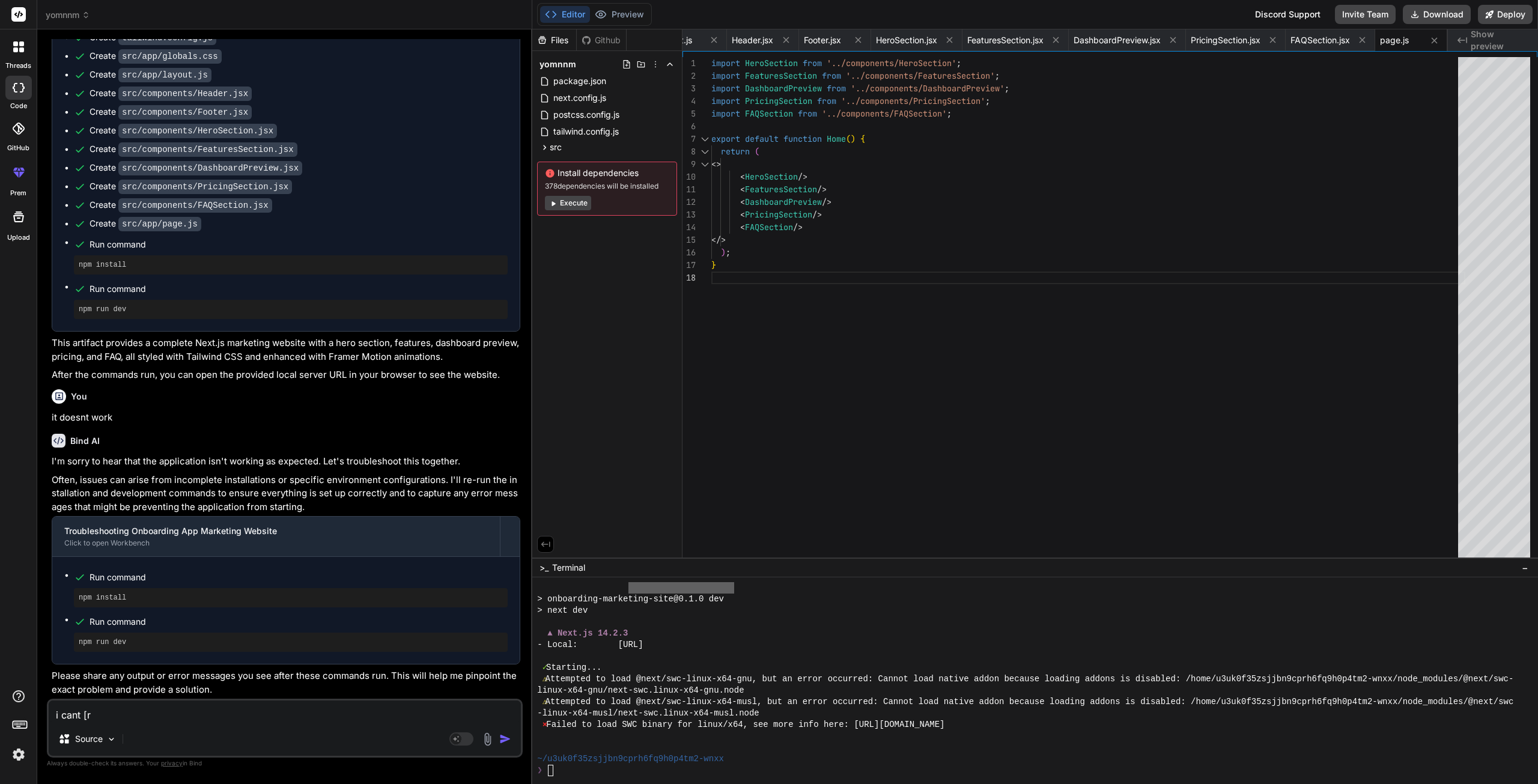
type textarea "x"
type textarea "i cant"
type textarea "x"
type textarea "i cant p"
type textarea "x"
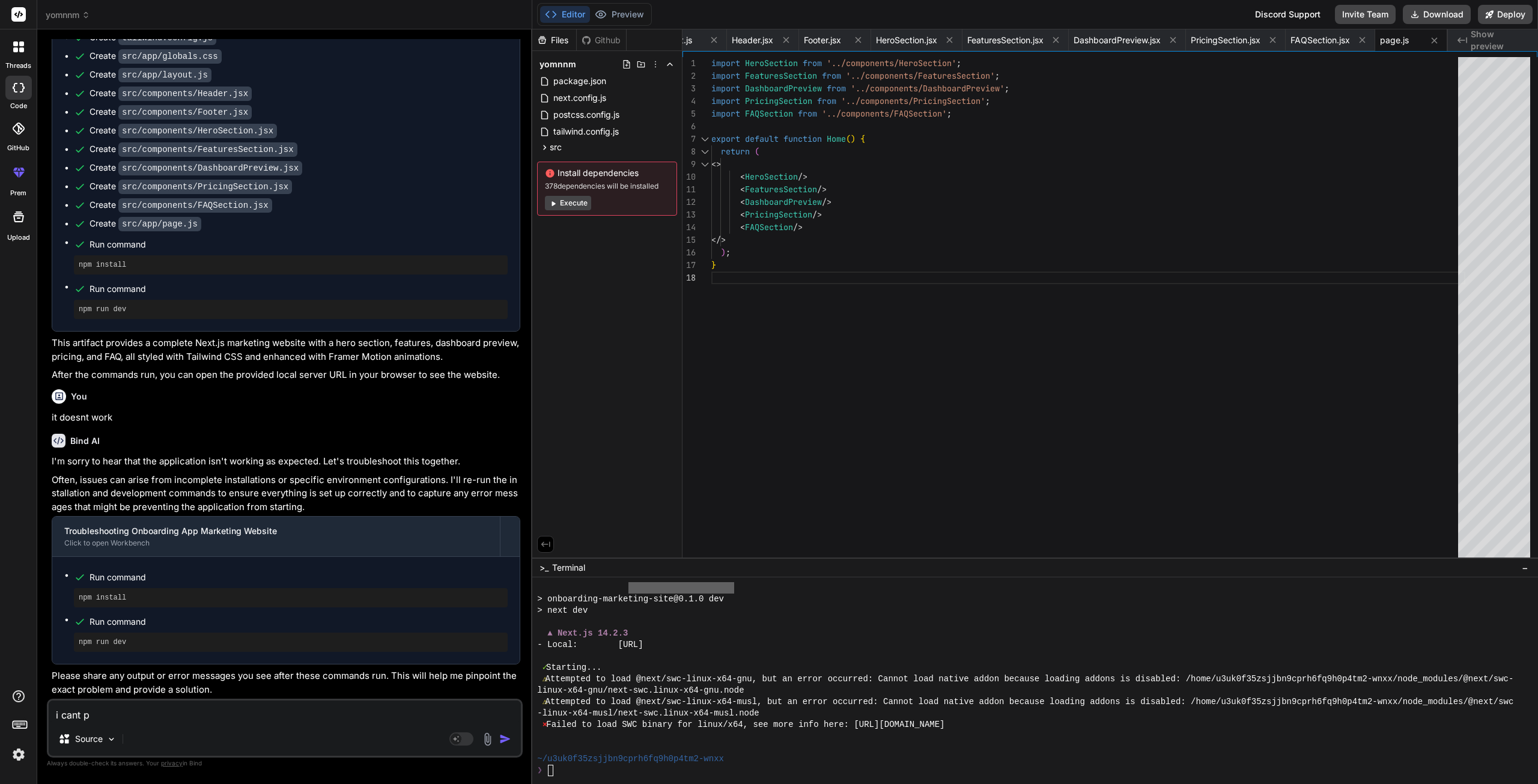
type textarea "i cant pr"
type textarea "x"
type textarea "i cant pre"
type textarea "x"
type textarea "i cant prev"
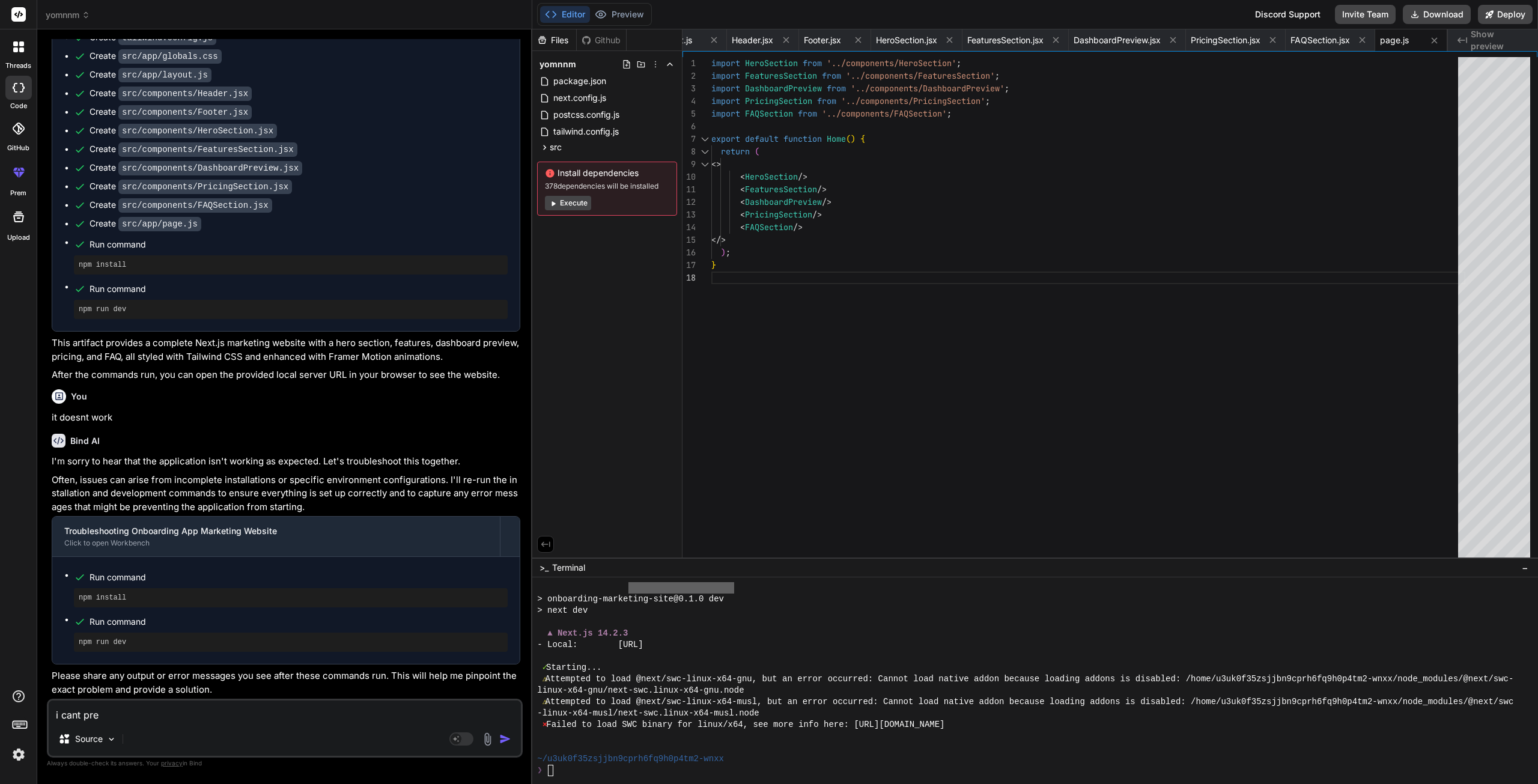
type textarea "x"
type textarea "i cant previ"
type textarea "x"
type textarea "i cant previe"
type textarea "x"
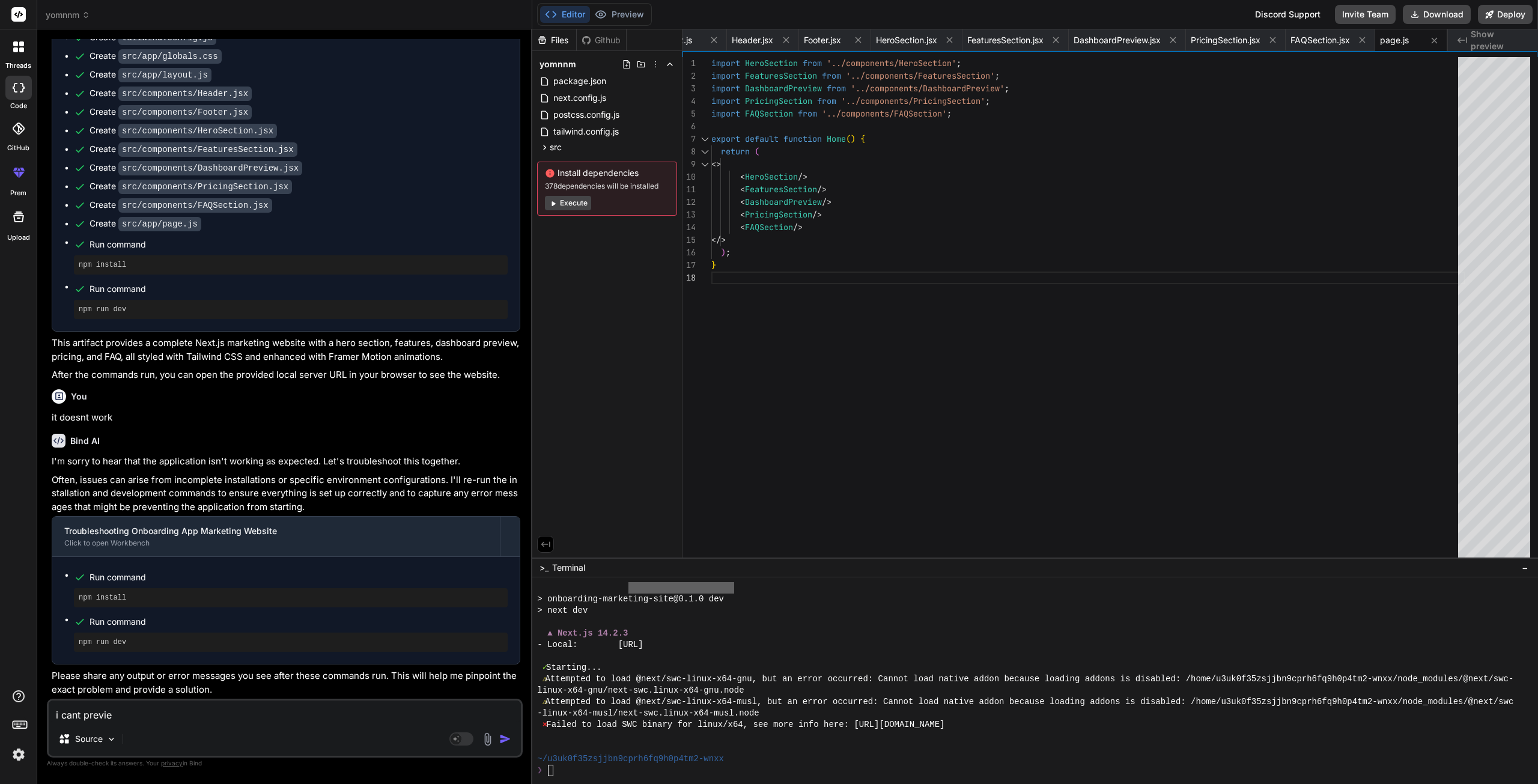
type textarea "i cant preview"
type textarea "x"
type textarea "i cant preview"
type textarea "x"
type textarea "i cant preview i"
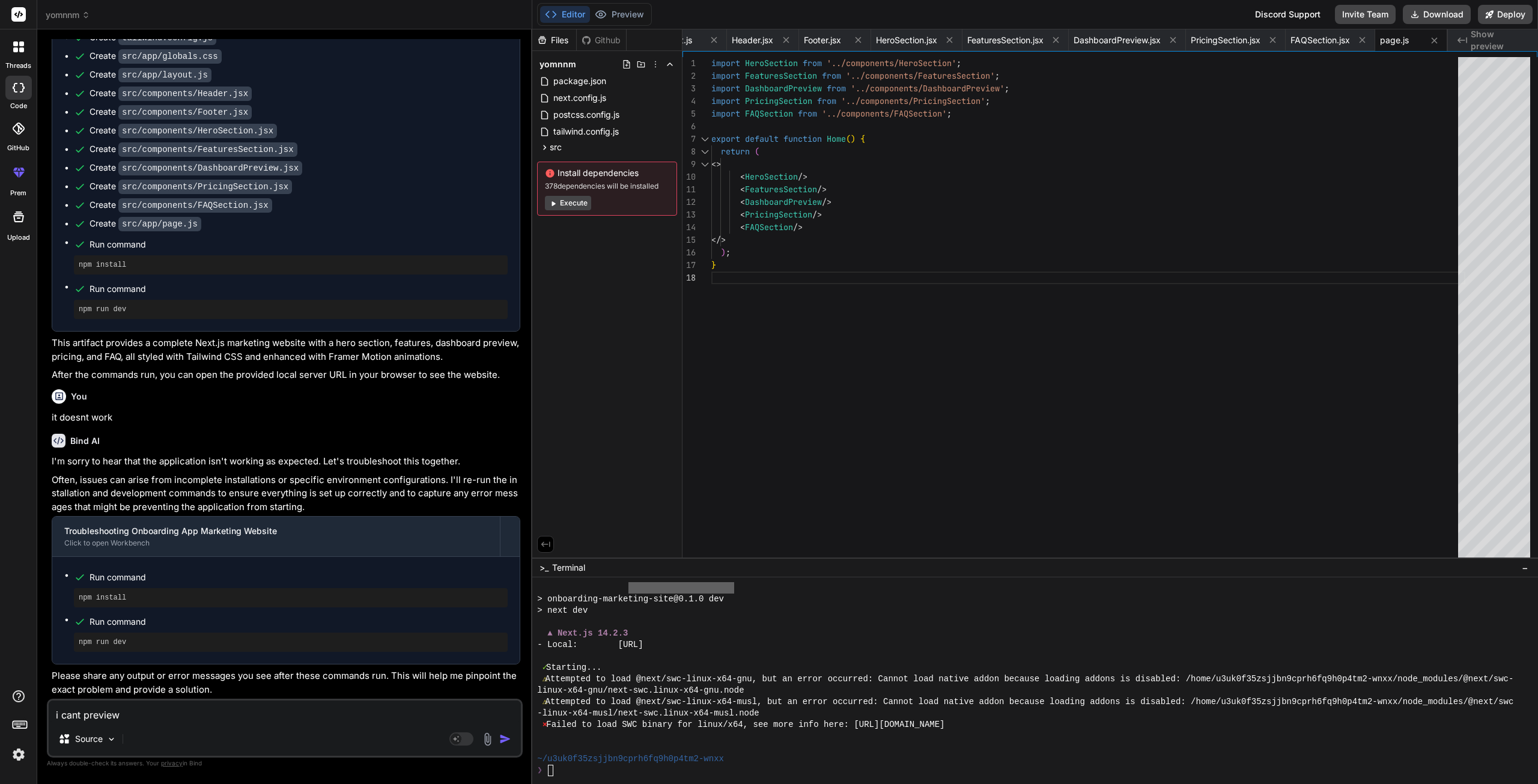
type textarea "x"
type textarea "i cant preview it"
type textarea "x"
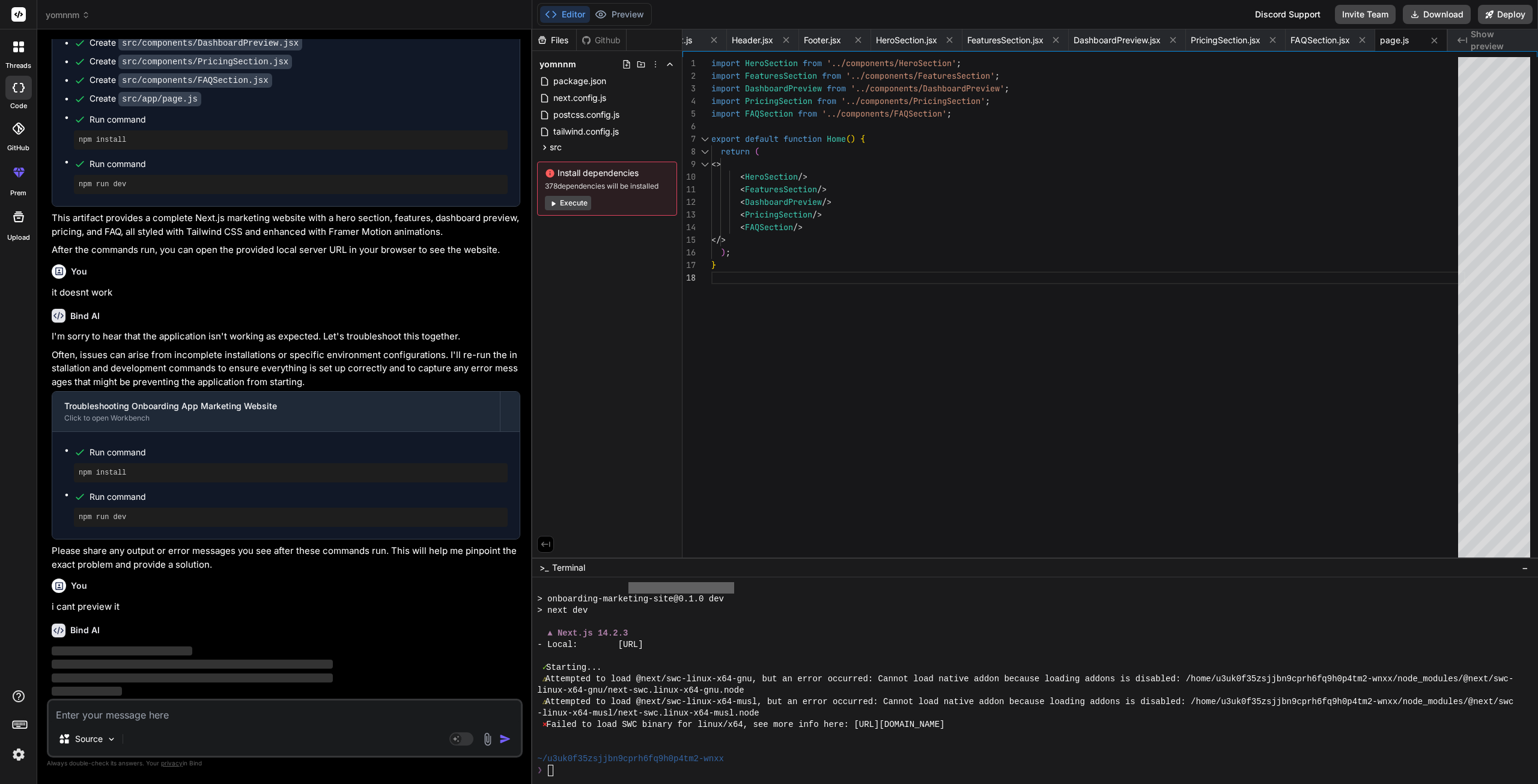
scroll to position [1031, 0]
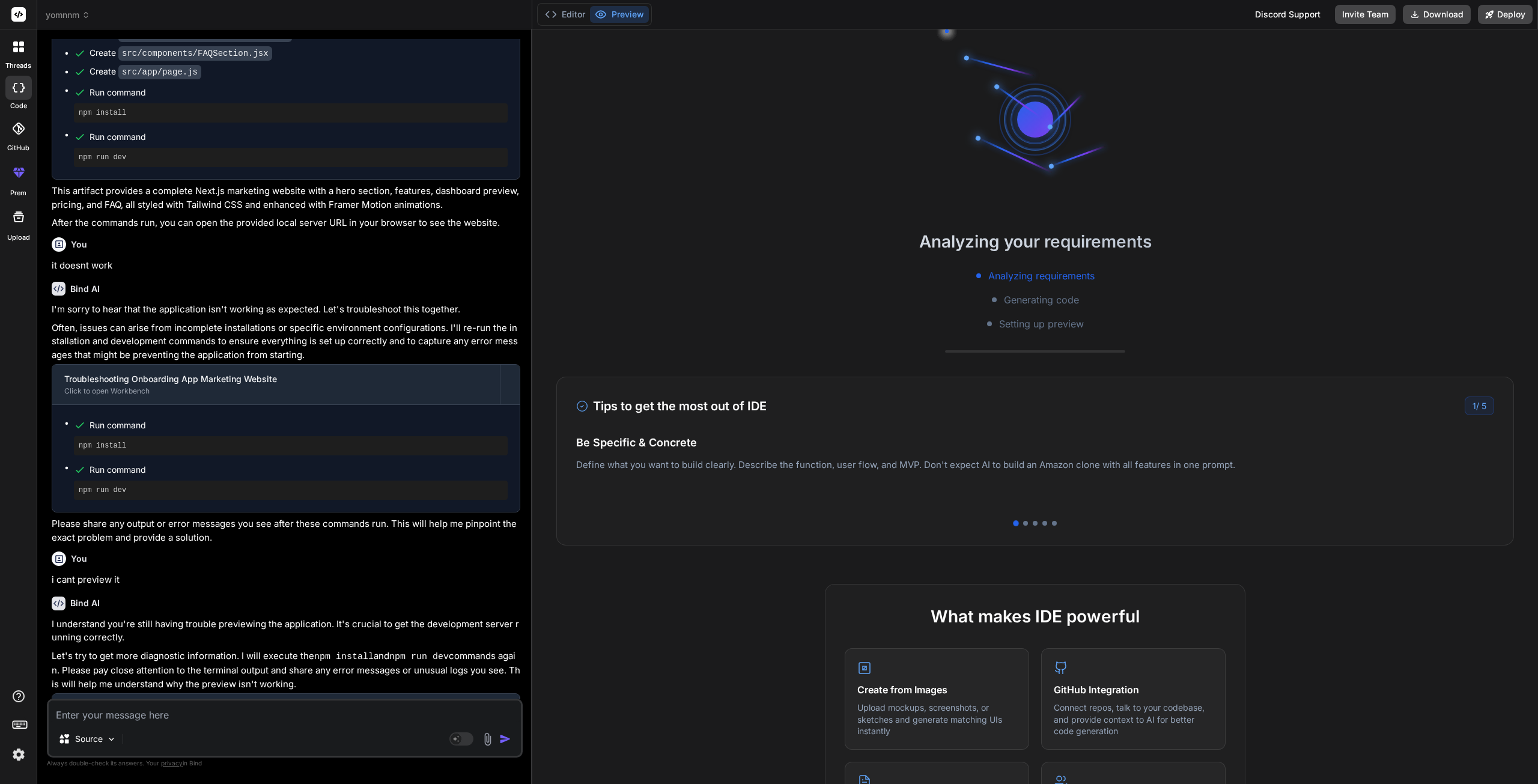
type textarea "x"
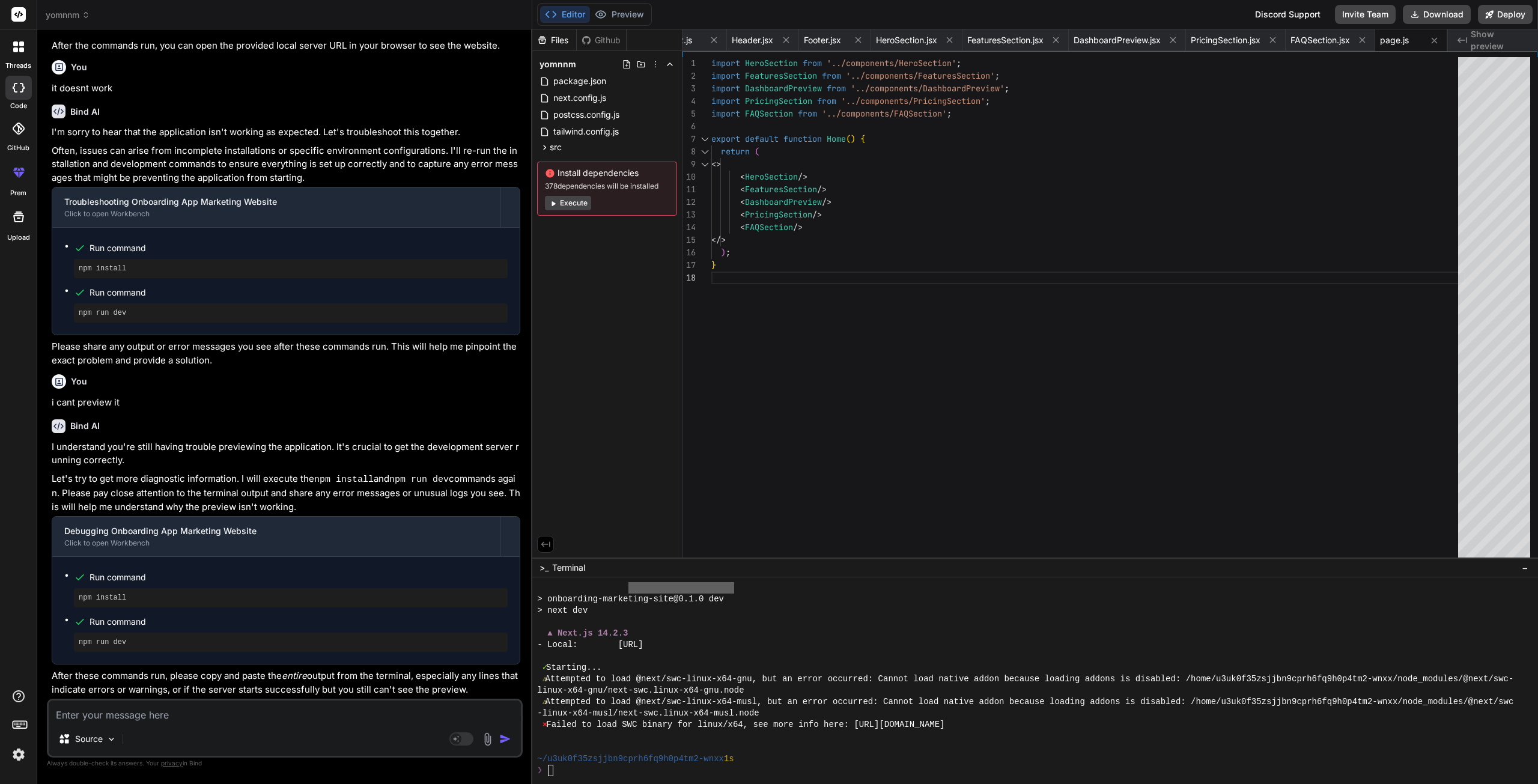
scroll to position [1234, 0]
drag, startPoint x: 101, startPoint y: 447, endPoint x: 158, endPoint y: 448, distance: 57.0
click at [158, 448] on p "I understand you're still having trouble previewing the application. It's cruci…" at bounding box center [286, 454] width 469 height 27
drag, startPoint x: 135, startPoint y: 483, endPoint x: 195, endPoint y: 488, distance: 60.2
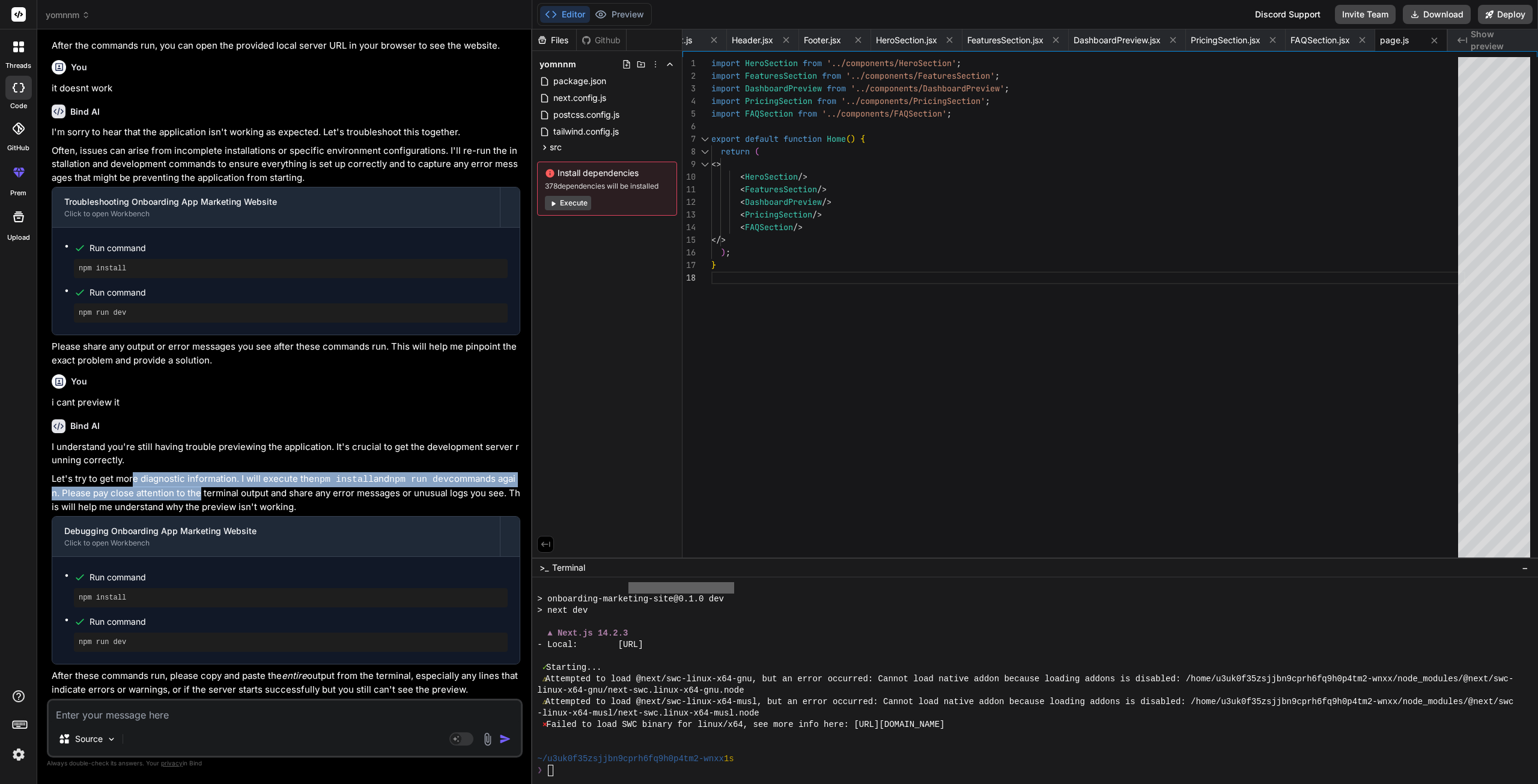
click at [195, 488] on p "Let's try to get more diagnostic information. I will execute the npm install an…" at bounding box center [286, 493] width 469 height 42
drag, startPoint x: 330, startPoint y: 482, endPoint x: 464, endPoint y: 490, distance: 134.2
click at [464, 490] on p "Let's try to get more diagnostic information. I will execute the npm install an…" at bounding box center [286, 493] width 469 height 42
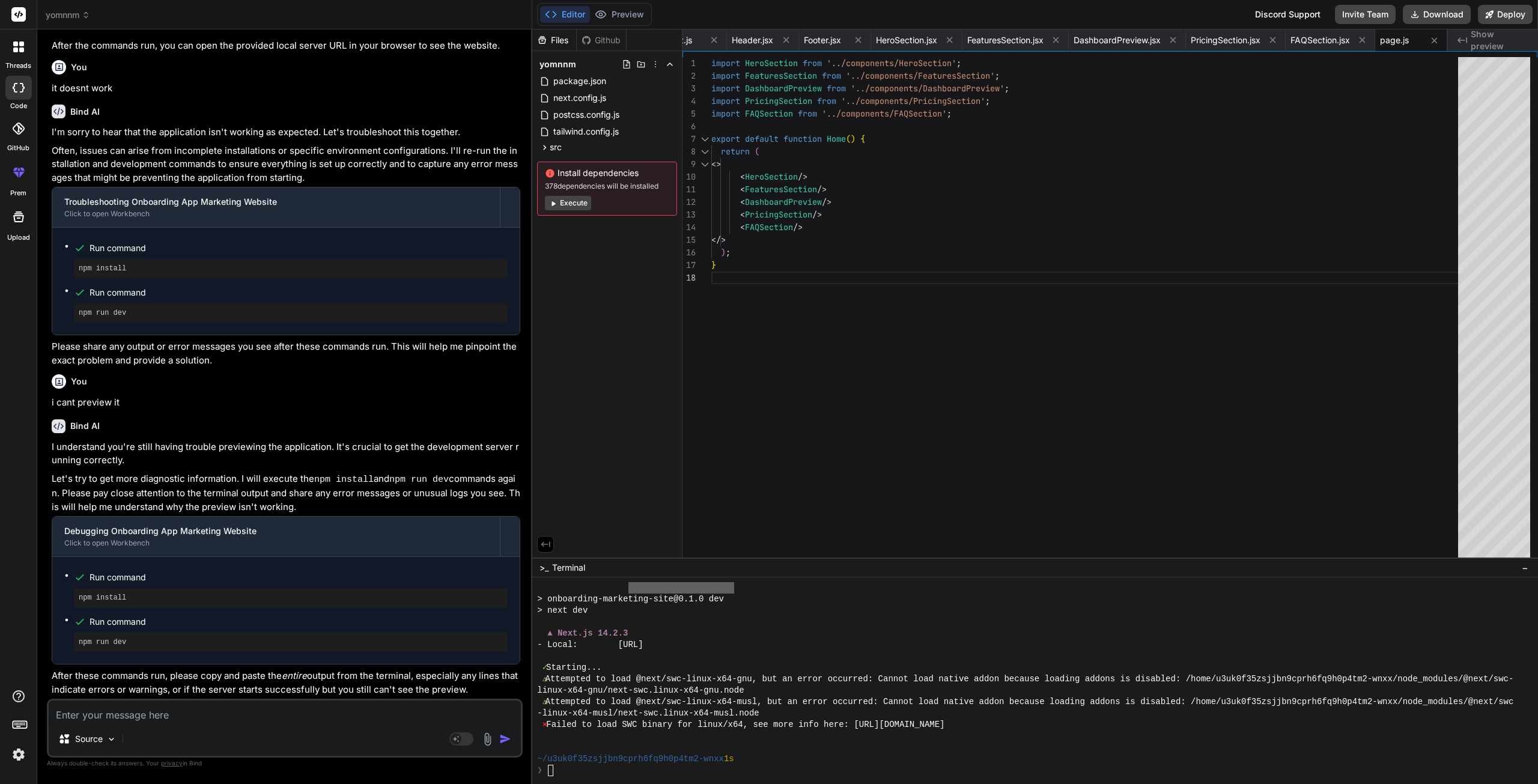
click at [136, 723] on div "Source Agent Mode. When this toggle is activated, AI automatically makes decisi…" at bounding box center [285, 727] width 476 height 59
click at [136, 719] on textarea at bounding box center [284, 711] width 472 height 22
type textarea "i"
type textarea "x"
type textarea "it"
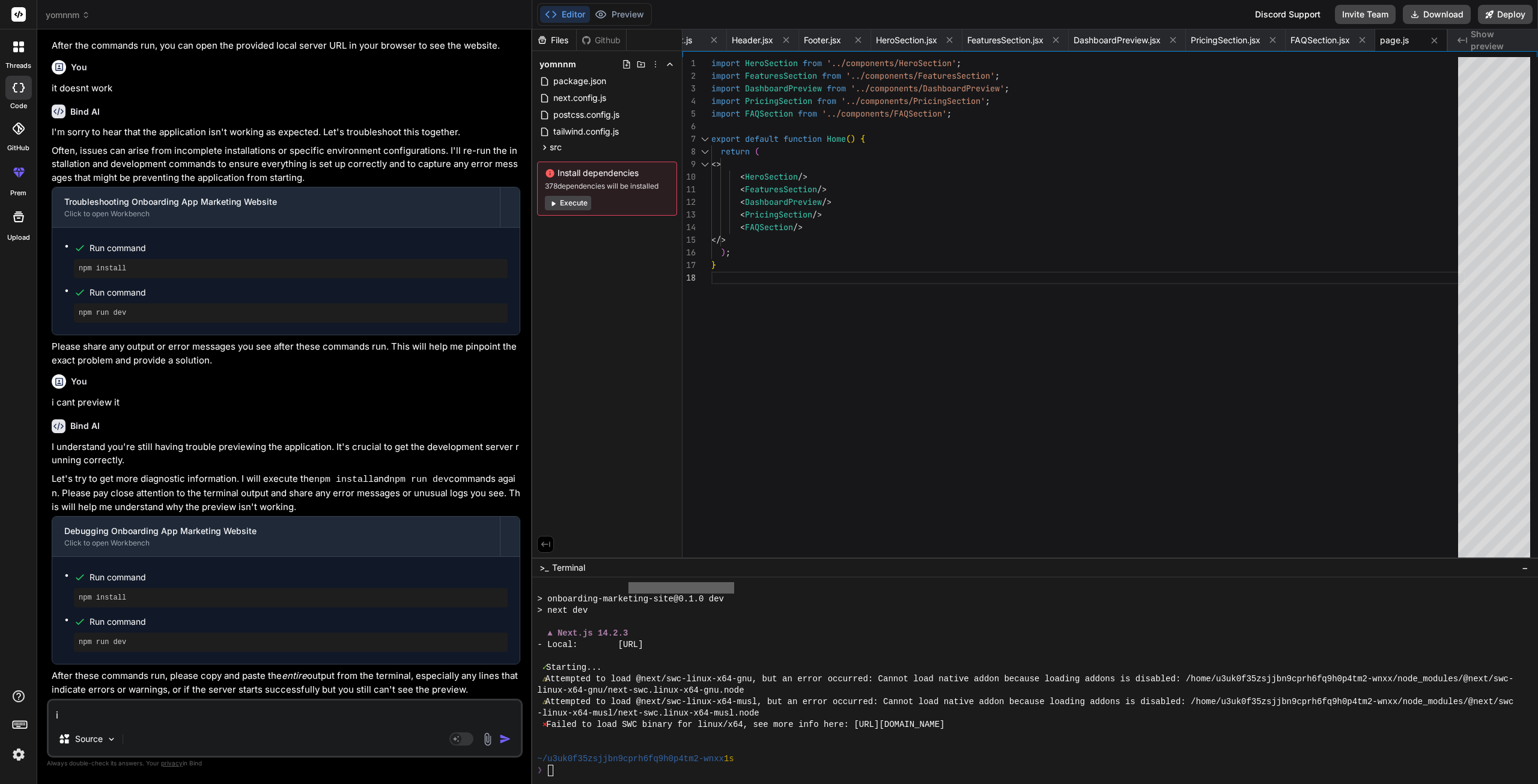
type textarea "x"
type textarea "it"
type textarea "x"
type textarea "it s"
type textarea "x"
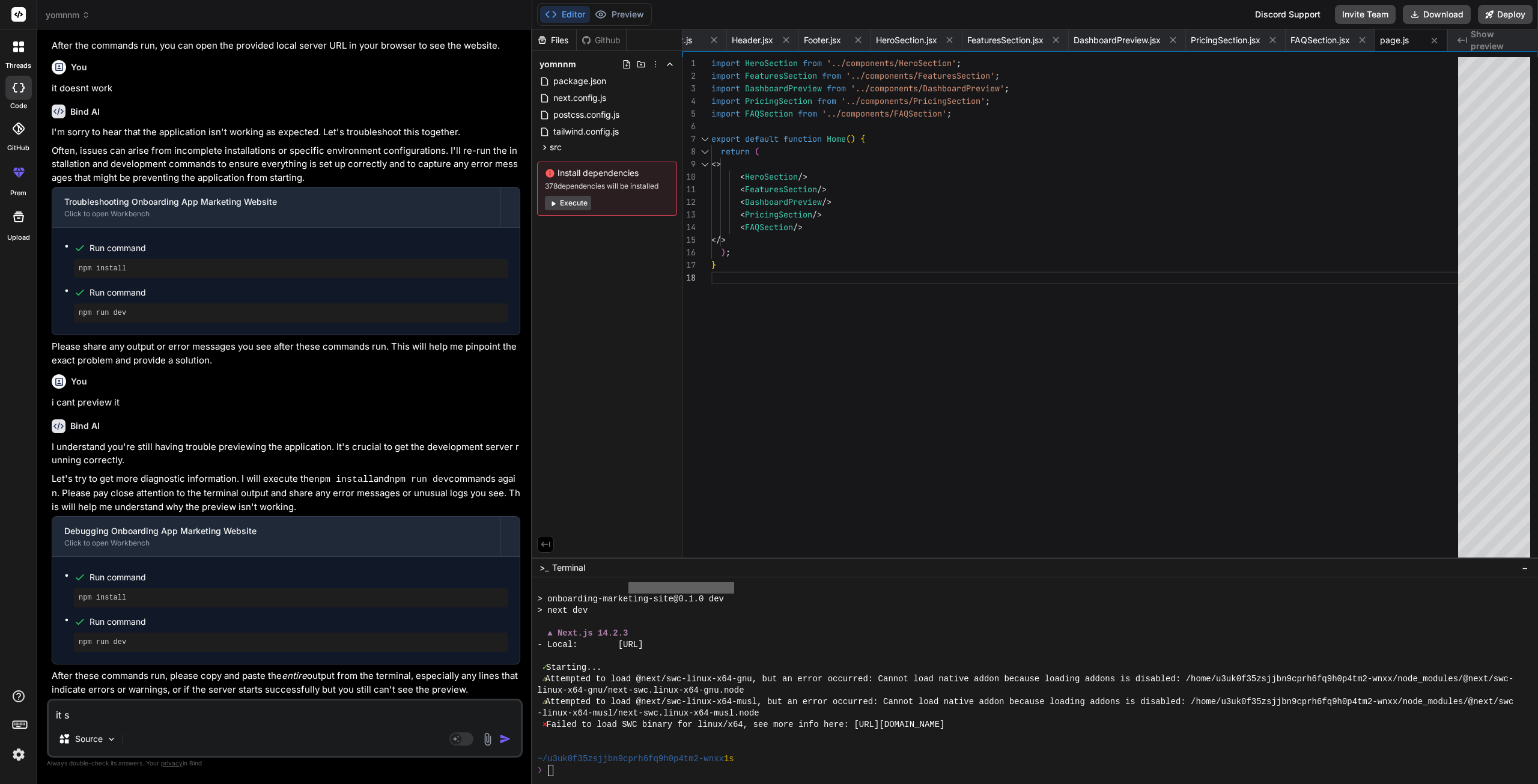
type textarea "it sa"
type textarea "x"
type textarea "it say"
type textarea "x"
type textarea "it says"
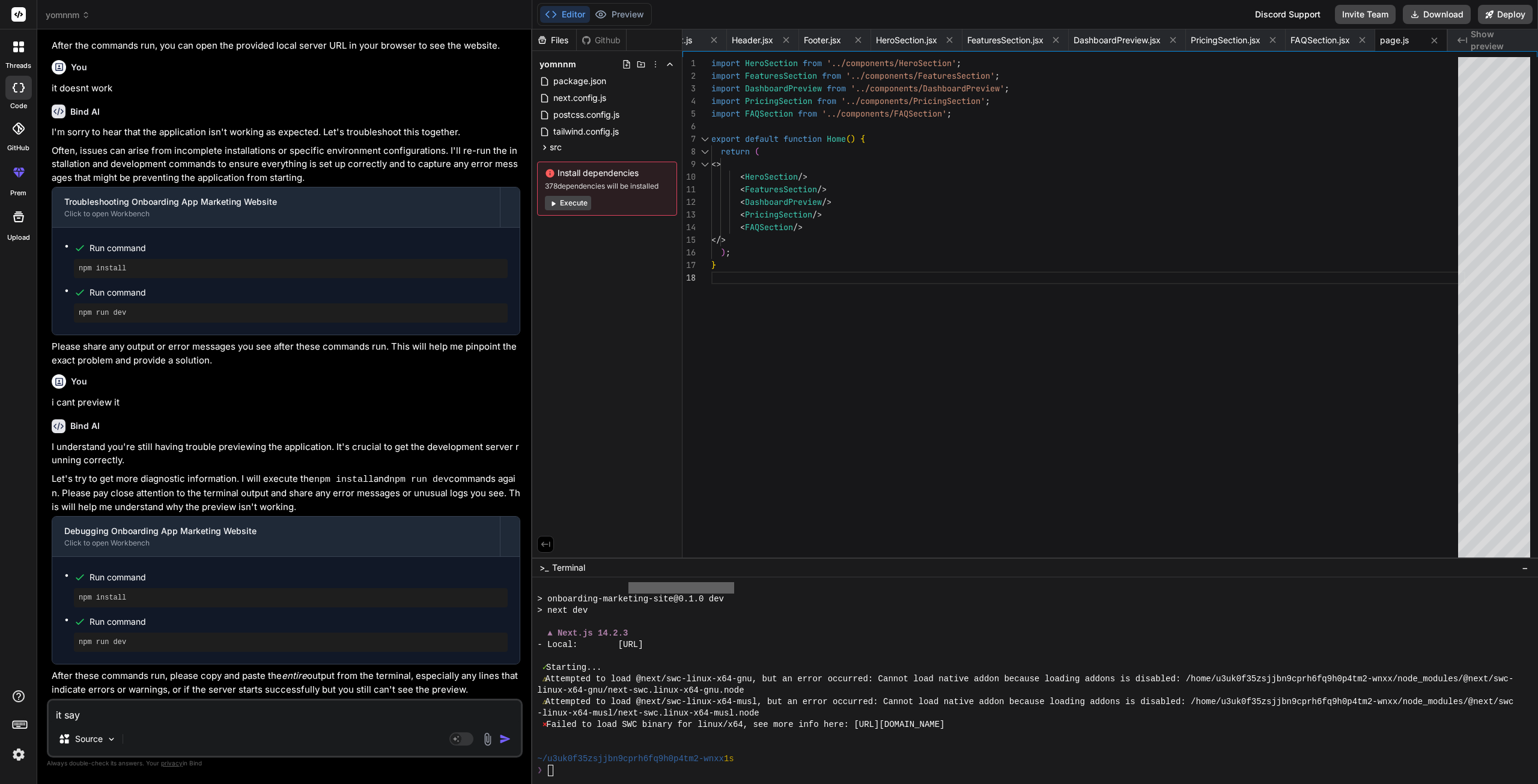
type textarea "x"
type textarea "it says"
type textarea "x"
click at [150, 718] on textarea "it says" at bounding box center [284, 711] width 472 height 22
type textarea "it says y"
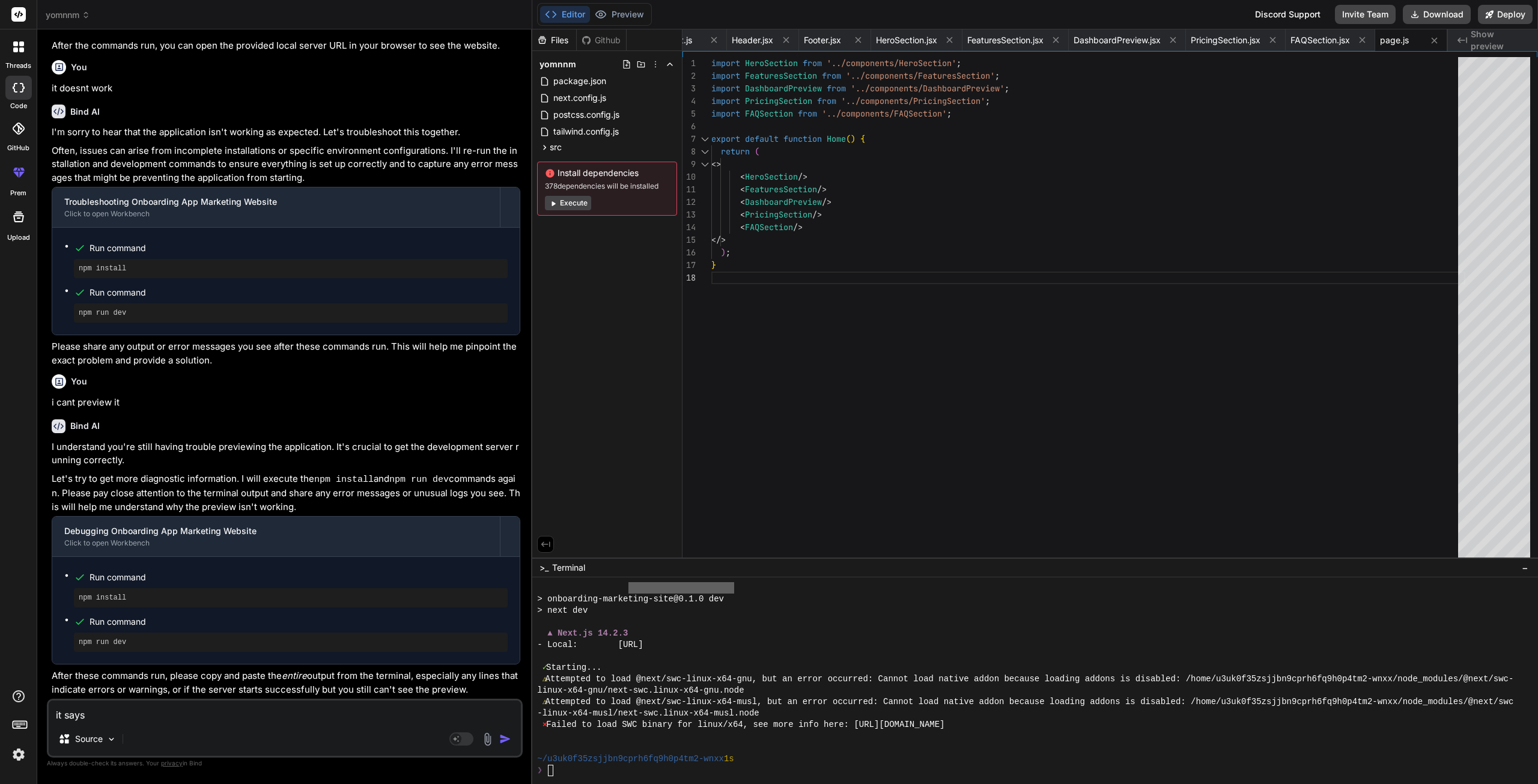
type textarea "x"
type textarea "it says"
type textarea "x"
type textarea "it says t"
type textarea "x"
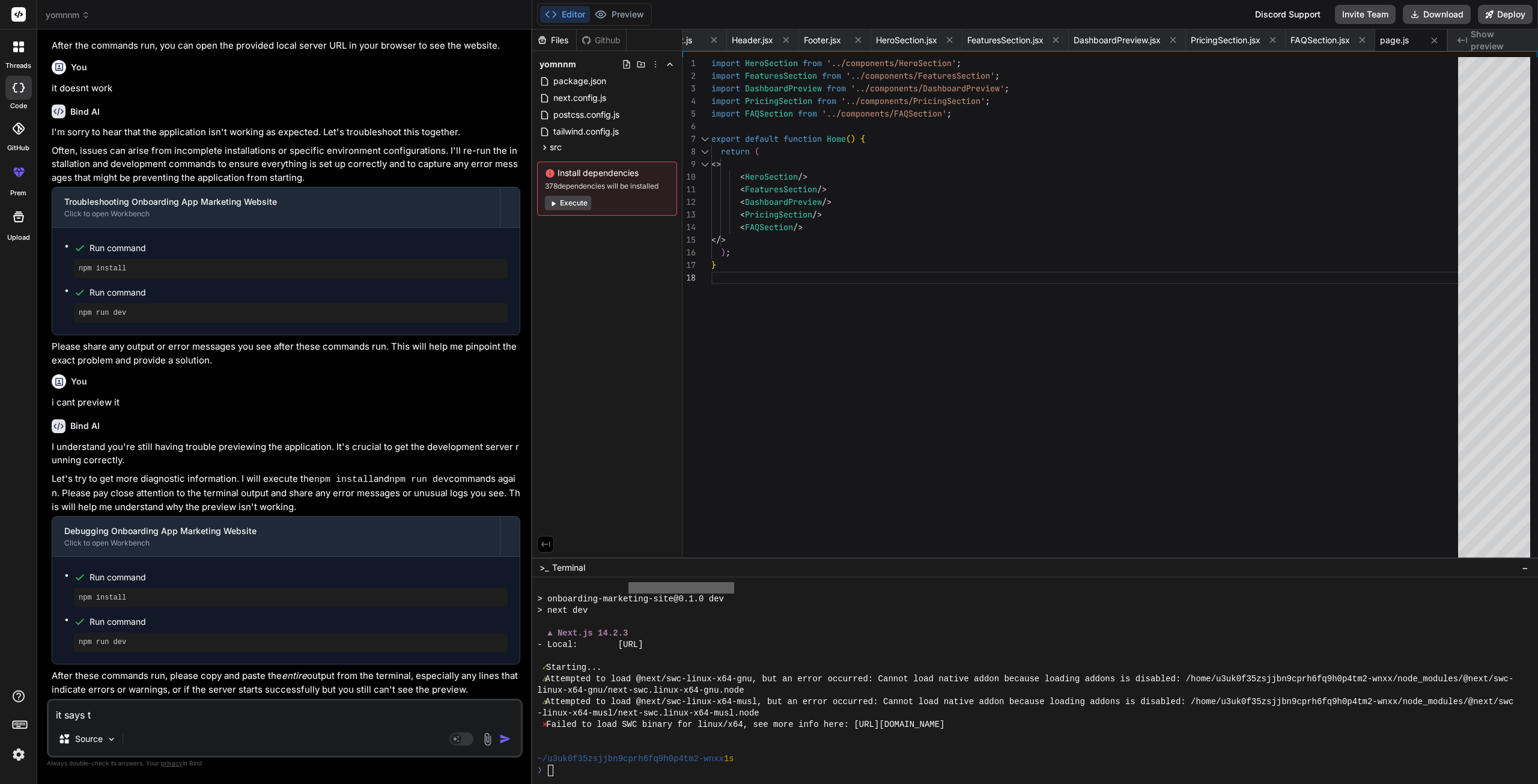
type textarea "it says th"
type textarea "x"
type textarea "it says tha"
type textarea "x"
type textarea "it says that"
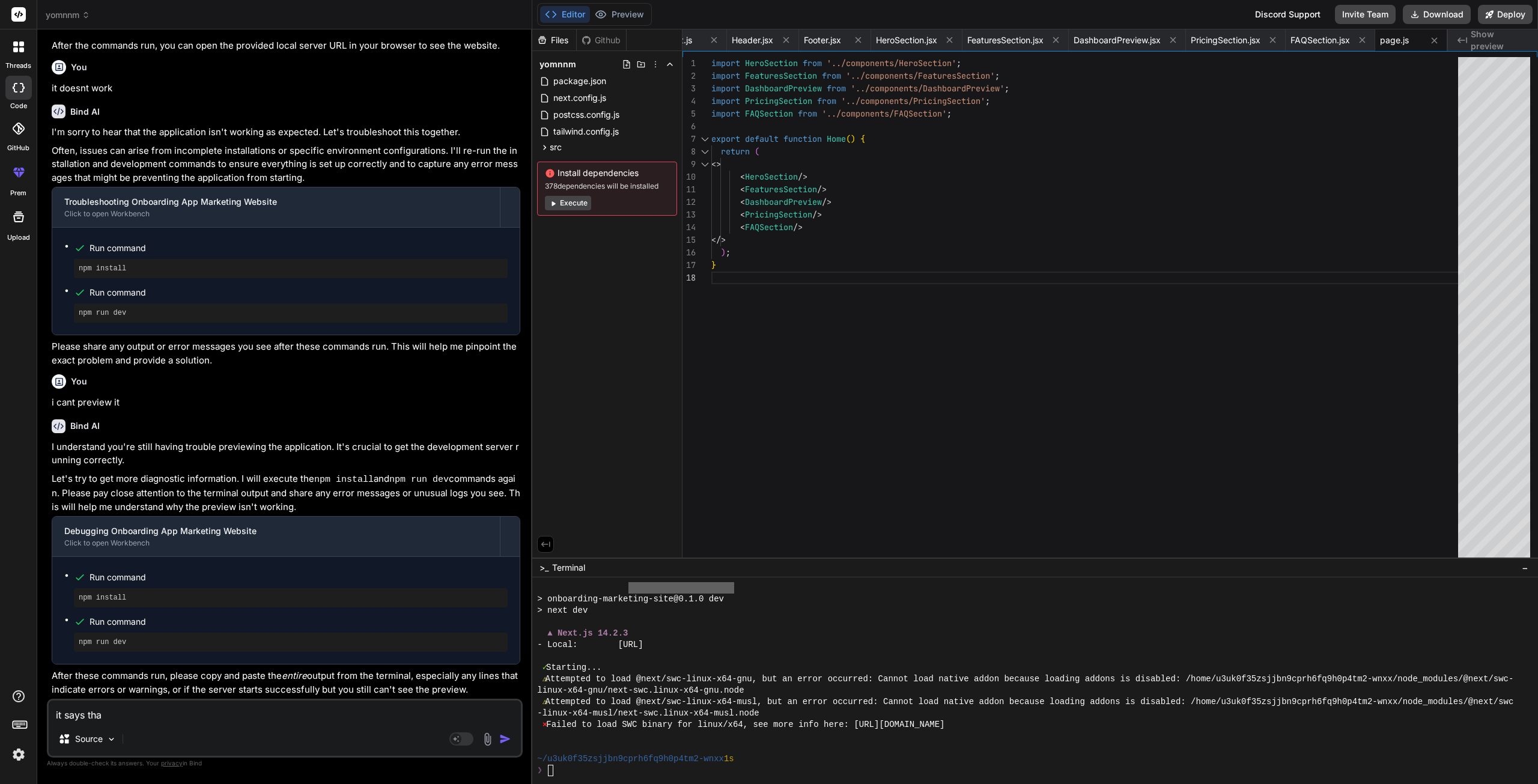
type textarea "x"
type textarea "it says that"
type textarea "x"
type textarea "it says that i"
type textarea "x"
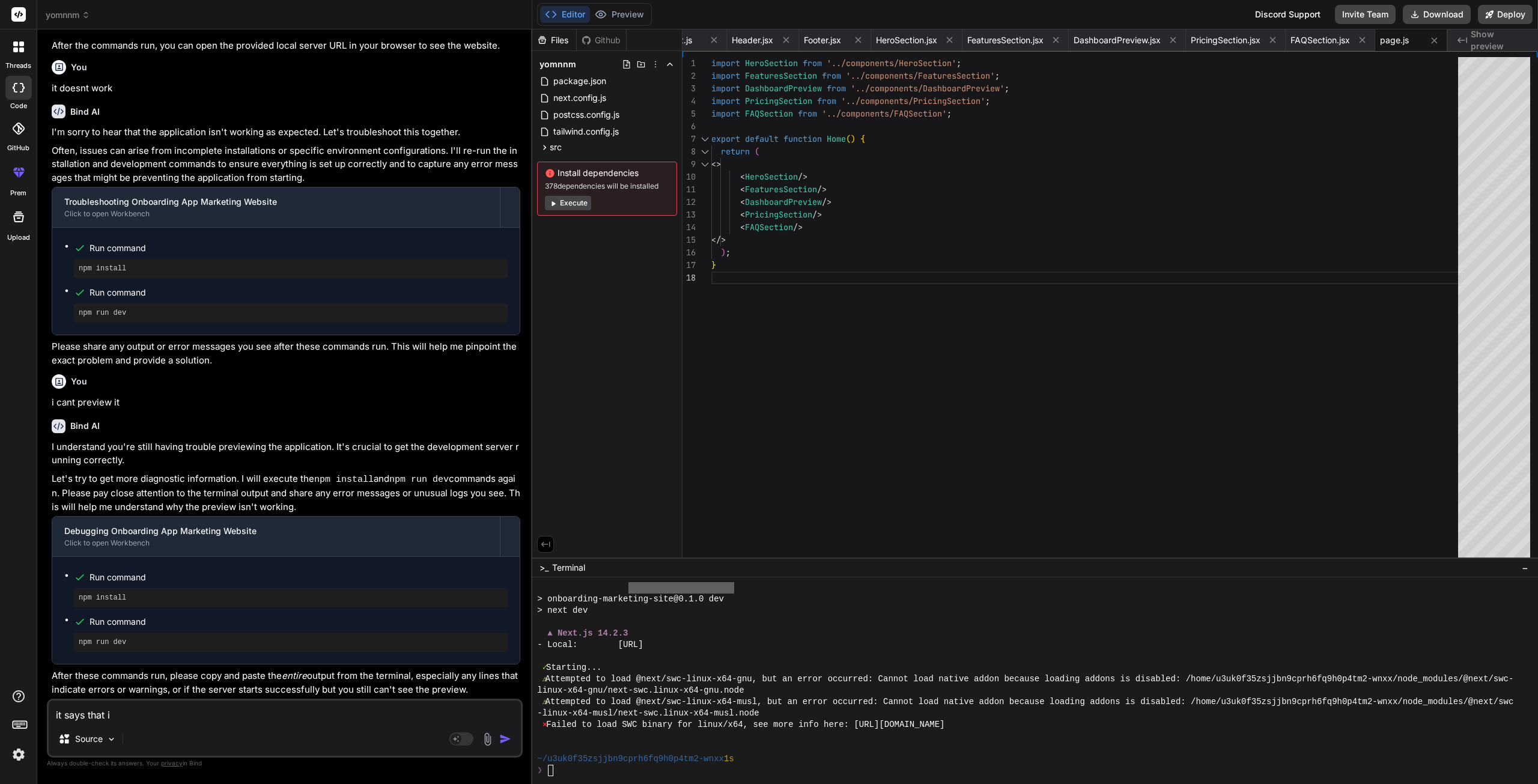
type textarea "it says that it"
type textarea "x"
type textarea "it says that its"
type textarea "x"
type textarea "it says that its"
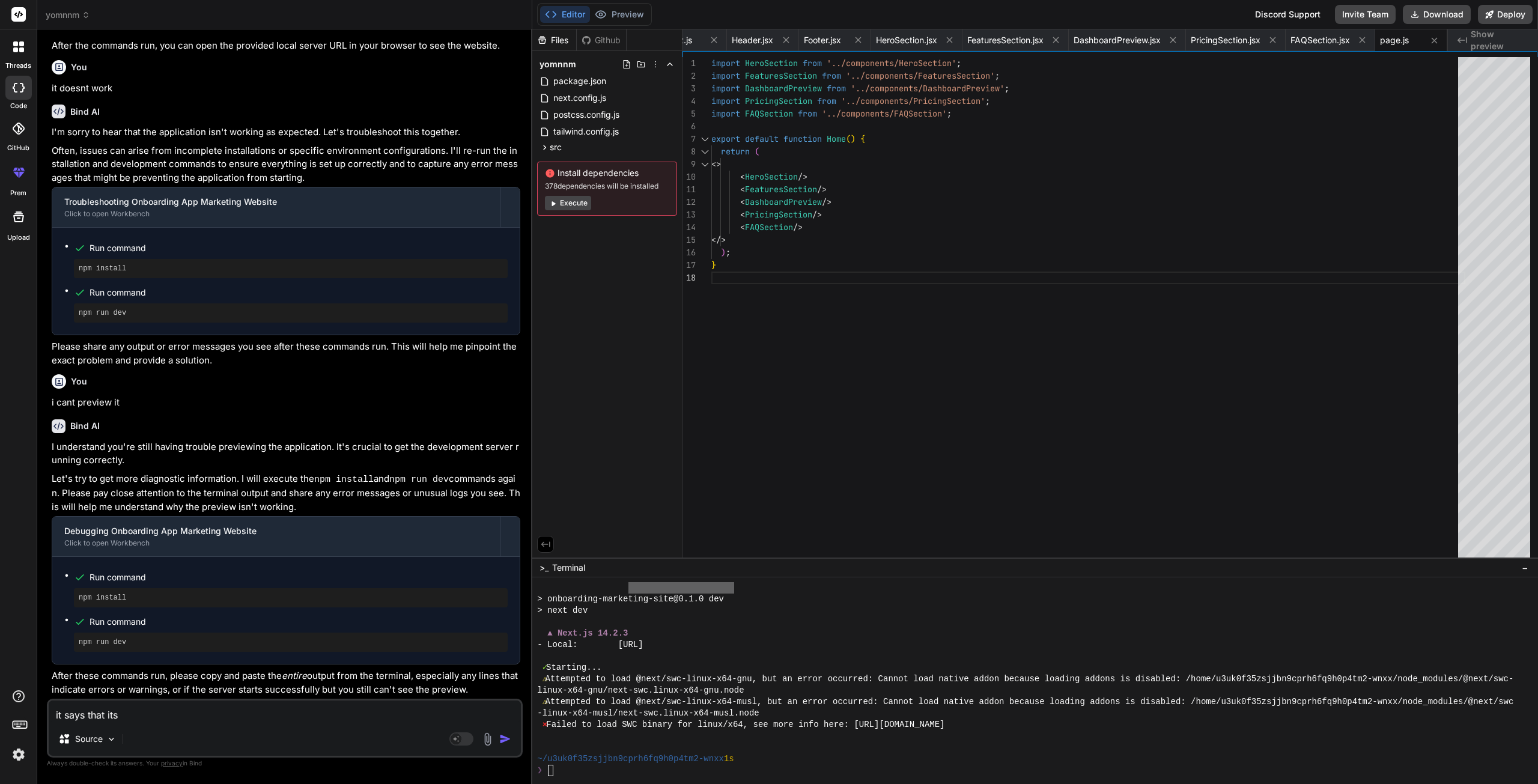
type textarea "x"
type textarea "it says that its d"
type textarea "x"
type textarea "it says that its df"
type textarea "x"
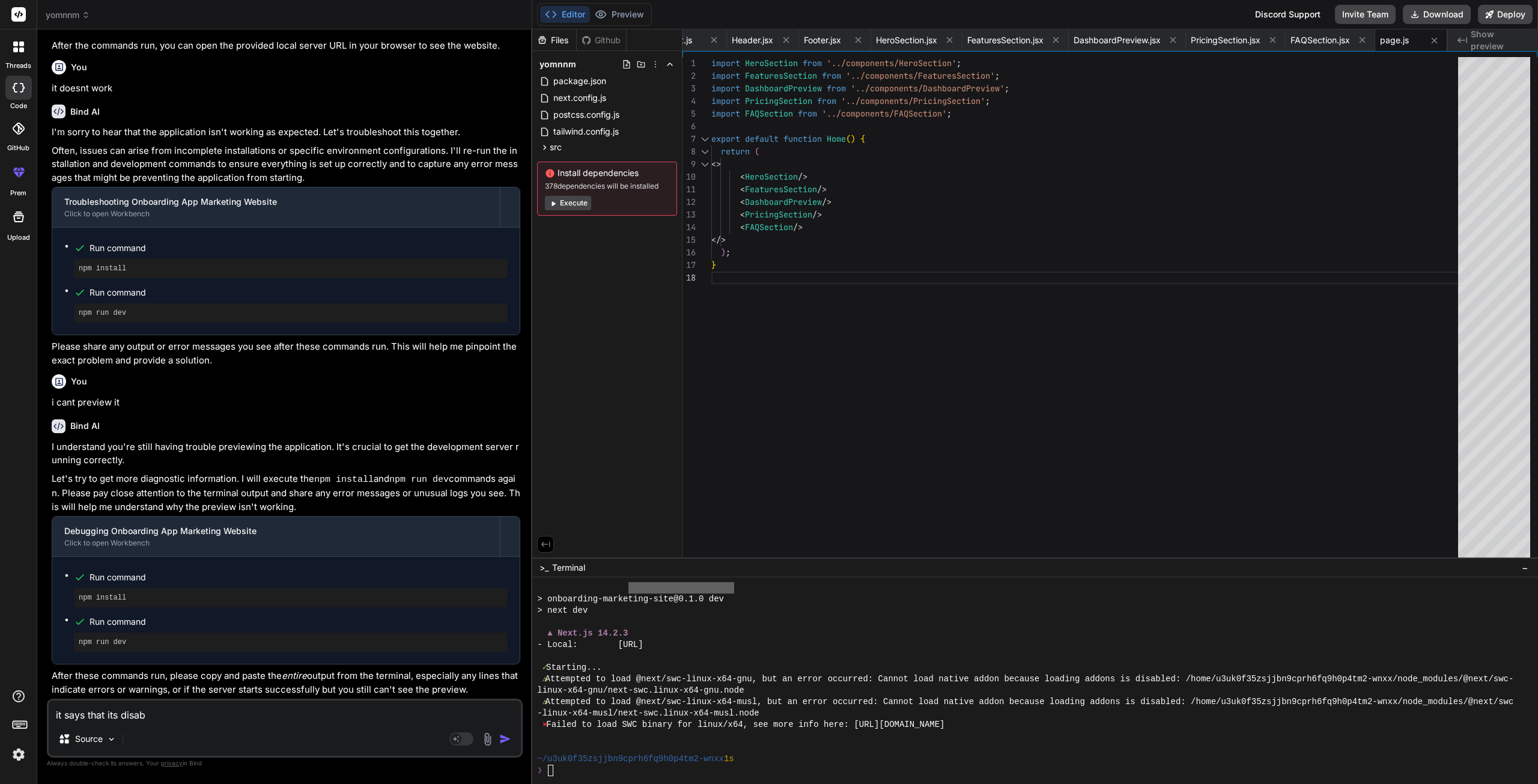
click at [206, 716] on textarea "it says that its disab" at bounding box center [284, 711] width 472 height 22
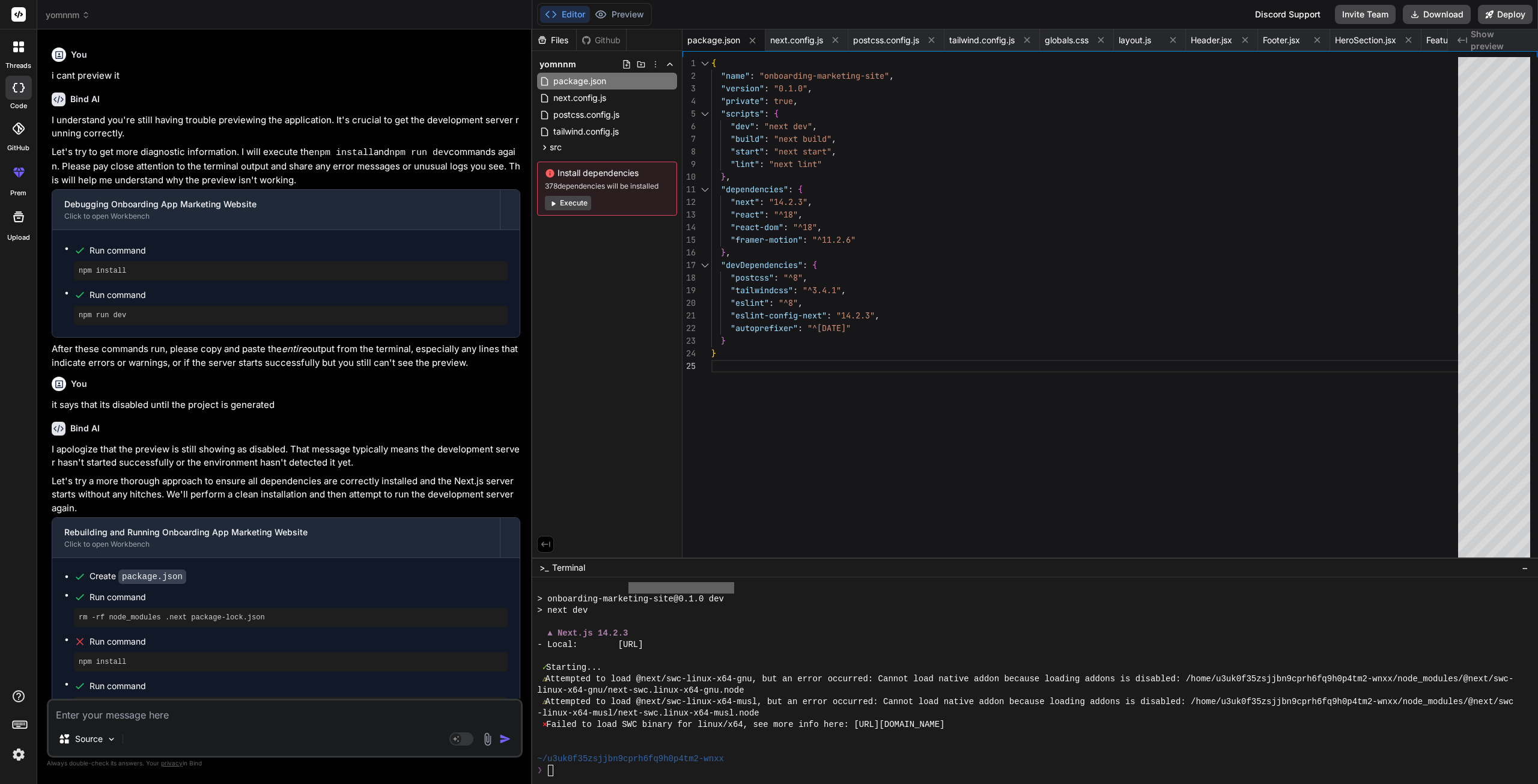
scroll to position [1540, 0]
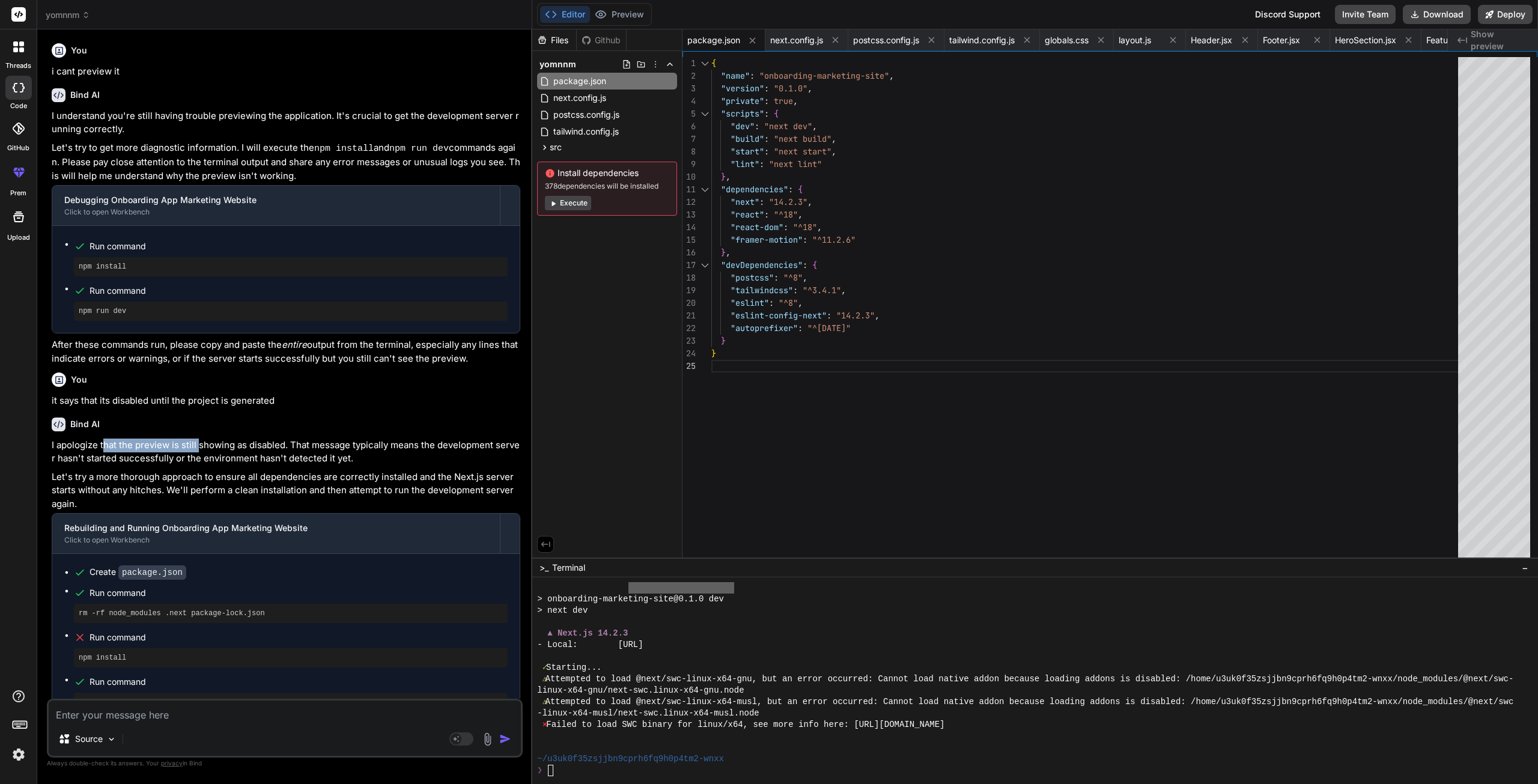
drag, startPoint x: 128, startPoint y: 466, endPoint x: 199, endPoint y: 467, distance: 71.0
click at [199, 466] on p "I apologize that the preview is still showing as disabled. That message typical…" at bounding box center [286, 452] width 469 height 27
drag, startPoint x: 321, startPoint y: 472, endPoint x: 333, endPoint y: 472, distance: 12.0
click at [333, 466] on p "I apologize that the preview is still showing as disabled. That message typical…" at bounding box center [286, 452] width 469 height 27
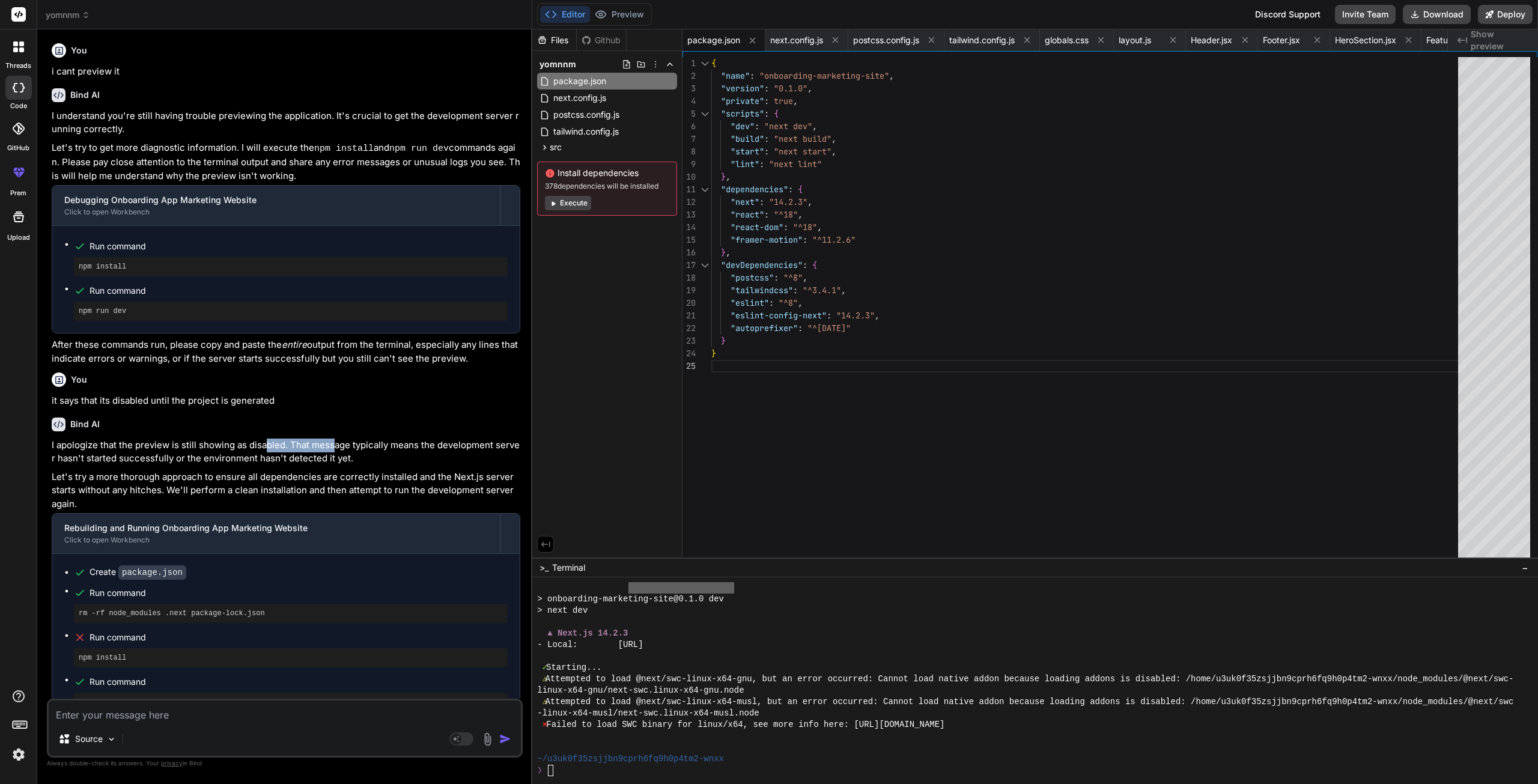
click at [333, 466] on p "I apologize that the preview is still showing as disabled. That message typical…" at bounding box center [286, 452] width 469 height 27
drag, startPoint x: 400, startPoint y: 469, endPoint x: 473, endPoint y: 469, distance: 73.0
click at [473, 466] on p "I apologize that the preview is still showing as disabled. That message typical…" at bounding box center [286, 452] width 469 height 27
drag, startPoint x: 117, startPoint y: 483, endPoint x: 279, endPoint y: 477, distance: 162.1
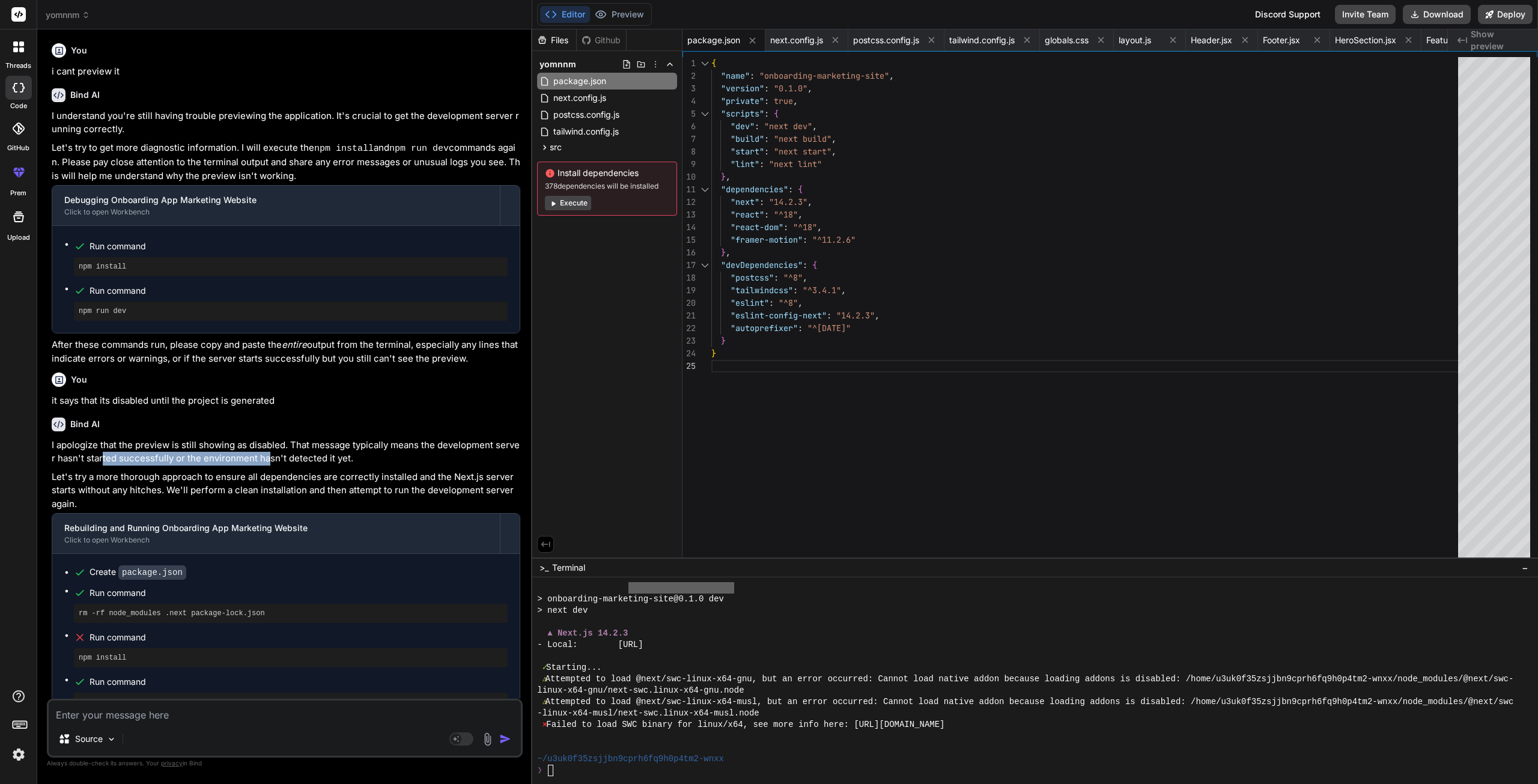
click at [276, 466] on p "I apologize that the preview is still showing as disabled. That message typical…" at bounding box center [286, 452] width 469 height 27
click at [279, 466] on p "I apologize that the preview is still showing as disabled. That message typical…" at bounding box center [286, 452] width 469 height 27
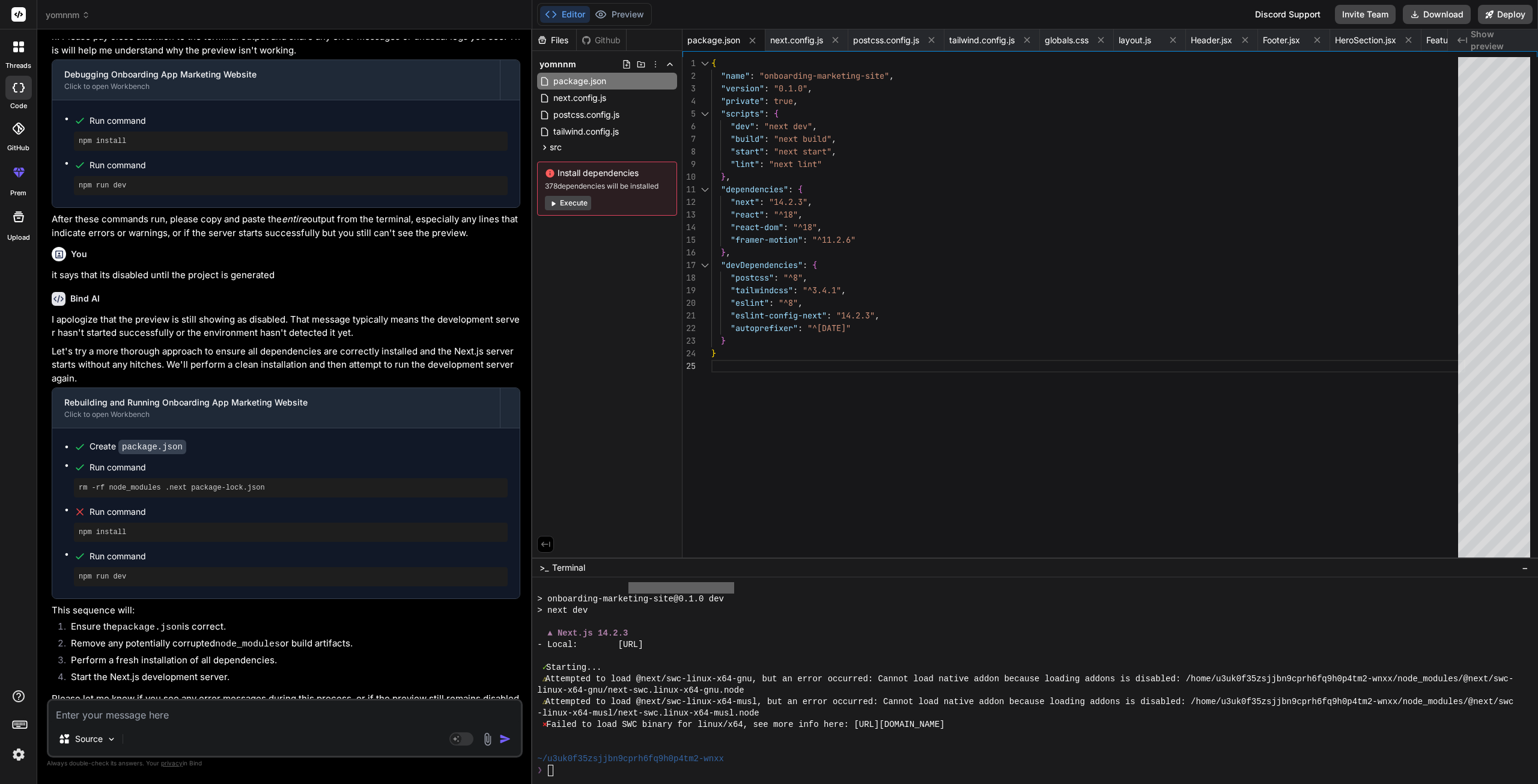
scroll to position [1713, 0]
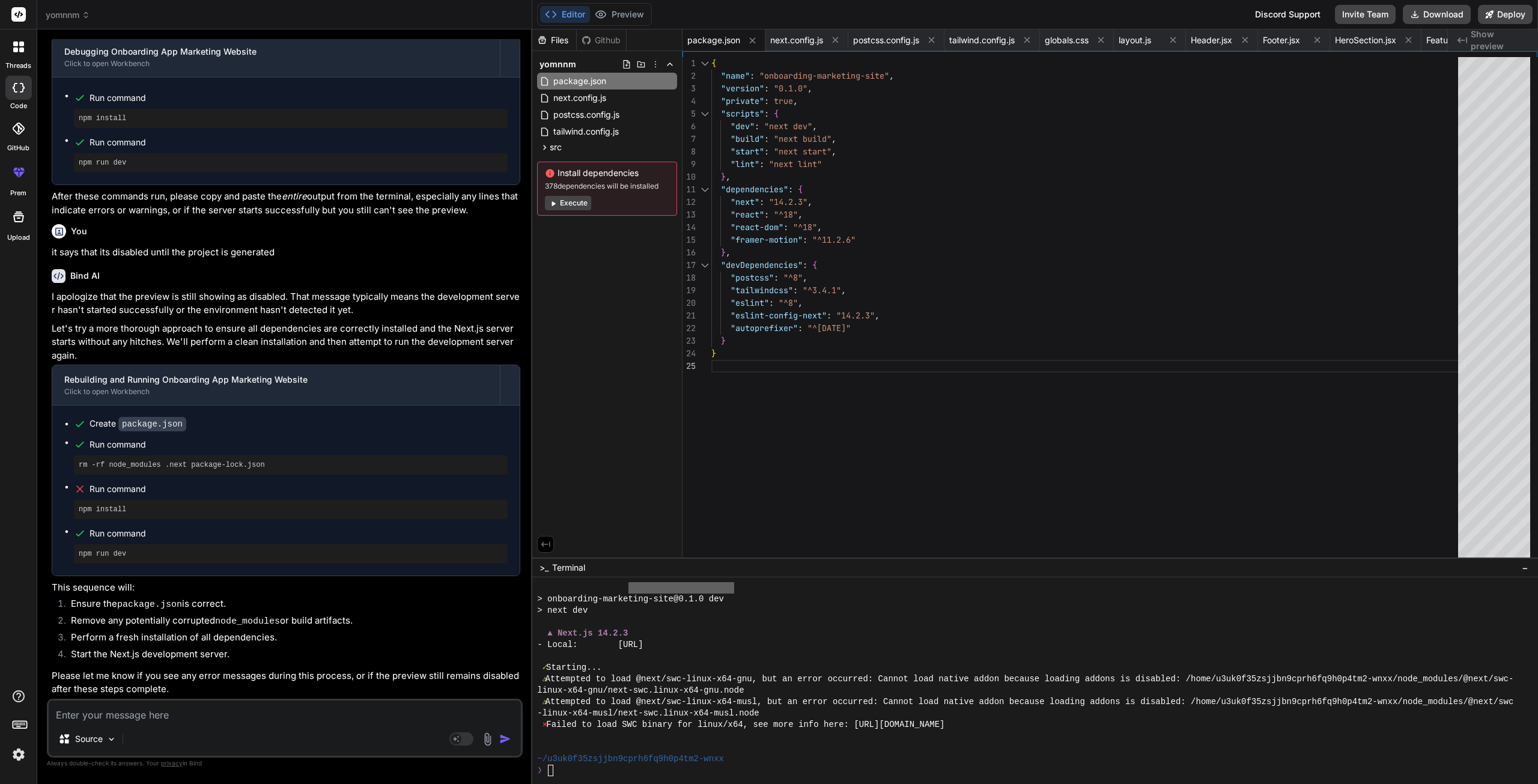
drag, startPoint x: 104, startPoint y: 601, endPoint x: 119, endPoint y: 601, distance: 15.0
click at [119, 601] on li "Ensure the package.json is correct." at bounding box center [291, 605] width 459 height 17
click at [119, 601] on code "package.json" at bounding box center [149, 604] width 65 height 10
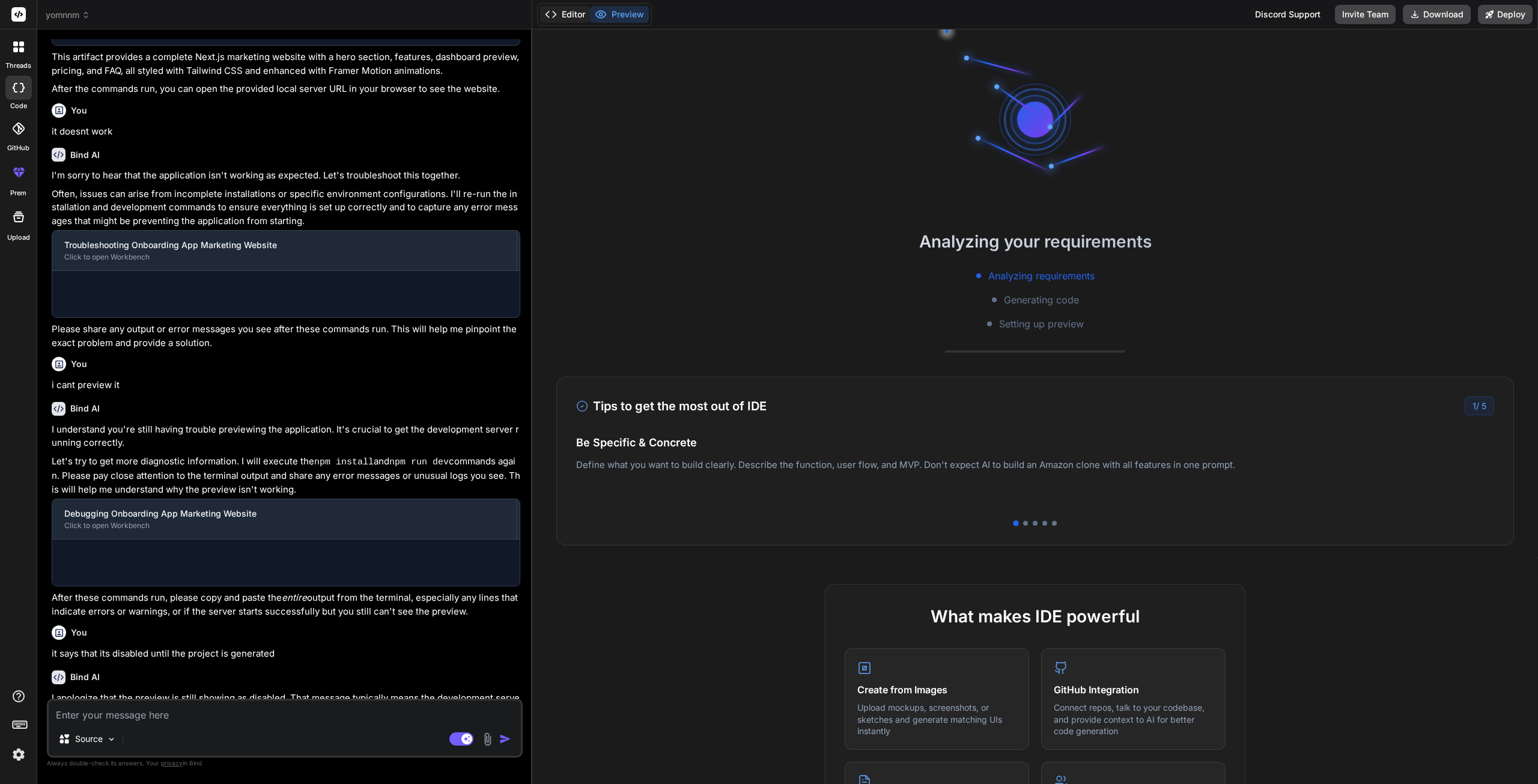
scroll to position [960, 0]
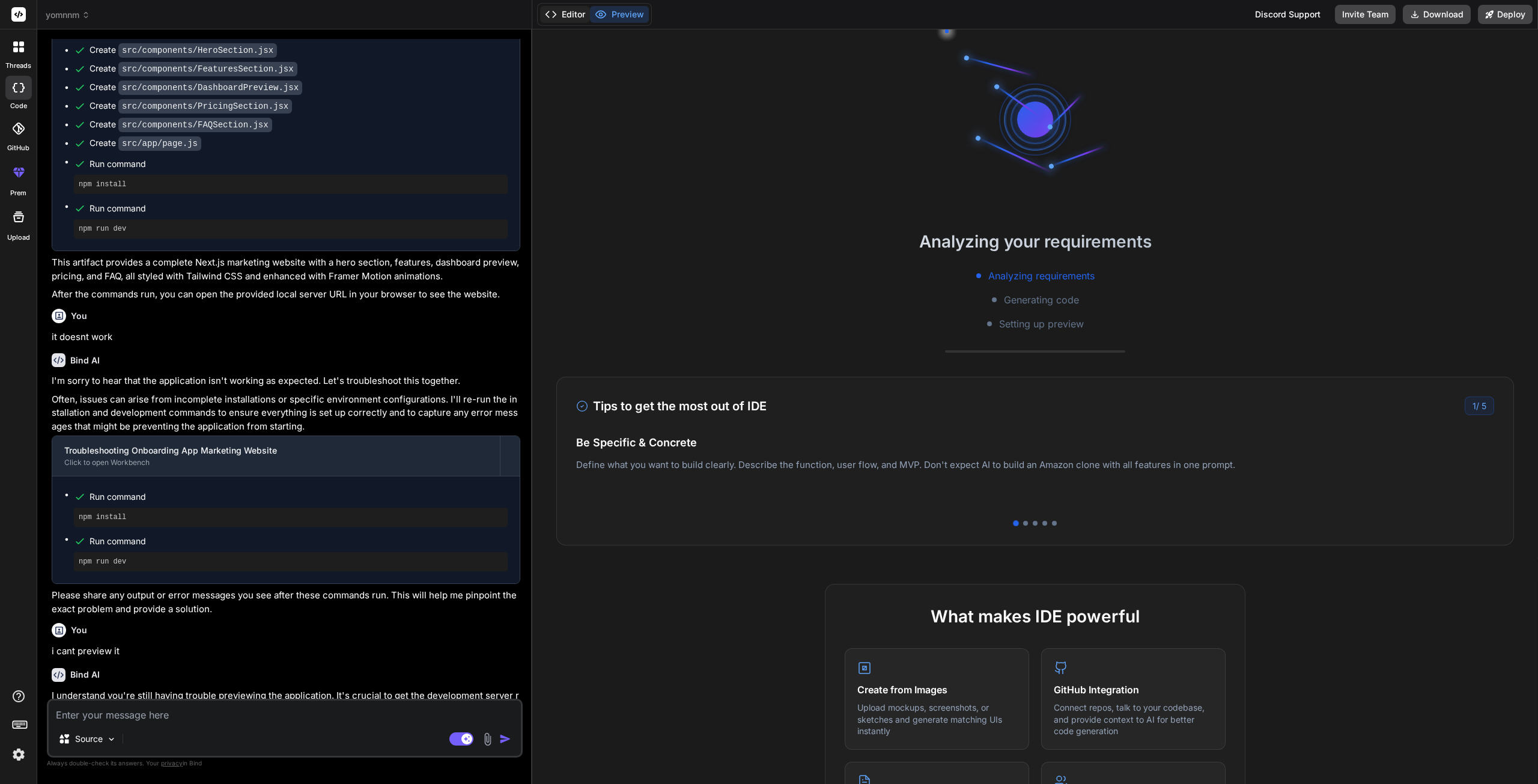
click at [564, 20] on button "Editor" at bounding box center [565, 14] width 50 height 17
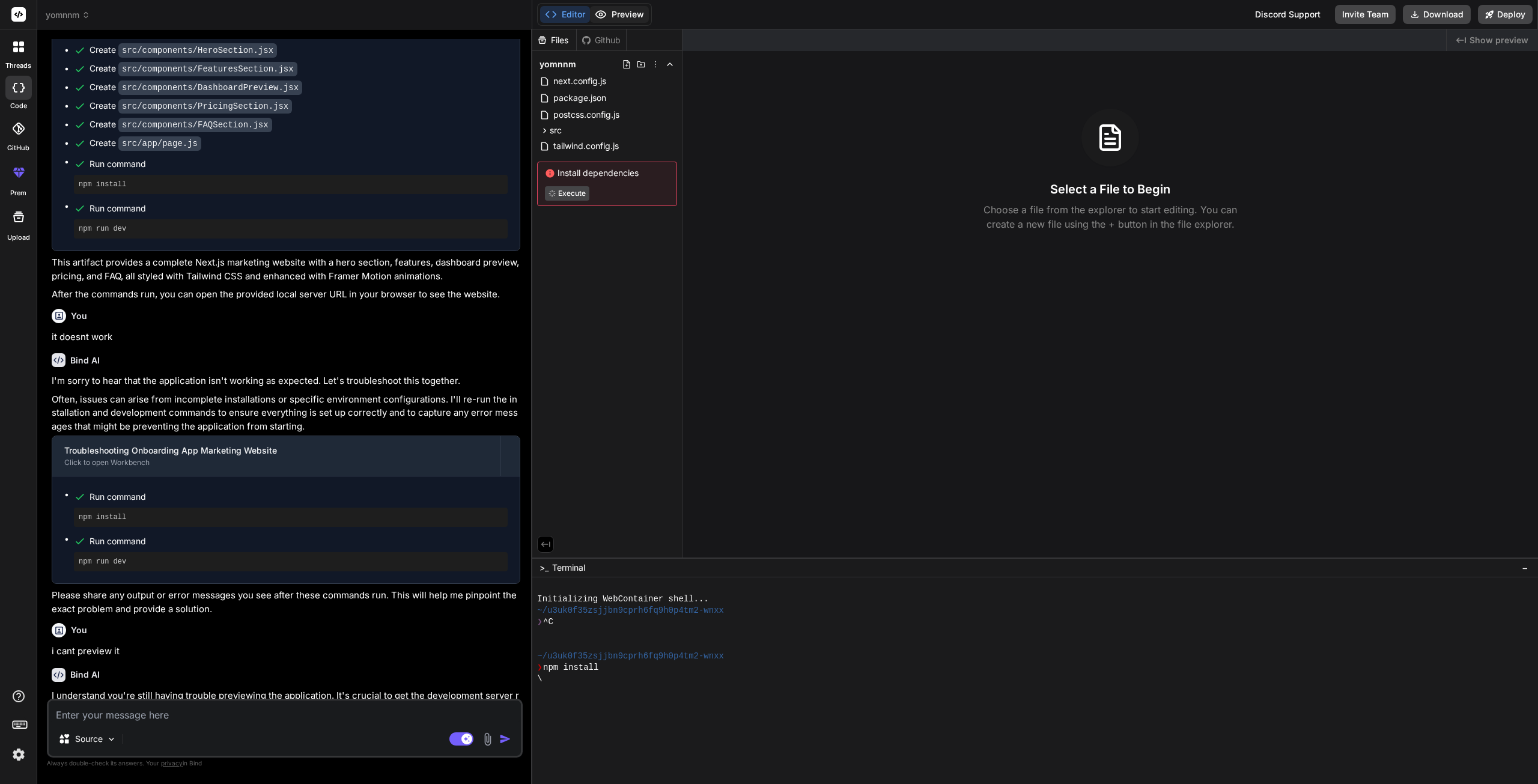
click at [619, 14] on button "Preview" at bounding box center [619, 14] width 59 height 17
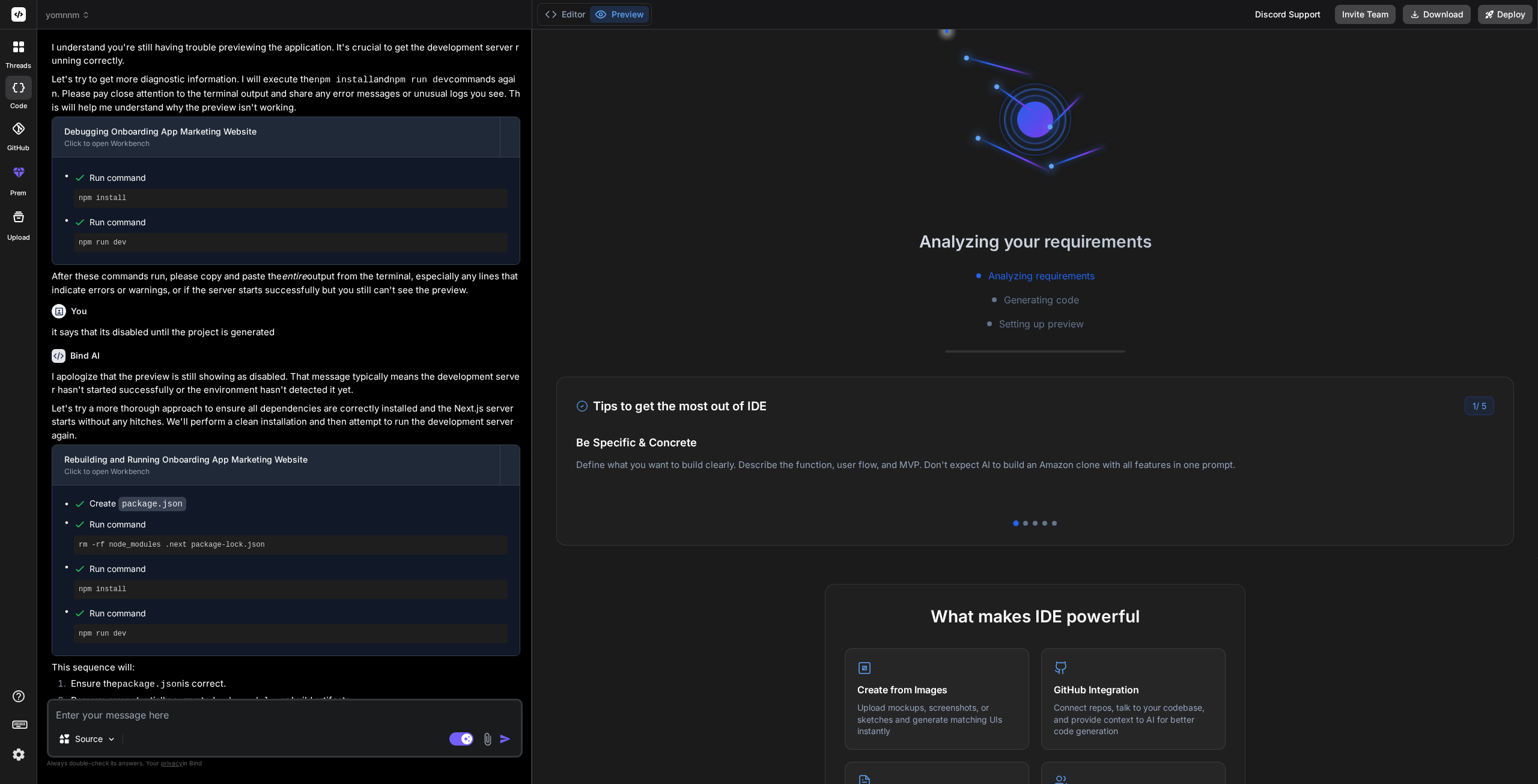
scroll to position [1713, 0]
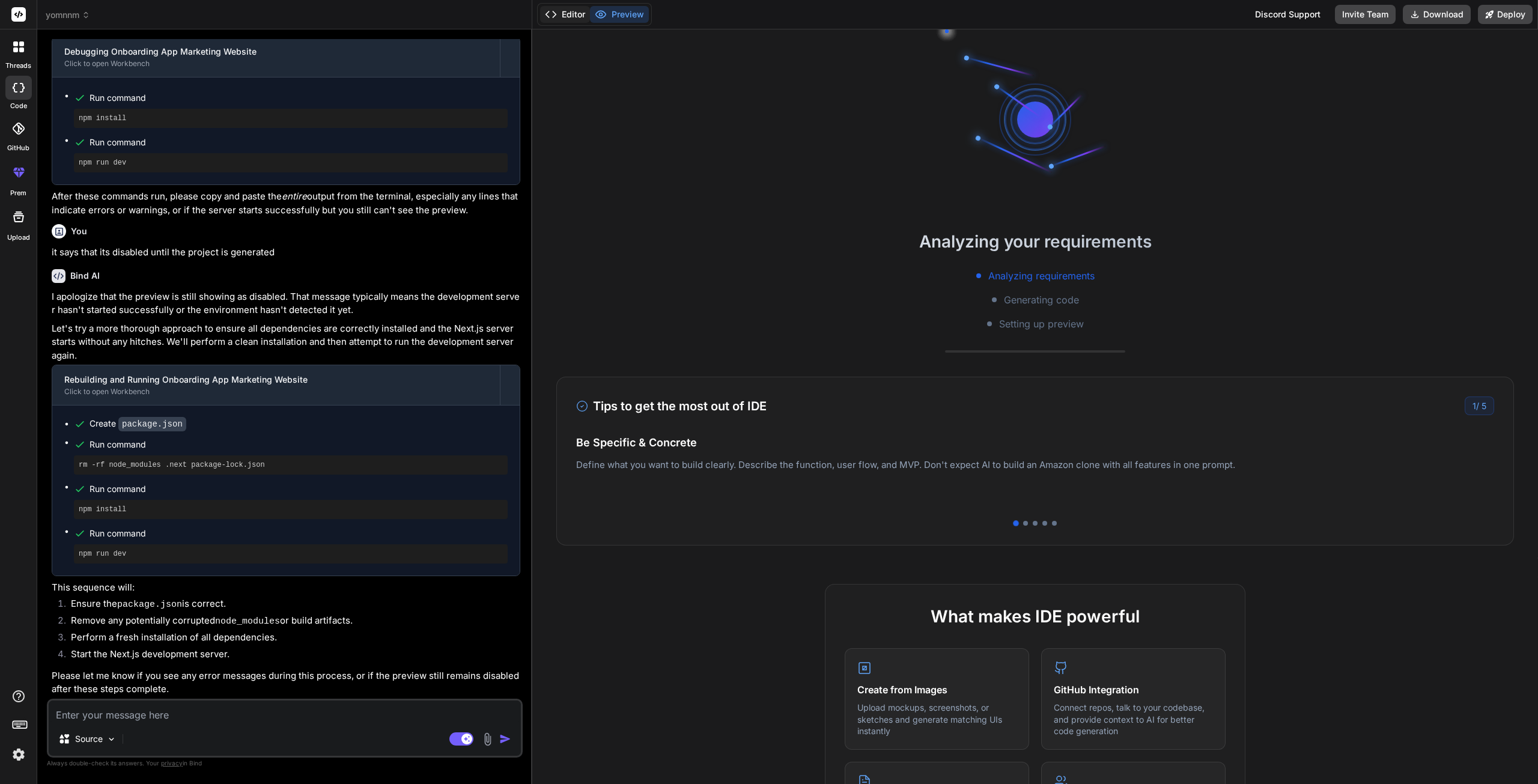
click at [552, 18] on icon at bounding box center [551, 14] width 12 height 12
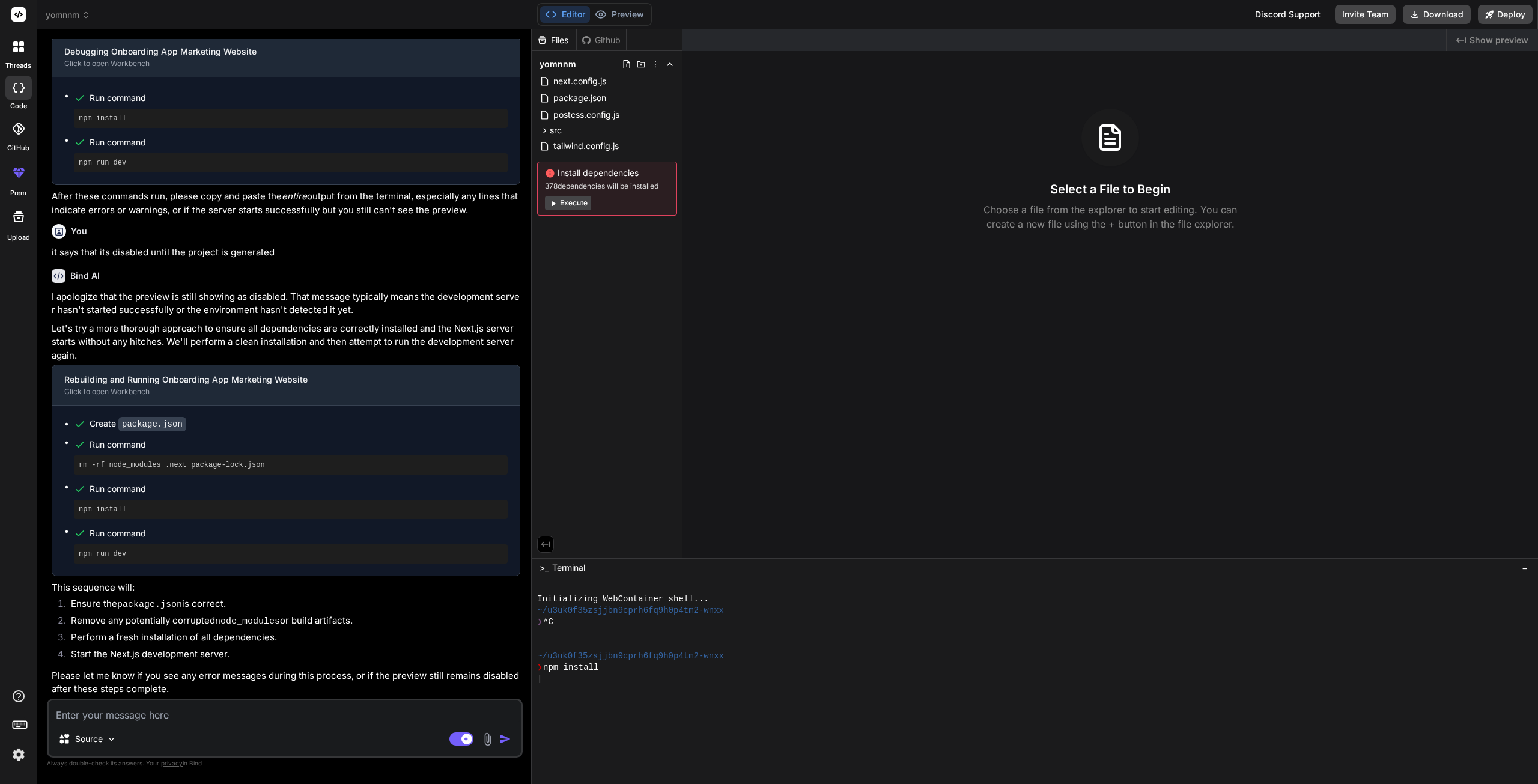
scroll to position [274, 0]
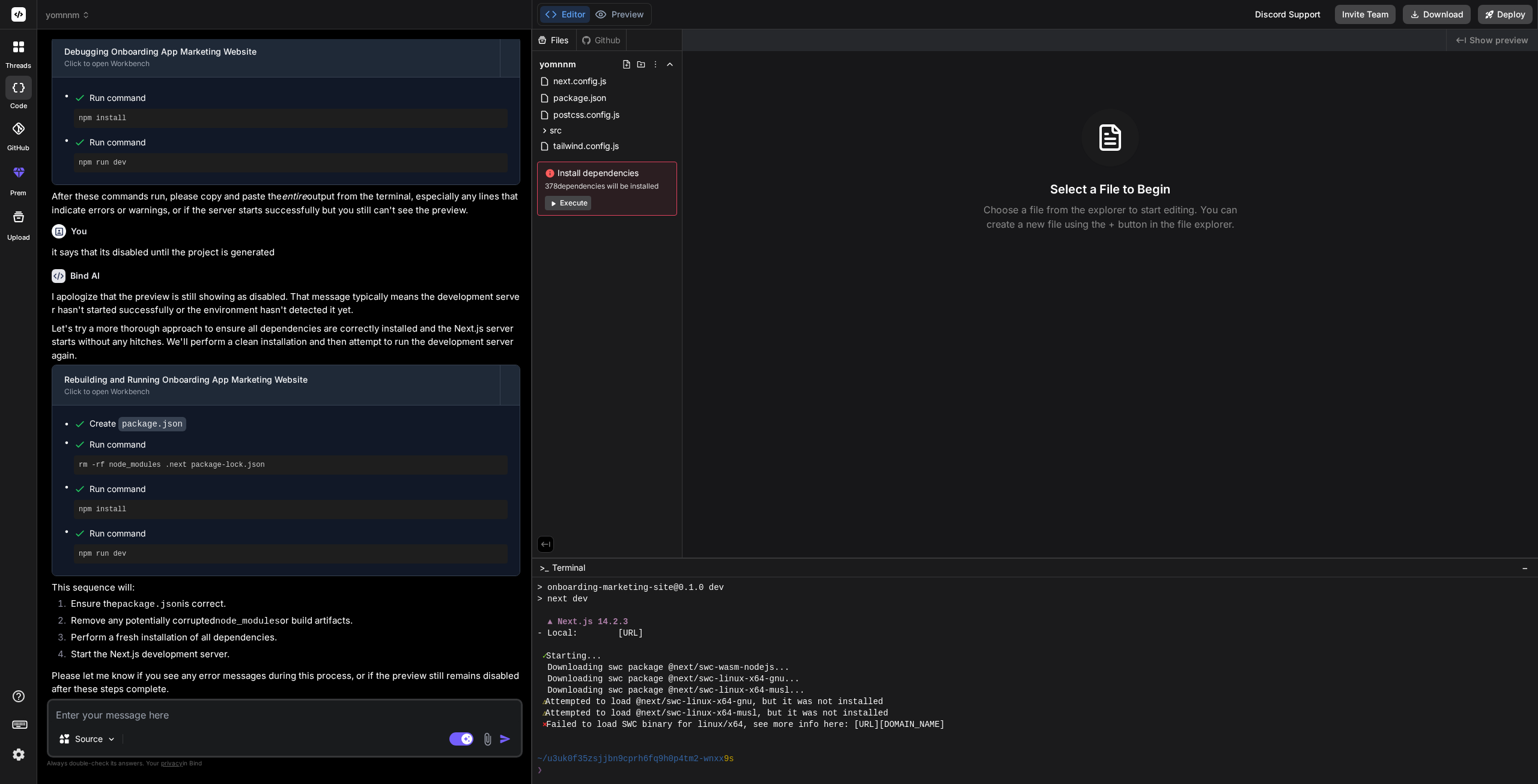
click at [568, 207] on button "Execute" at bounding box center [568, 203] width 46 height 14
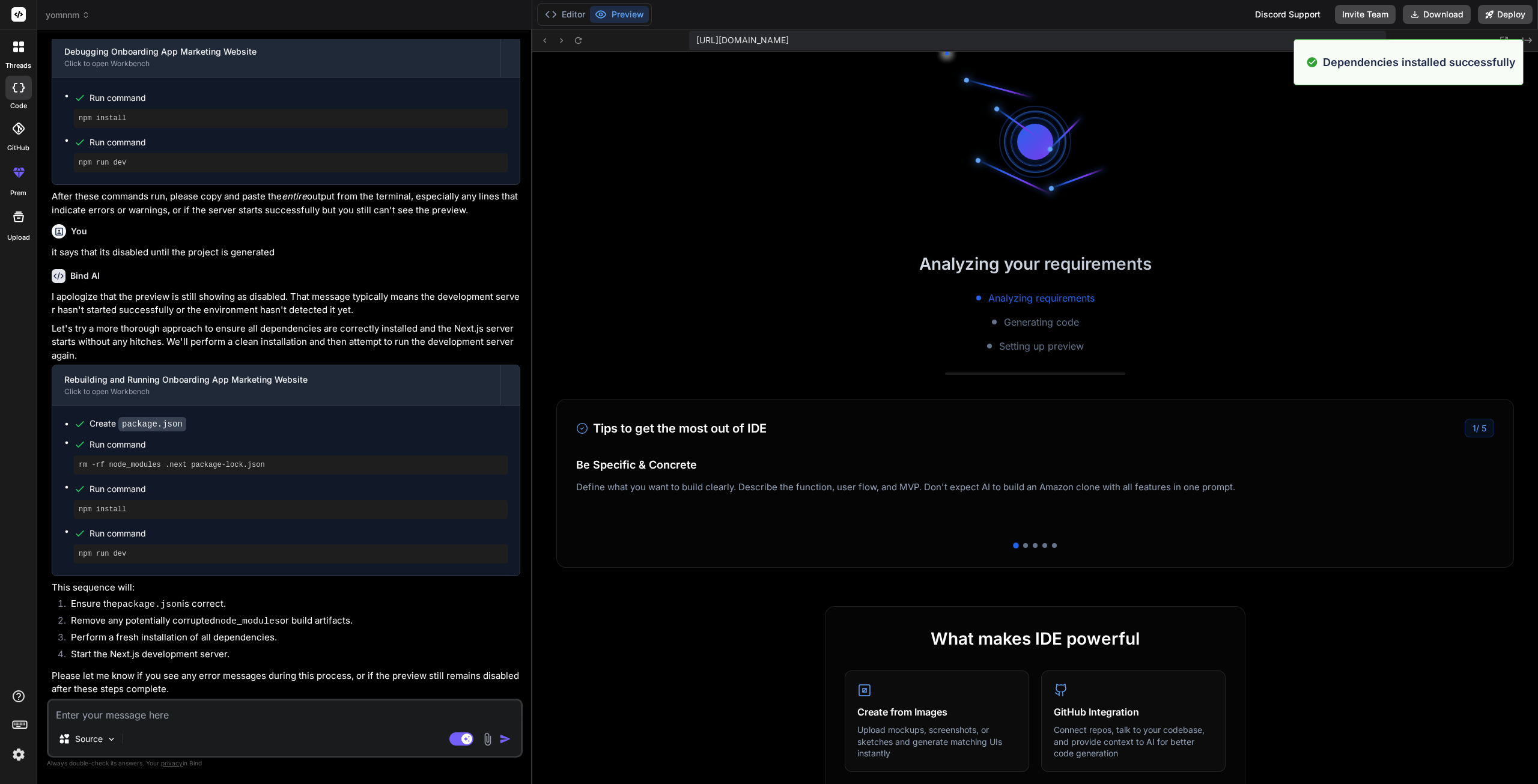
scroll to position [605, 0]
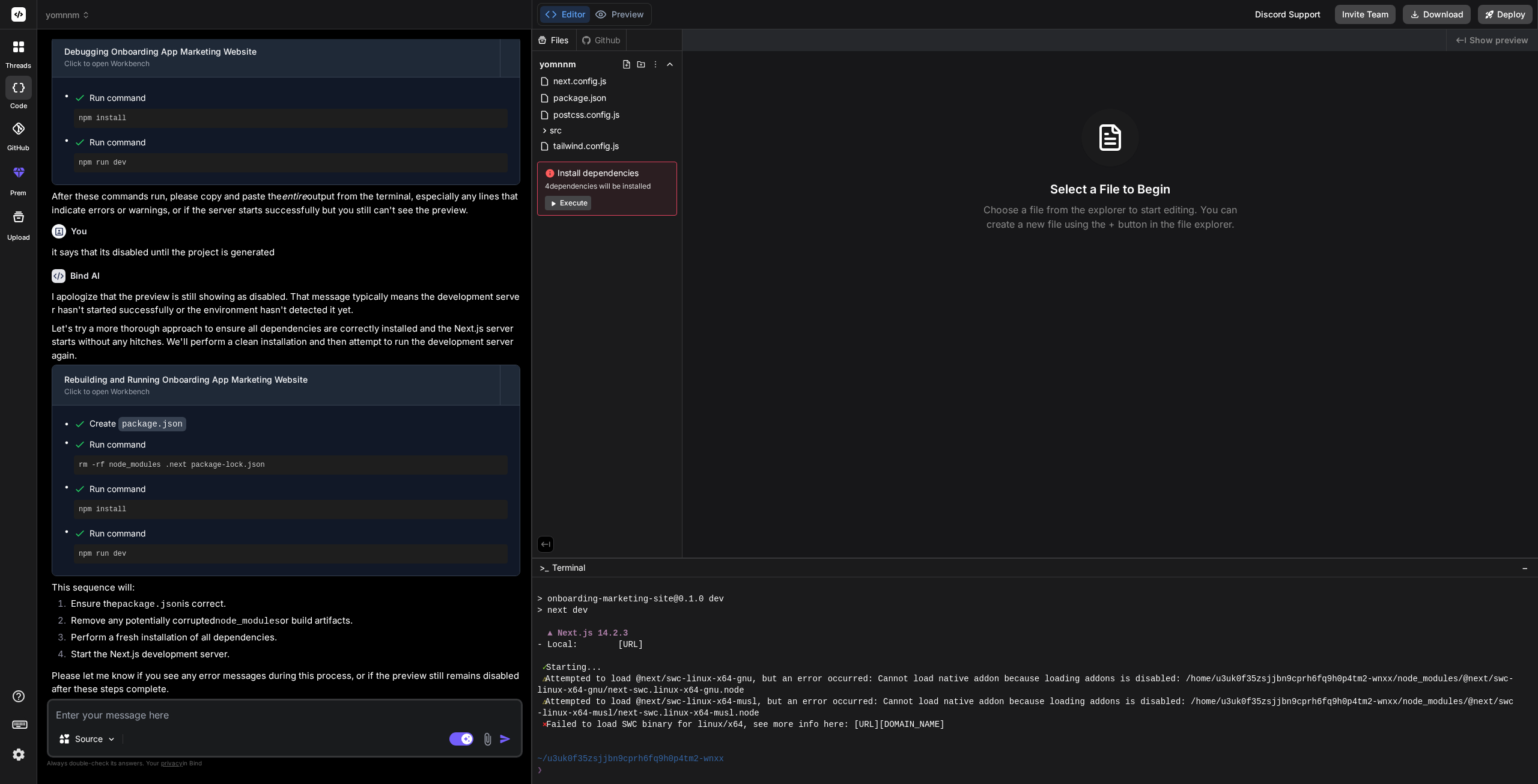
click at [573, 205] on button "Execute" at bounding box center [568, 203] width 46 height 14
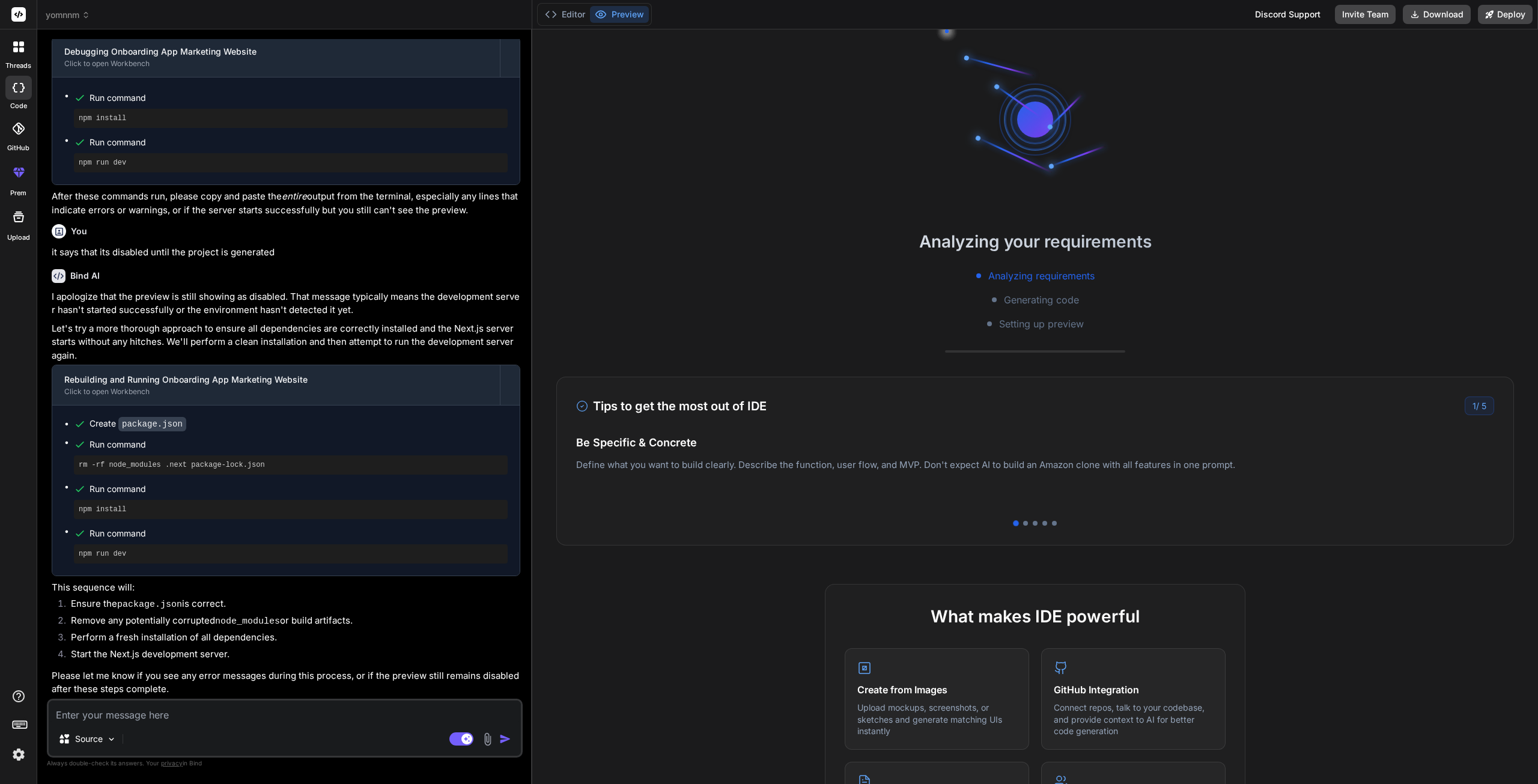
scroll to position [742, 0]
type textarea "x"
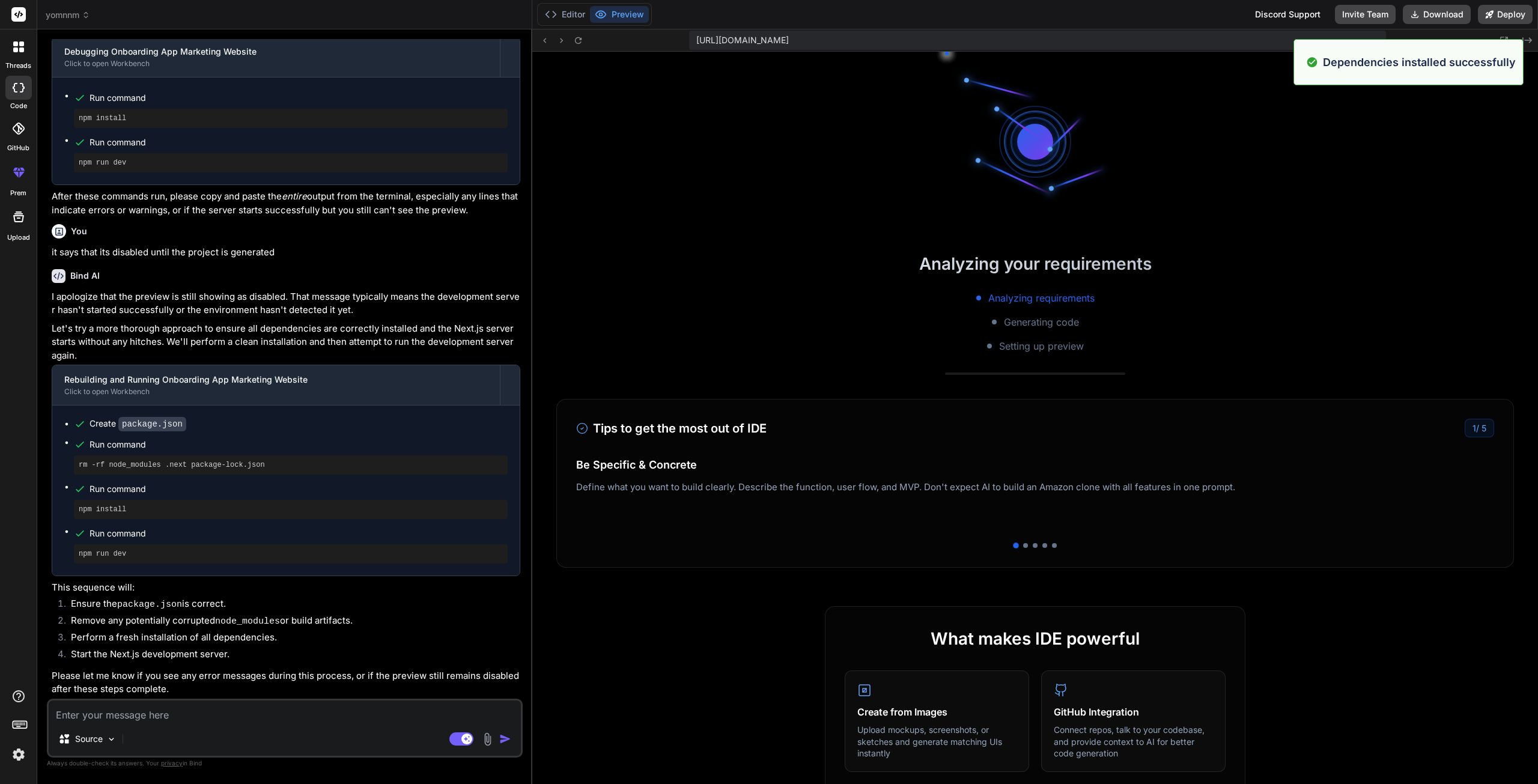
scroll to position [936, 0]
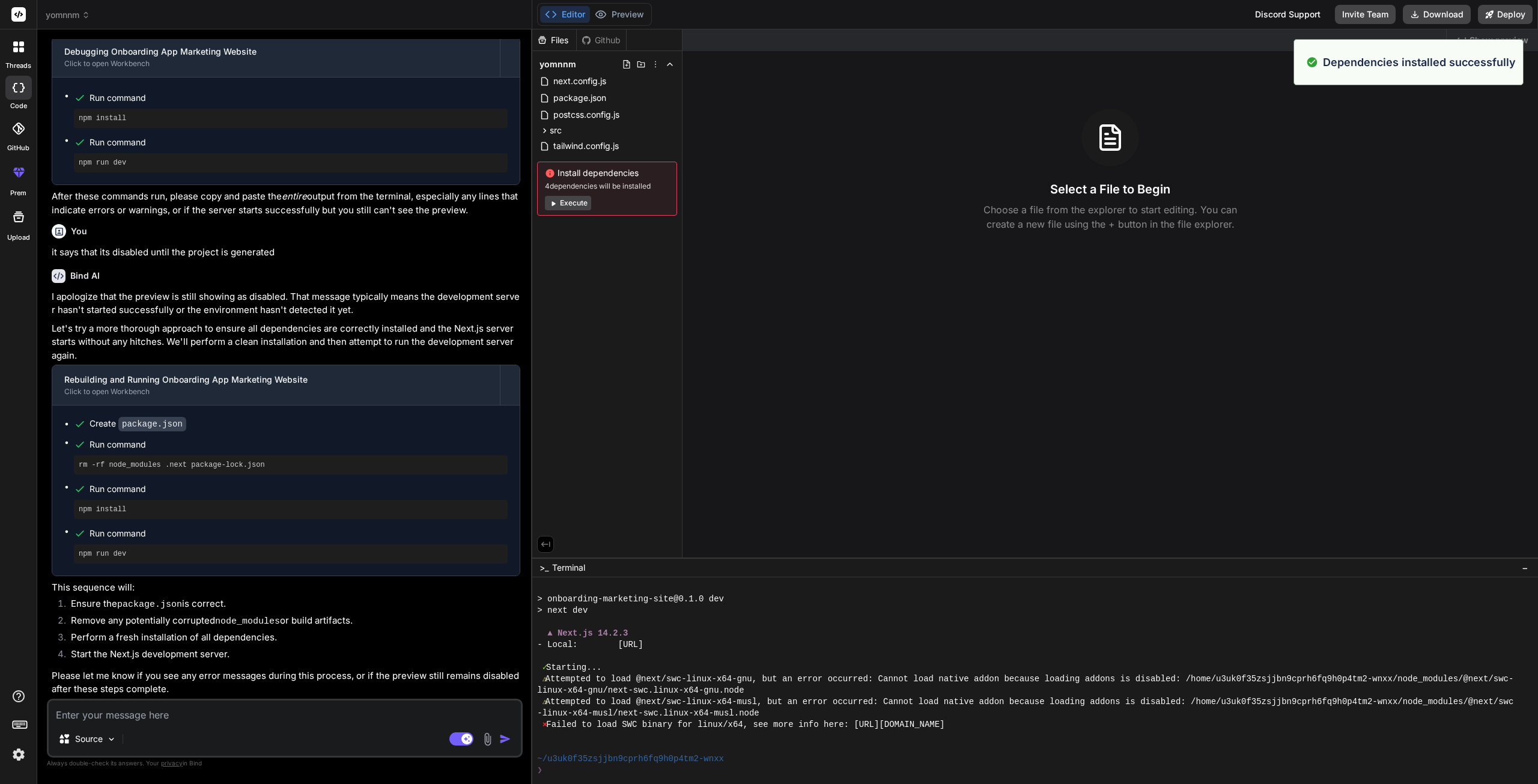
click at [590, 299] on div "Files Github yomnnm next.config.js package.json postcss.config.js src app globa…" at bounding box center [607, 293] width 150 height 528
click at [209, 704] on textarea at bounding box center [284, 711] width 472 height 22
click at [145, 717] on textarea at bounding box center [284, 711] width 472 height 22
type textarea "i"
type textarea "x"
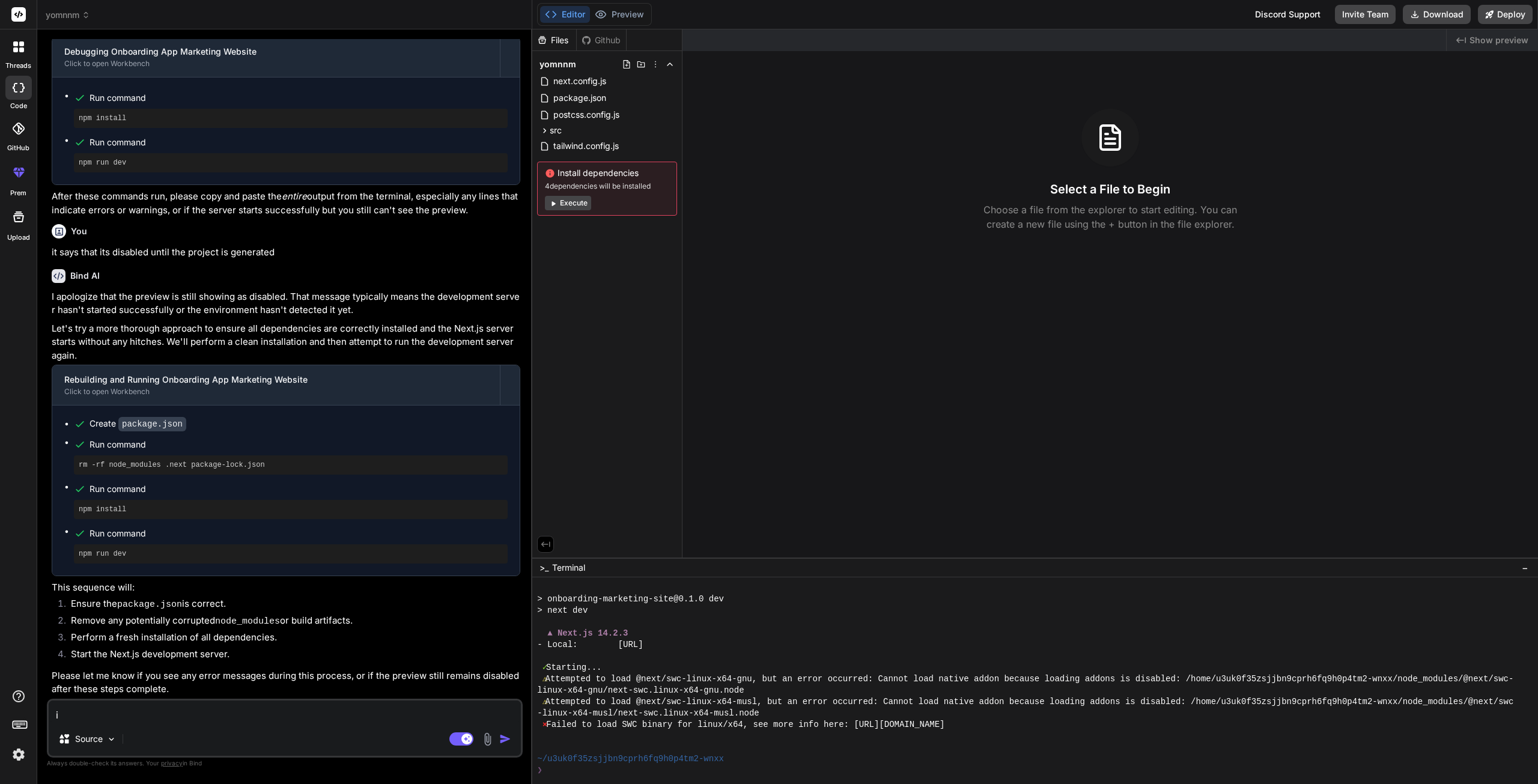
type textarea "i"
type textarea "x"
type textarea "i s"
type textarea "x"
type textarea "i st"
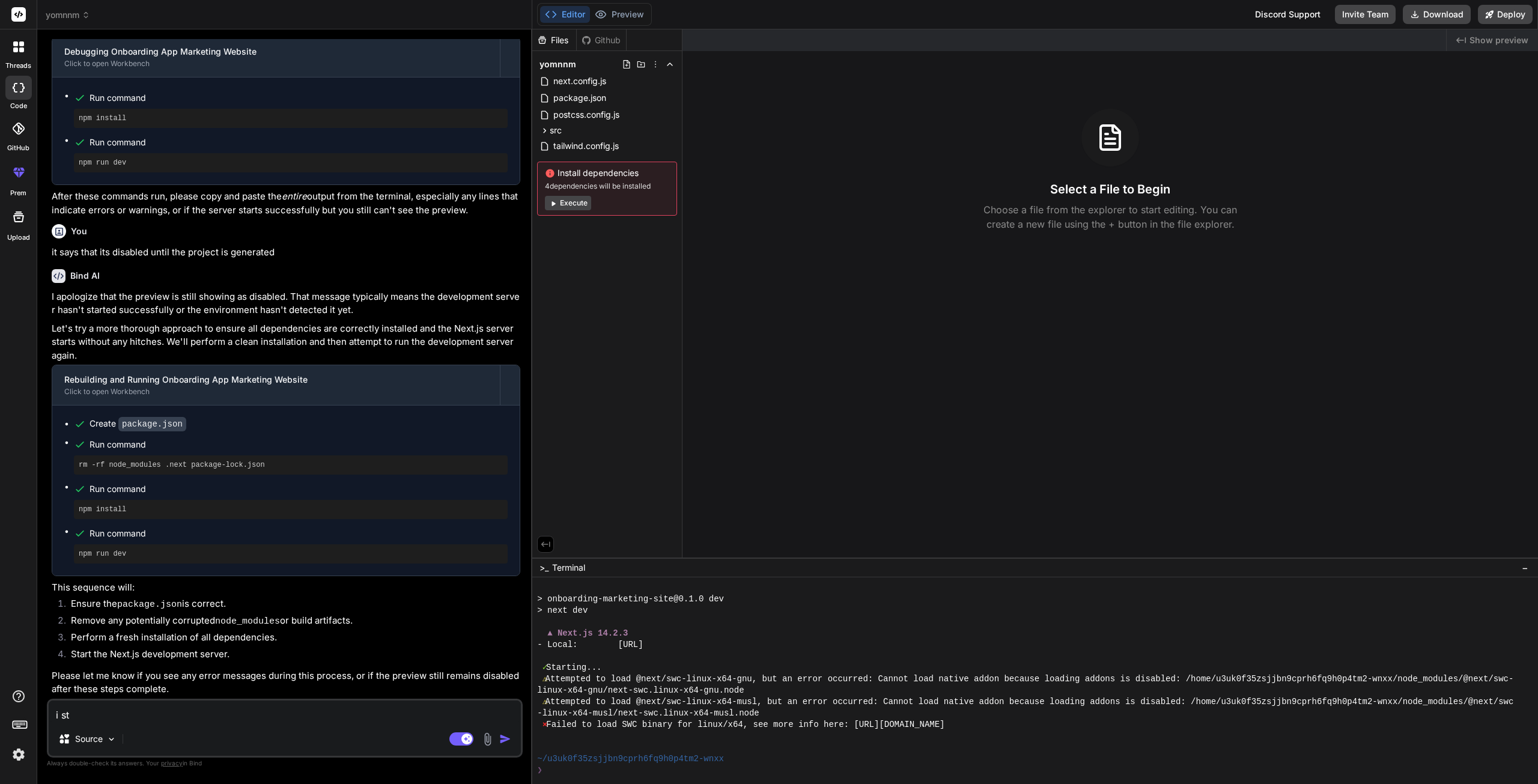
type textarea "x"
type textarea "i sti"
type textarea "x"
type textarea "i stil"
type textarea "x"
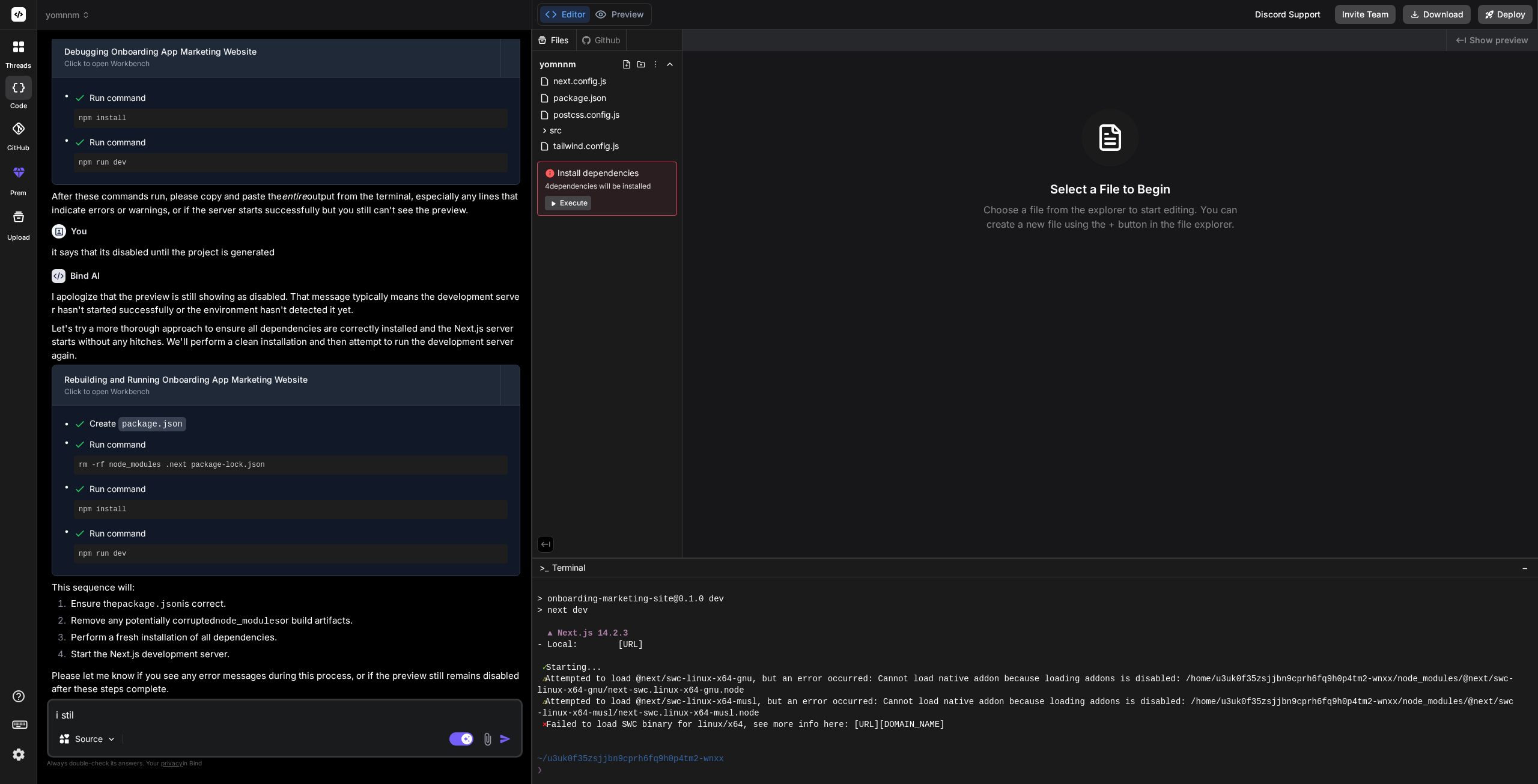
type textarea "i still"
type textarea "x"
type textarea "i still"
type textarea "x"
type textarea "i still d"
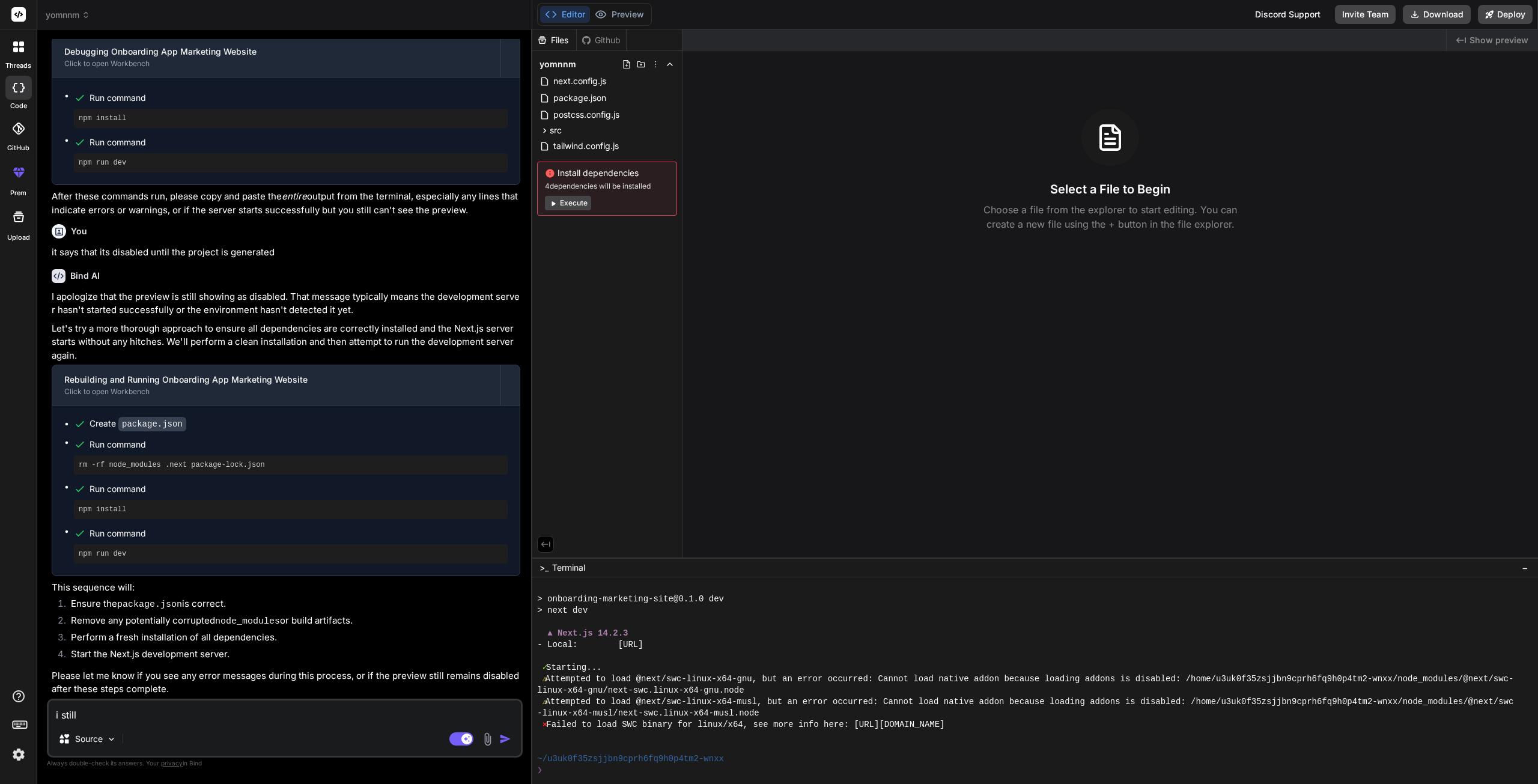
type textarea "x"
type textarea "i still do"
type textarea "x"
type textarea "i still don"
type textarea "x"
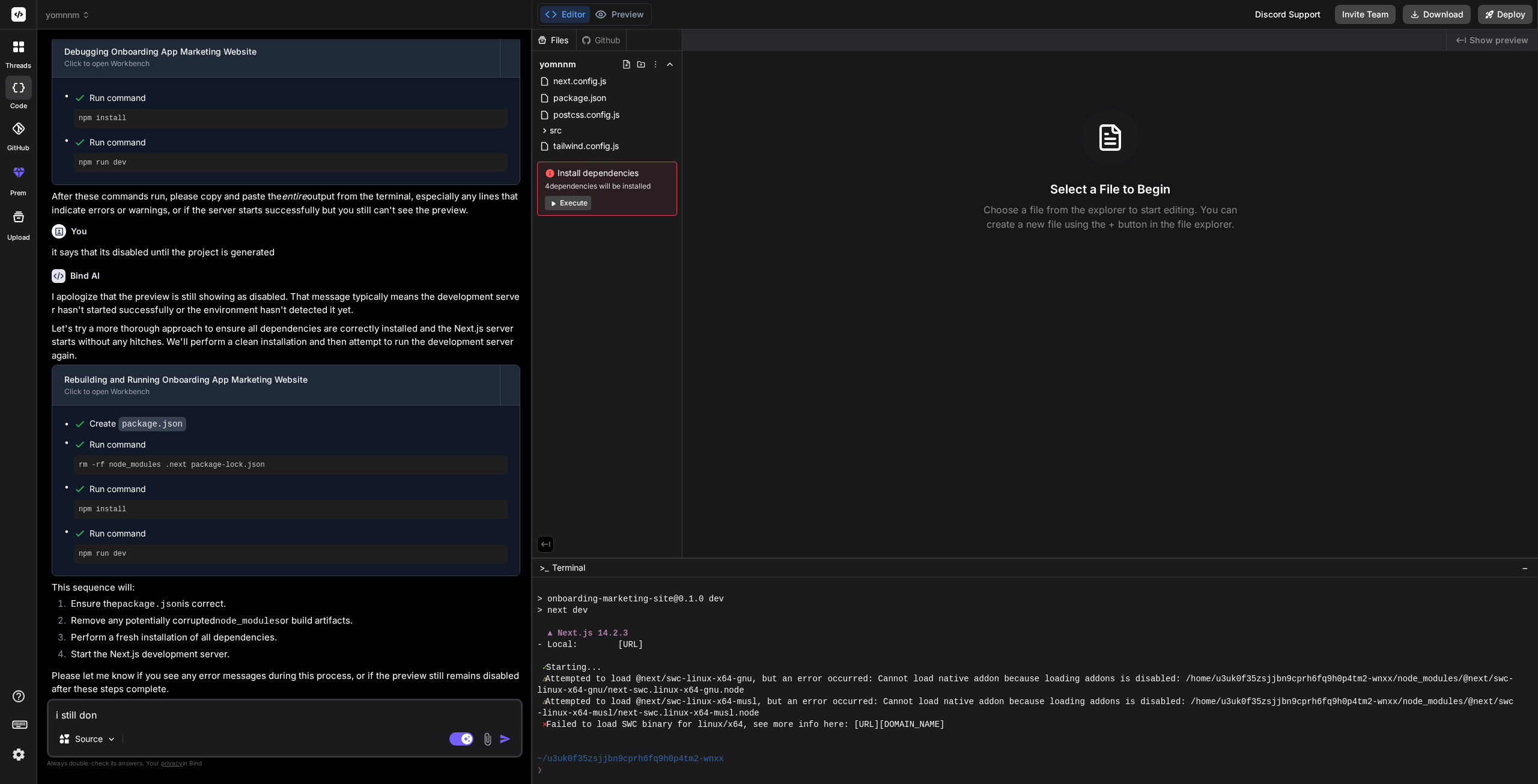
type textarea "i still dont"
type textarea "x"
type textarea "i still dont"
type textarea "x"
type textarea "i still dont s"
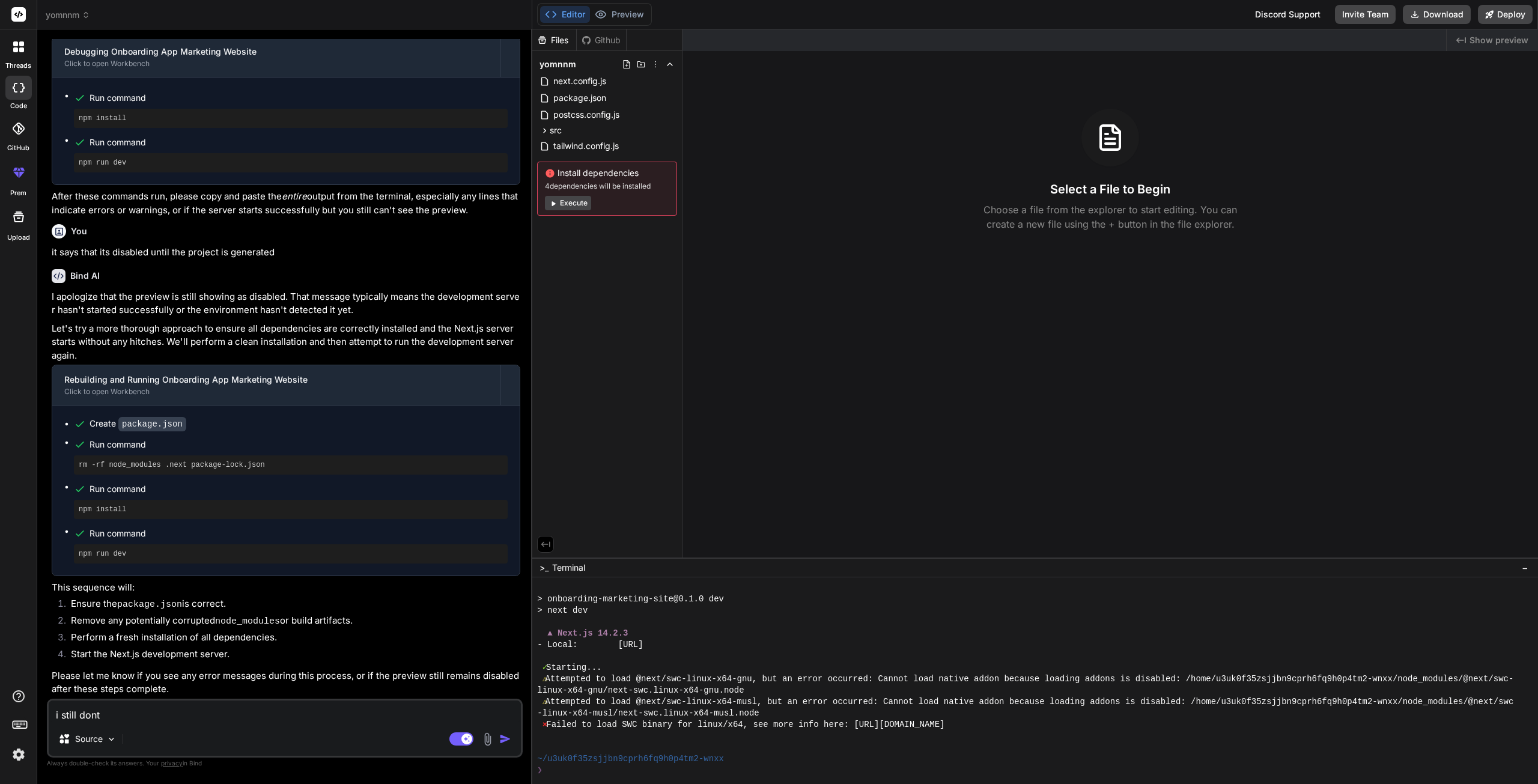
type textarea "x"
type textarea "i still dont se"
type textarea "x"
type textarea "i still dont see"
type textarea "x"
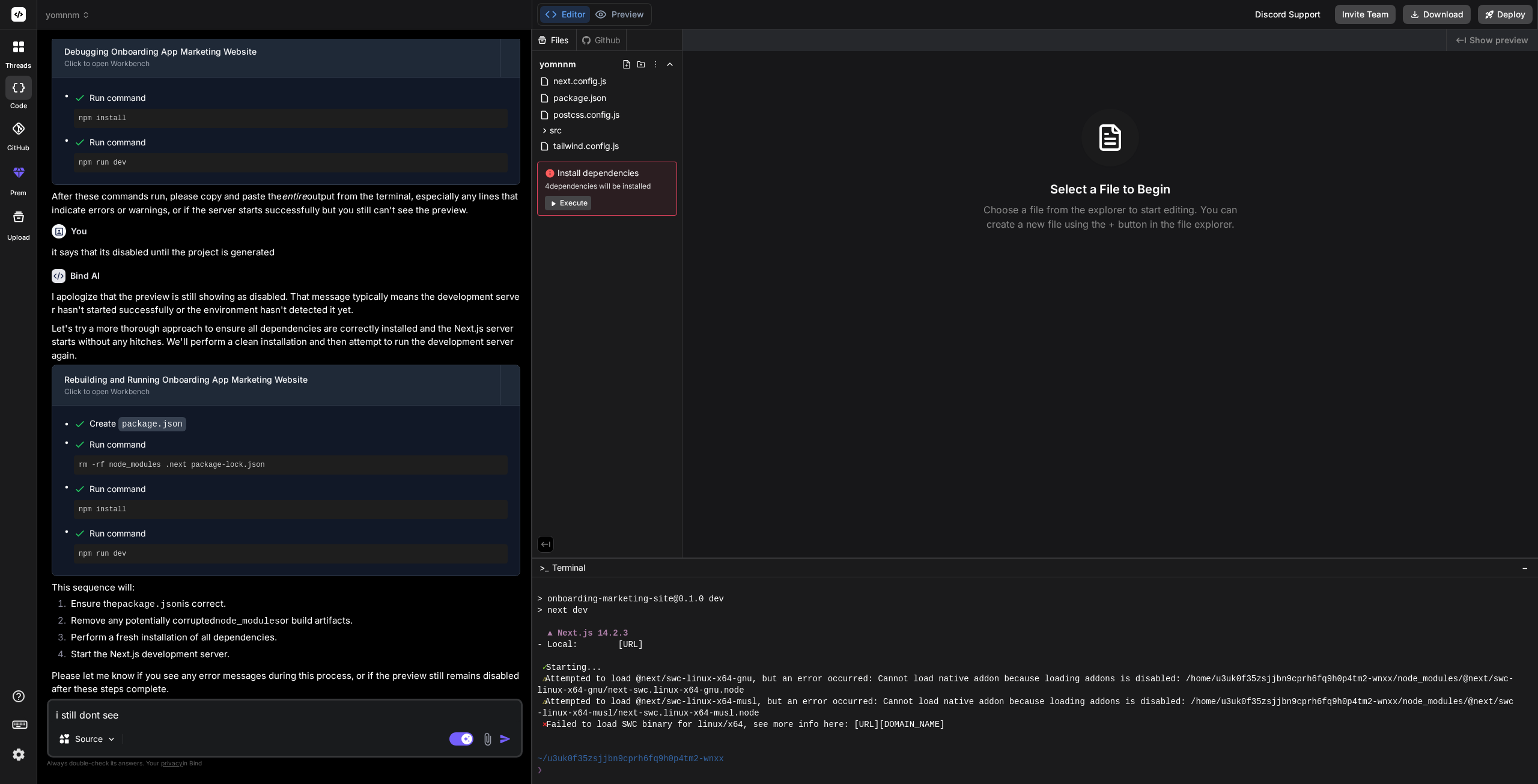
type textarea "i still dont see"
type textarea "x"
type textarea "i still dont see t"
type textarea "x"
type textarea "i still dont see th"
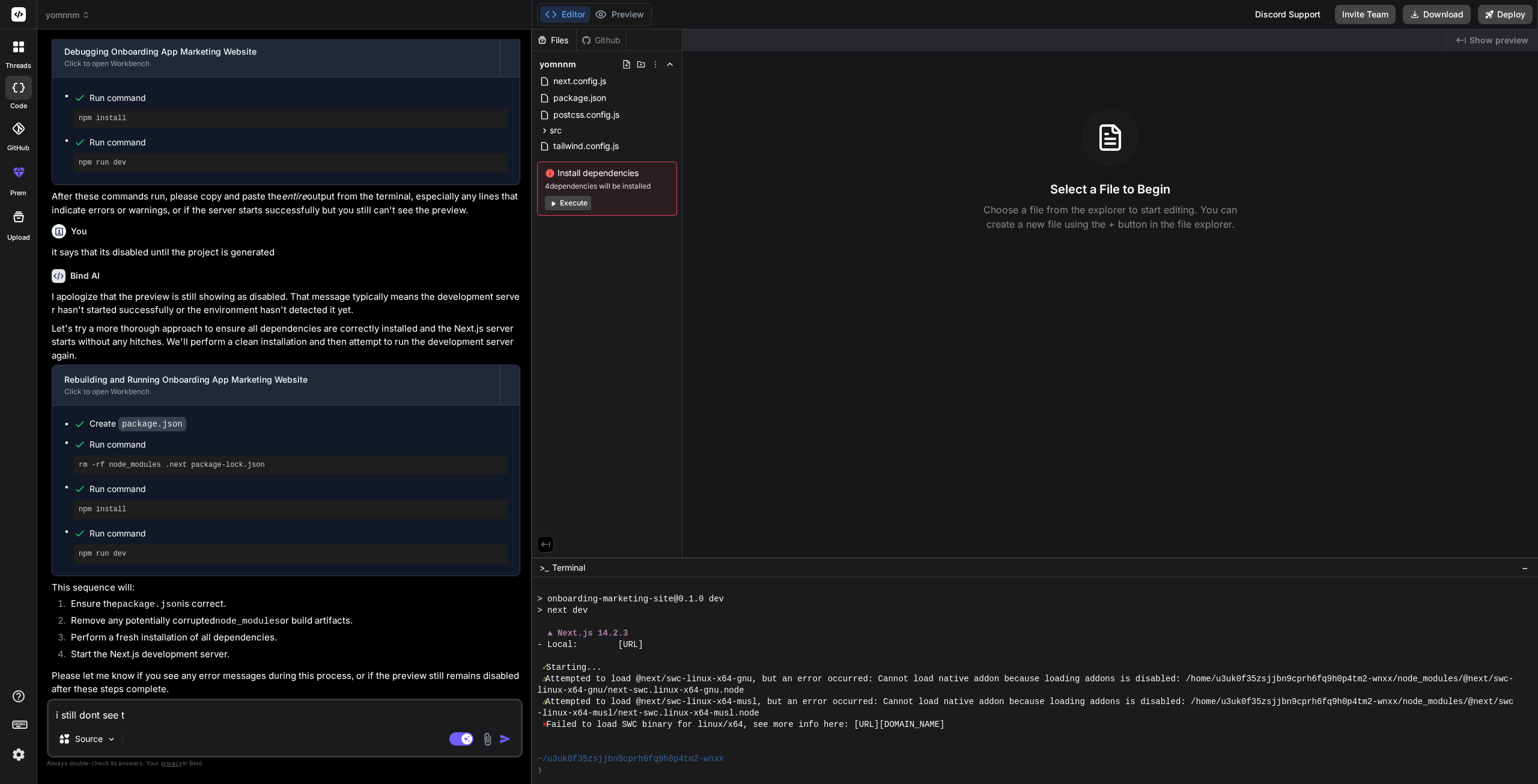
type textarea "x"
type textarea "i still dont see the"
type textarea "x"
type textarea "i still dont see the"
type textarea "x"
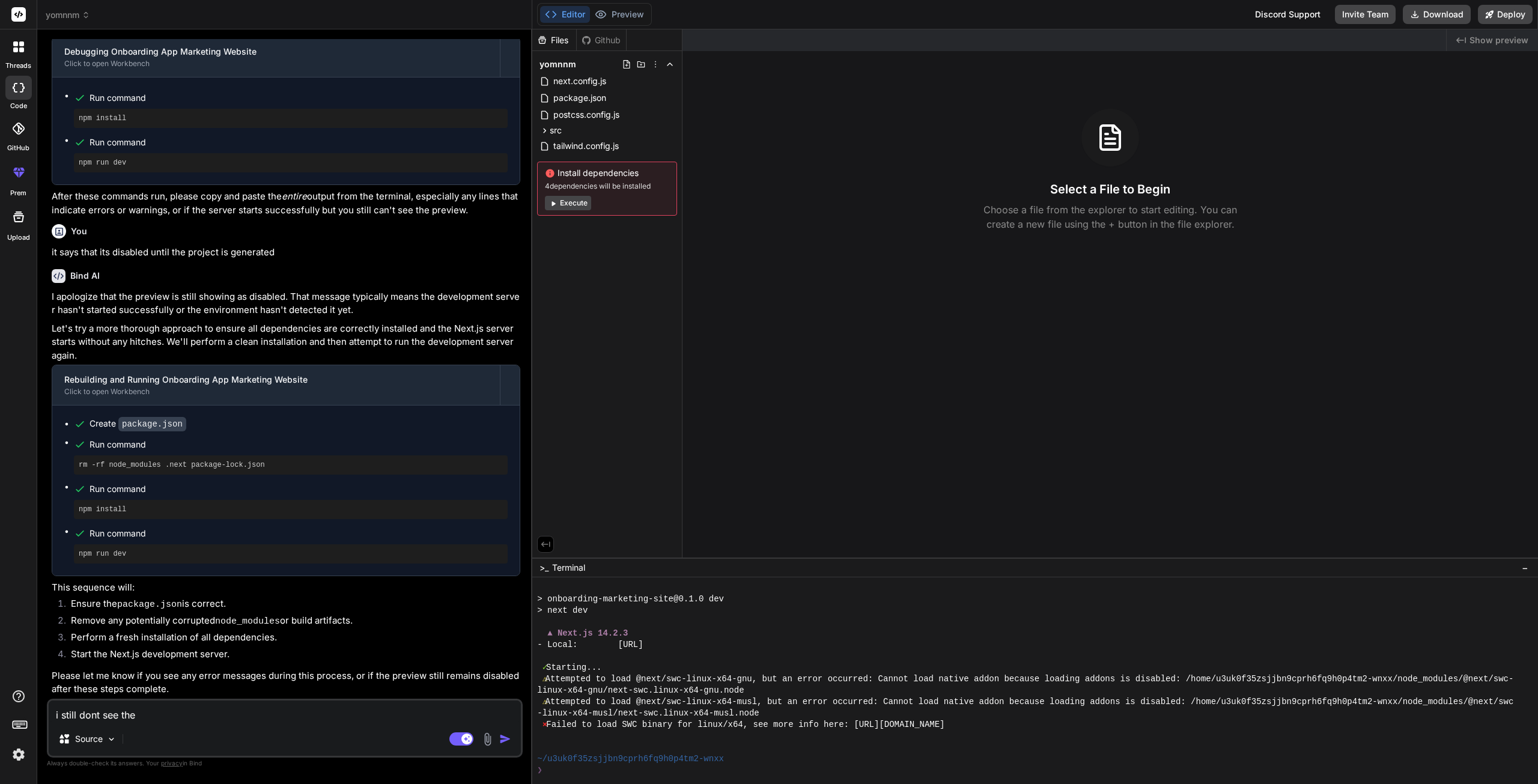
type textarea "i still dont see the p"
type textarea "x"
type textarea "i still dont see the pr"
type textarea "x"
type textarea "i still dont see the pre"
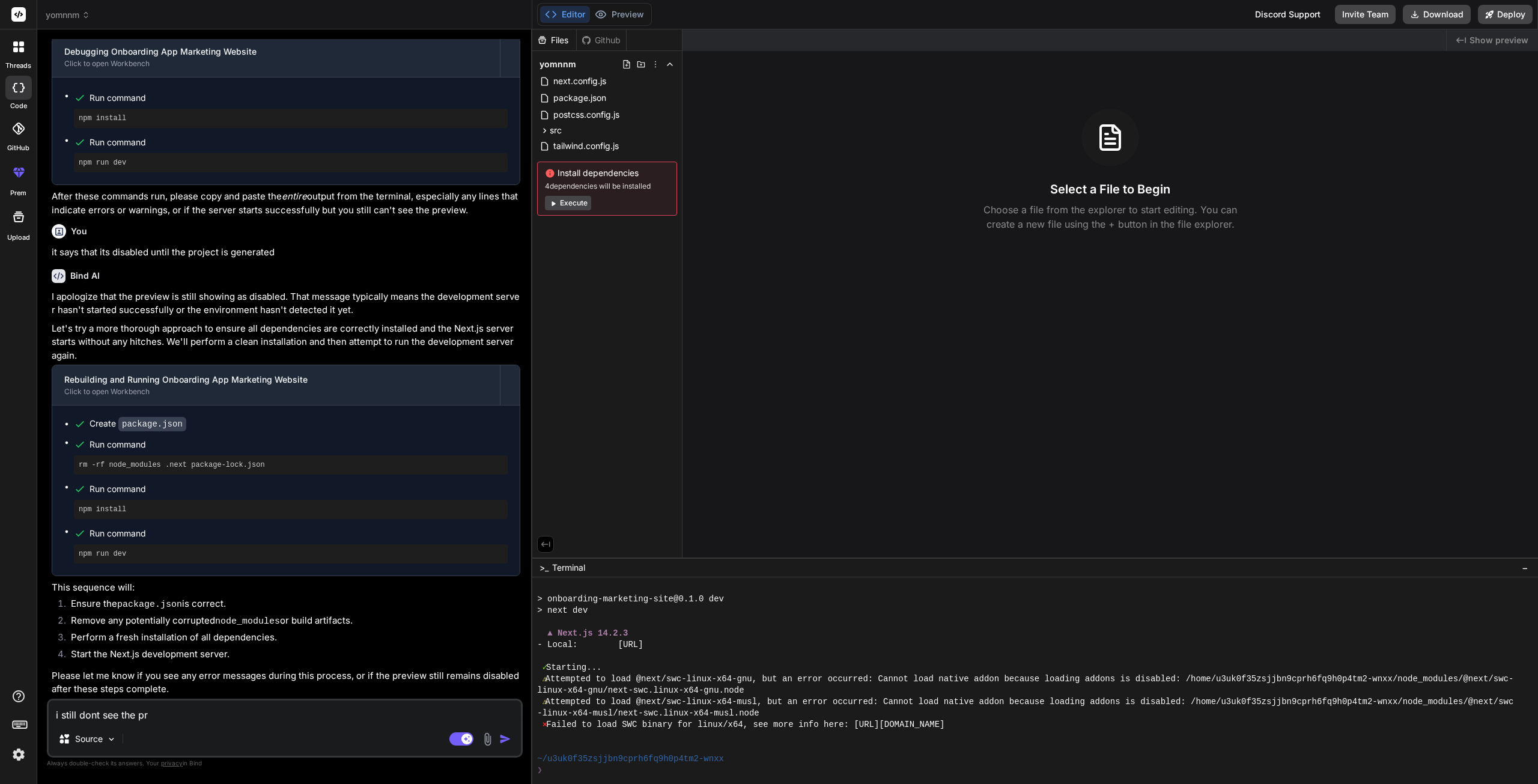
type textarea "x"
type textarea "i still dont see the prev"
type textarea "x"
type textarea "i still dont see the previ"
type textarea "x"
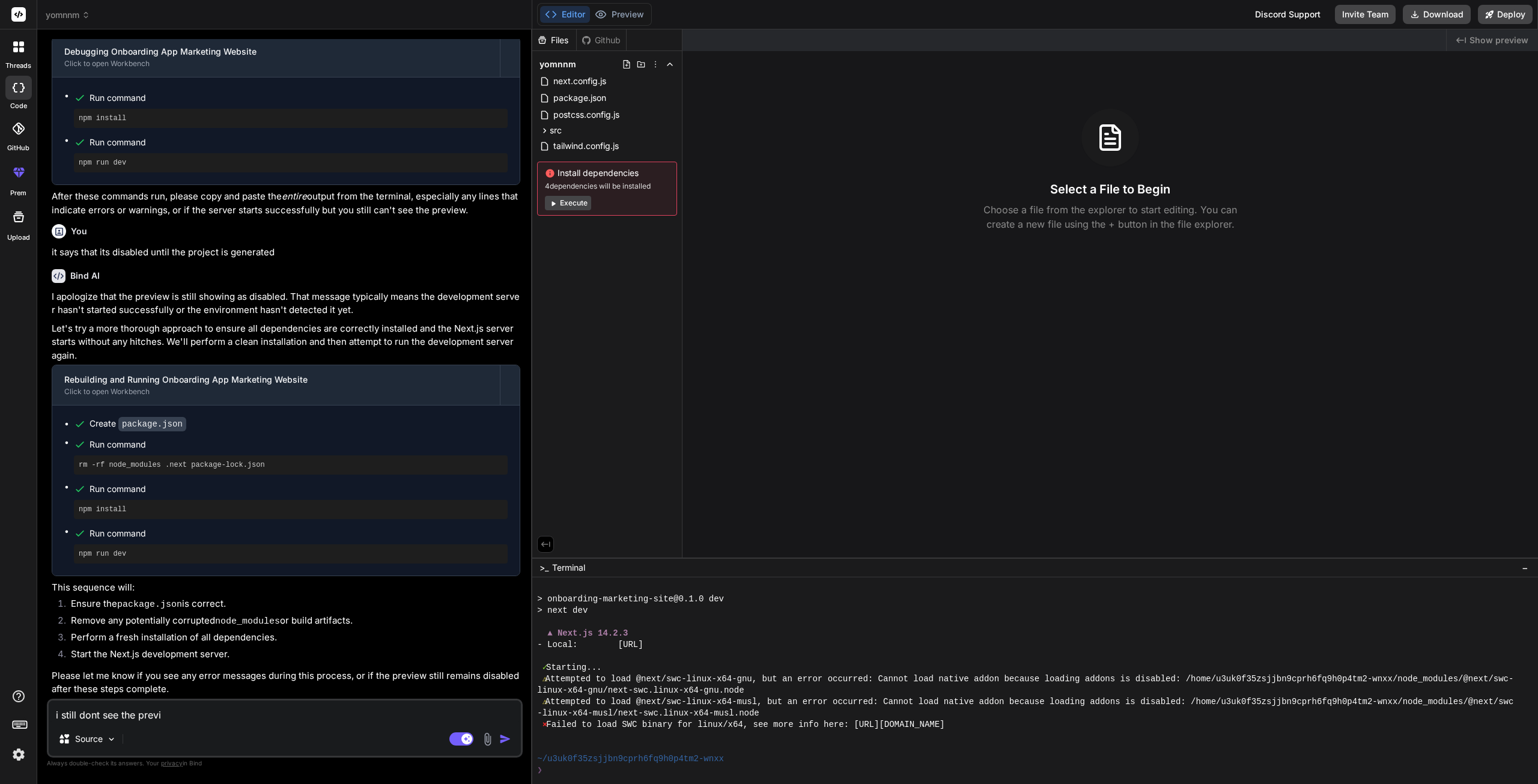
type textarea "i still dont see the previe"
type textarea "x"
type textarea "i still dont see the preview"
type textarea "x"
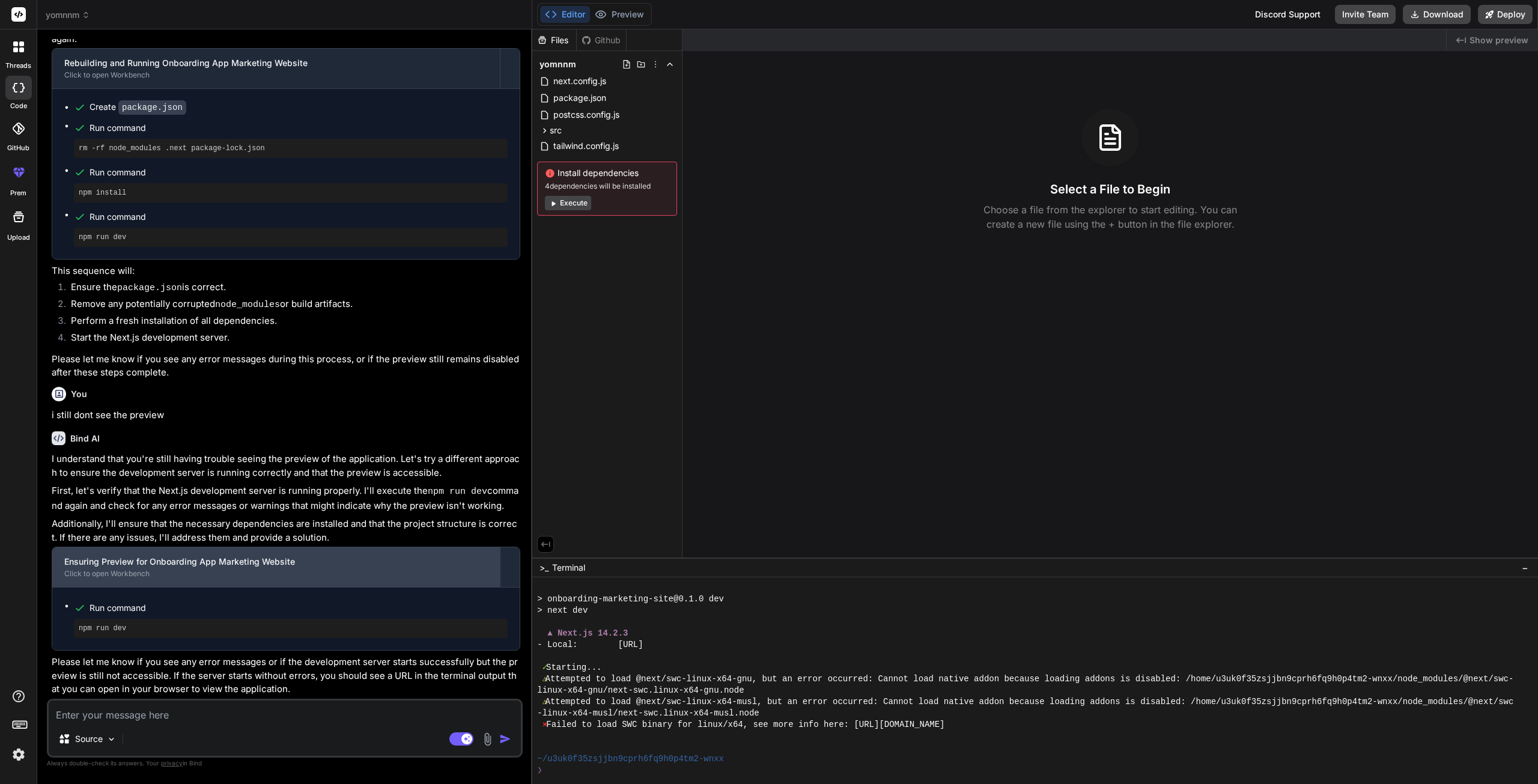
scroll to position [2029, 0]
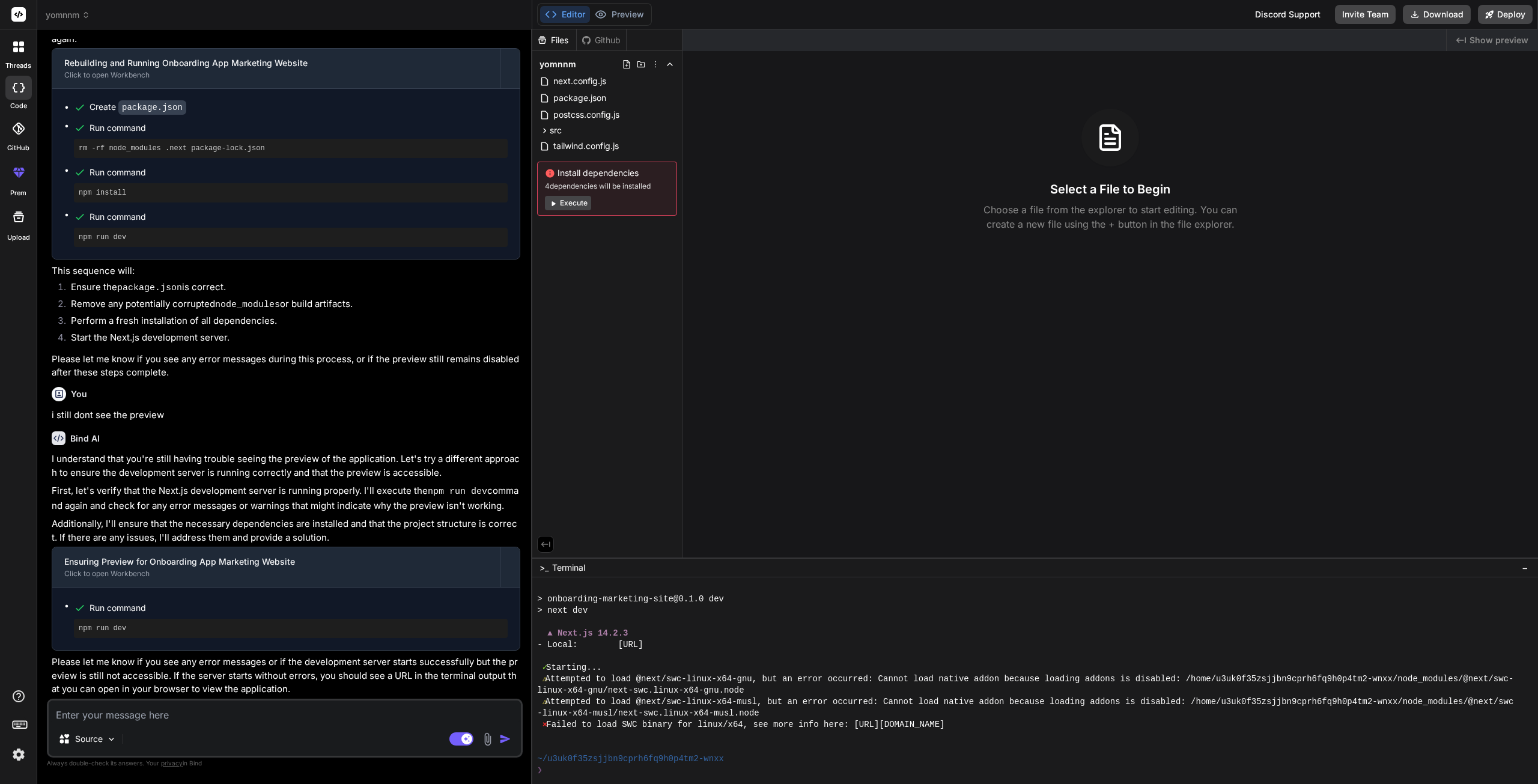
click at [119, 725] on div "Source Agent Mode. When this toggle is activated, AI automatically makes decisi…" at bounding box center [285, 727] width 476 height 59
click at [570, 200] on button "Execute" at bounding box center [568, 203] width 46 height 14
click at [630, 305] on div "Files Github yomnnm next.config.js package.json postcss.config.js src app globa…" at bounding box center [607, 293] width 150 height 528
click at [573, 195] on div "Install dependencies 4 dependencies will be installed Execute" at bounding box center [608, 189] width 140 height 54
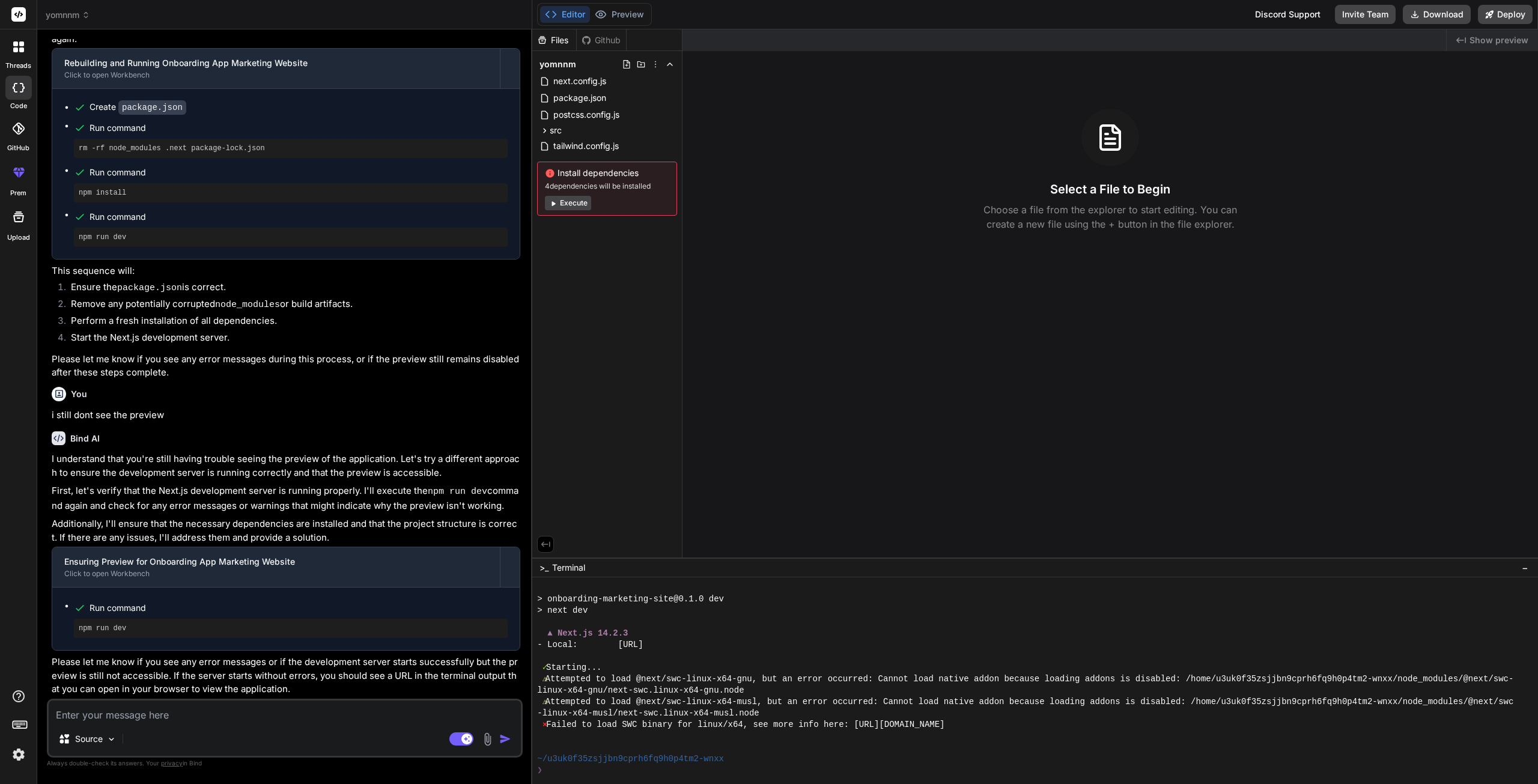
click at [570, 204] on button "Execute" at bounding box center [568, 203] width 46 height 14
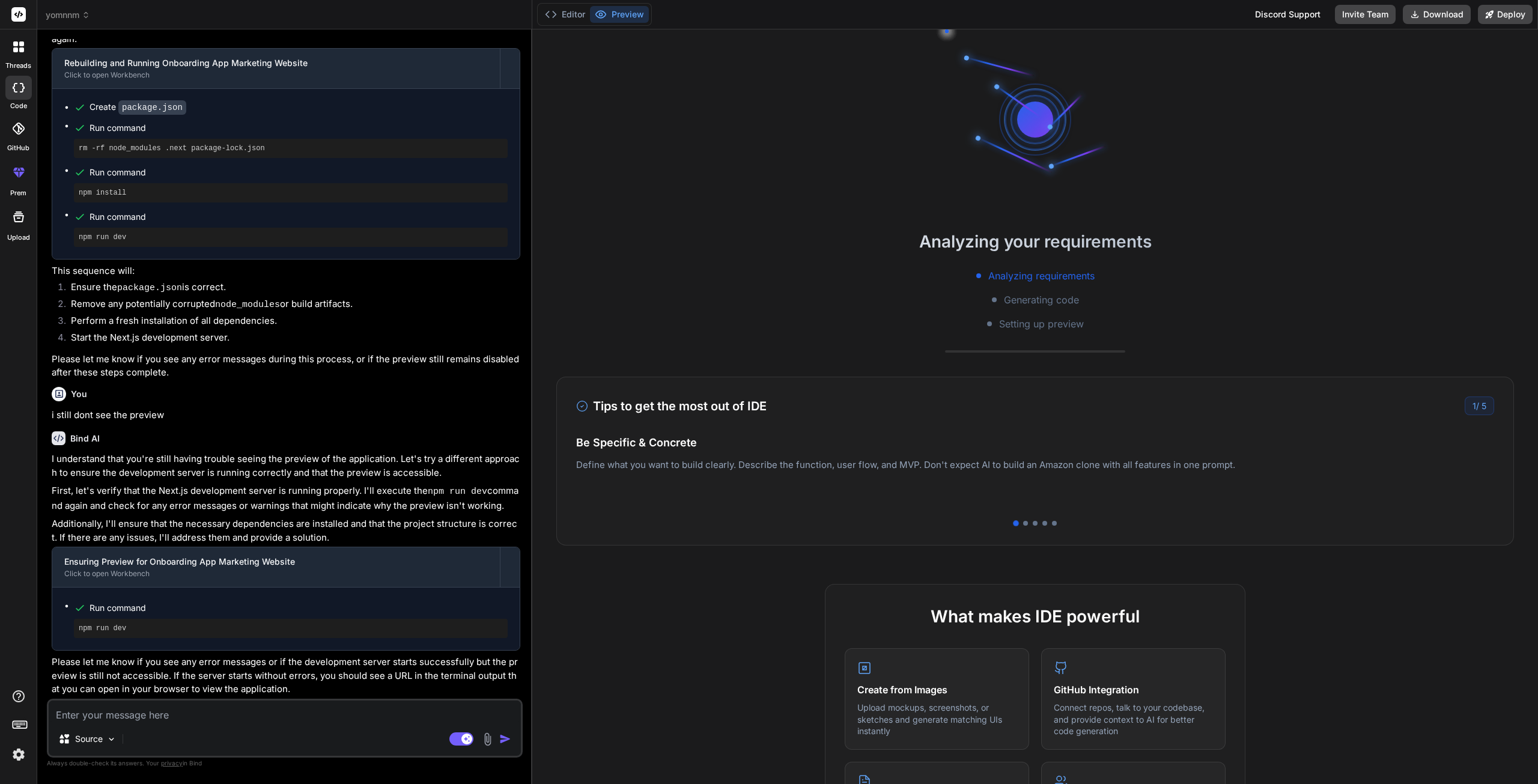
scroll to position [1643, 0]
type textarea "x"
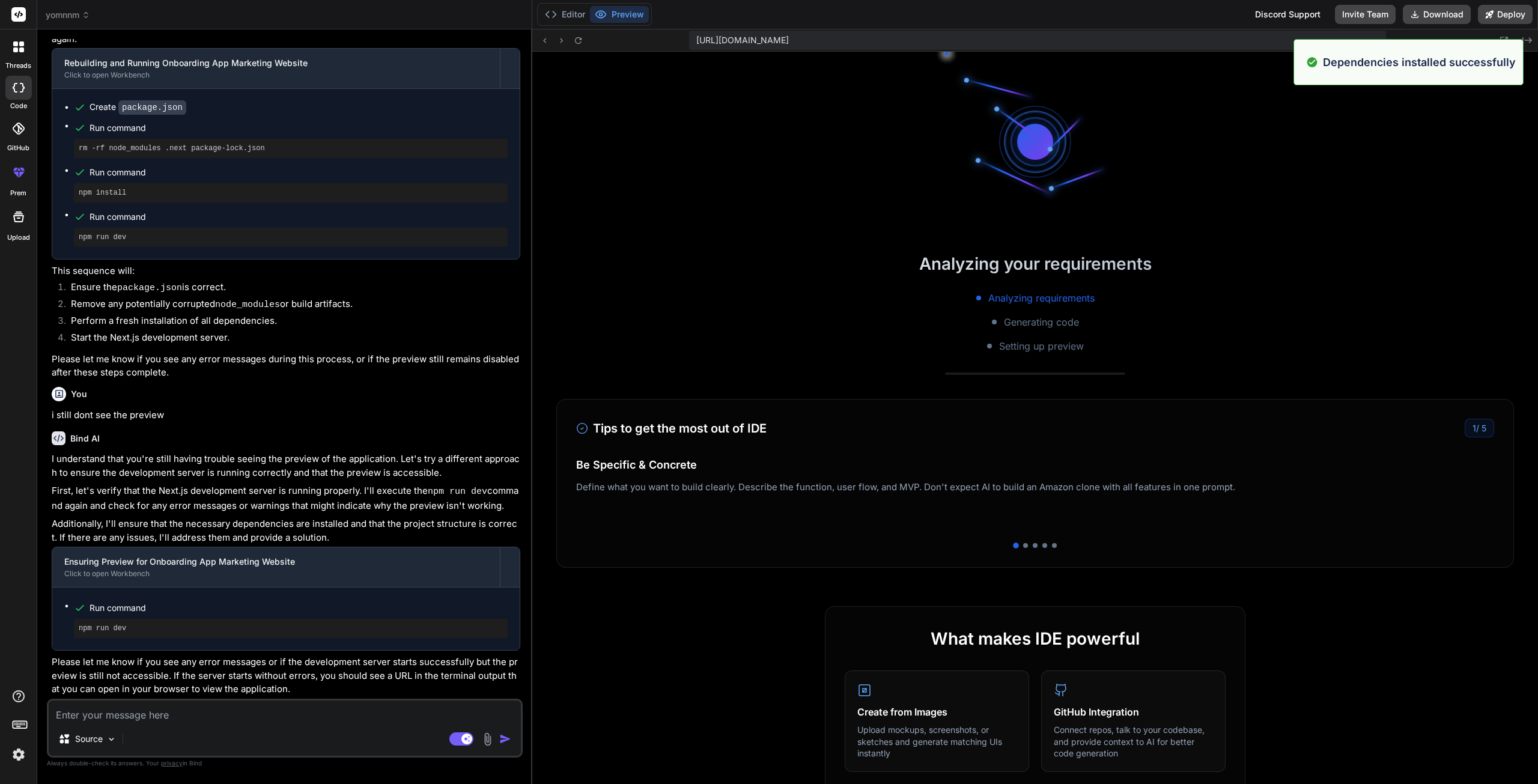
scroll to position [1837, 0]
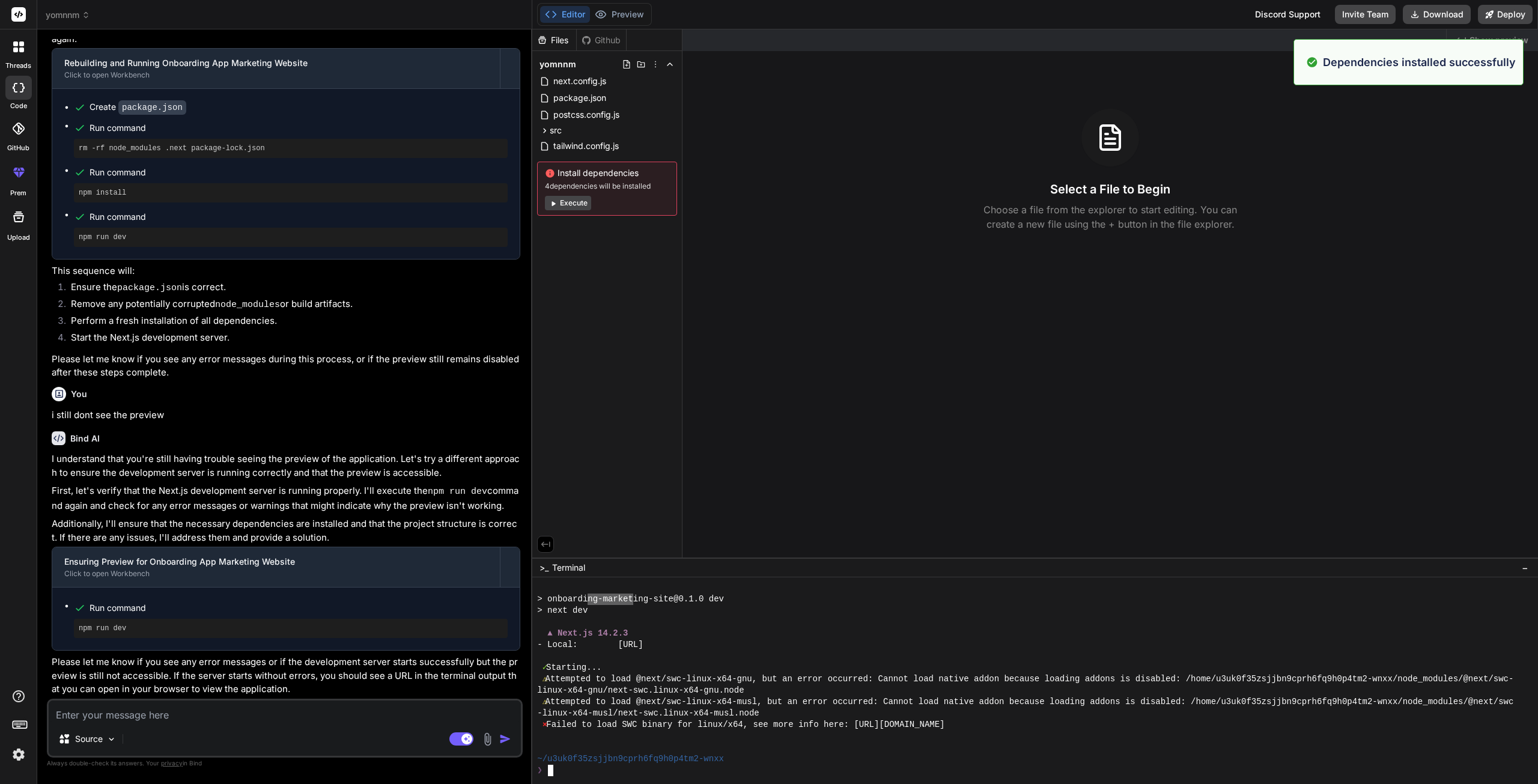
drag, startPoint x: 587, startPoint y: 596, endPoint x: 637, endPoint y: 599, distance: 50.1
drag, startPoint x: 602, startPoint y: 704, endPoint x: 727, endPoint y: 707, distance: 125.0
click at [149, 712] on textarea at bounding box center [284, 711] width 472 height 22
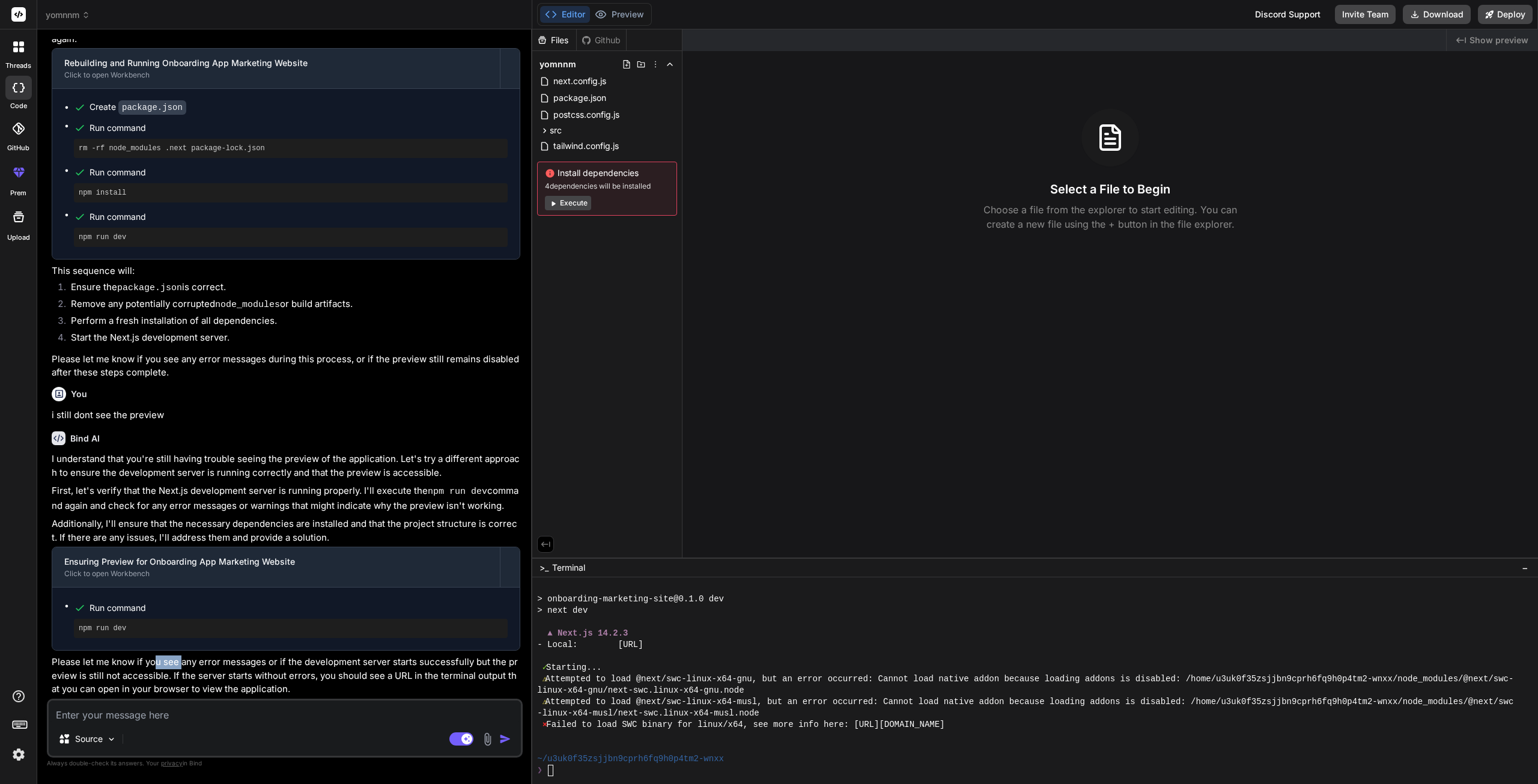
click at [187, 658] on p "Please let me know if you see any error messages or if the development server s…" at bounding box center [286, 675] width 469 height 41
click at [190, 658] on p "Please let me know if you see any error messages or if the development server s…" at bounding box center [286, 675] width 469 height 41
drag, startPoint x: 333, startPoint y: 663, endPoint x: 344, endPoint y: 664, distance: 11.0
click at [344, 664] on p "Please let me know if you see any error messages or if the development server s…" at bounding box center [286, 675] width 469 height 41
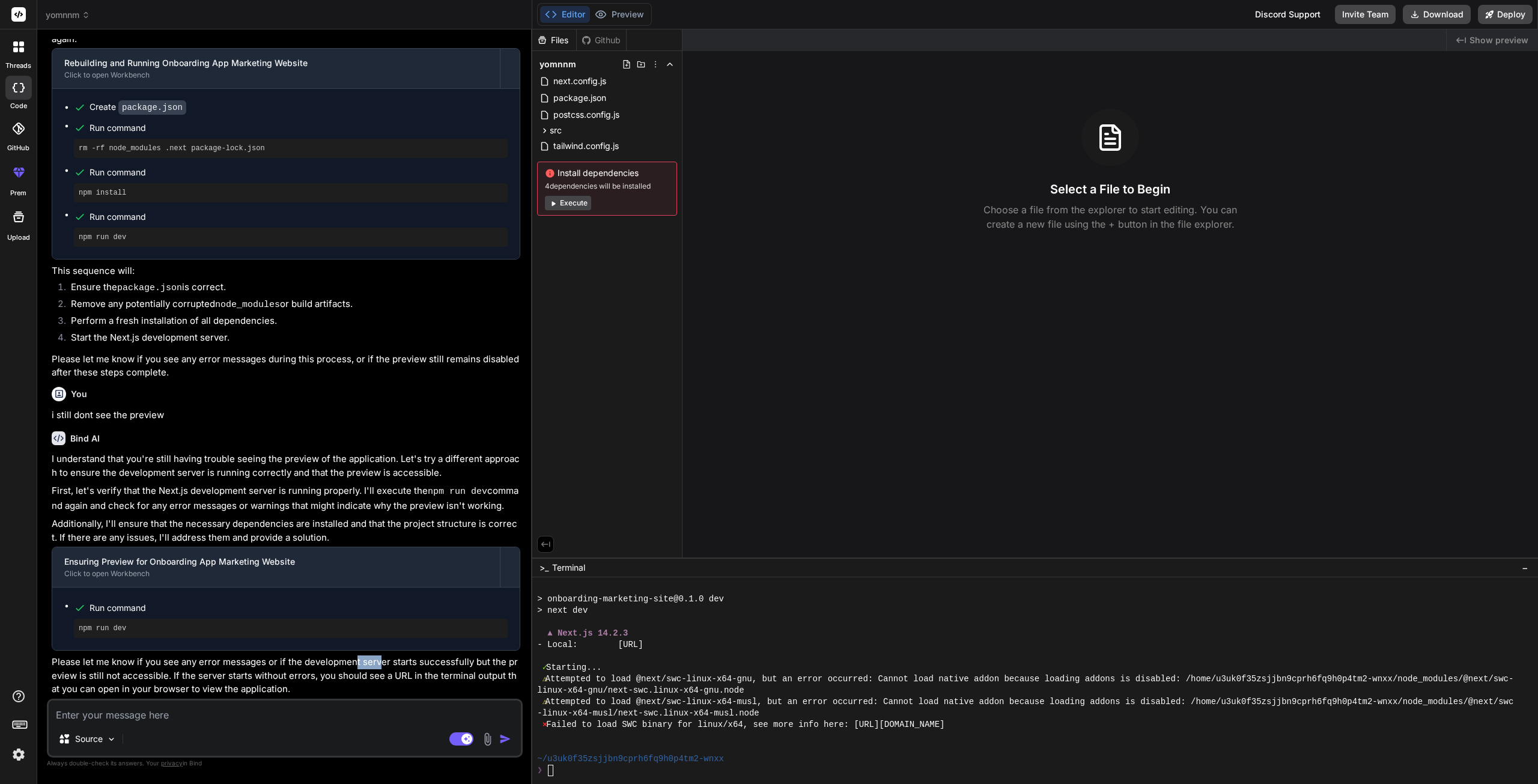
click at [383, 665] on p "Please let me know if you see any error messages or if the development server s…" at bounding box center [286, 675] width 469 height 41
click at [385, 665] on p "Please let me know if you see any error messages or if the development server s…" at bounding box center [286, 675] width 469 height 41
drag, startPoint x: 399, startPoint y: 660, endPoint x: 453, endPoint y: 656, distance: 54.1
click at [443, 655] on p "Please let me know if you see any error messages or if the development server s…" at bounding box center [286, 675] width 469 height 41
click at [453, 656] on p "Please let me know if you see any error messages or if the development server s…" at bounding box center [286, 675] width 469 height 41
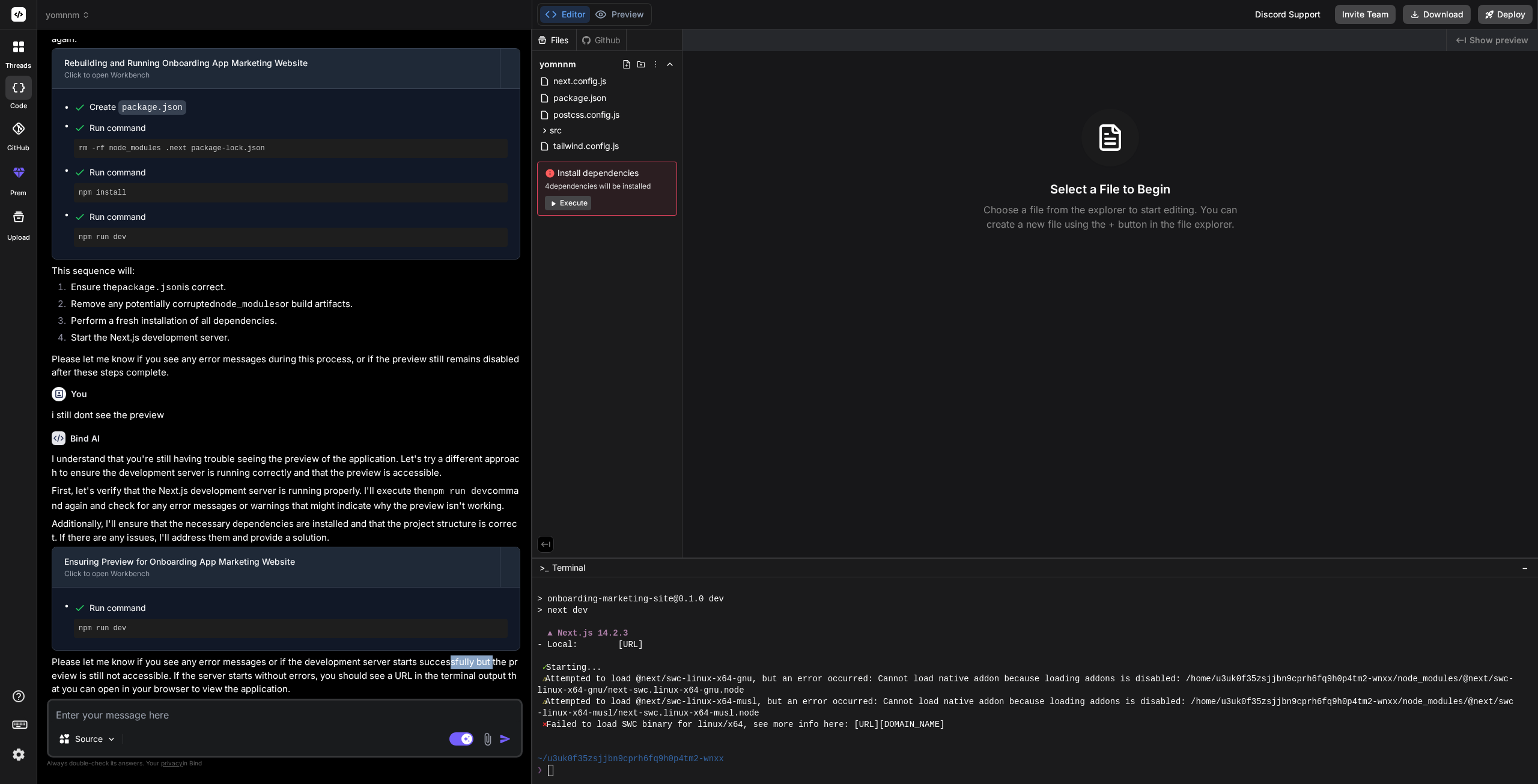
drag, startPoint x: 488, startPoint y: 665, endPoint x: 446, endPoint y: 666, distance: 42.0
click at [447, 666] on p "Please let me know if you see any error messages or if the development server s…" at bounding box center [286, 675] width 469 height 41
click at [446, 666] on p "Please let me know if you see any error messages or if the development server s…" at bounding box center [286, 675] width 469 height 41
drag, startPoint x: 130, startPoint y: 678, endPoint x: 163, endPoint y: 678, distance: 33.0
click at [154, 677] on p "Please let me know if you see any error messages or if the development server s…" at bounding box center [286, 675] width 469 height 41
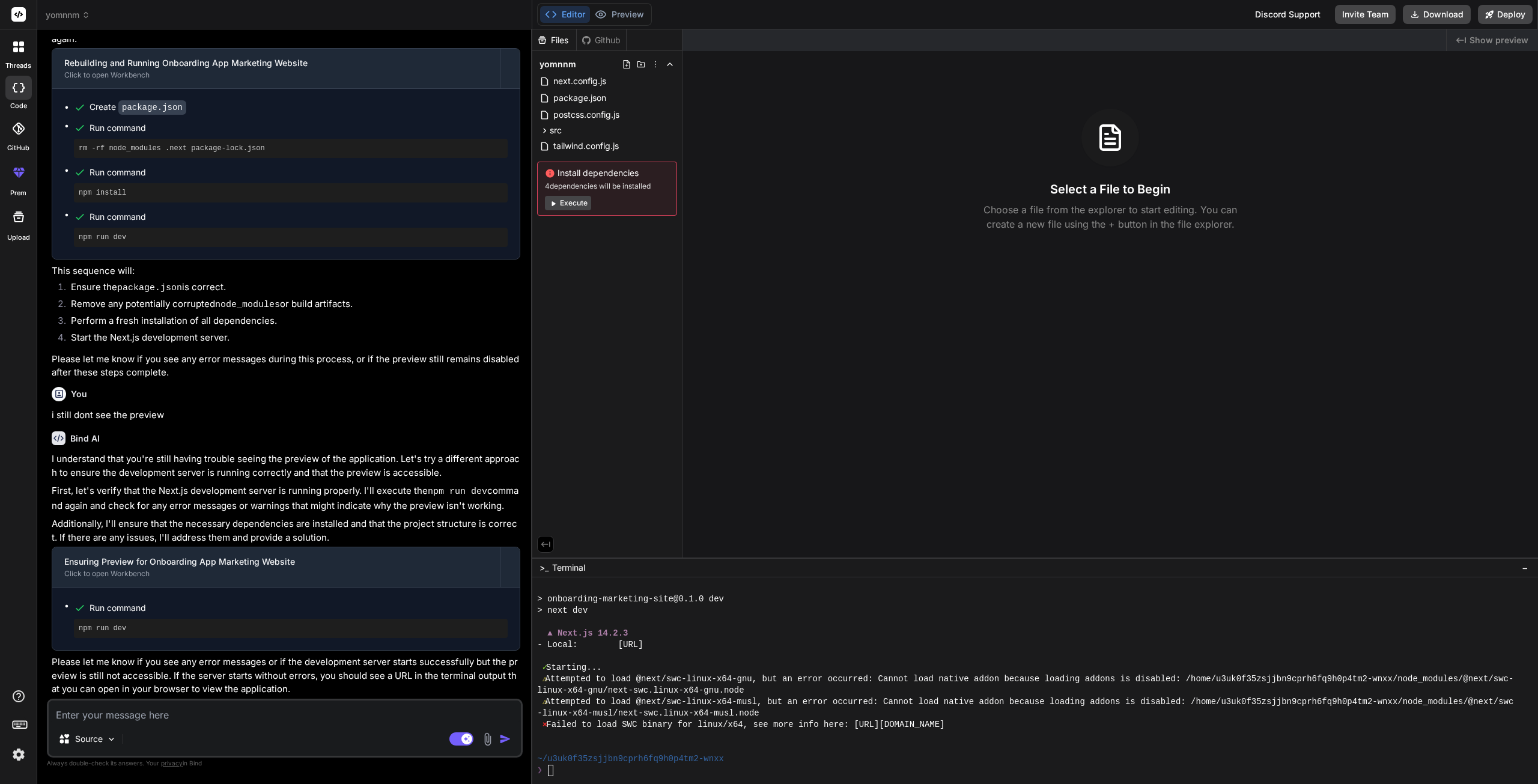
click at [163, 678] on p "Please let me know if you see any error messages or if the development server s…" at bounding box center [286, 675] width 469 height 41
drag, startPoint x: 235, startPoint y: 678, endPoint x: 268, endPoint y: 679, distance: 33.0
click at [259, 678] on p "Please let me know if you see any error messages or if the development server s…" at bounding box center [286, 675] width 469 height 41
click at [278, 680] on p "Please let me know if you see any error messages or if the development server s…" at bounding box center [286, 675] width 469 height 41
drag, startPoint x: 324, startPoint y: 677, endPoint x: 366, endPoint y: 674, distance: 42.1
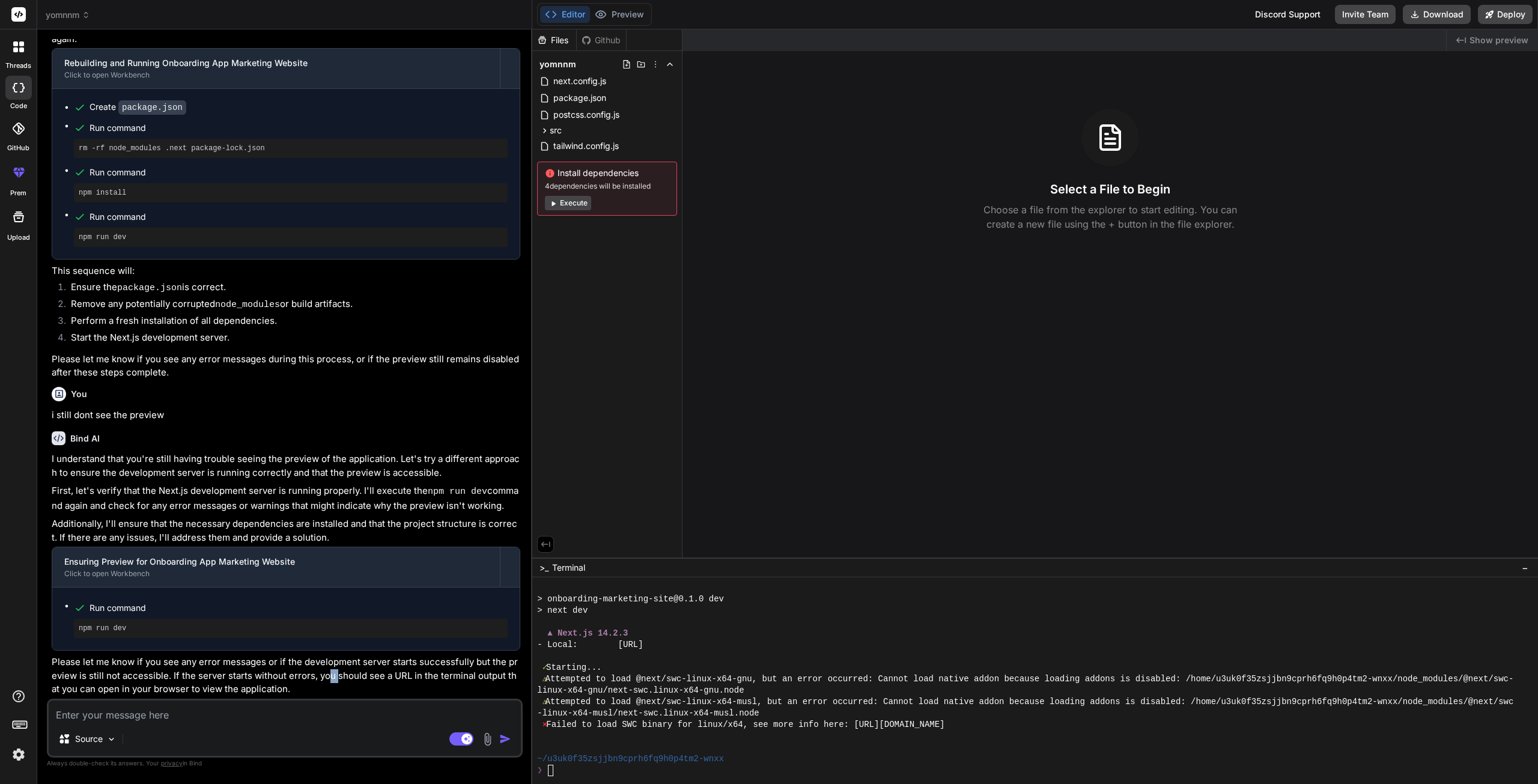
click at [337, 676] on p "Please let me know if you see any error messages or if the development server s…" at bounding box center [286, 675] width 469 height 41
click at [368, 674] on p "Please let me know if you see any error messages or if the development server s…" at bounding box center [286, 675] width 469 height 41
drag, startPoint x: 743, startPoint y: 648, endPoint x: 629, endPoint y: 648, distance: 114.0
click at [629, 648] on div "- Local: http://localhost:3000" at bounding box center [1030, 645] width 984 height 11
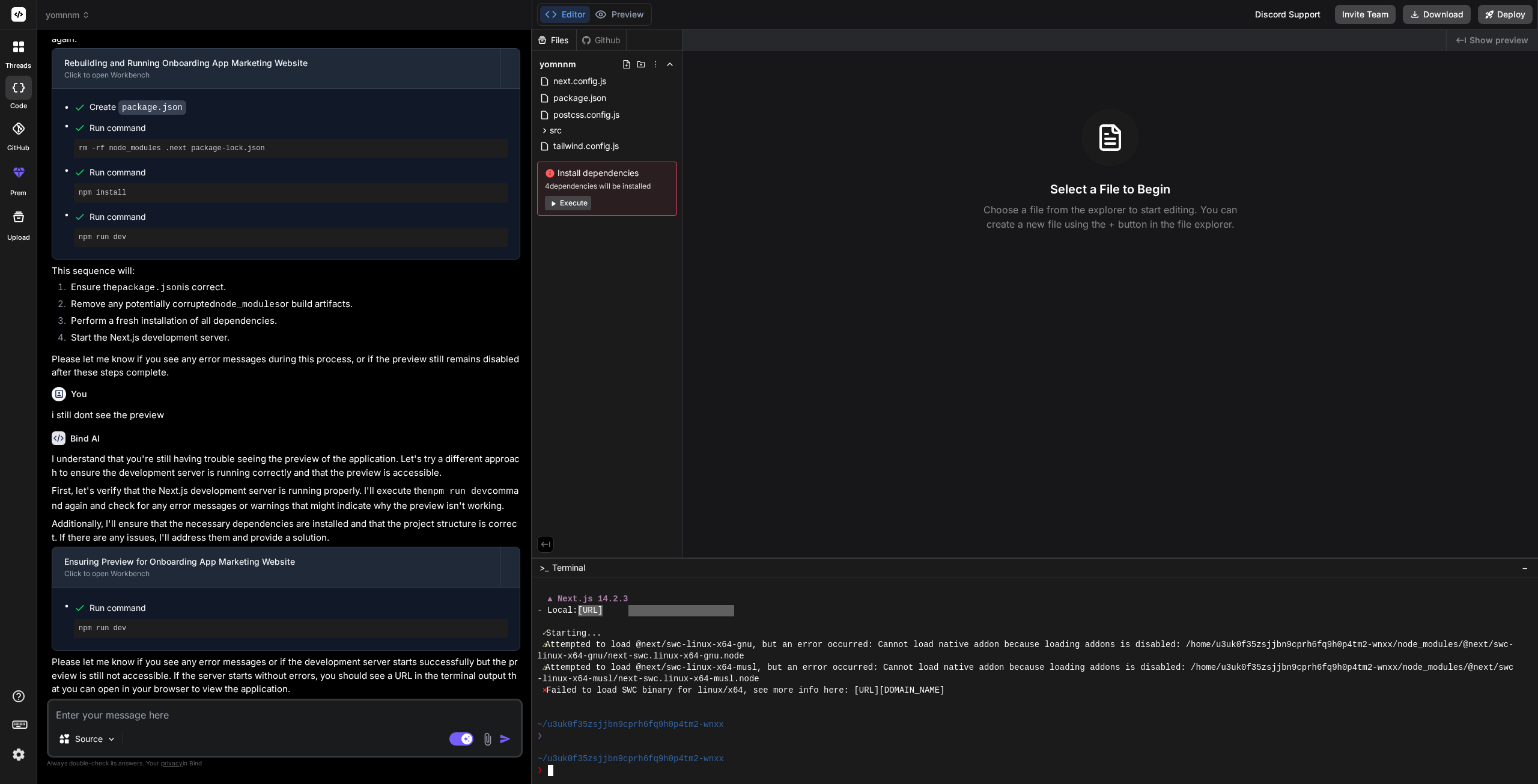
drag, startPoint x: 734, startPoint y: 608, endPoint x: 621, endPoint y: 609, distance: 113.0
type textarea "http://localhost:3000"
click at [131, 712] on textarea at bounding box center [284, 711] width 472 height 22
type textarea "t"
type textarea "x"
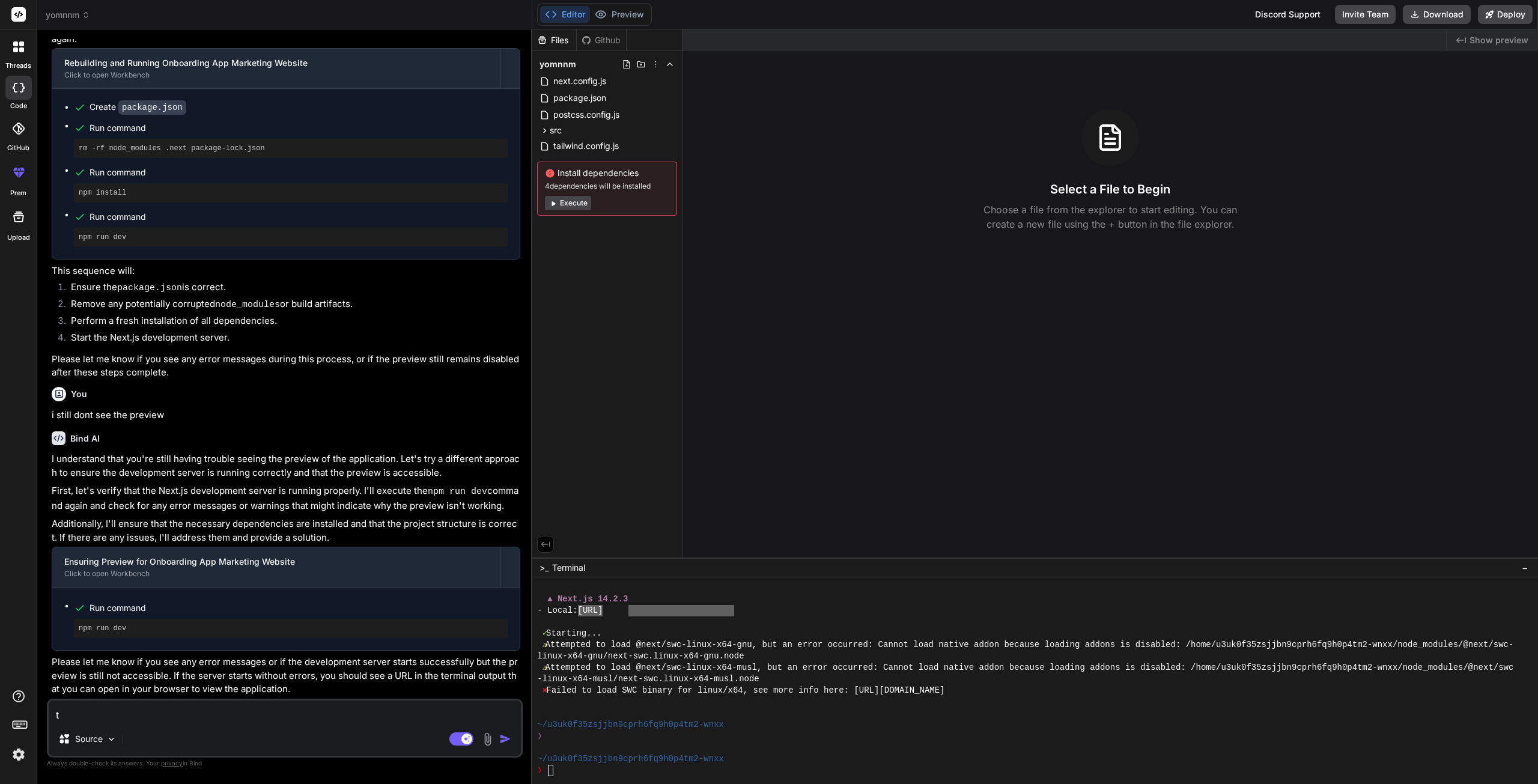
type textarea "th"
type textarea "x"
type textarea "the"
type textarea "x"
type textarea "the"
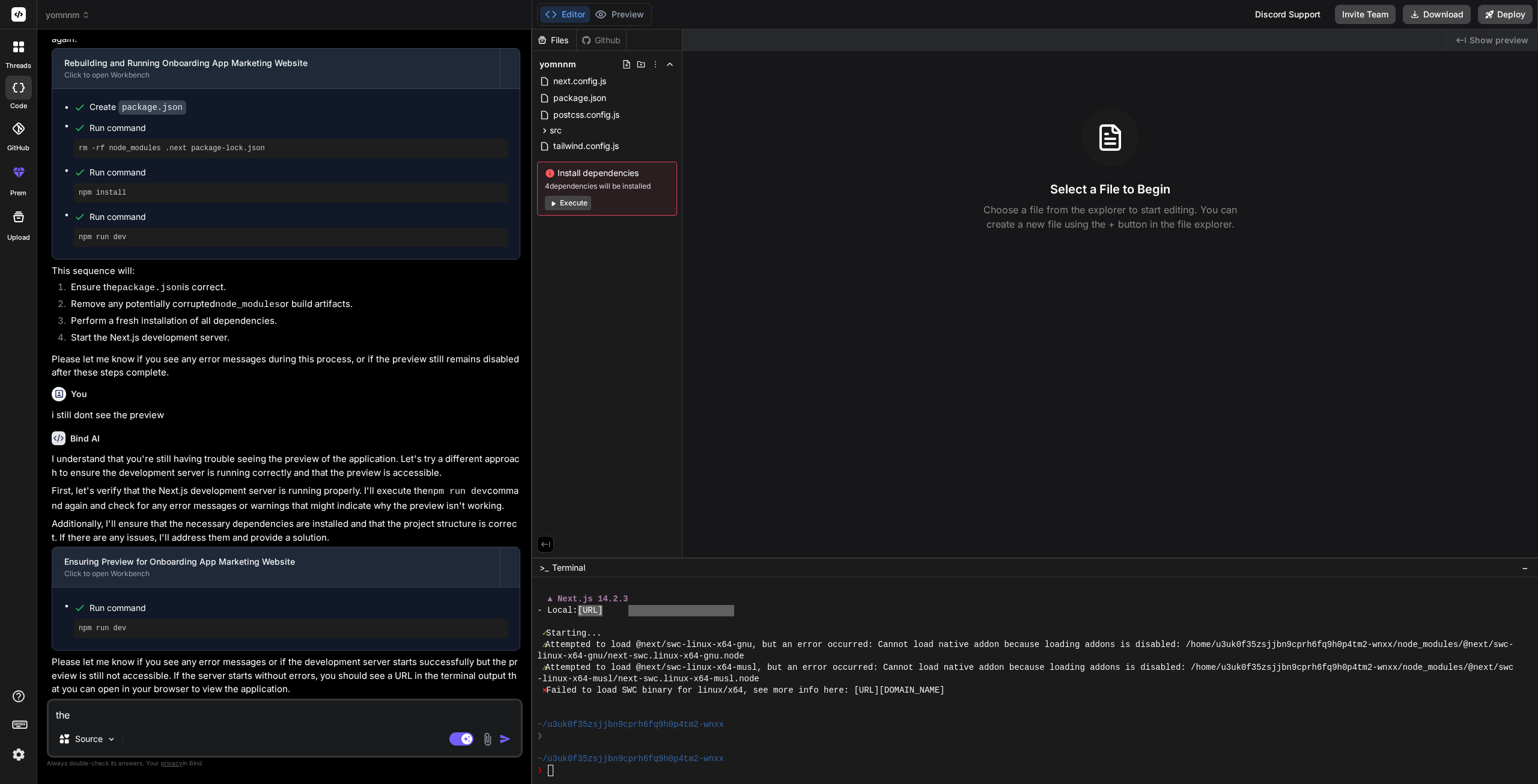
type textarea "x"
type textarea "the l"
type textarea "x"
type textarea "the li"
type textarea "x"
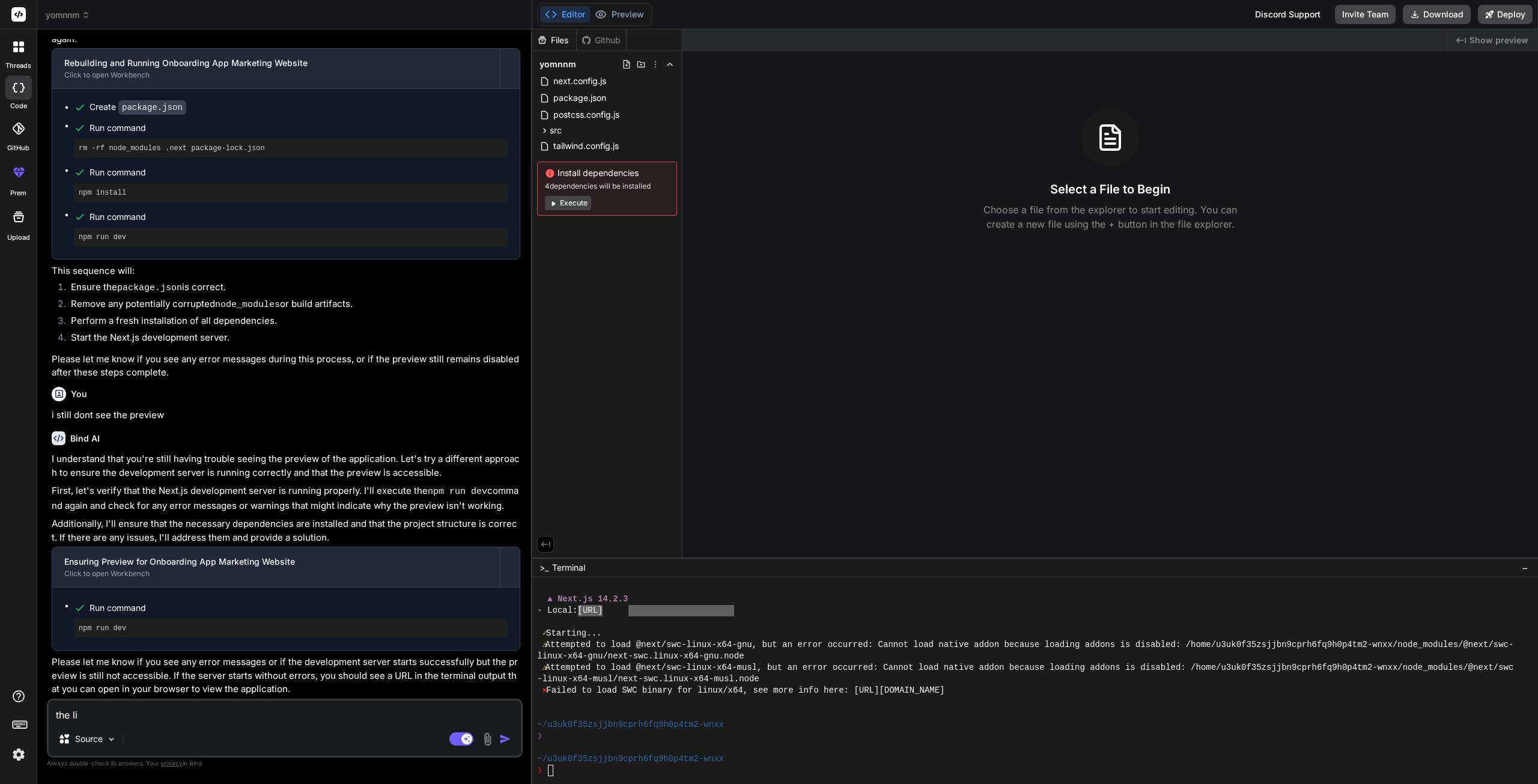
type textarea "the lin"
type textarea "x"
type textarea "the link"
type textarea "x"
type textarea "the link"
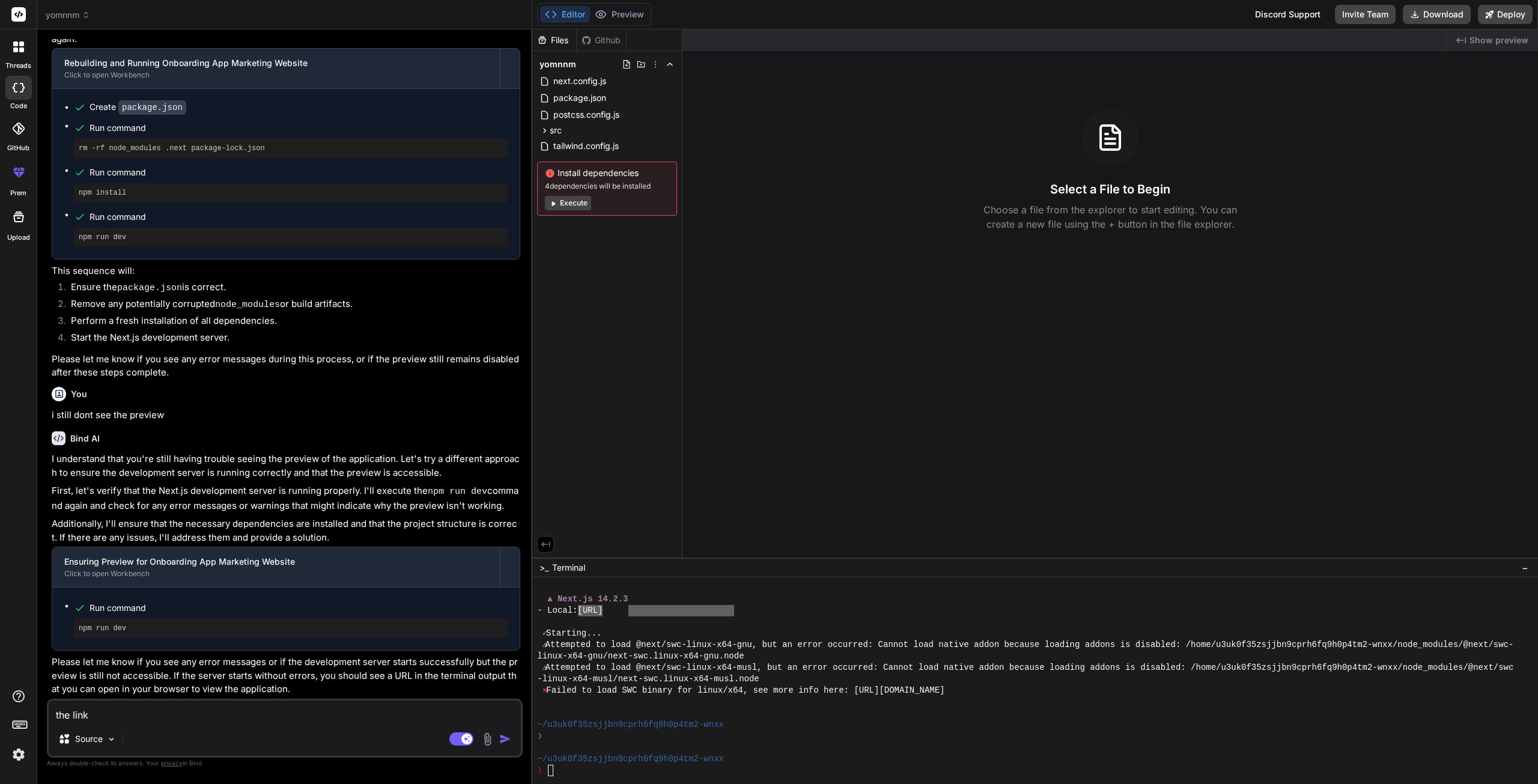
type textarea "x"
type textarea "the link d"
type textarea "x"
type textarea "the link do"
type textarea "x"
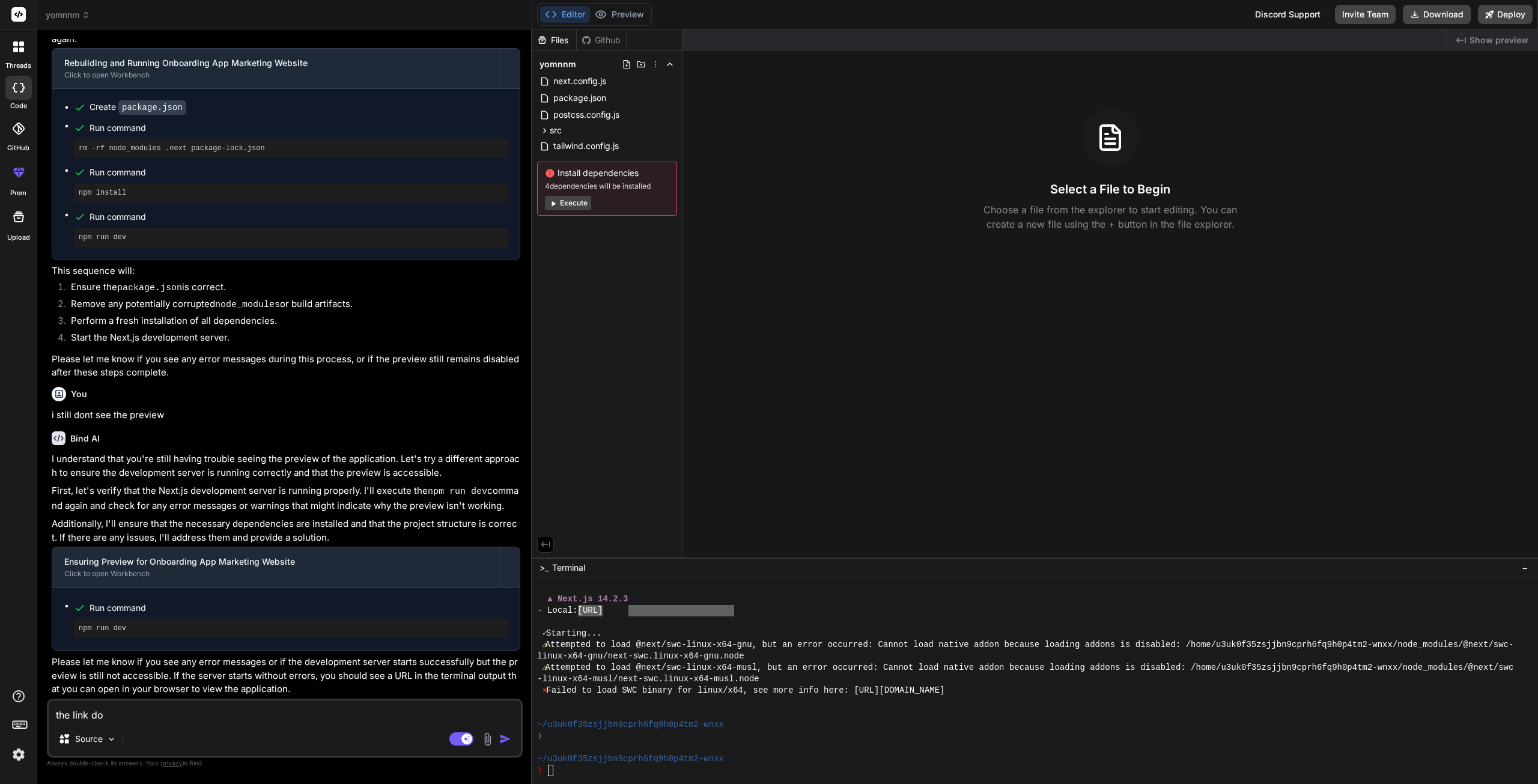
type textarea "the link doe"
type textarea "x"
type textarea "the link does"
type textarea "x"
type textarea "the link doesn"
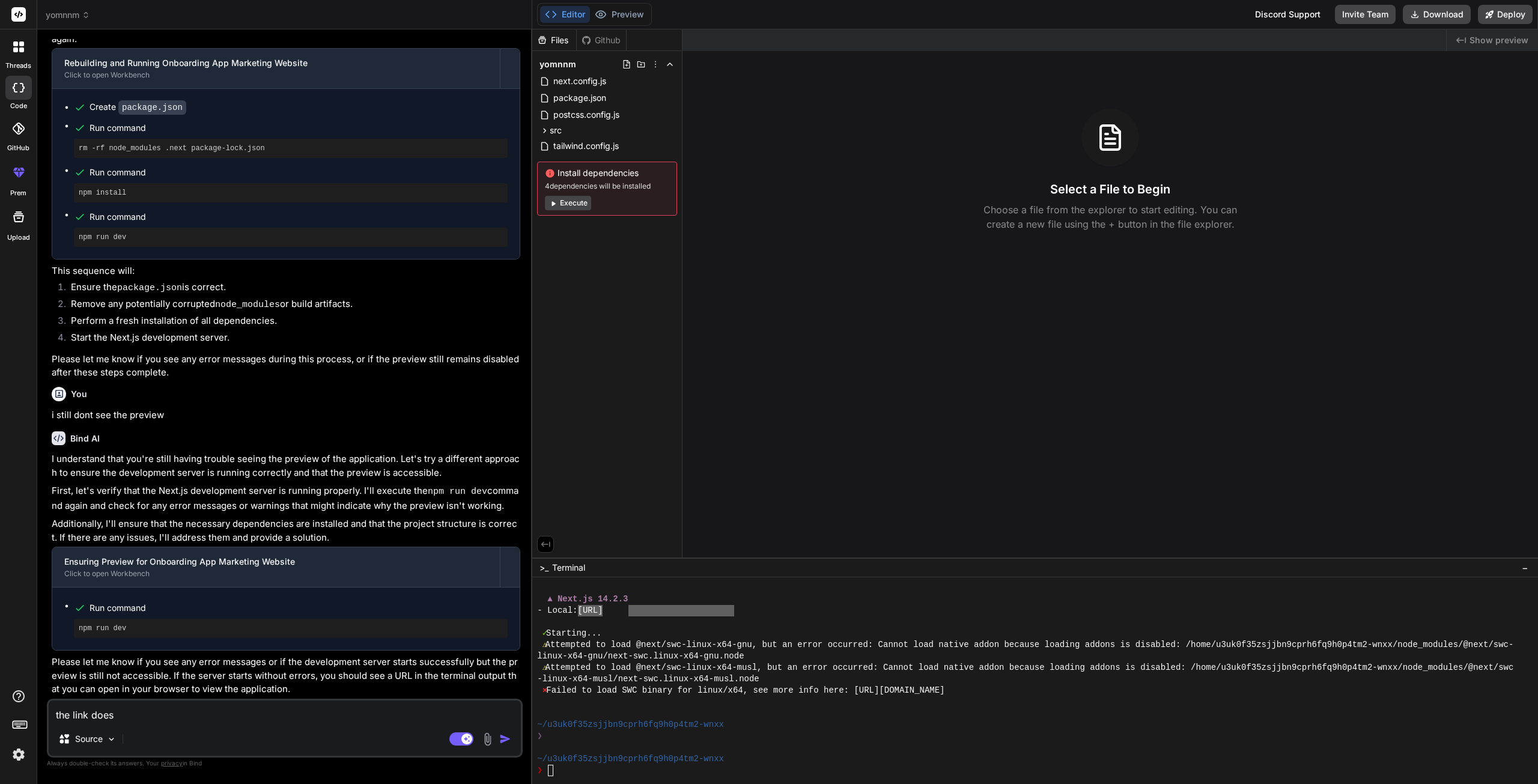
type textarea "x"
type textarea "the link doesnt"
type textarea "x"
type textarea "the link doesnt"
type textarea "x"
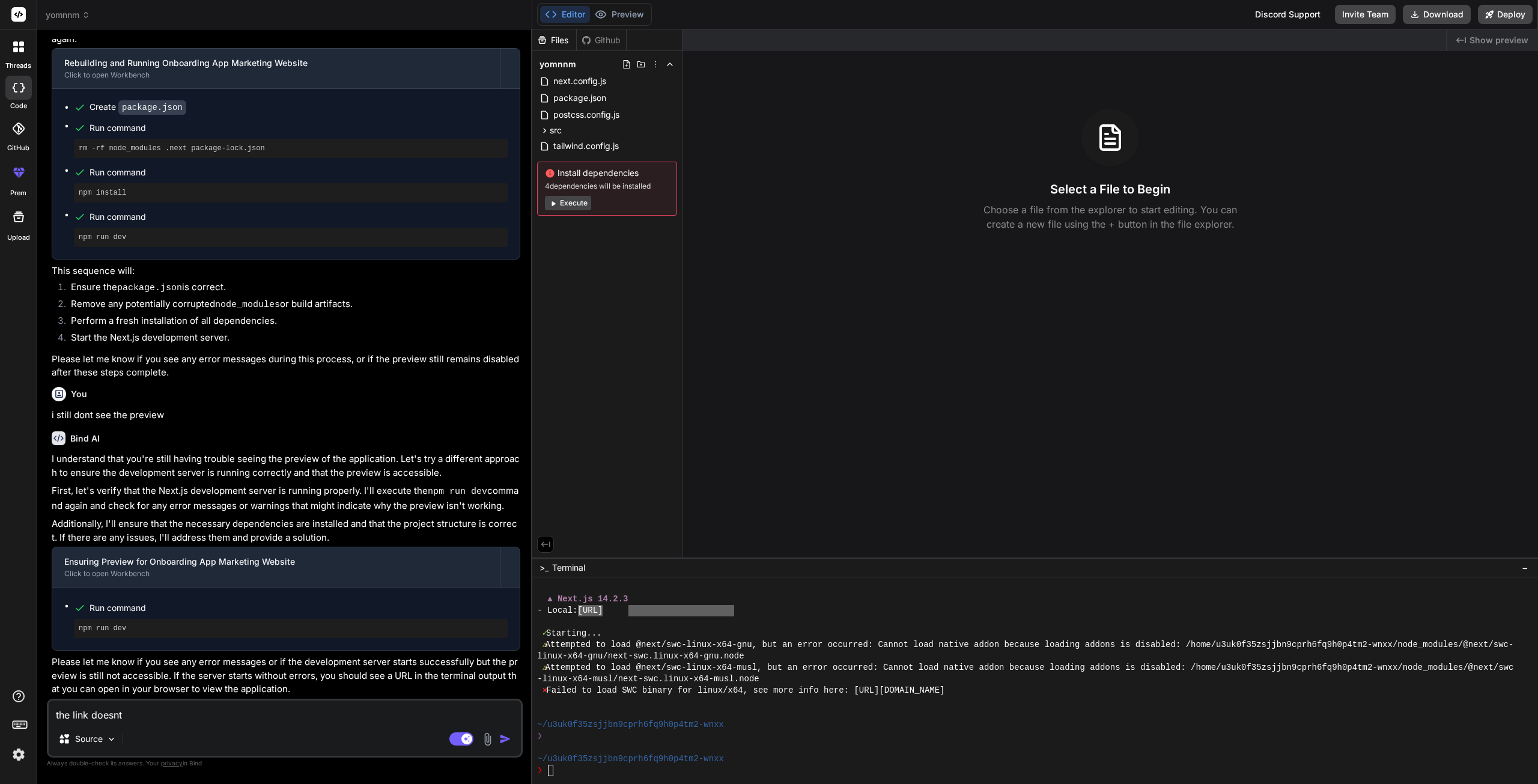
type textarea "the link doesnt w"
type textarea "x"
type textarea "the link doesnt wo"
type textarea "x"
type textarea "the link doesnt wor"
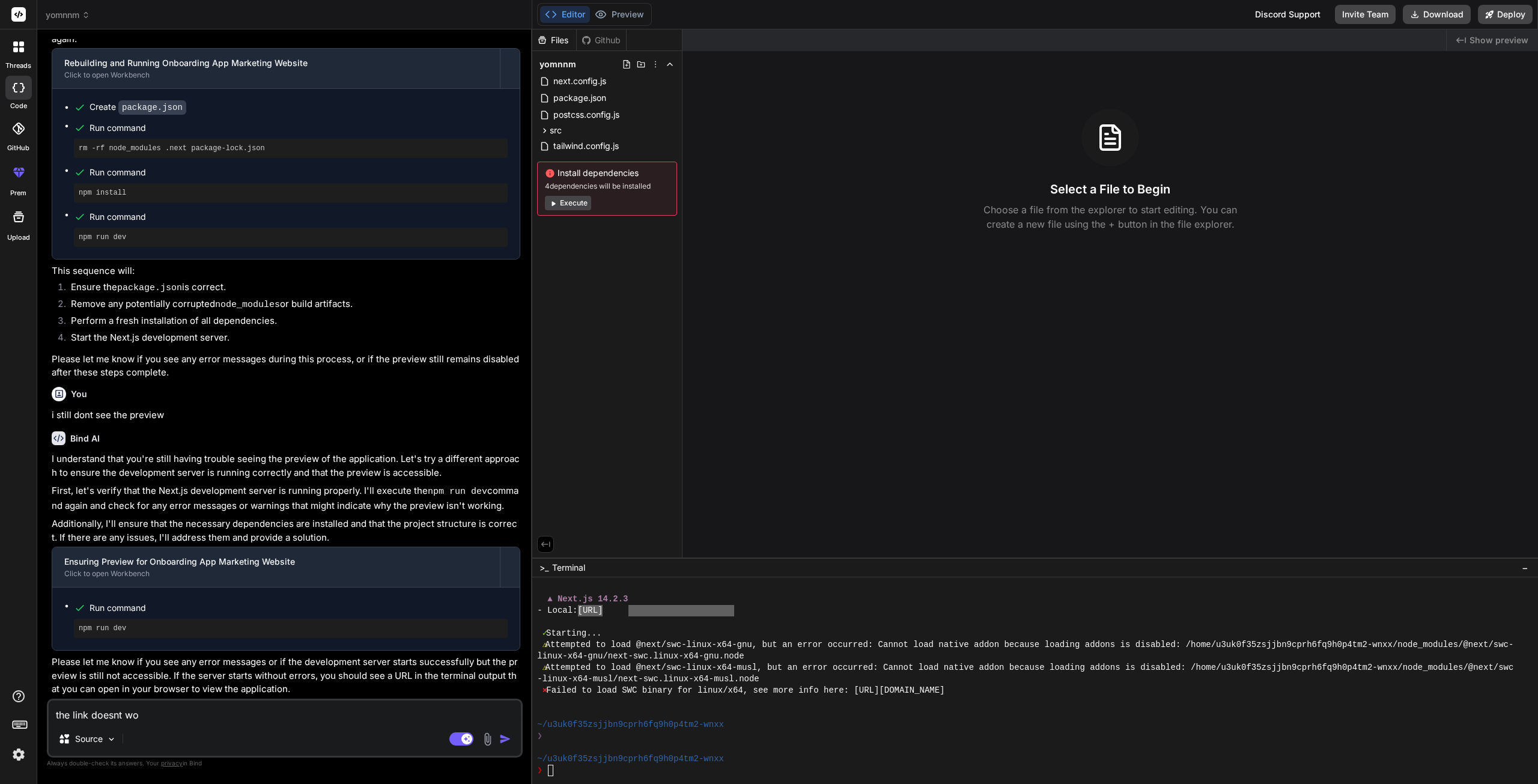
type textarea "x"
type textarea "the link doesnt work"
type textarea "x"
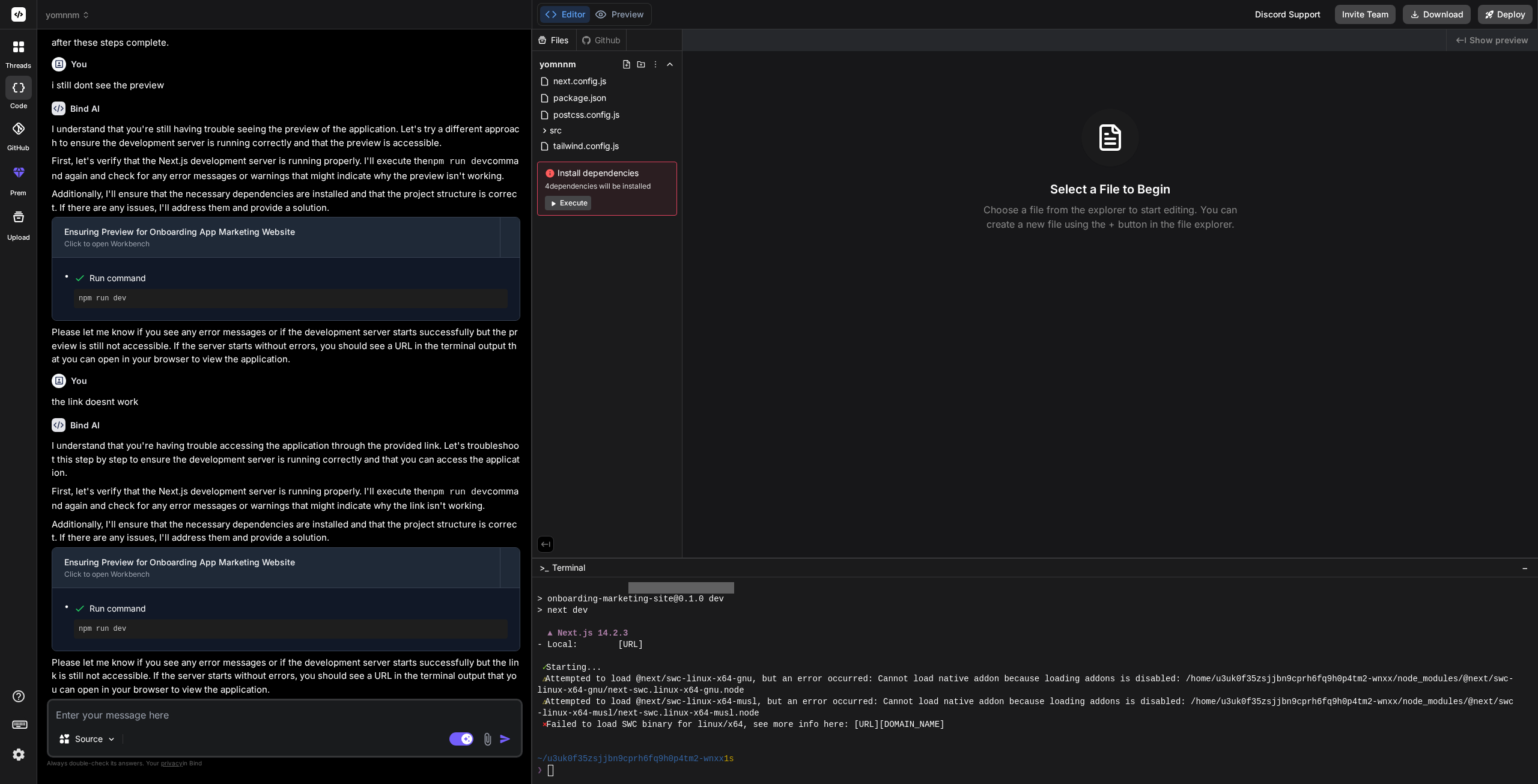
scroll to position [2357, 0]
click at [757, 621] on div at bounding box center [1030, 622] width 984 height 11
drag, startPoint x: 740, startPoint y: 645, endPoint x: 630, endPoint y: 645, distance: 110.0
click at [630, 645] on div "- Local: http://localhost:3000" at bounding box center [1030, 645] width 984 height 11
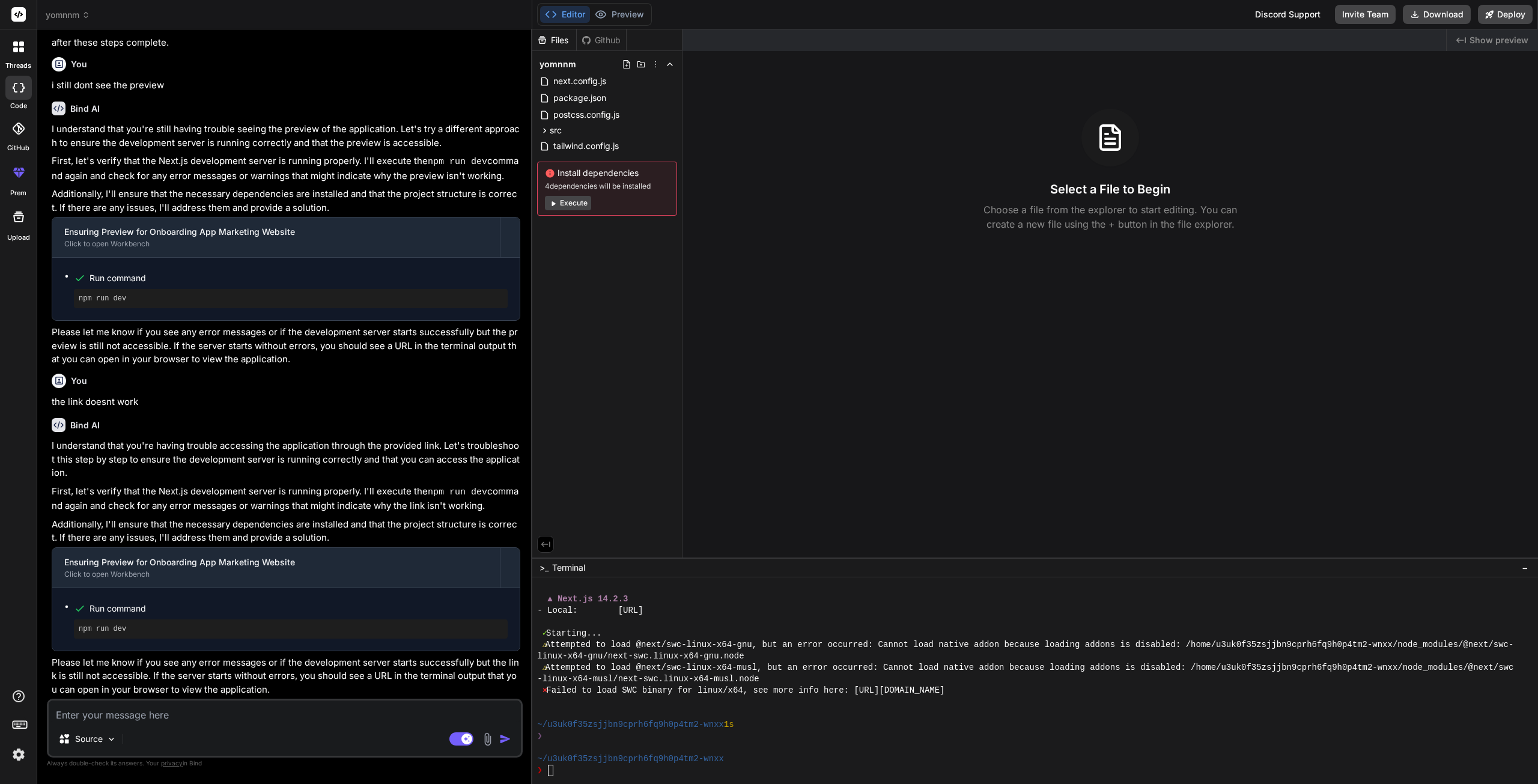
click at [776, 203] on div "Select a File to Begin Choose a file from the explorer to start editing. You ca…" at bounding box center [1111, 170] width 856 height 122
click at [564, 199] on button "Execute" at bounding box center [568, 203] width 46 height 14
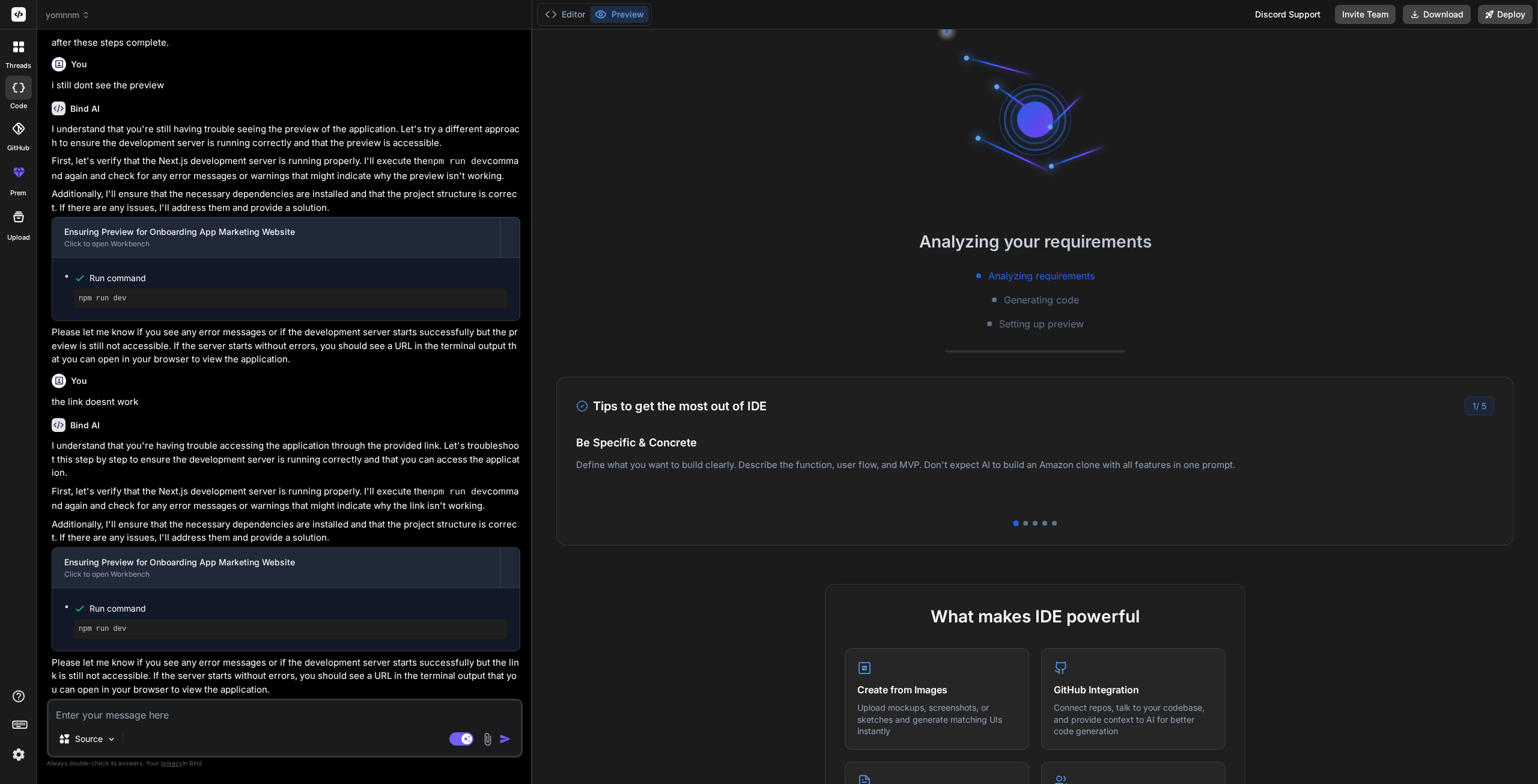
scroll to position [2283, 0]
type textarea "x"
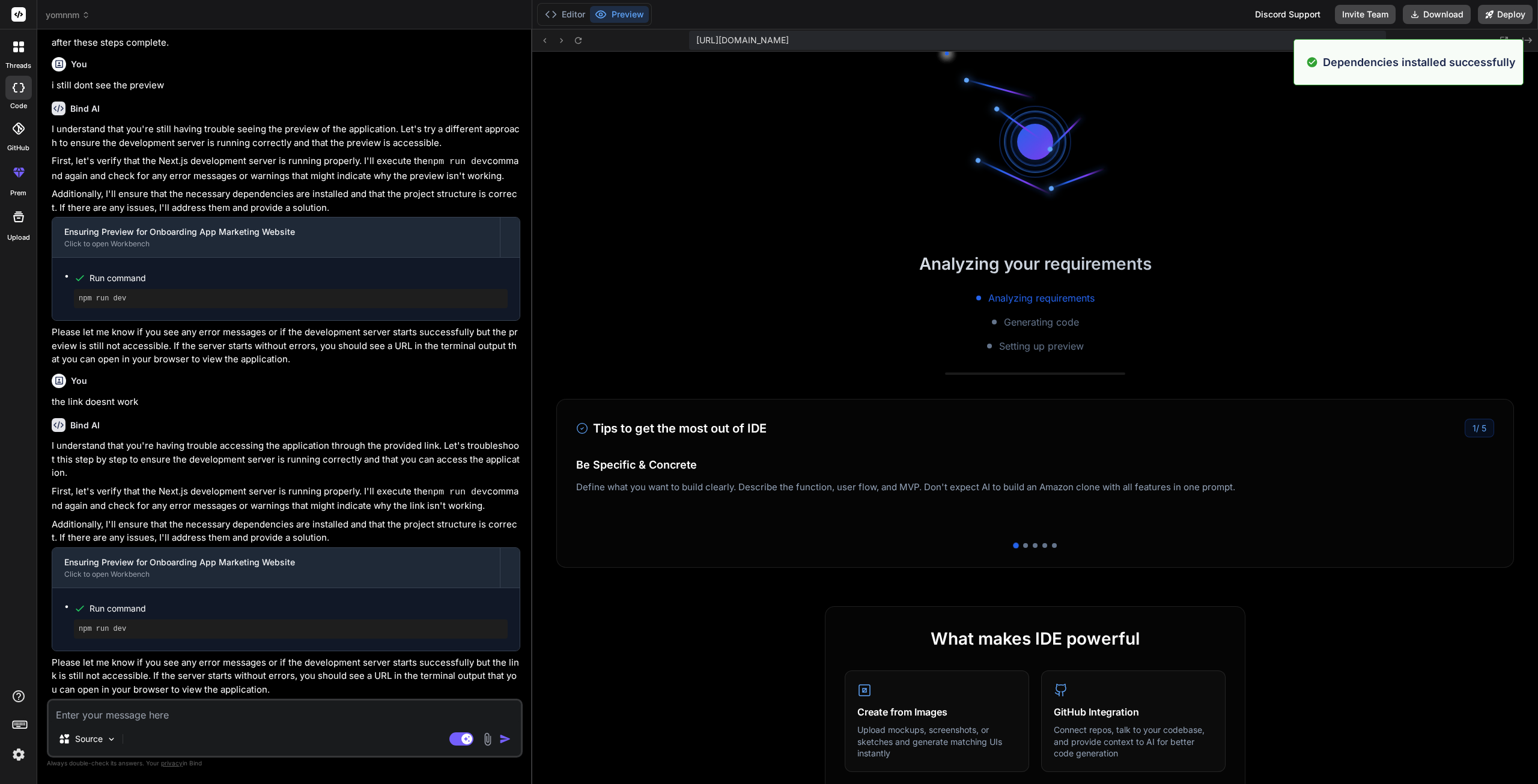
scroll to position [2476, 0]
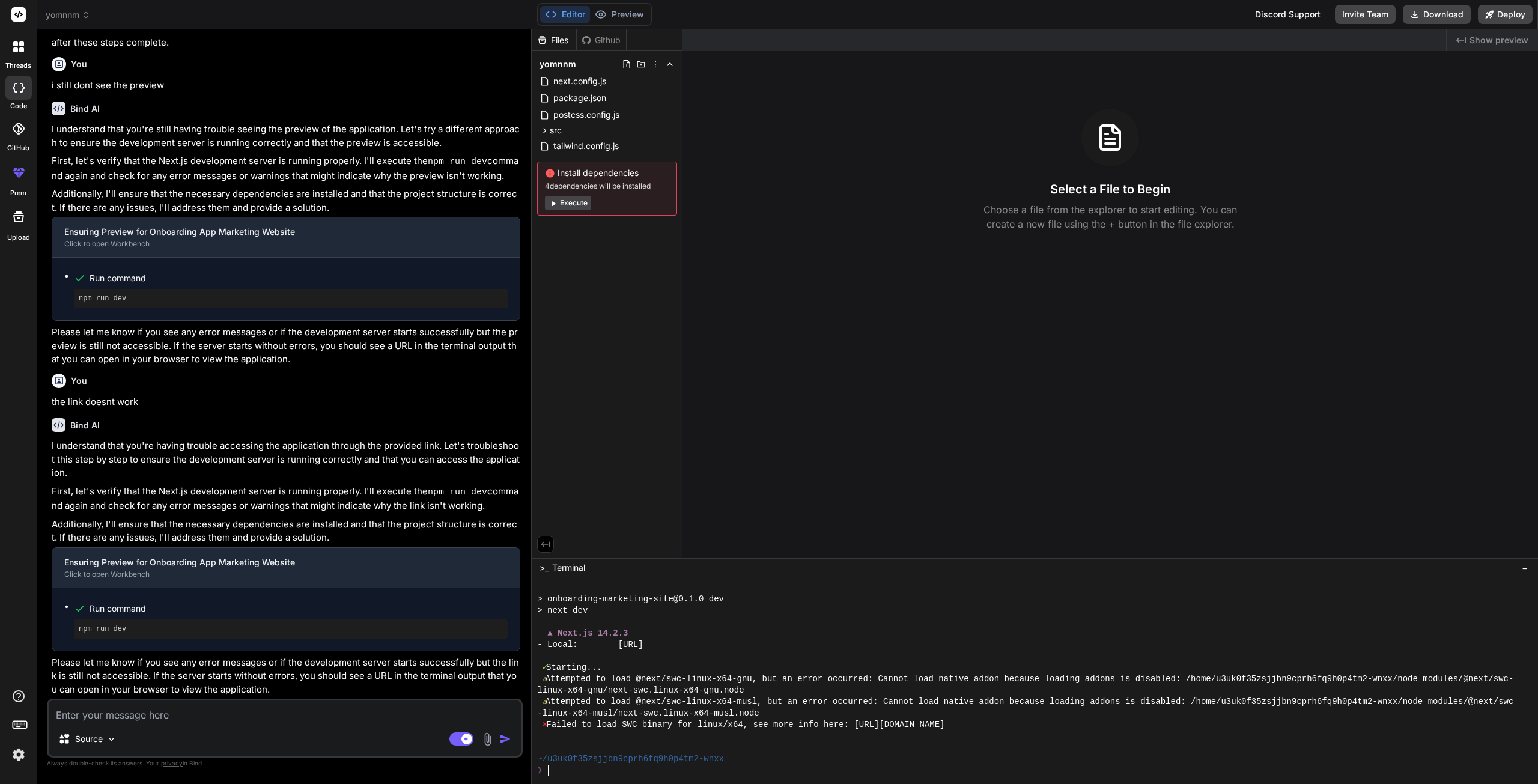
click at [64, 15] on span "yomnnm" at bounding box center [68, 15] width 45 height 12
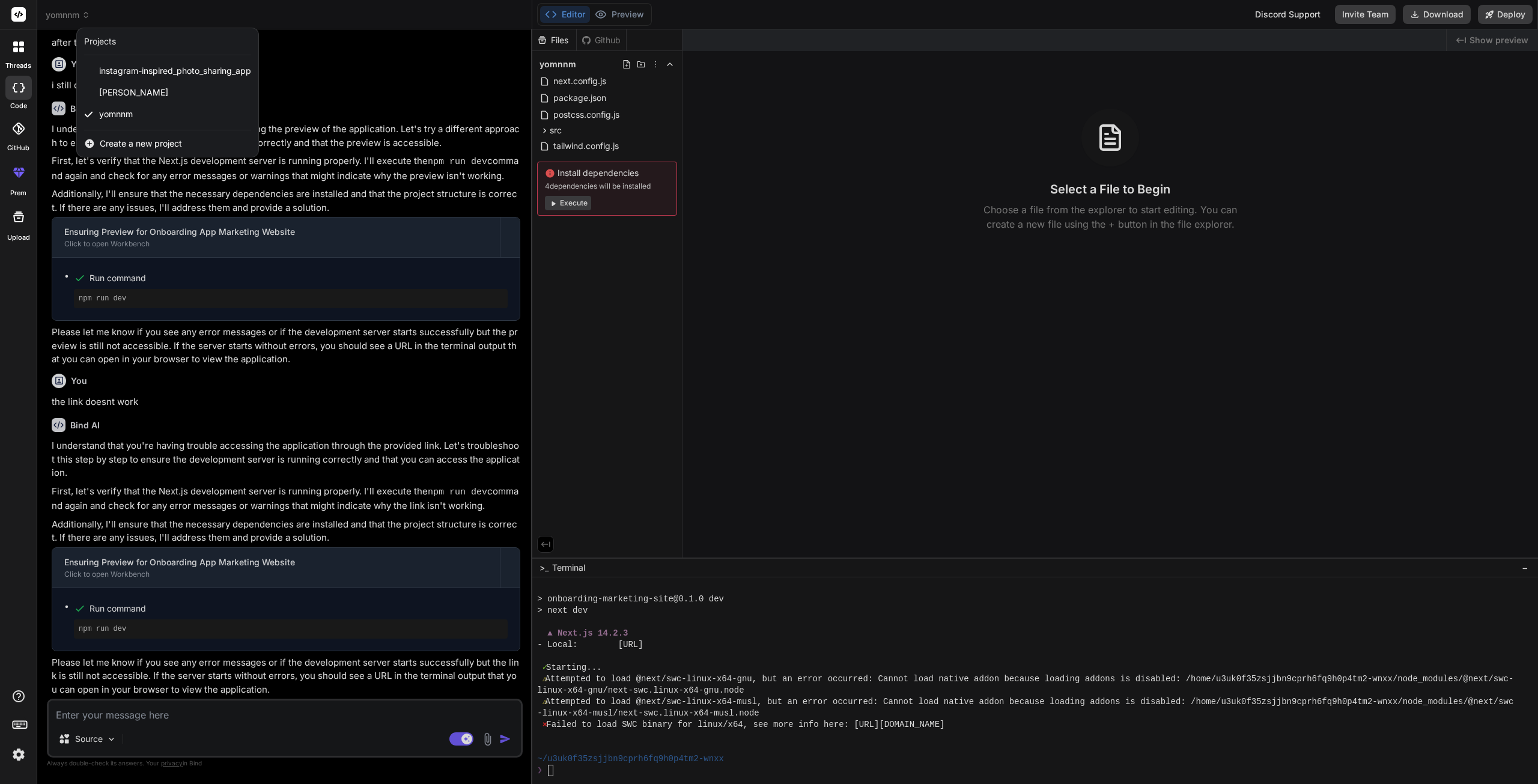
click at [145, 144] on span "Create a new project" at bounding box center [141, 144] width 82 height 12
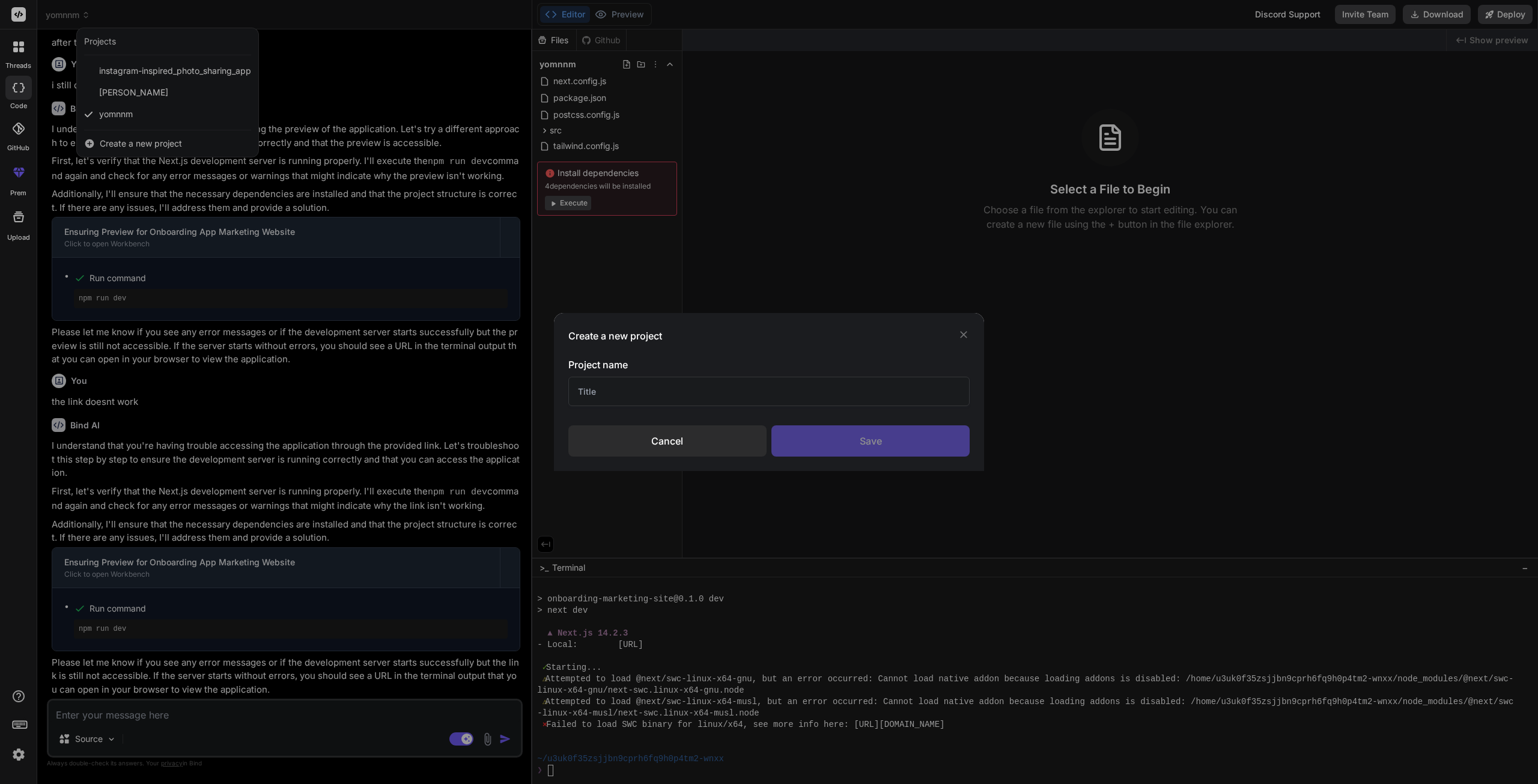
click at [760, 394] on input "text" at bounding box center [769, 391] width 402 height 29
type input "fff"
click at [872, 438] on div "Save" at bounding box center [871, 441] width 198 height 31
